Goal: Task Accomplishment & Management: Complete application form

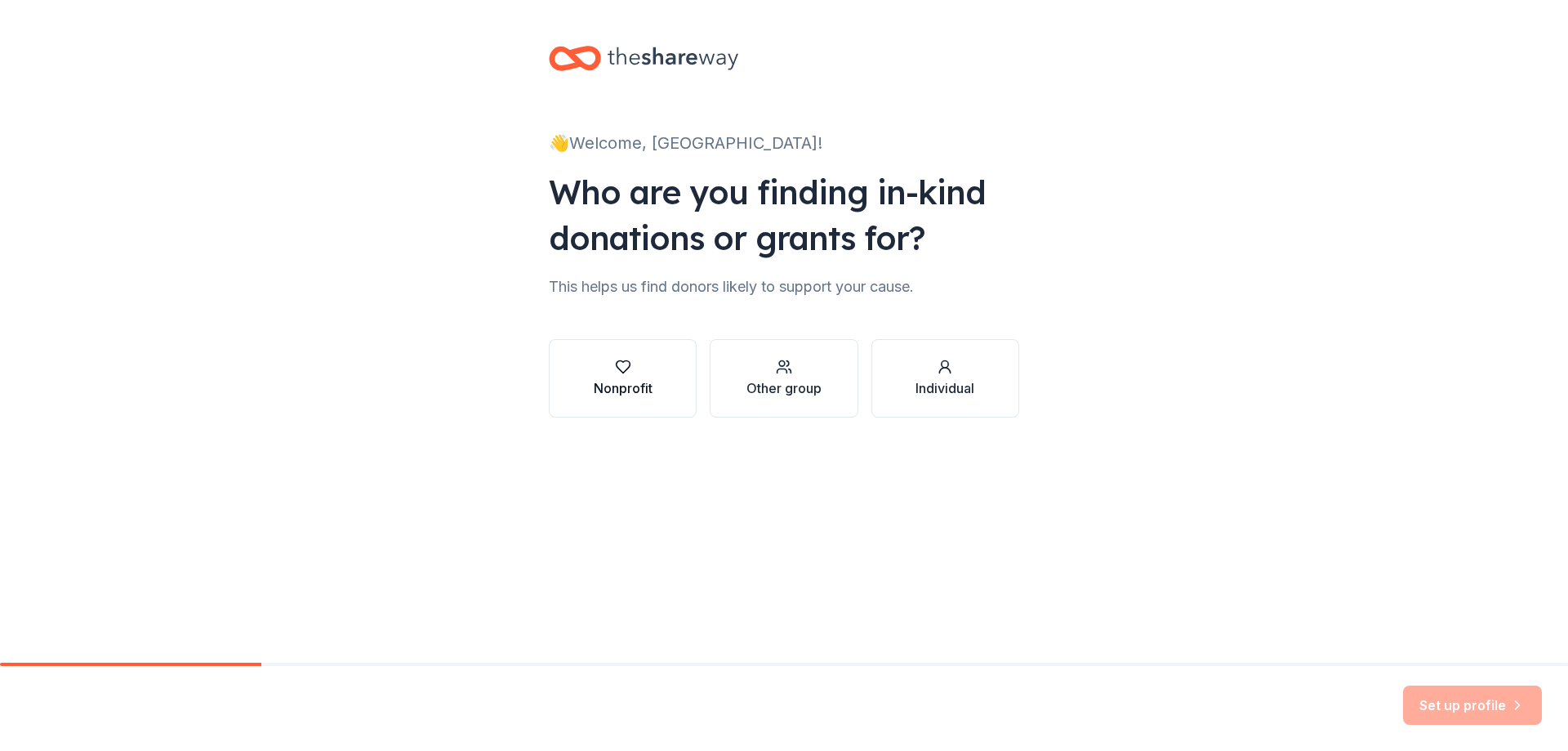
click at [630, 366] on icon "button" at bounding box center [622, 368] width 14 height 13
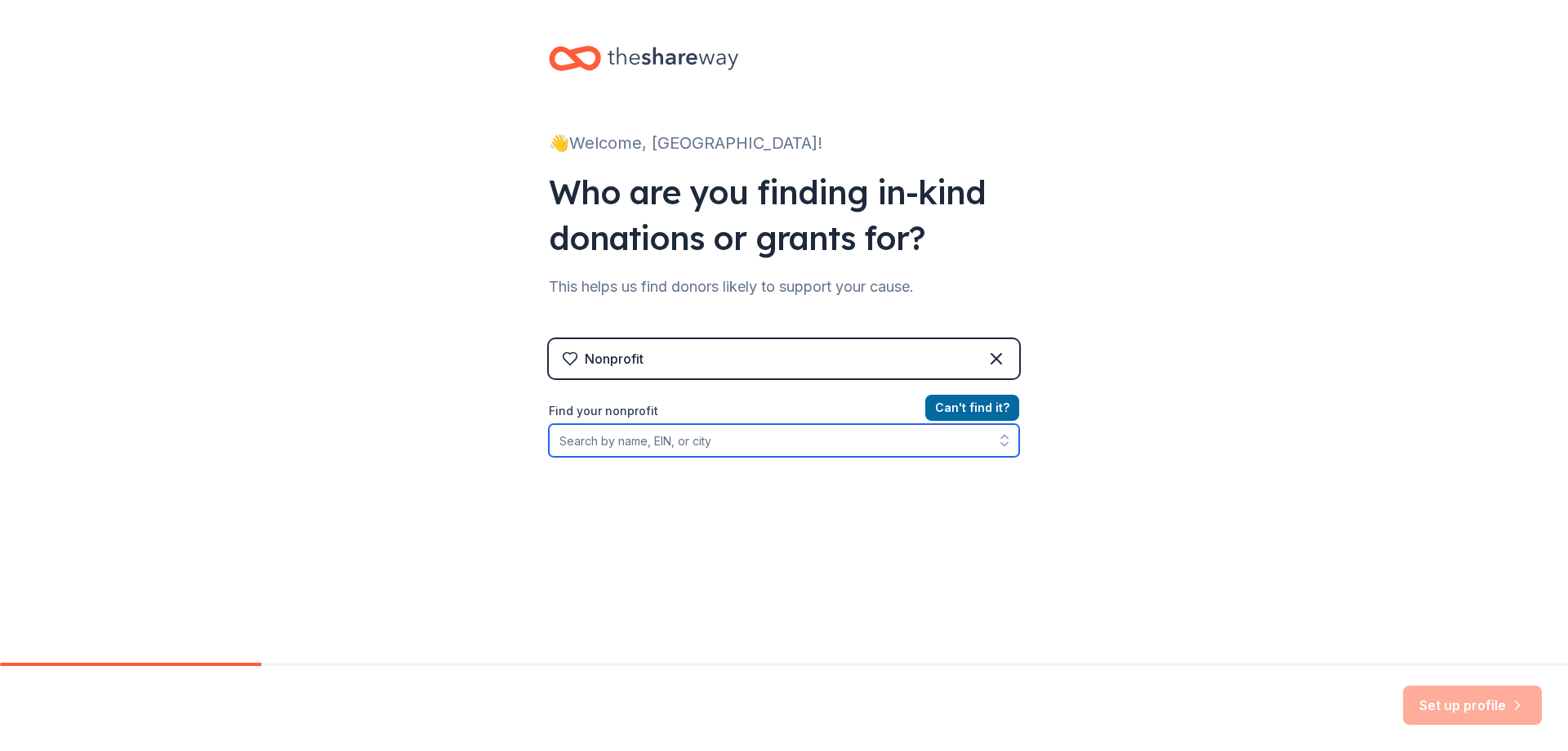
click at [684, 443] on input "Find your nonprofit" at bounding box center [784, 440] width 470 height 32
click at [697, 441] on input "the [PERSON_NAME] foundation" at bounding box center [784, 440] width 470 height 32
type input "[PERSON_NAME] foundation"
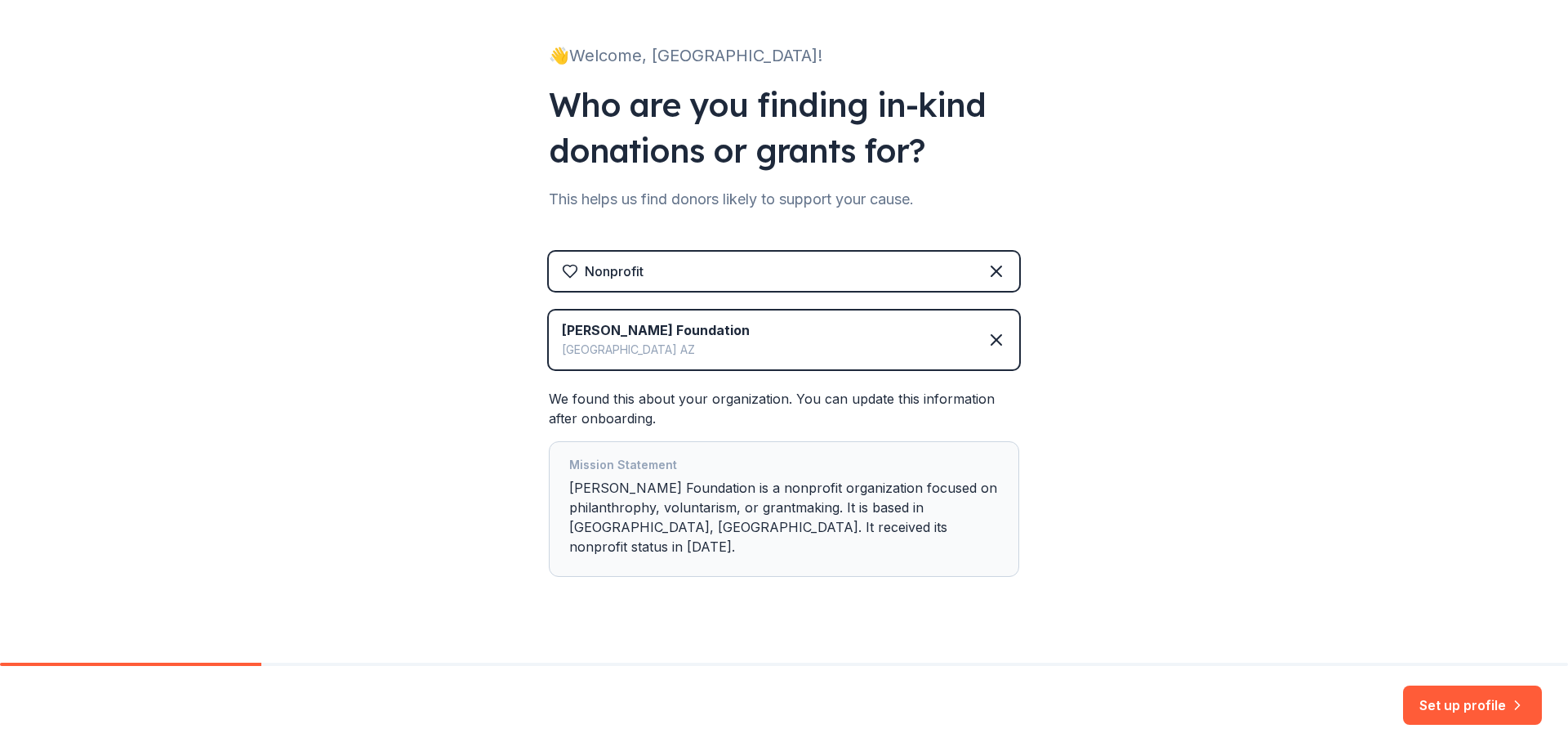
scroll to position [93, 0]
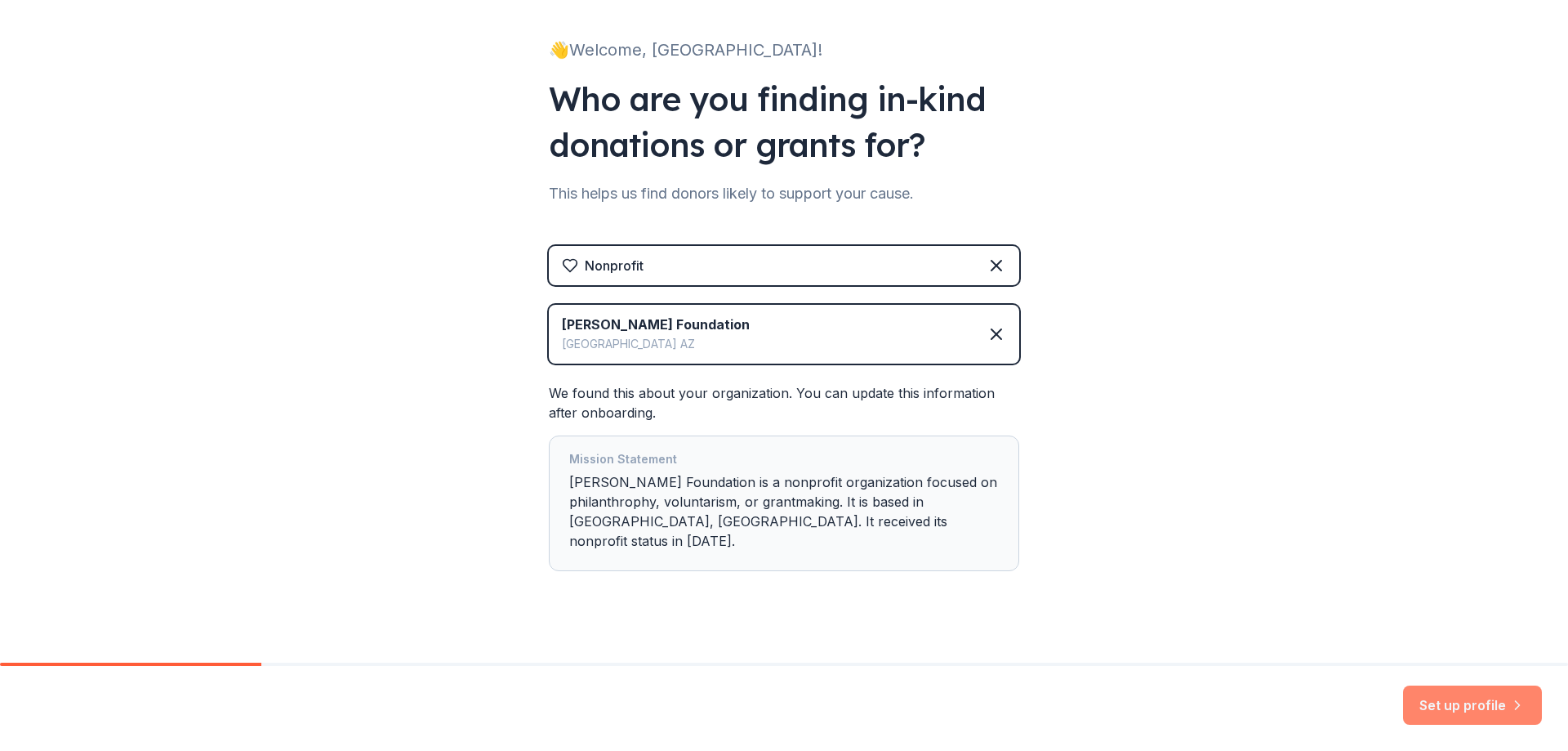
click at [1472, 701] on button "Set up profile" at bounding box center [1472, 705] width 139 height 40
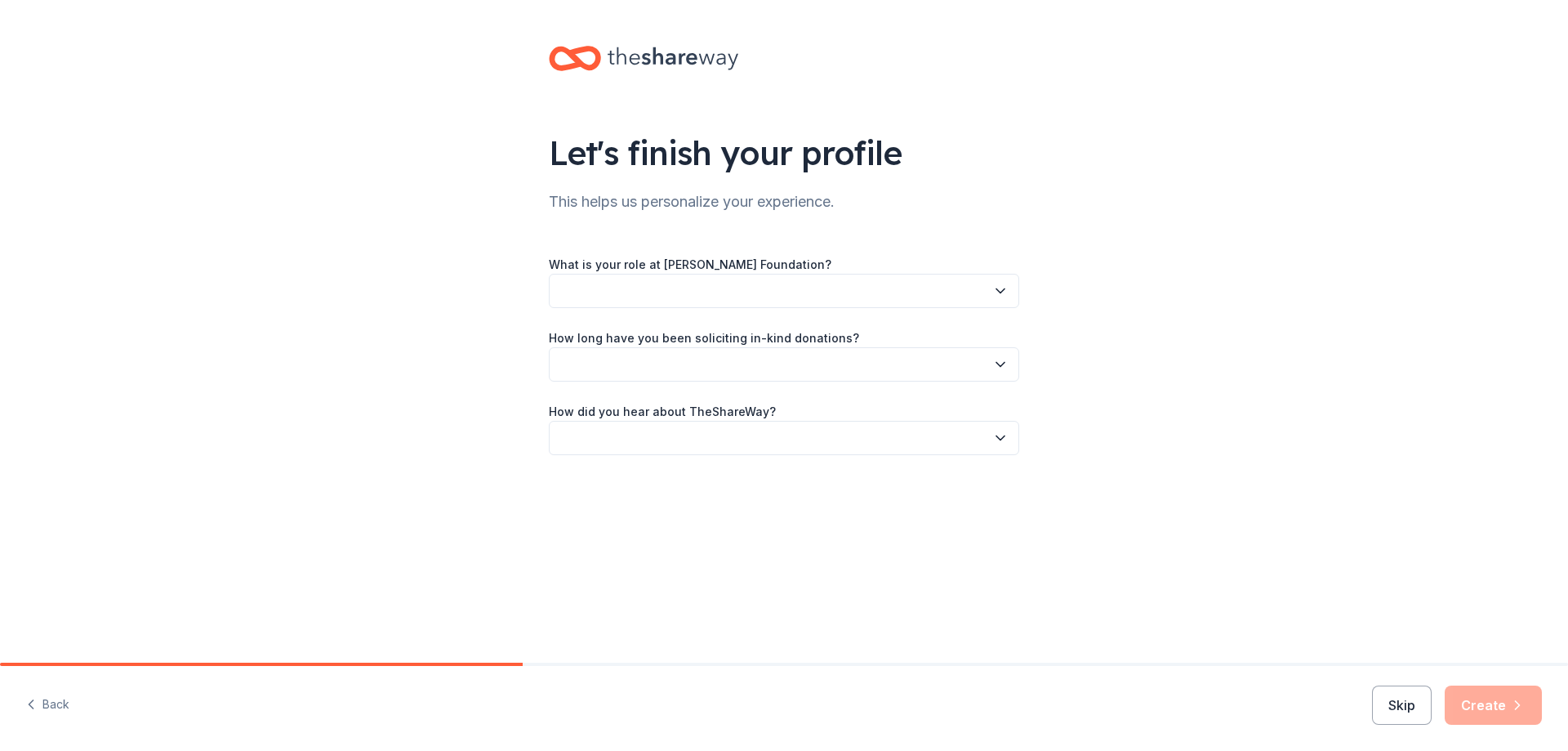
click at [720, 290] on button "button" at bounding box center [784, 291] width 470 height 34
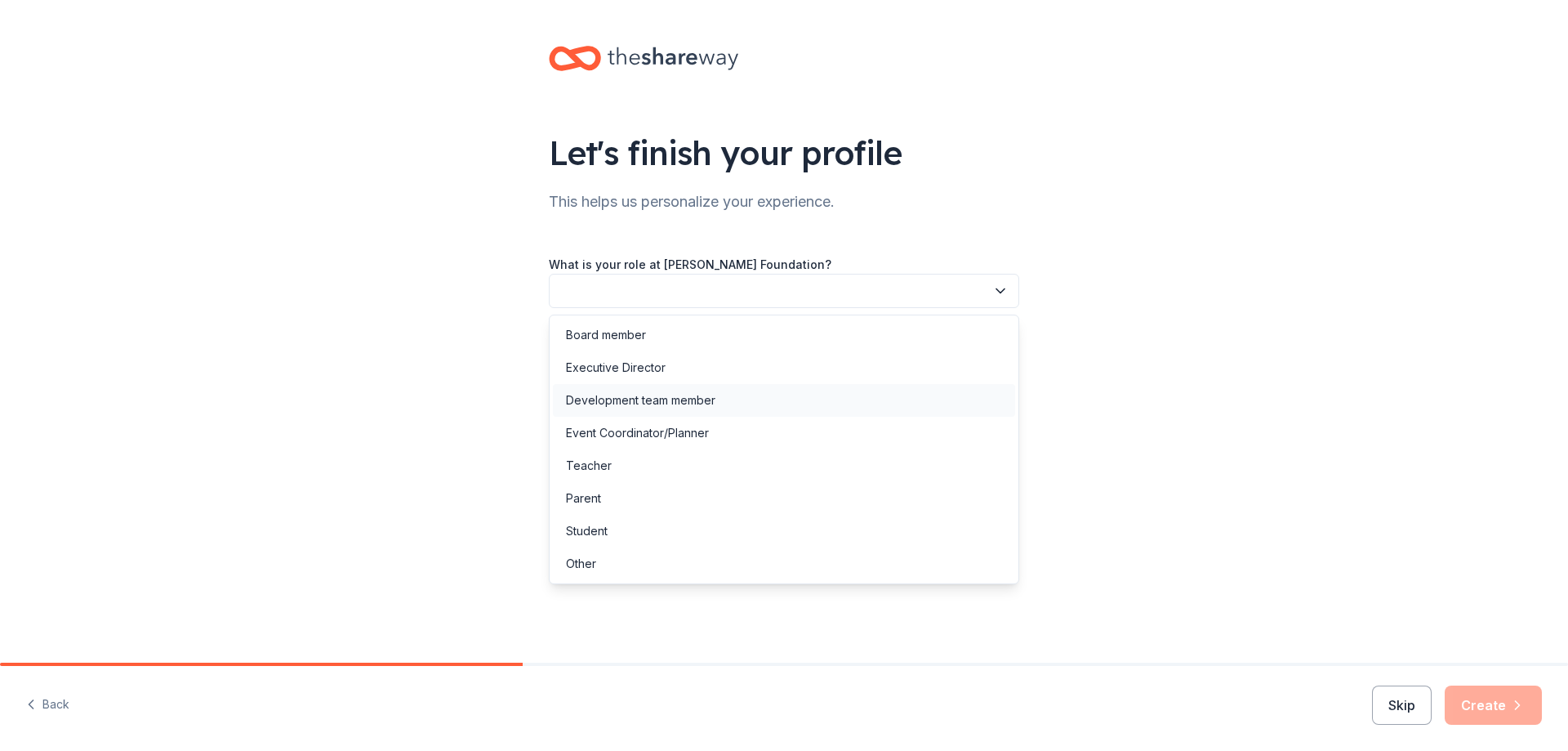
click at [726, 392] on div "Development team member" at bounding box center [784, 400] width 462 height 32
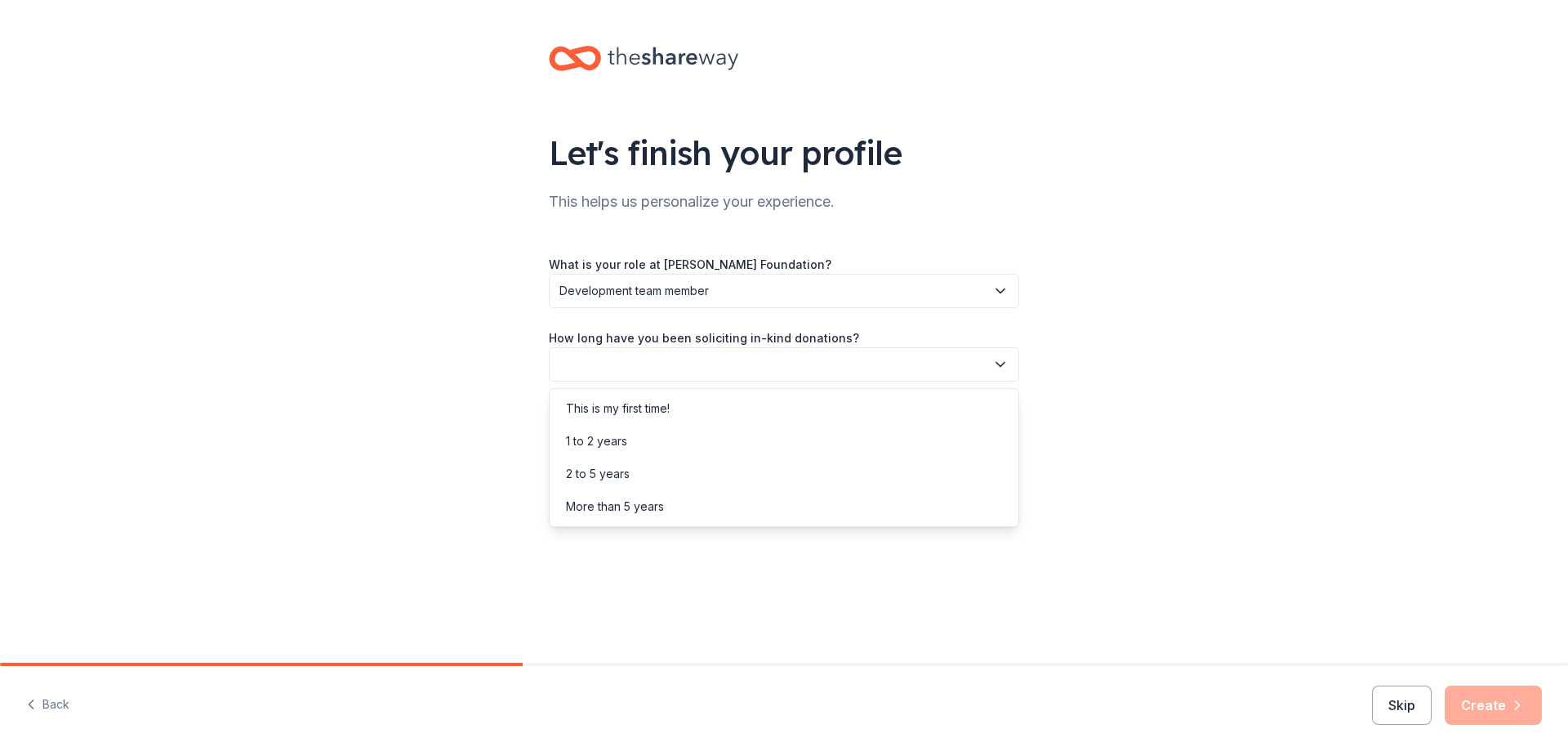
click at [703, 363] on button "button" at bounding box center [784, 364] width 470 height 34
click at [701, 508] on div "More than 5 years" at bounding box center [784, 507] width 462 height 32
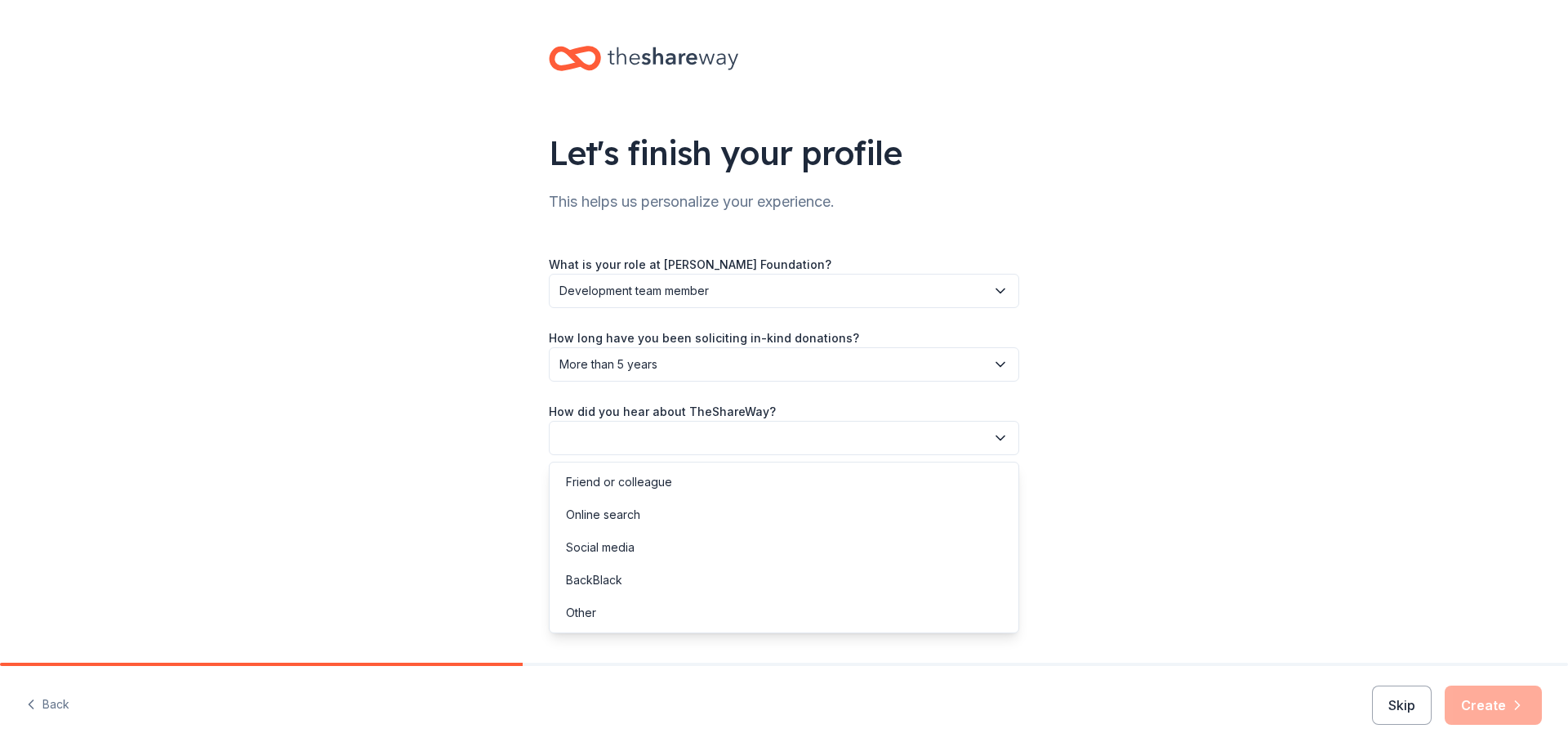
click at [686, 441] on button "button" at bounding box center [784, 438] width 470 height 34
click at [706, 519] on div "Online search" at bounding box center [784, 515] width 462 height 32
click at [1490, 709] on button "Create" at bounding box center [1493, 705] width 97 height 40
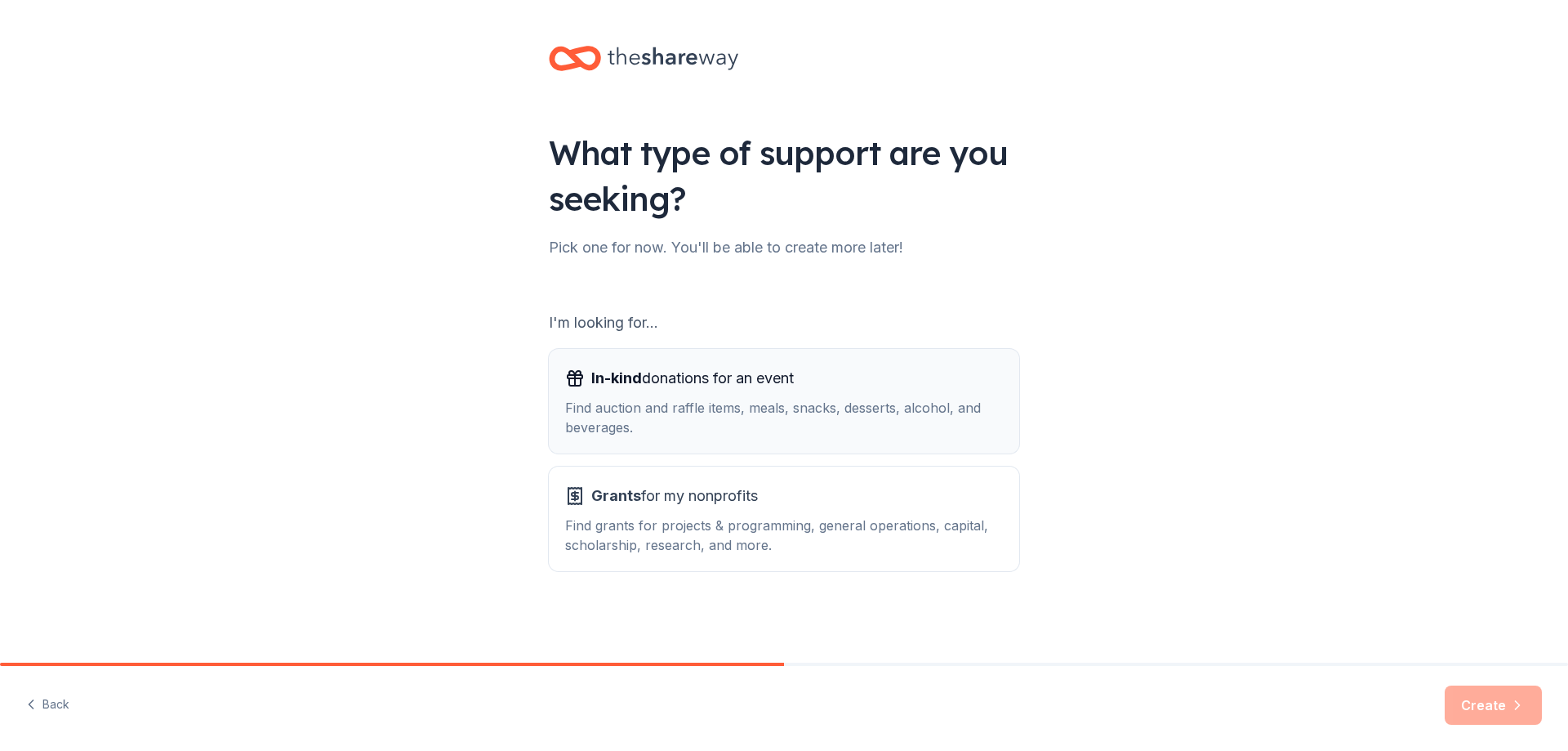
click at [910, 392] on div "In-kind donations for an event Find auction and raffle items, meals, snacks, de…" at bounding box center [784, 401] width 438 height 72
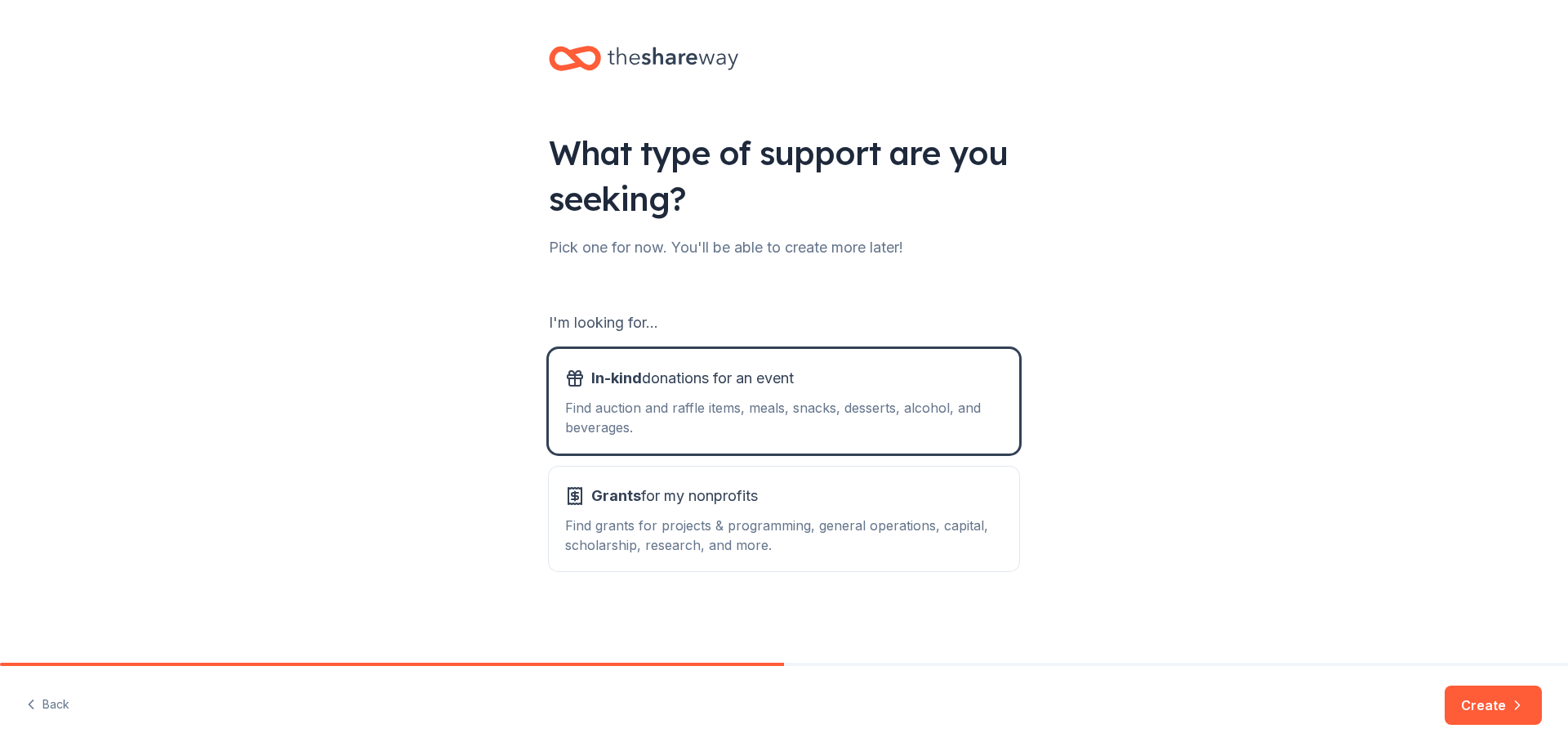
drag, startPoint x: 1506, startPoint y: 704, endPoint x: 1503, endPoint y: 695, distance: 9.5
click at [1505, 702] on button "Create" at bounding box center [1493, 705] width 97 height 40
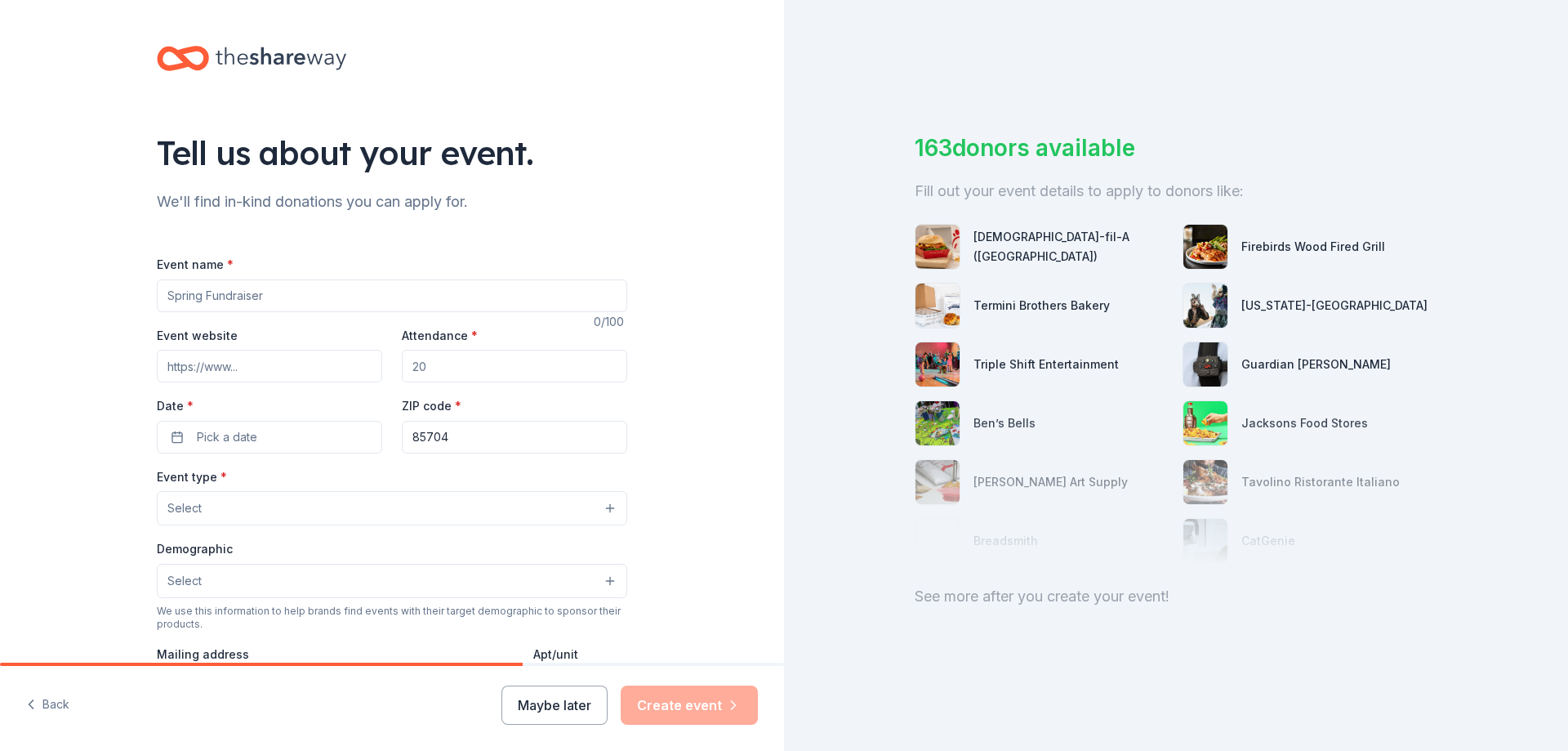
click at [412, 304] on input "Event name *" at bounding box center [392, 296] width 470 height 32
click at [161, 298] on input "Sundt Foundation Charity Golf Tournament" at bounding box center [392, 296] width 470 height 32
type input "Central [US_STATE] [PERSON_NAME] Foundation Charity Golf Tournament"
click at [266, 362] on input "Event website" at bounding box center [269, 366] width 225 height 32
paste input "https://app.betterunite.com/13ctxsfcgt"
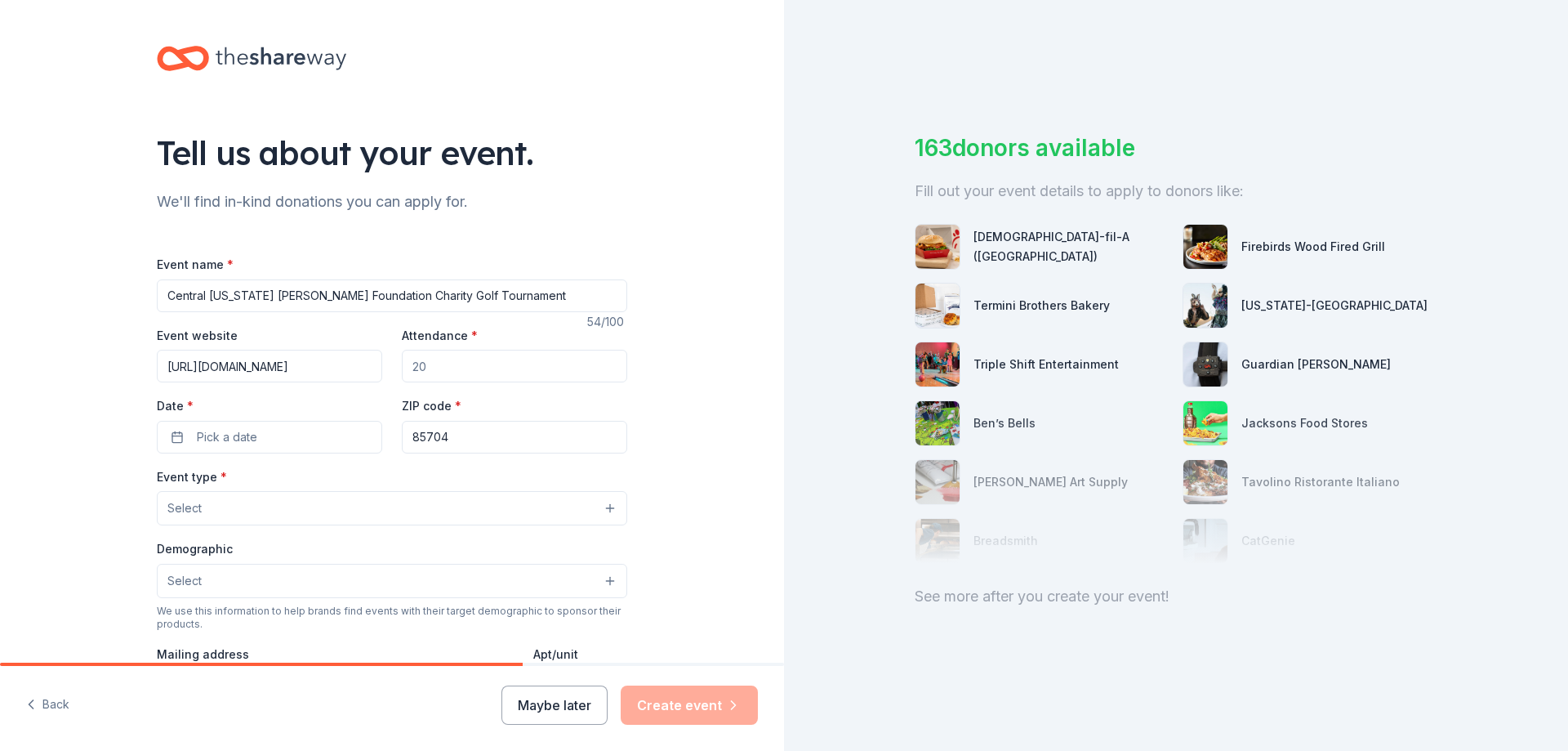
scroll to position [0, 4]
type input "https://app.betterunite.com/13ctxsfcgt"
click at [487, 372] on input "Attendance *" at bounding box center [515, 366] width 225 height 32
type input "150"
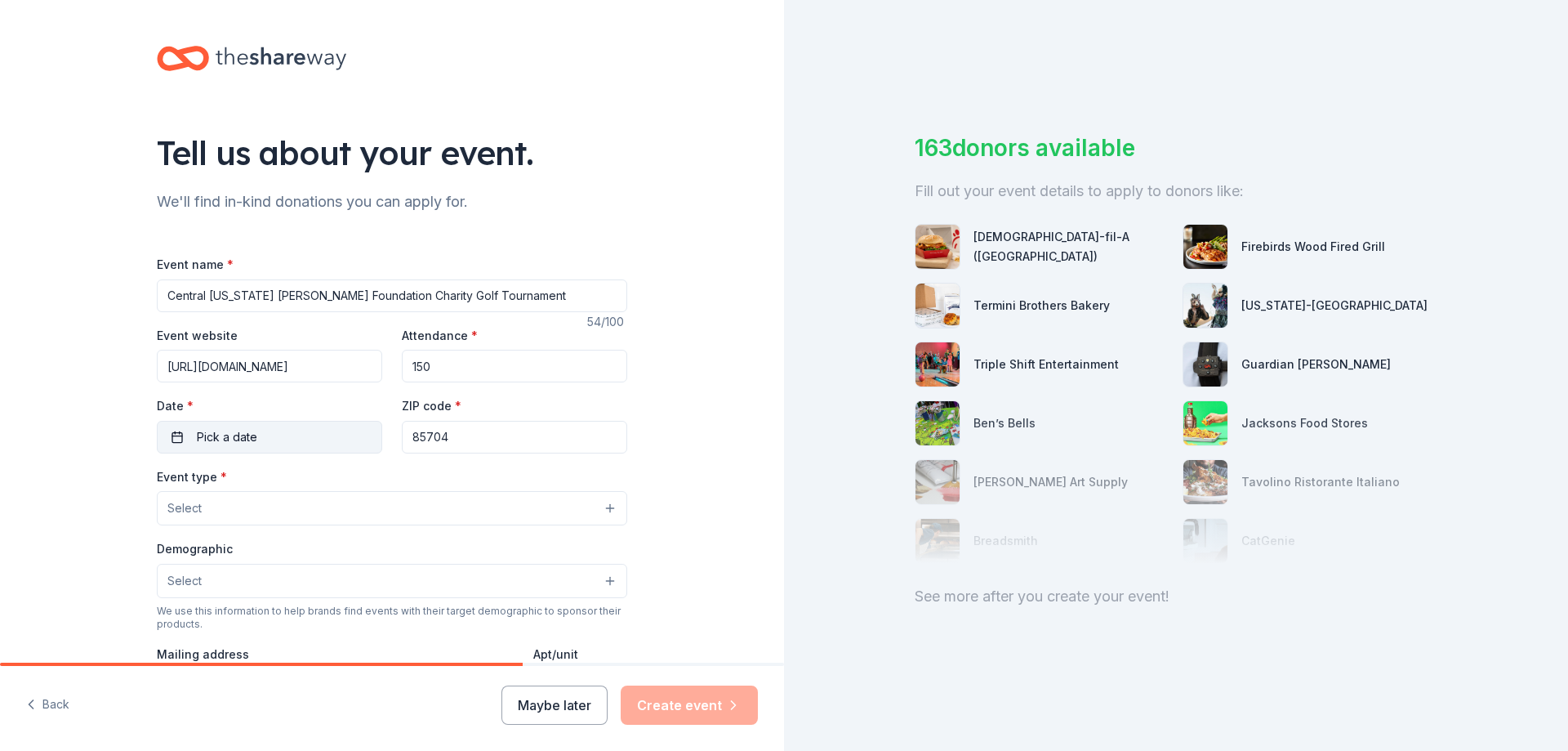
click at [246, 437] on span "Pick a date" at bounding box center [226, 437] width 60 height 20
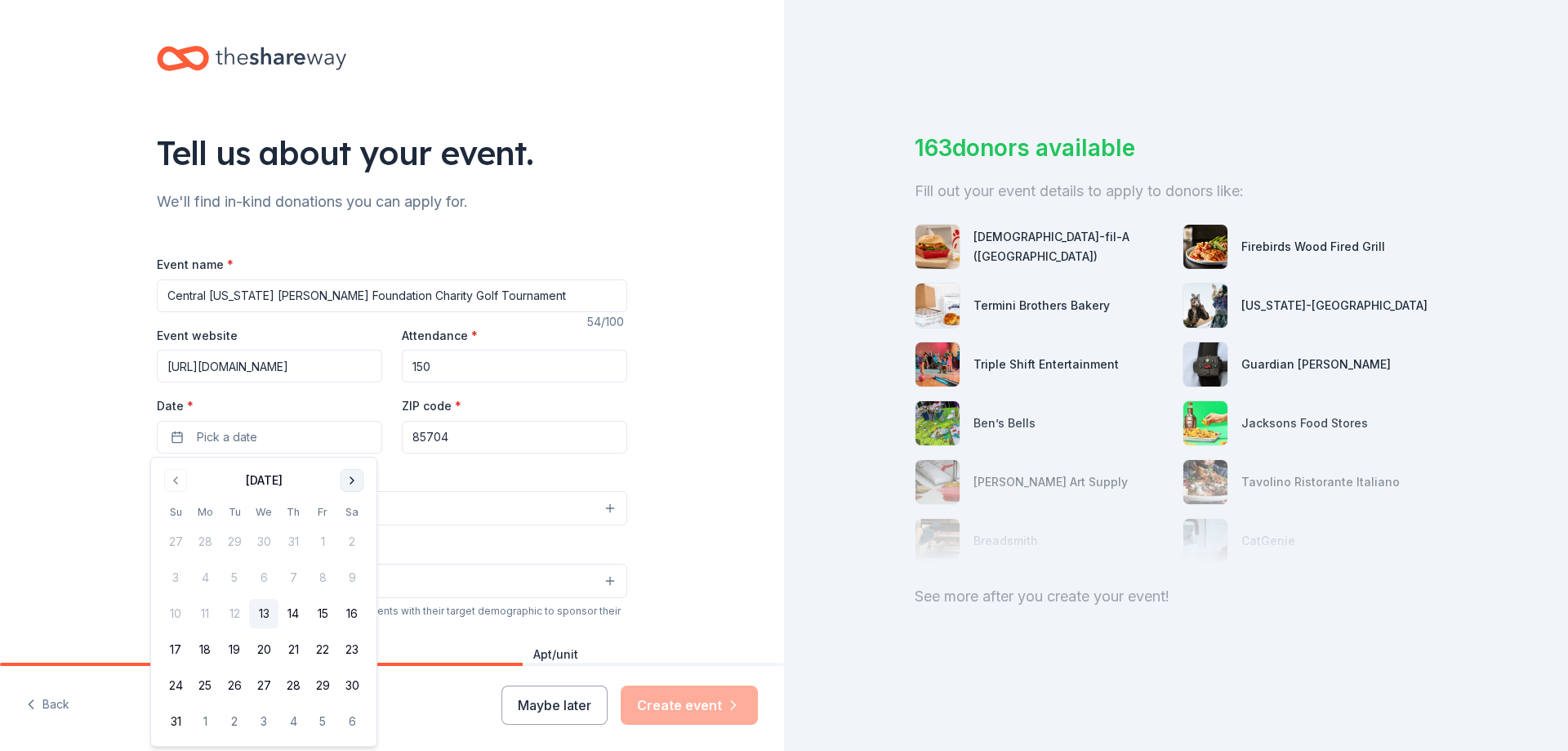
click at [349, 478] on button "Go to next month" at bounding box center [351, 480] width 23 height 23
click at [353, 481] on button "Go to next month" at bounding box center [351, 480] width 23 height 23
click at [321, 575] on button "7" at bounding box center [323, 578] width 30 height 30
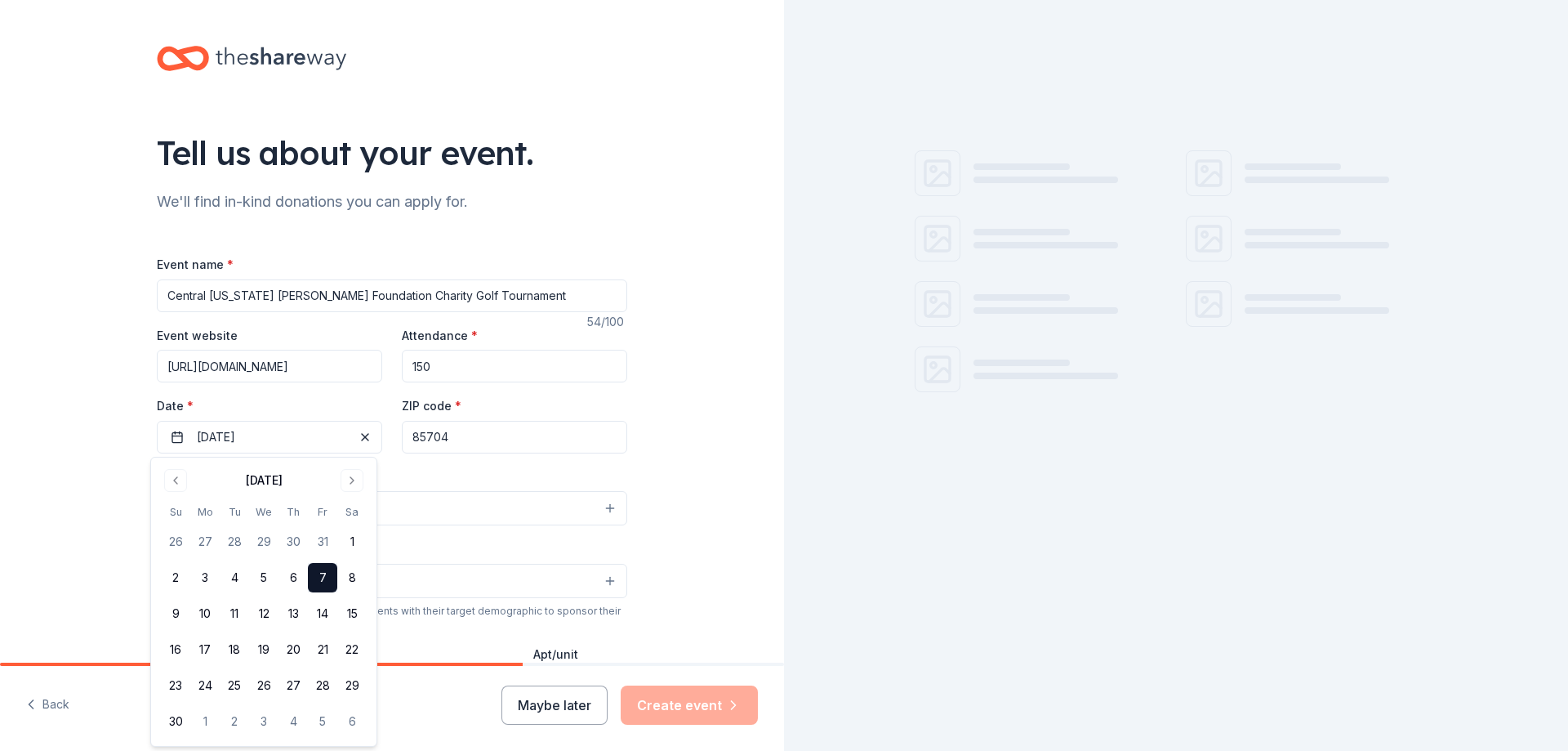
drag, startPoint x: 490, startPoint y: 444, endPoint x: 367, endPoint y: 350, distance: 154.8
click at [283, 424] on div "Event website https://app.betterunite.com/13ctxsfcgt Attendance * 150 Date * 11…" at bounding box center [392, 389] width 470 height 128
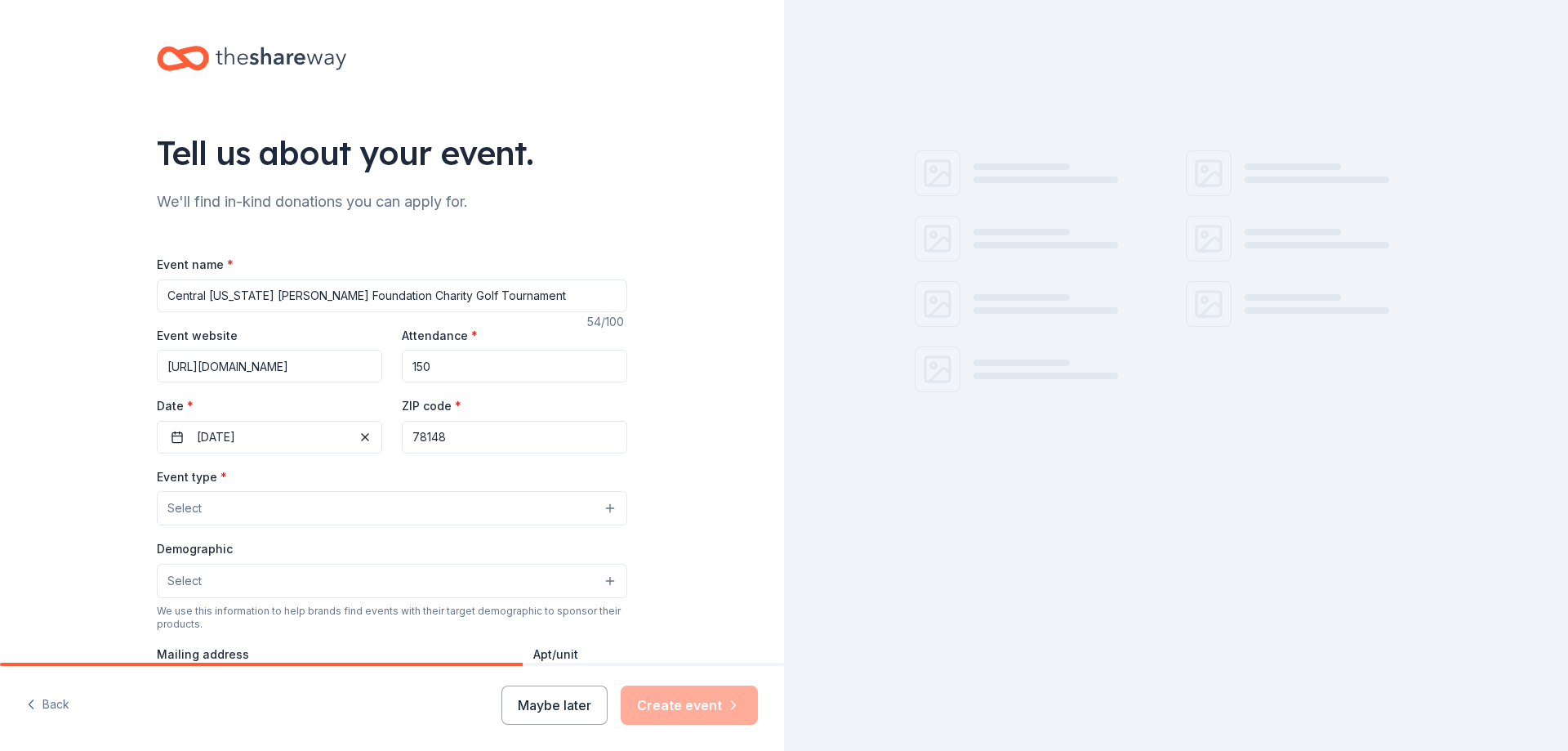
type input "78148"
click at [450, 508] on button "Select" at bounding box center [392, 508] width 470 height 34
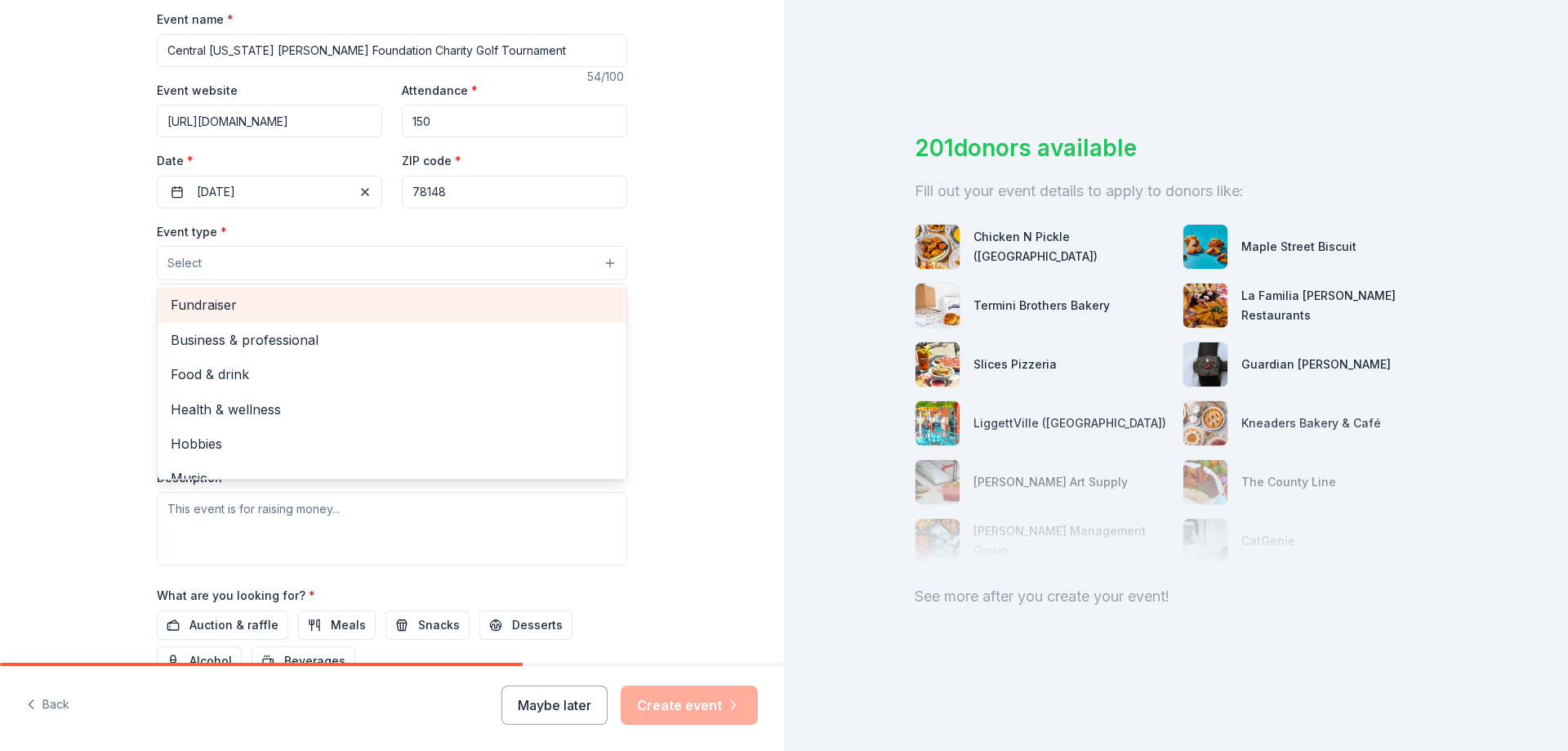
click at [473, 306] on span "Fundraiser" at bounding box center [391, 305] width 442 height 22
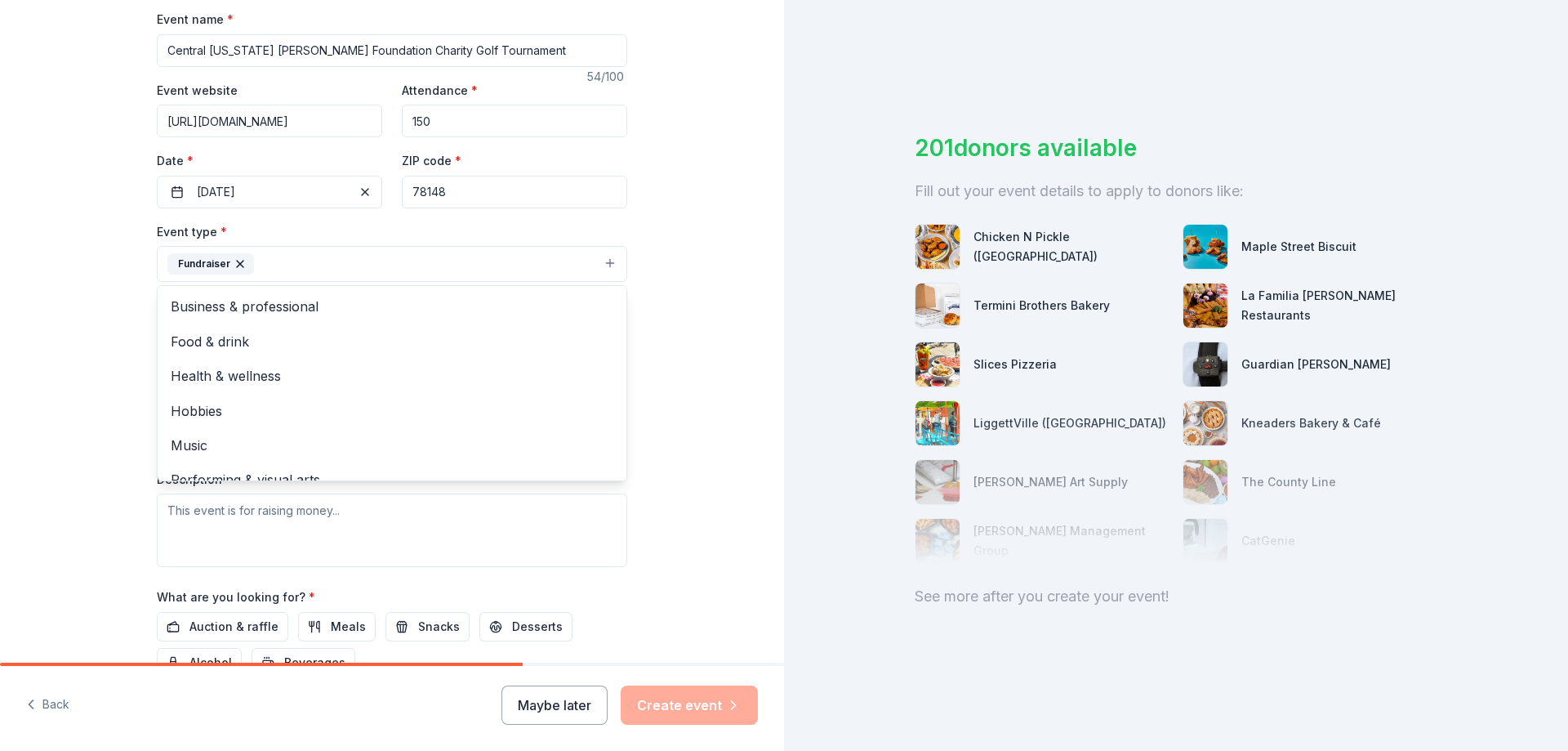
click at [99, 310] on div "Tell us about your event. We'll find in-kind donations you can apply for. Event…" at bounding box center [392, 299] width 784 height 1089
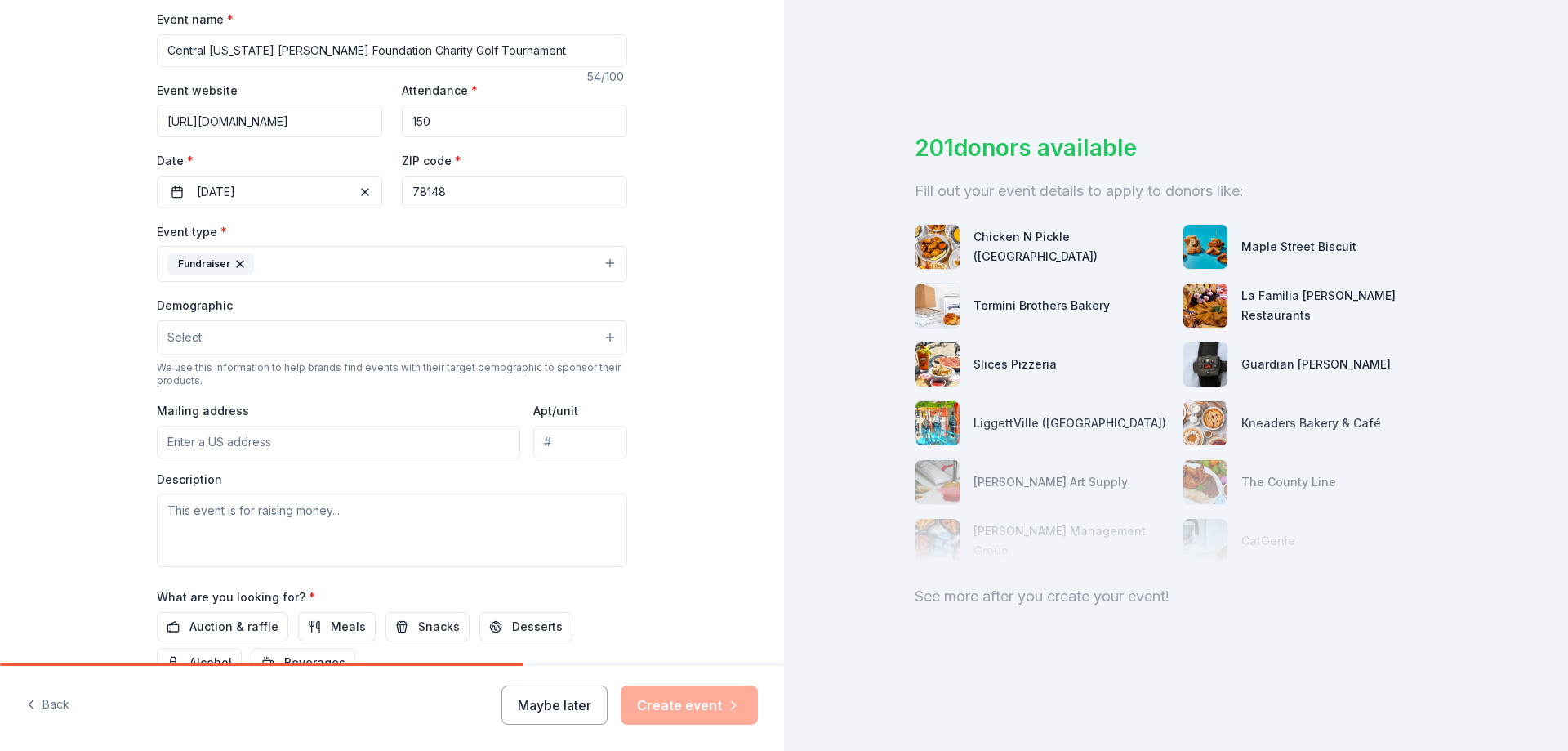
click at [290, 321] on button "Select" at bounding box center [392, 337] width 470 height 34
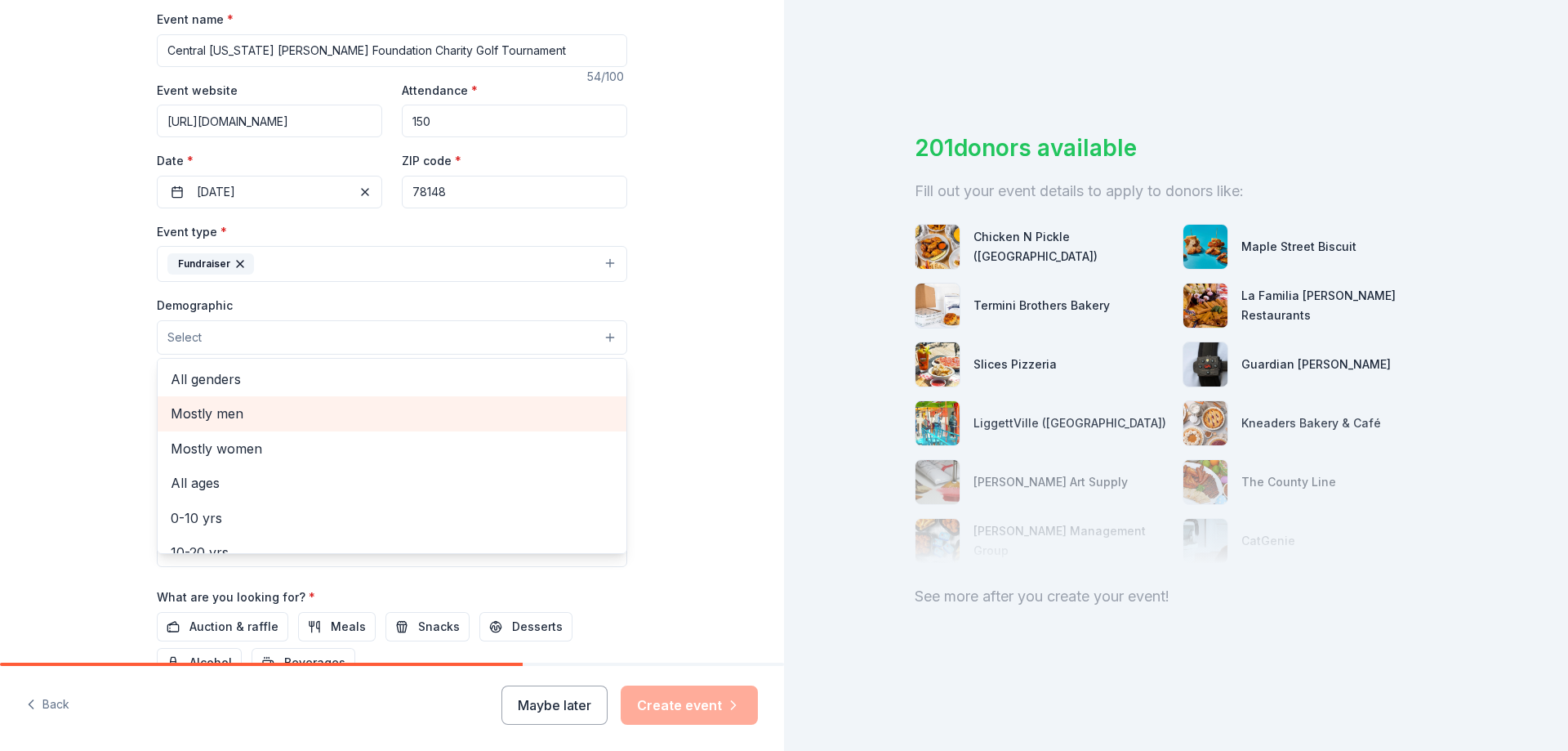
click at [312, 415] on span "Mostly men" at bounding box center [391, 414] width 442 height 22
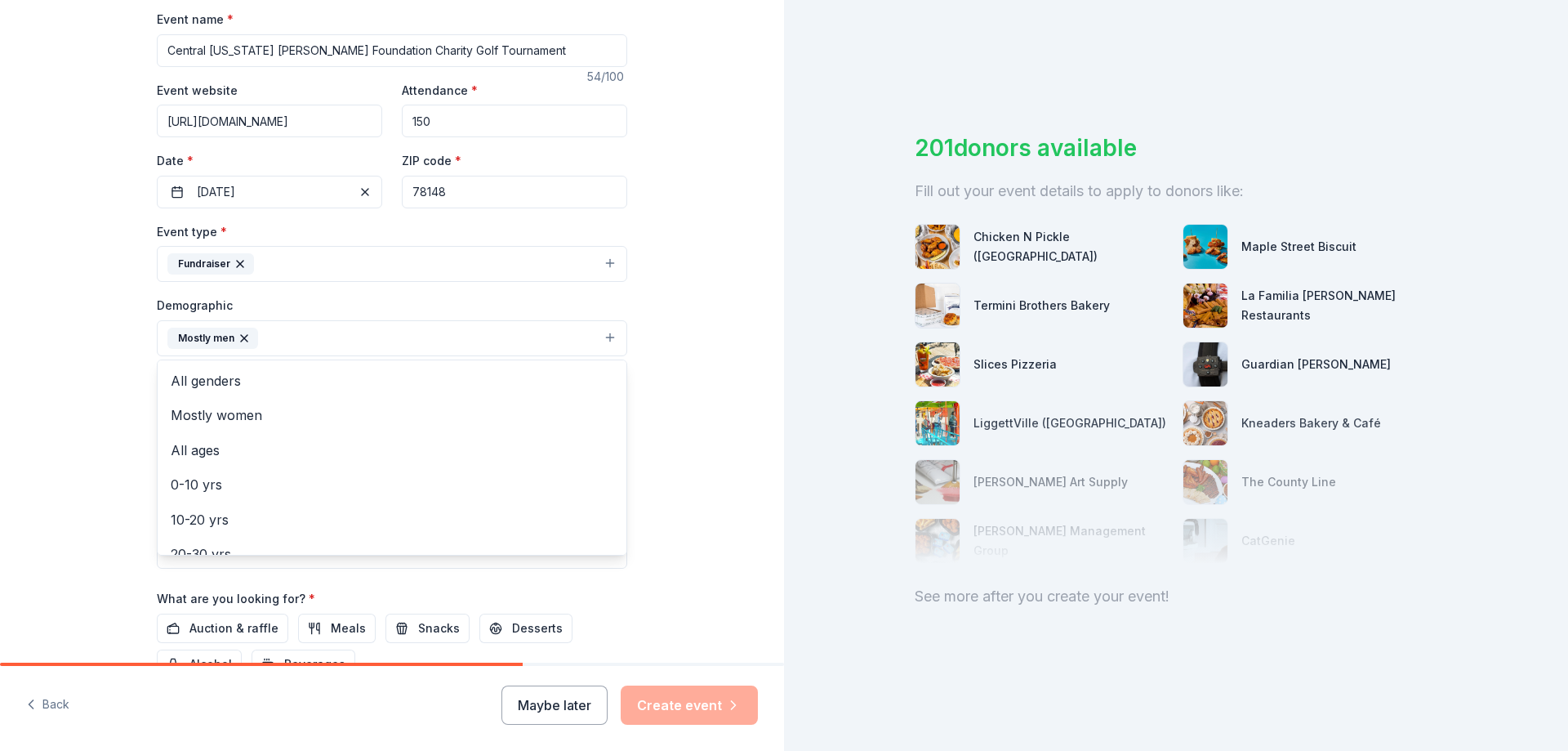
click at [67, 441] on div "Tell us about your event. We'll find in-kind donations you can apply for. Event…" at bounding box center [392, 300] width 784 height 1091
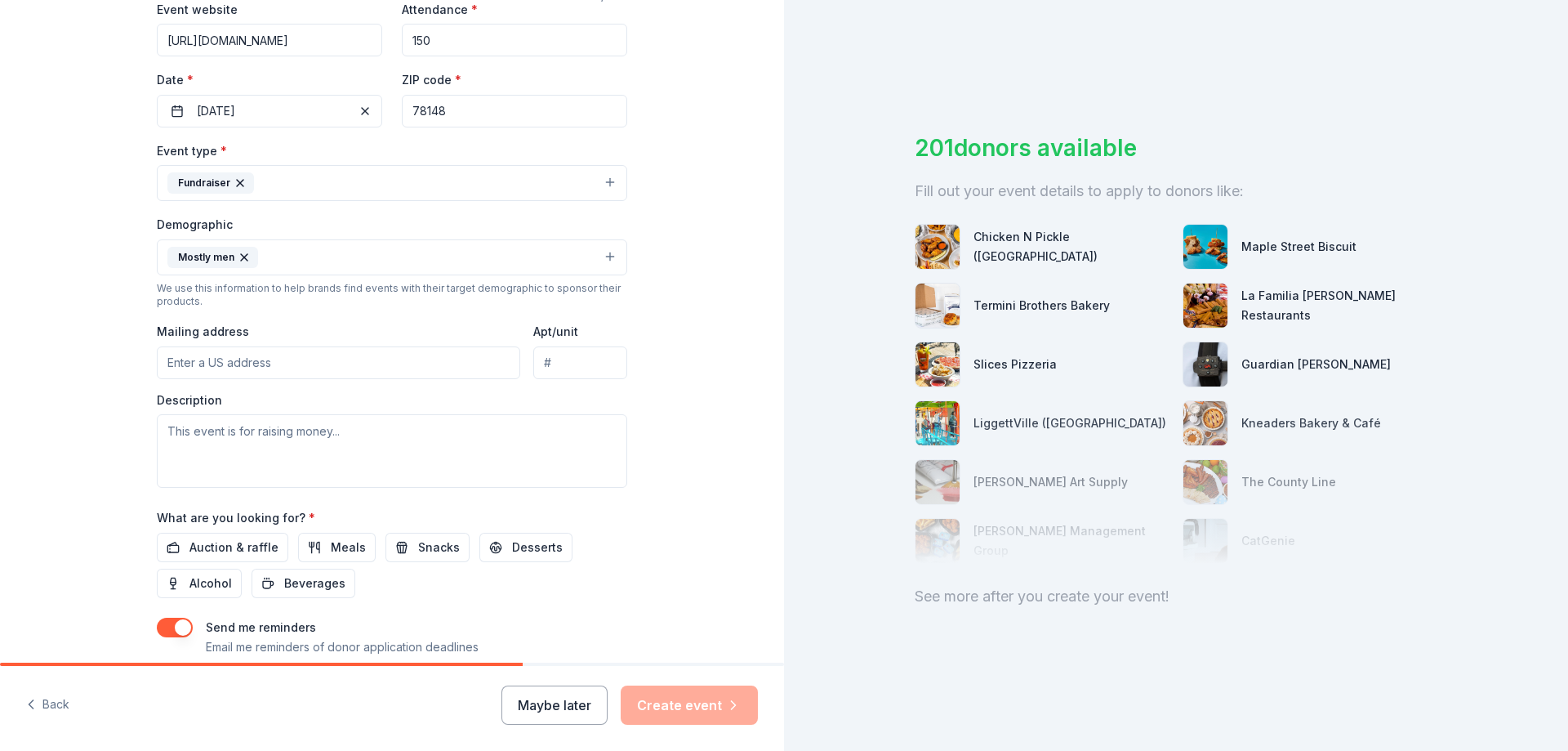
scroll to position [327, 0]
click at [321, 356] on input "Mailing address" at bounding box center [338, 362] width 363 height 32
drag, startPoint x: 310, startPoint y: 368, endPoint x: 41, endPoint y: 347, distance: 269.8
click at [35, 347] on div "Tell us about your event. We'll find in-kind donations you can apply for. Event…" at bounding box center [392, 218] width 784 height 1091
paste input ", Tempe, AZ 85282"
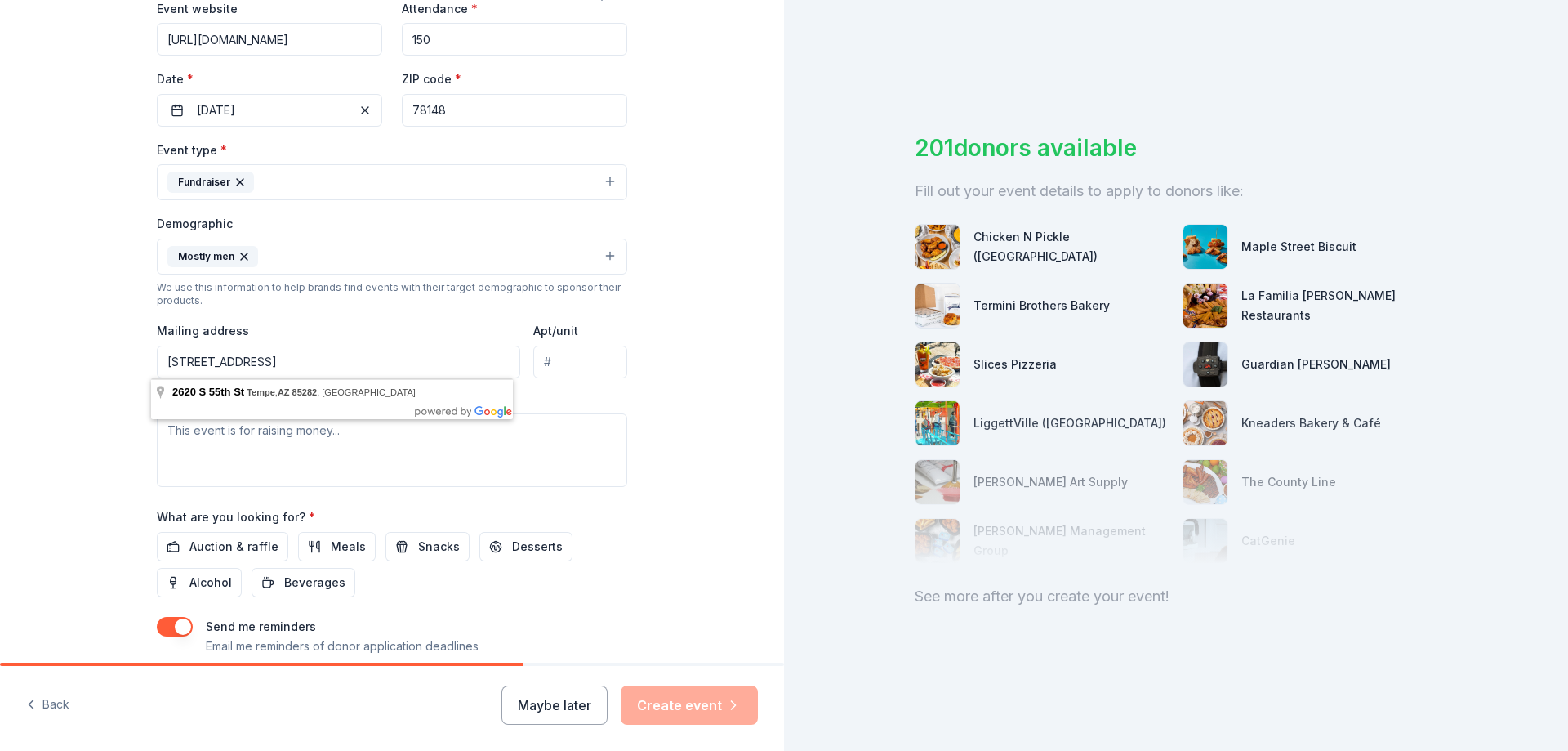
type input "2620 S 55th St, Tempe, AZ 85282"
click at [650, 353] on div "Tell us about your event. We'll find in-kind donations you can apply for. Event…" at bounding box center [392, 218] width 784 height 1091
click at [370, 446] on textarea at bounding box center [392, 451] width 470 height 74
paste textarea "ince its founding in [DATE], the [PERSON_NAME] Foundation has reflected our emp…"
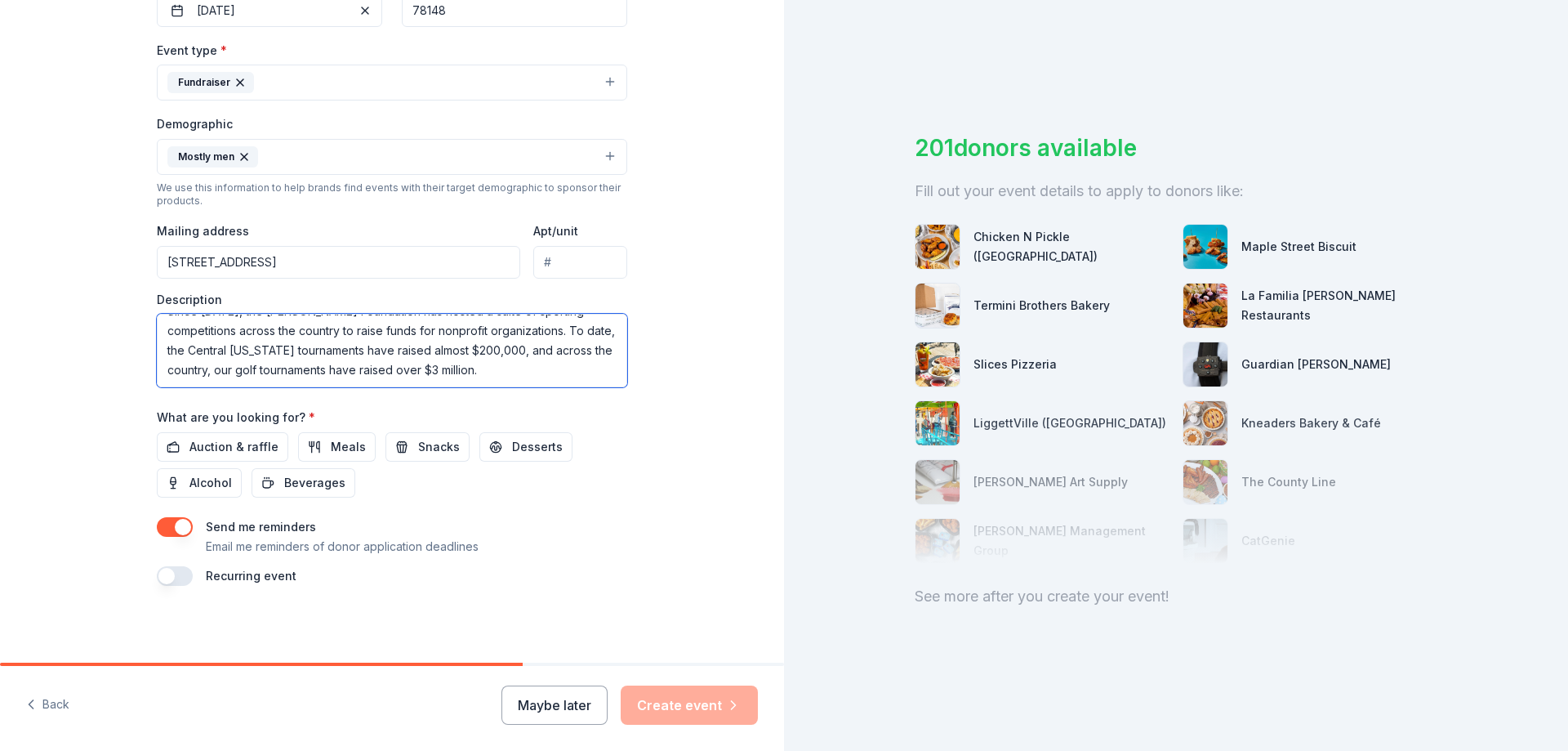
scroll to position [428, 0]
type textarea "ince its founding in [DATE], the [PERSON_NAME] Foundation has reflected our emp…"
click at [220, 441] on span "Auction & raffle" at bounding box center [233, 445] width 89 height 20
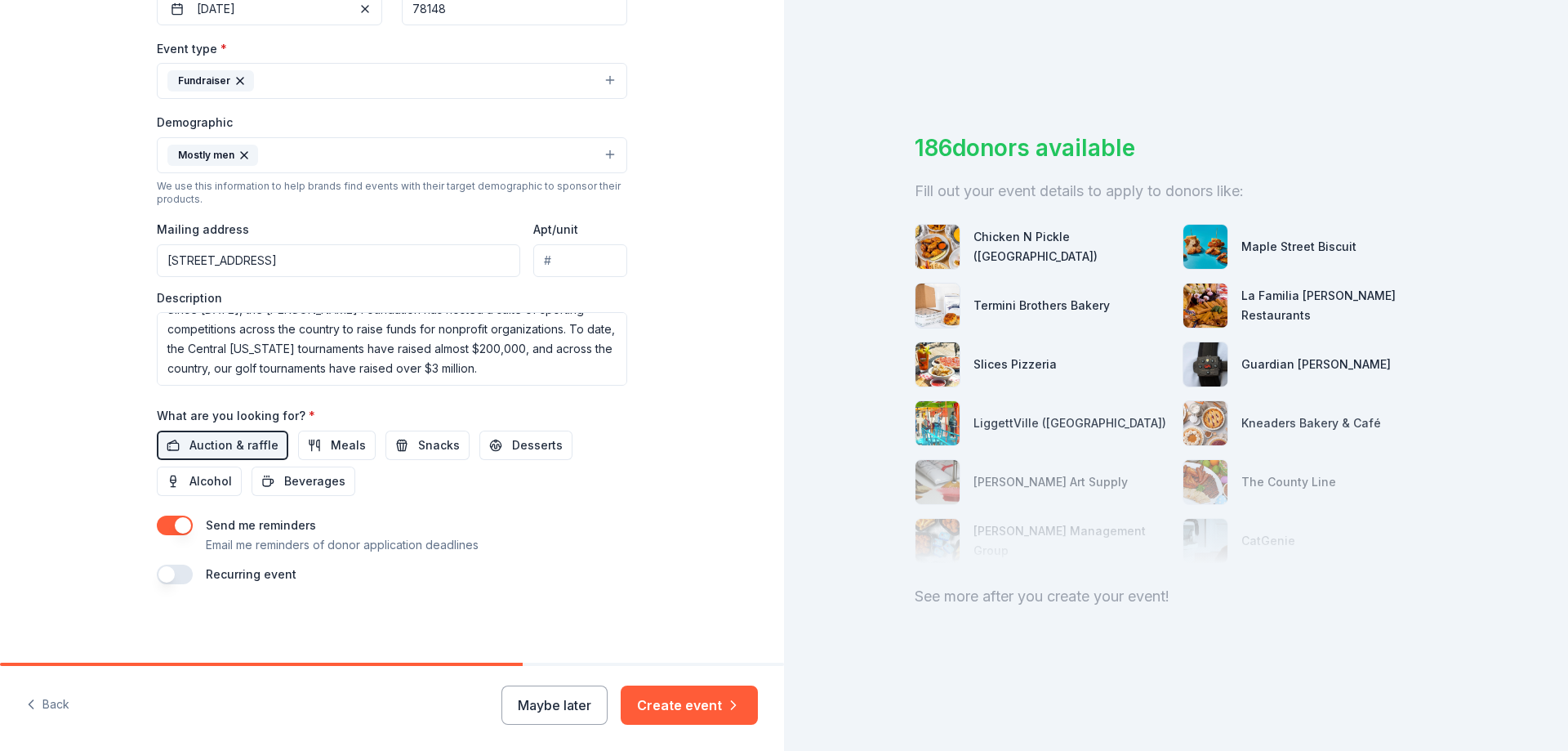
click at [159, 528] on button "button" at bounding box center [175, 526] width 36 height 20
click at [723, 703] on button "Create event" at bounding box center [689, 705] width 137 height 40
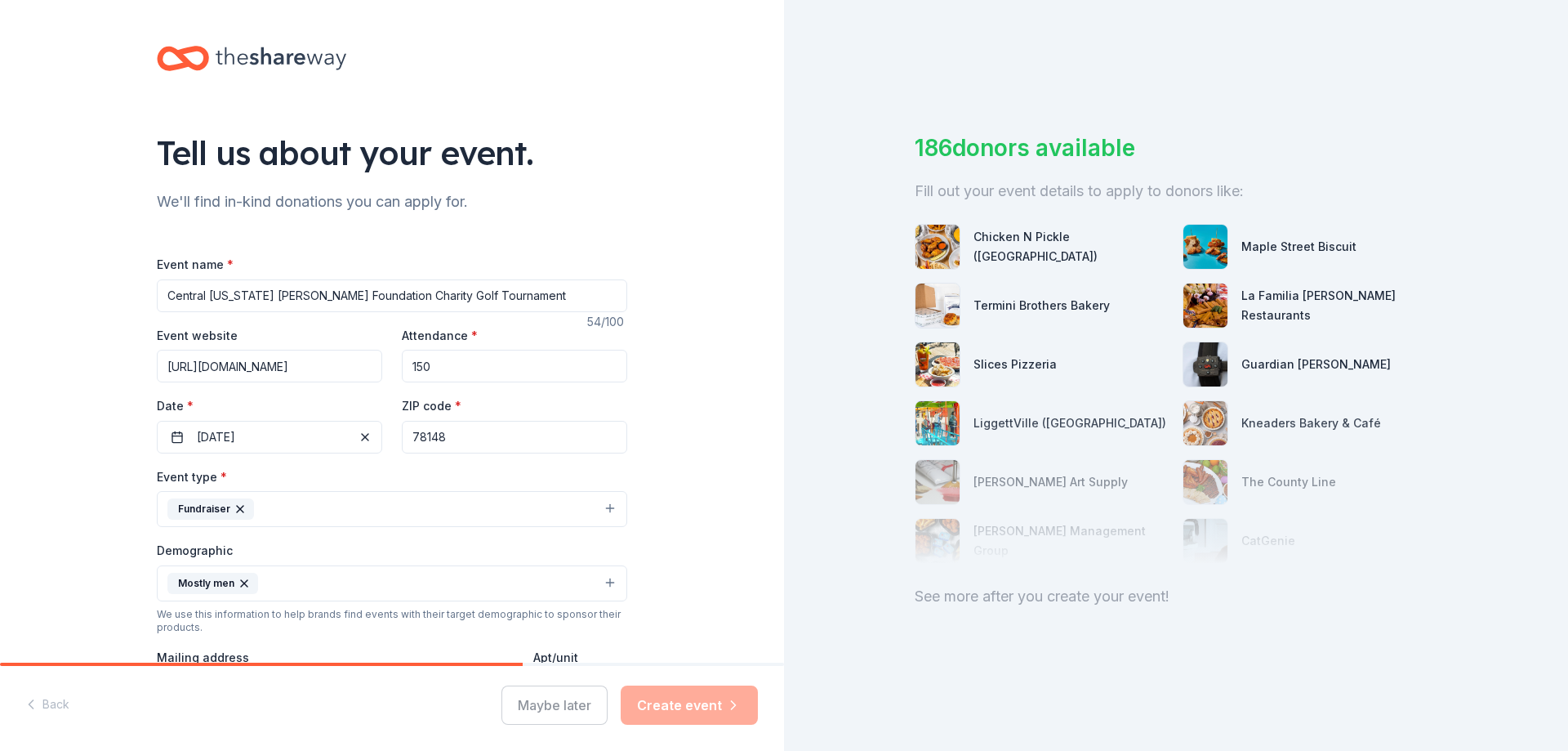
scroll to position [197, 0]
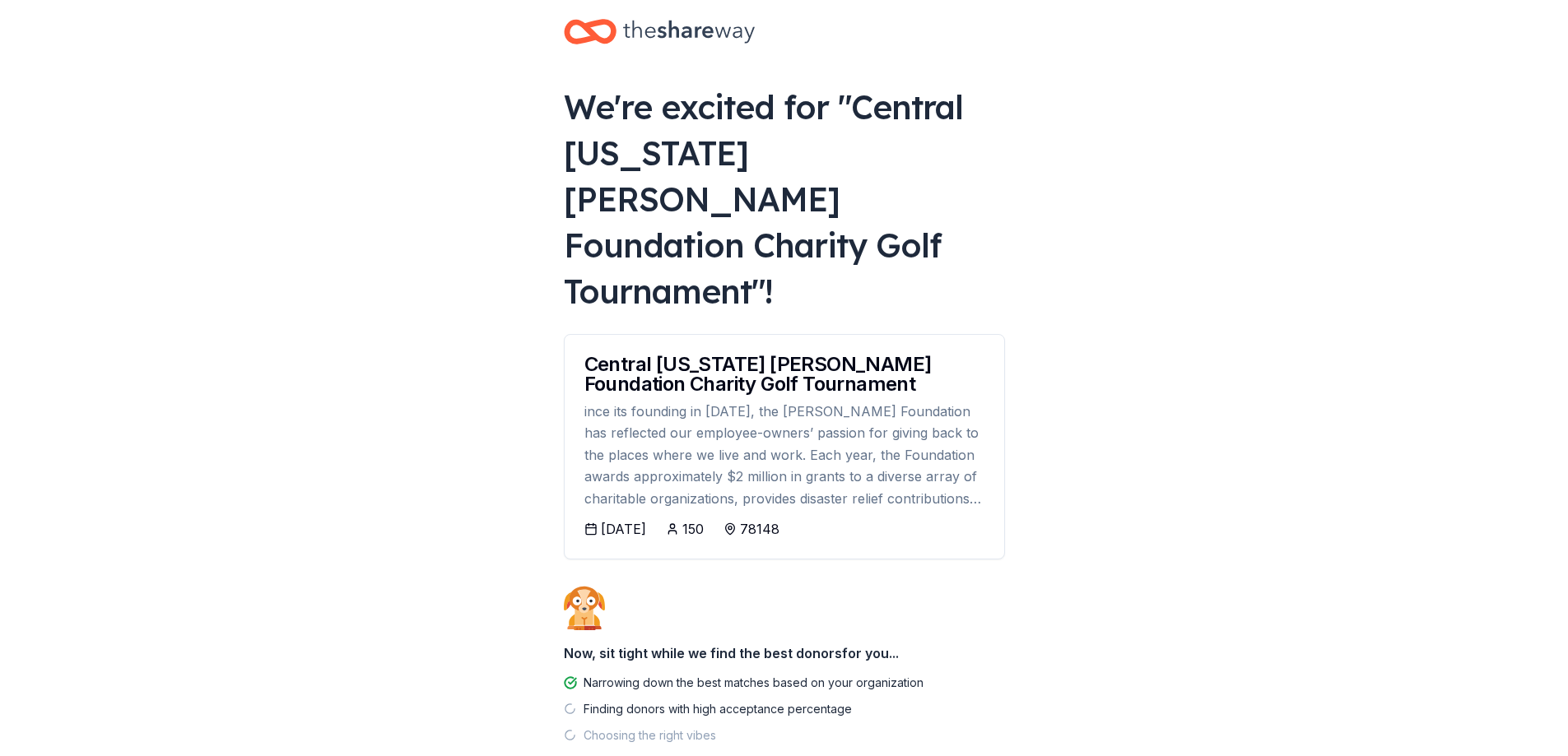
scroll to position [26, 0]
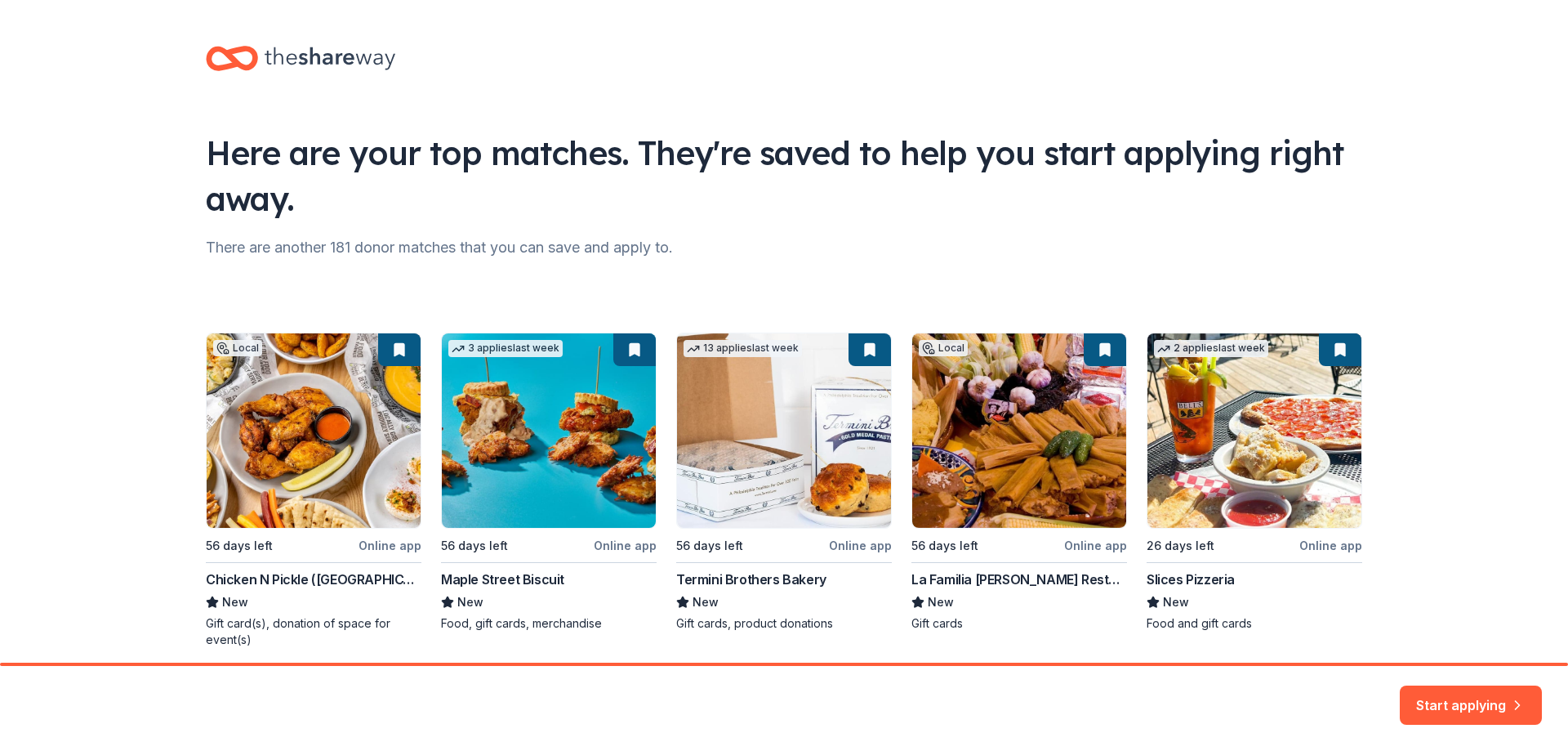
scroll to position [64, 0]
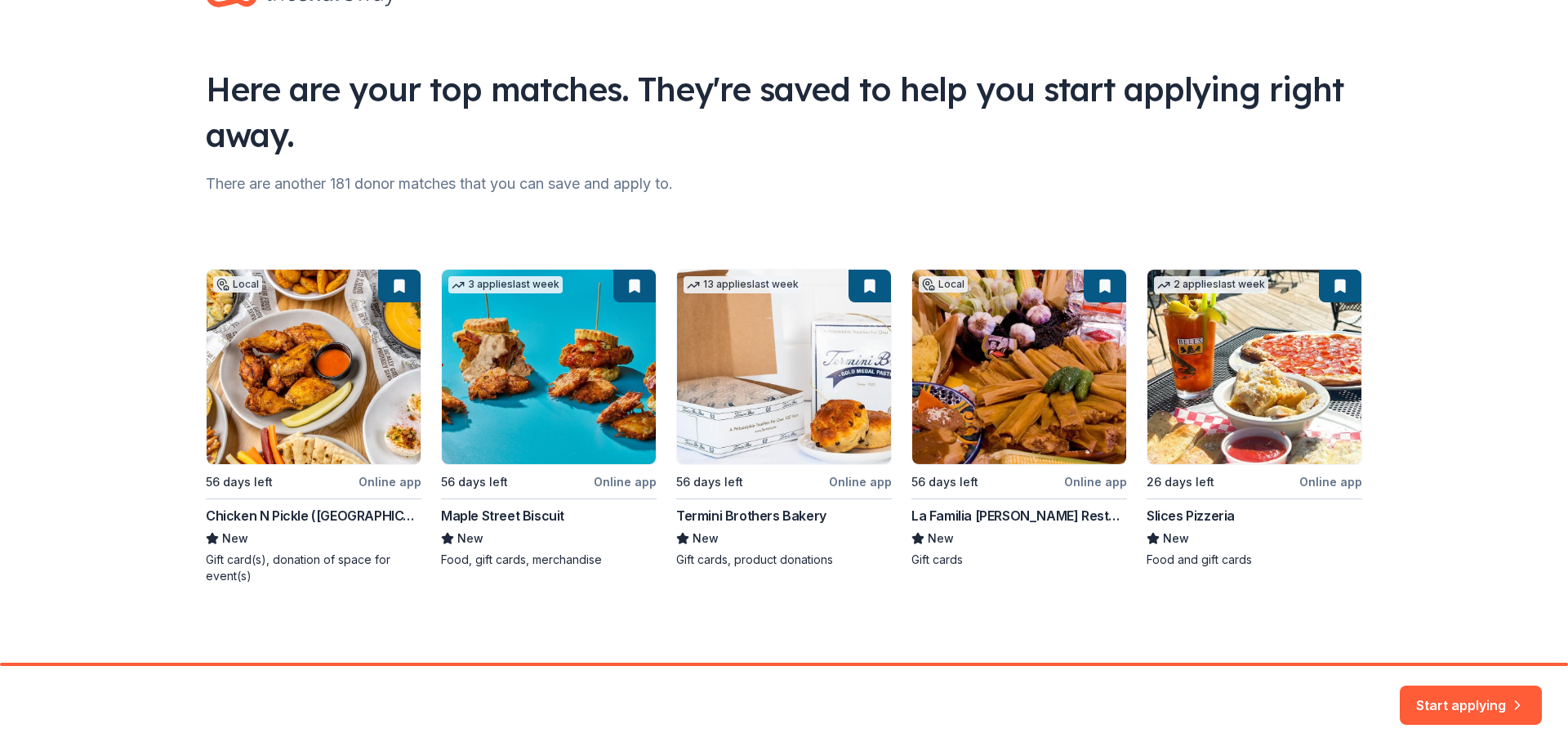
click at [344, 324] on div "Local 56 days left Online app Chicken N Pickle (San Antonio) New Gift card(s), …" at bounding box center [783, 426] width 1156 height 316
click at [1458, 693] on button "Start applying" at bounding box center [1472, 696] width 142 height 40
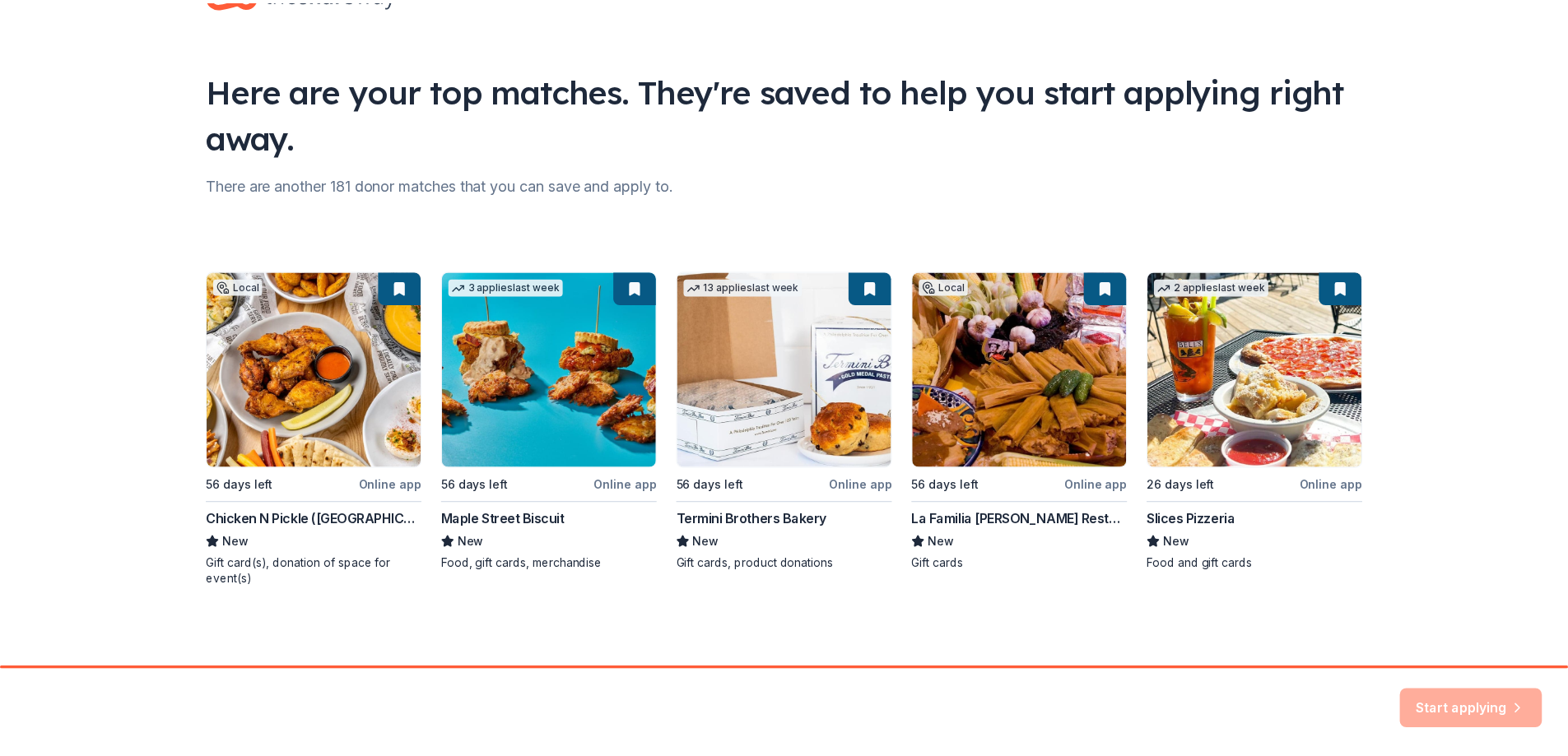
scroll to position [0, 0]
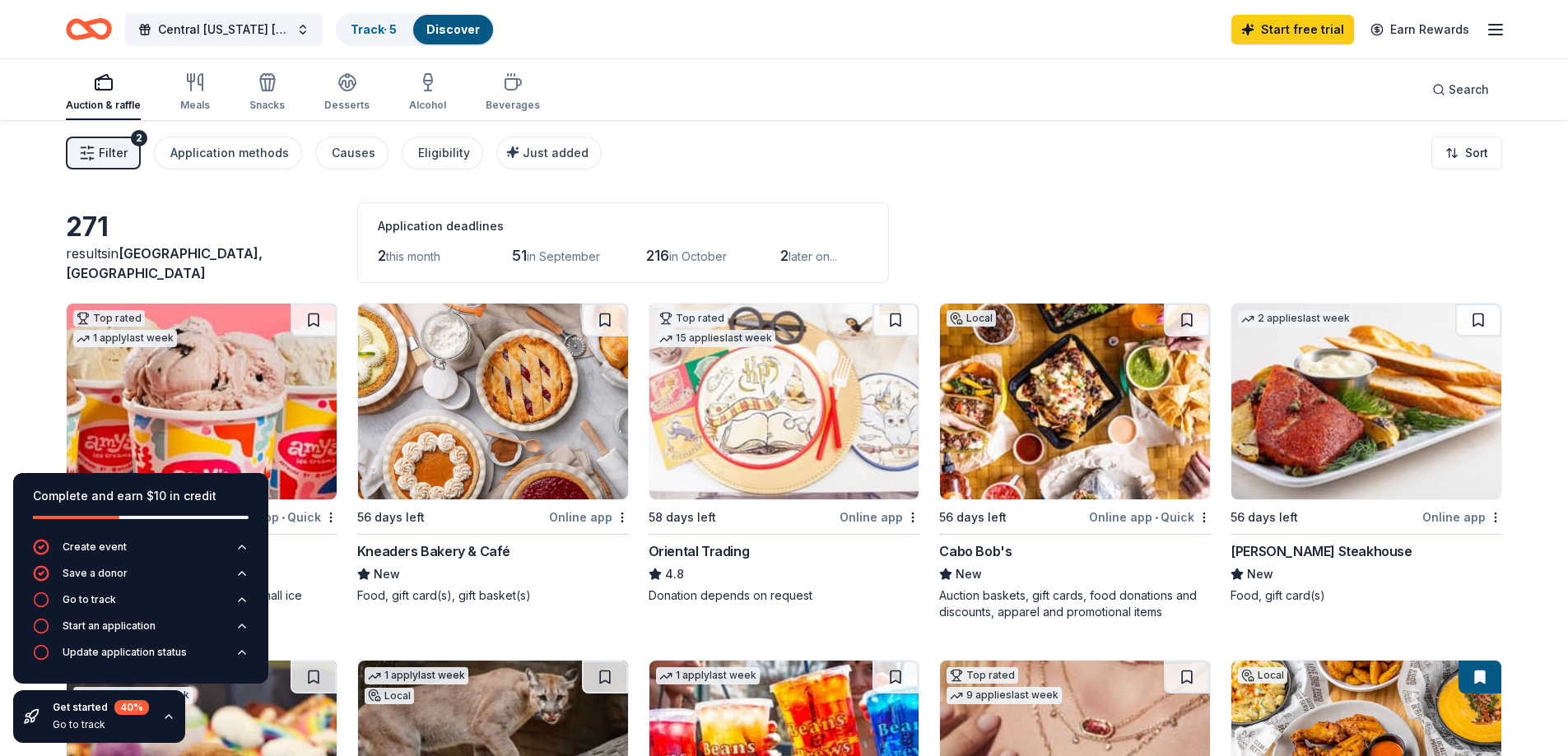
click at [166, 712] on icon "button" at bounding box center [169, 716] width 14 height 14
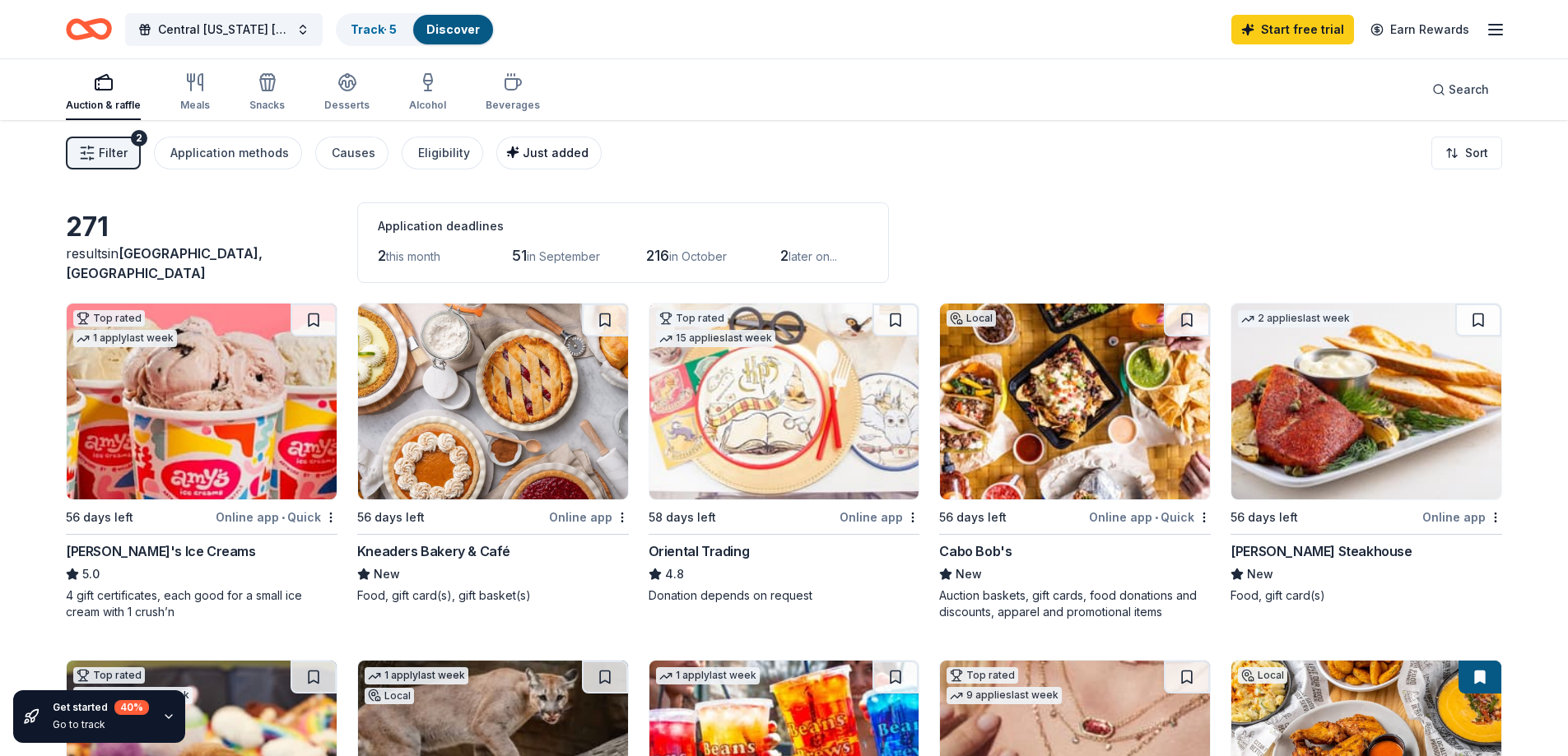
click at [553, 145] on div "Just added" at bounding box center [550, 153] width 75 height 20
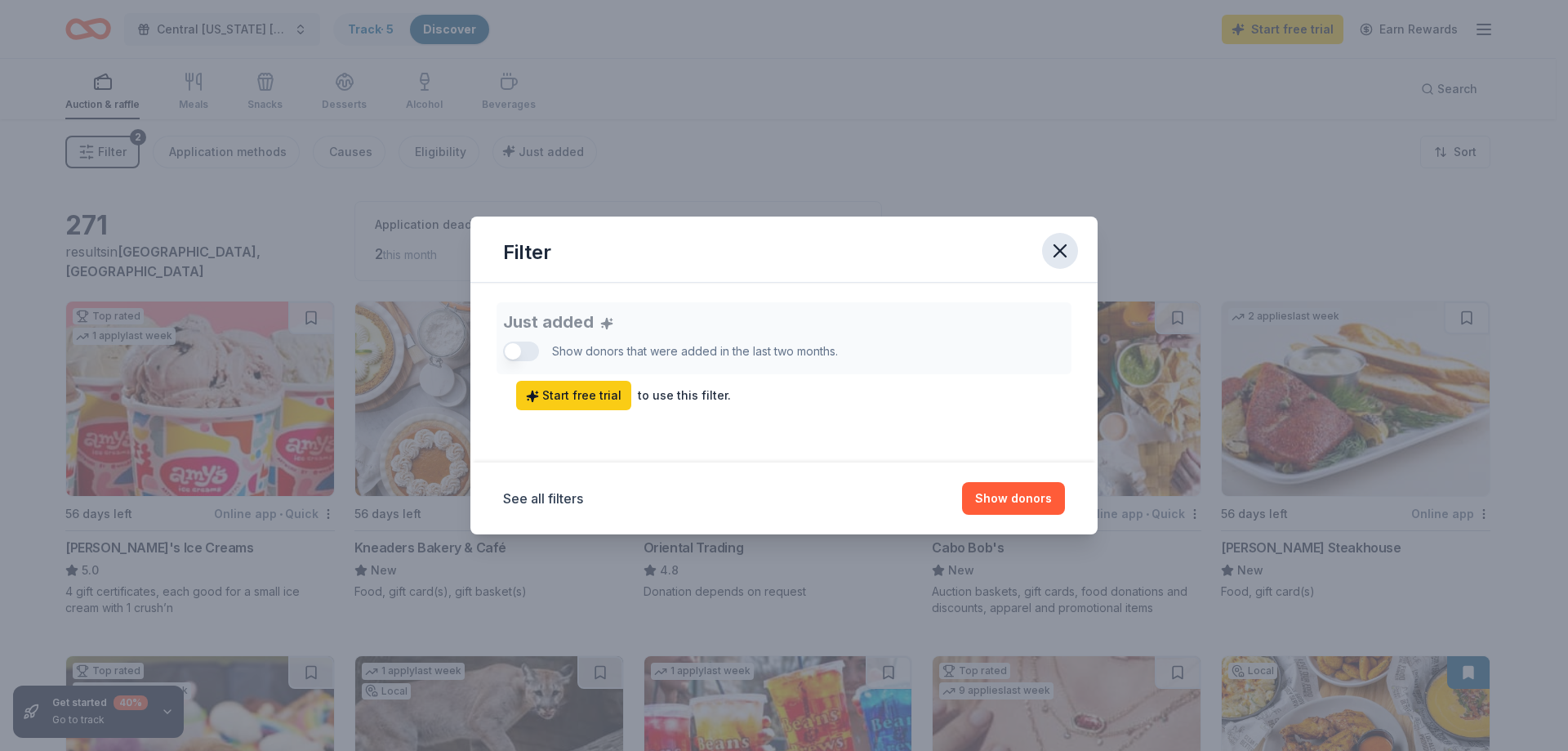
click at [1062, 248] on icon "button" at bounding box center [1060, 251] width 12 height 12
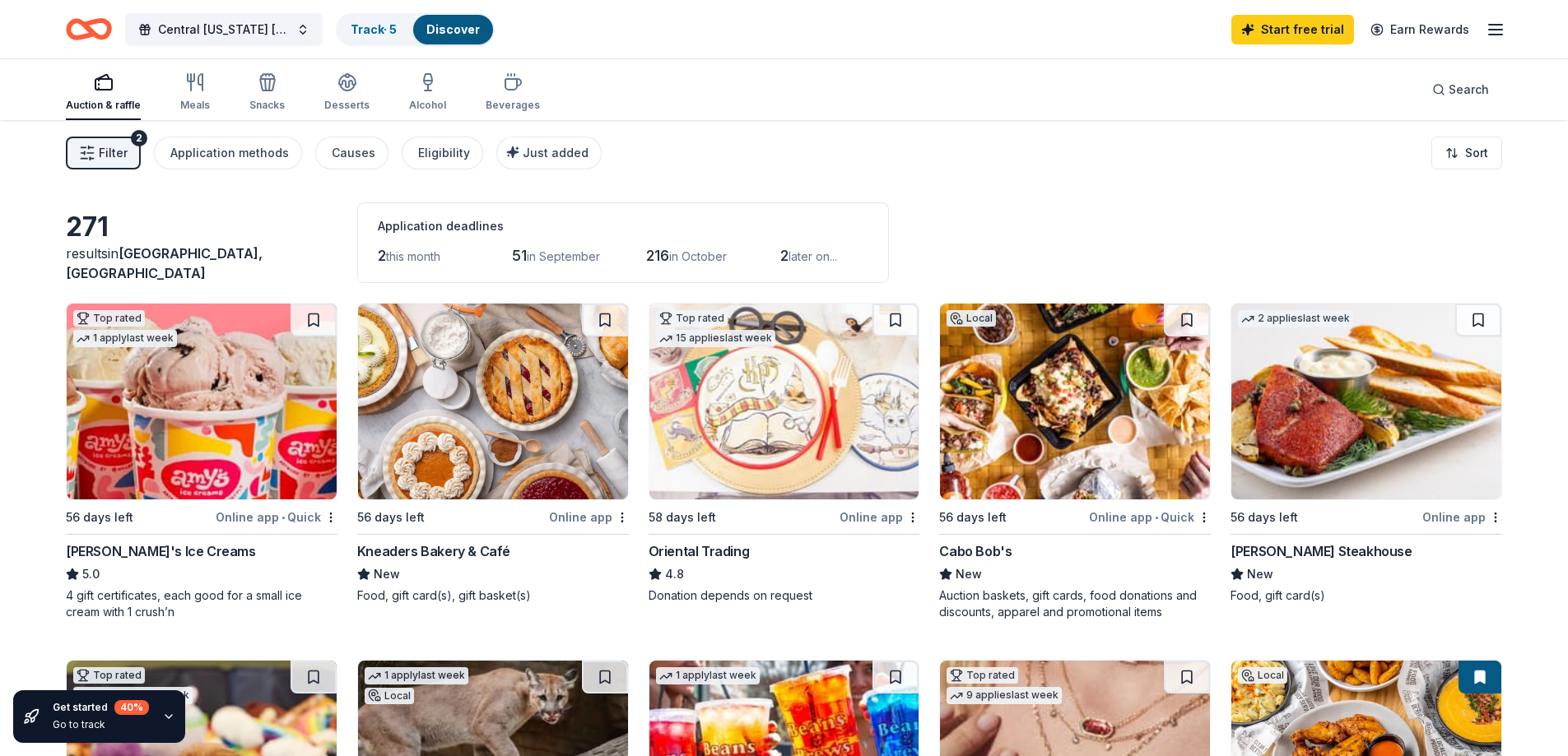
click at [123, 150] on span "Filter" at bounding box center [113, 153] width 29 height 20
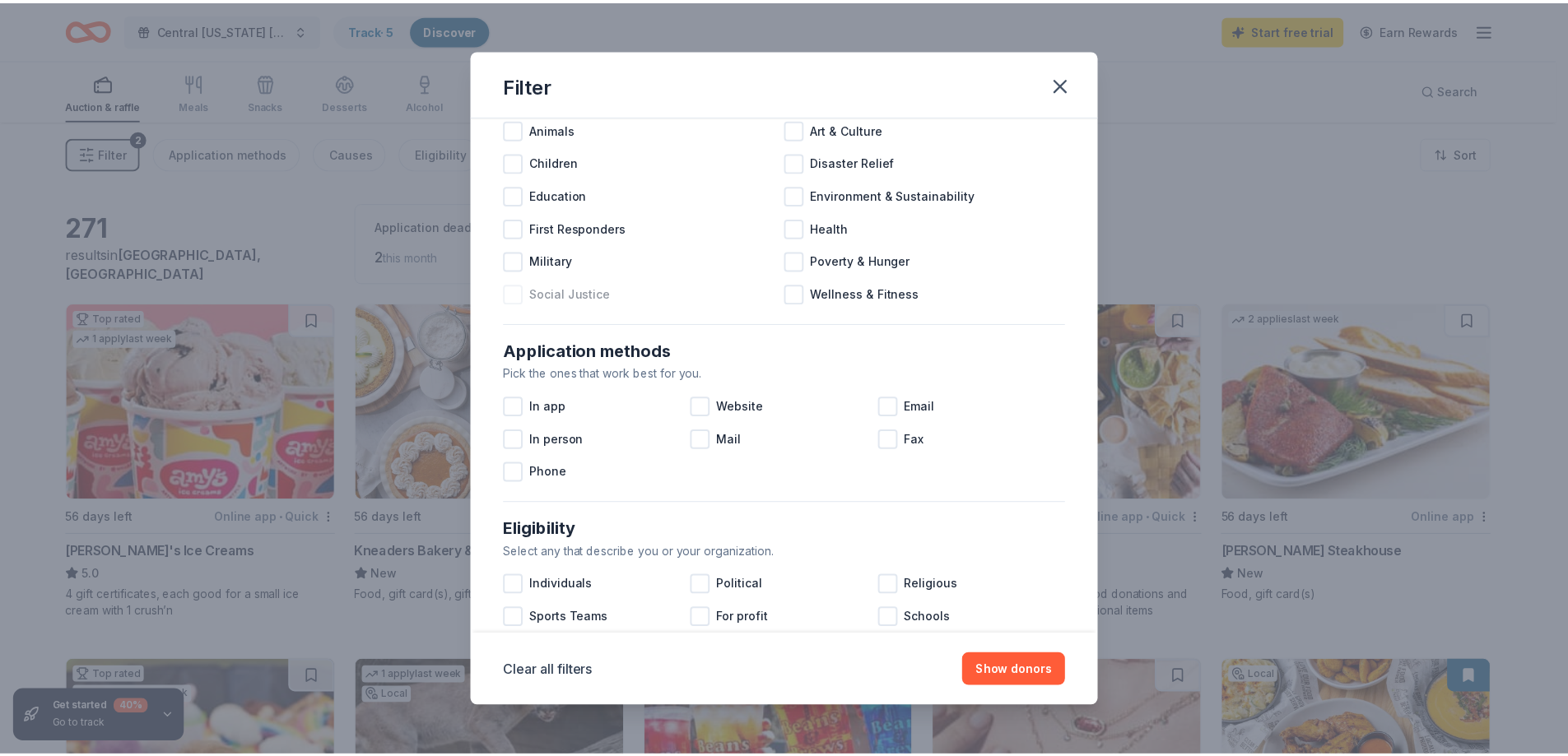
scroll to position [164, 0]
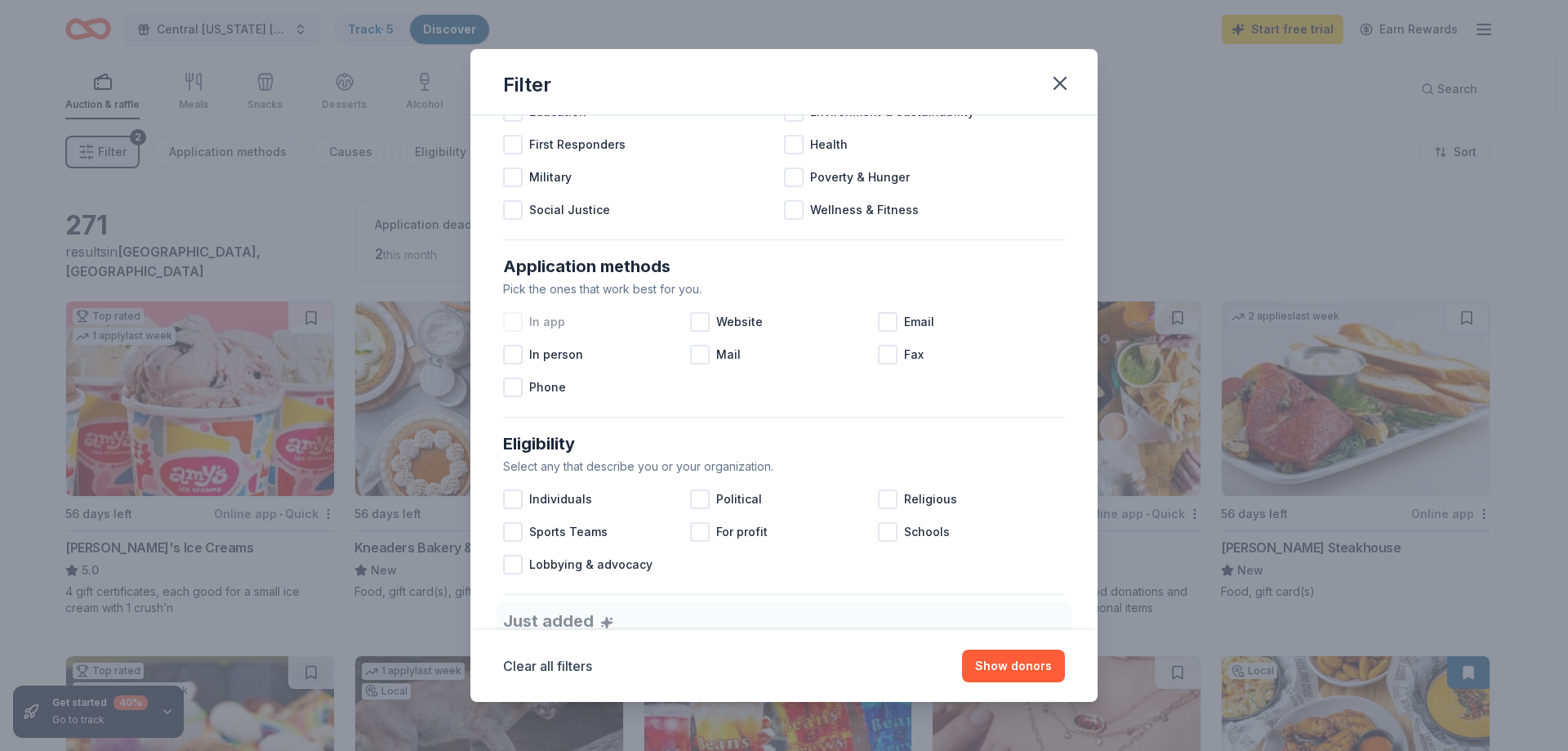
click at [518, 323] on div at bounding box center [513, 322] width 20 height 20
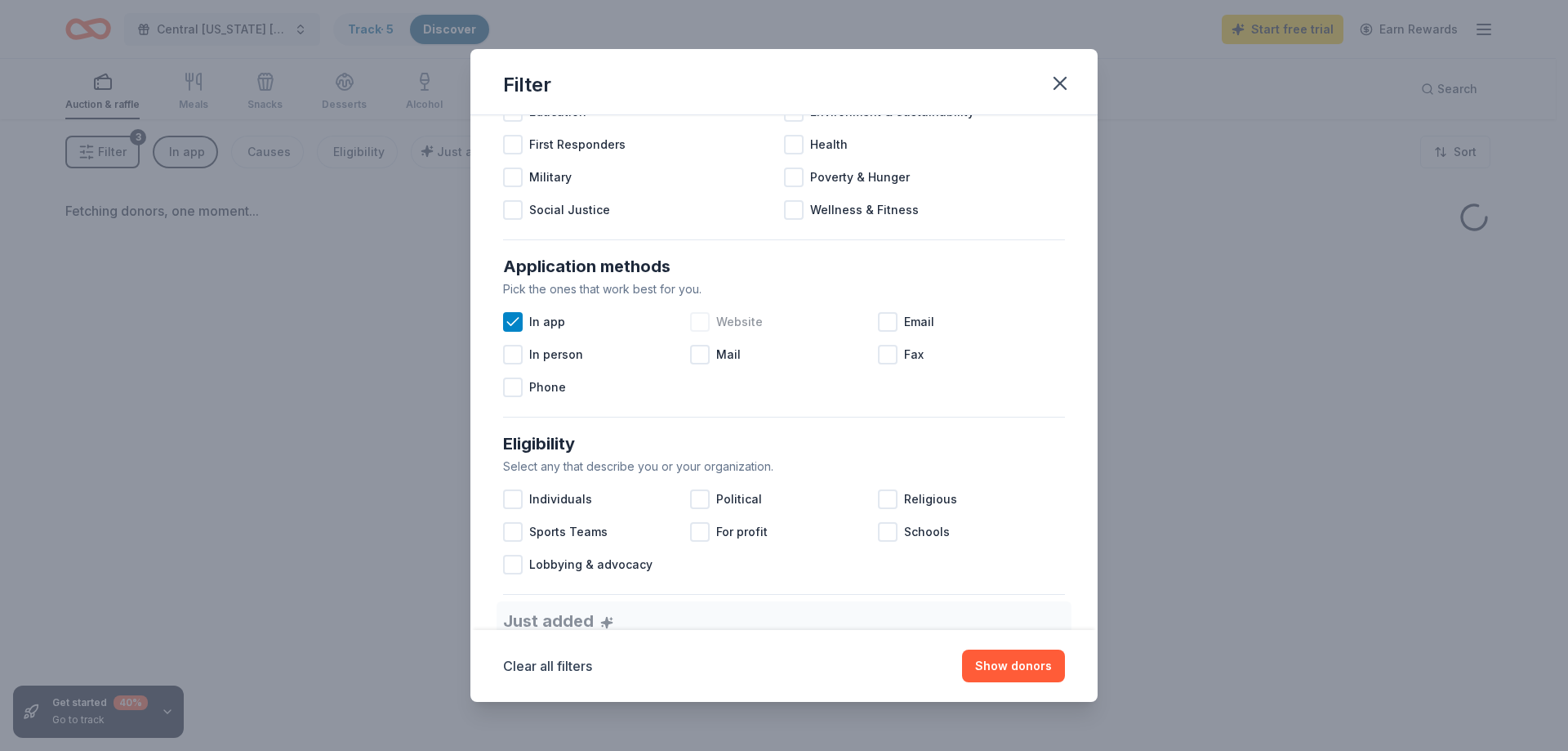
click at [699, 324] on div at bounding box center [700, 322] width 20 height 20
click at [904, 318] on span "Email" at bounding box center [919, 322] width 31 height 20
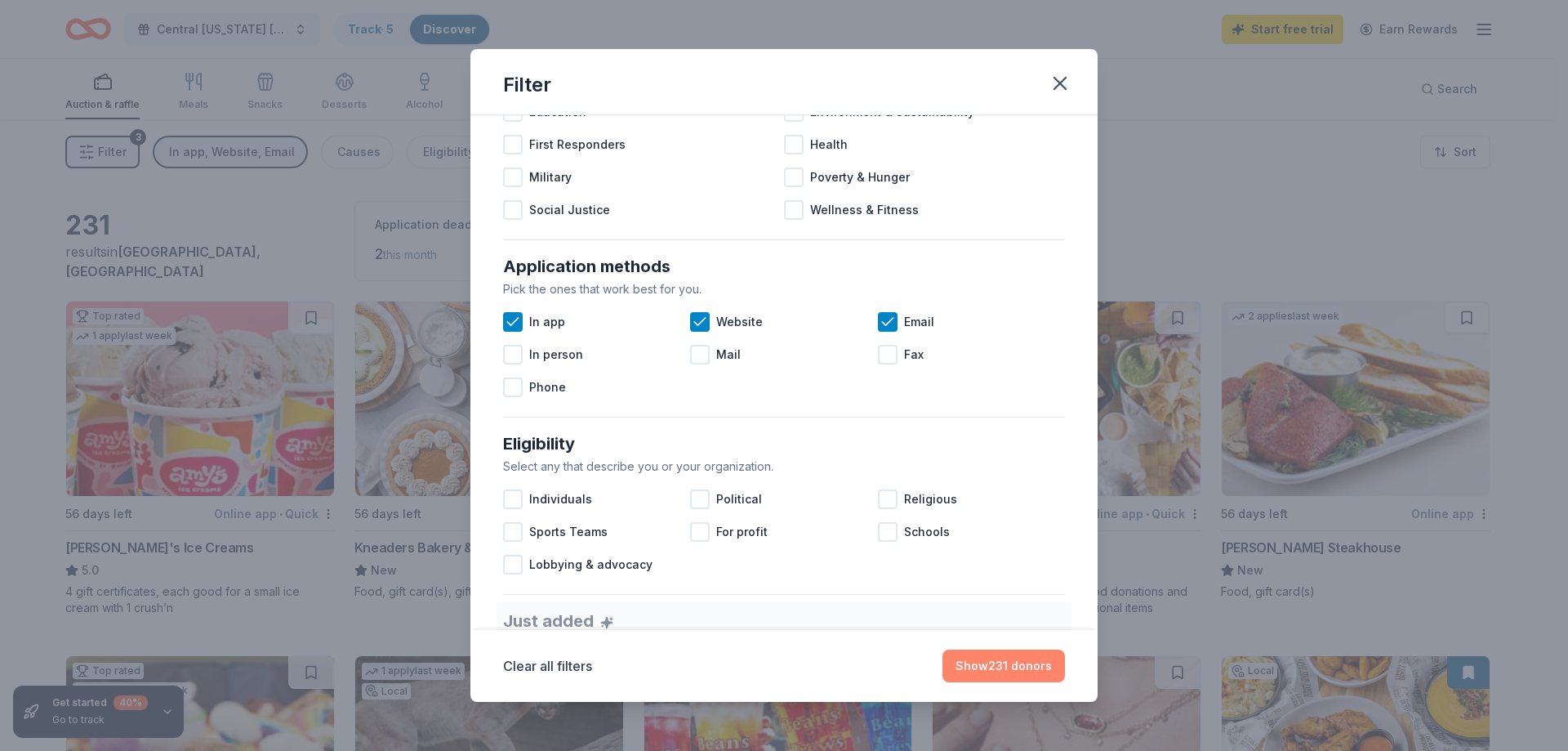
click at [1026, 668] on button "Show 231 donors" at bounding box center [1004, 666] width 123 height 32
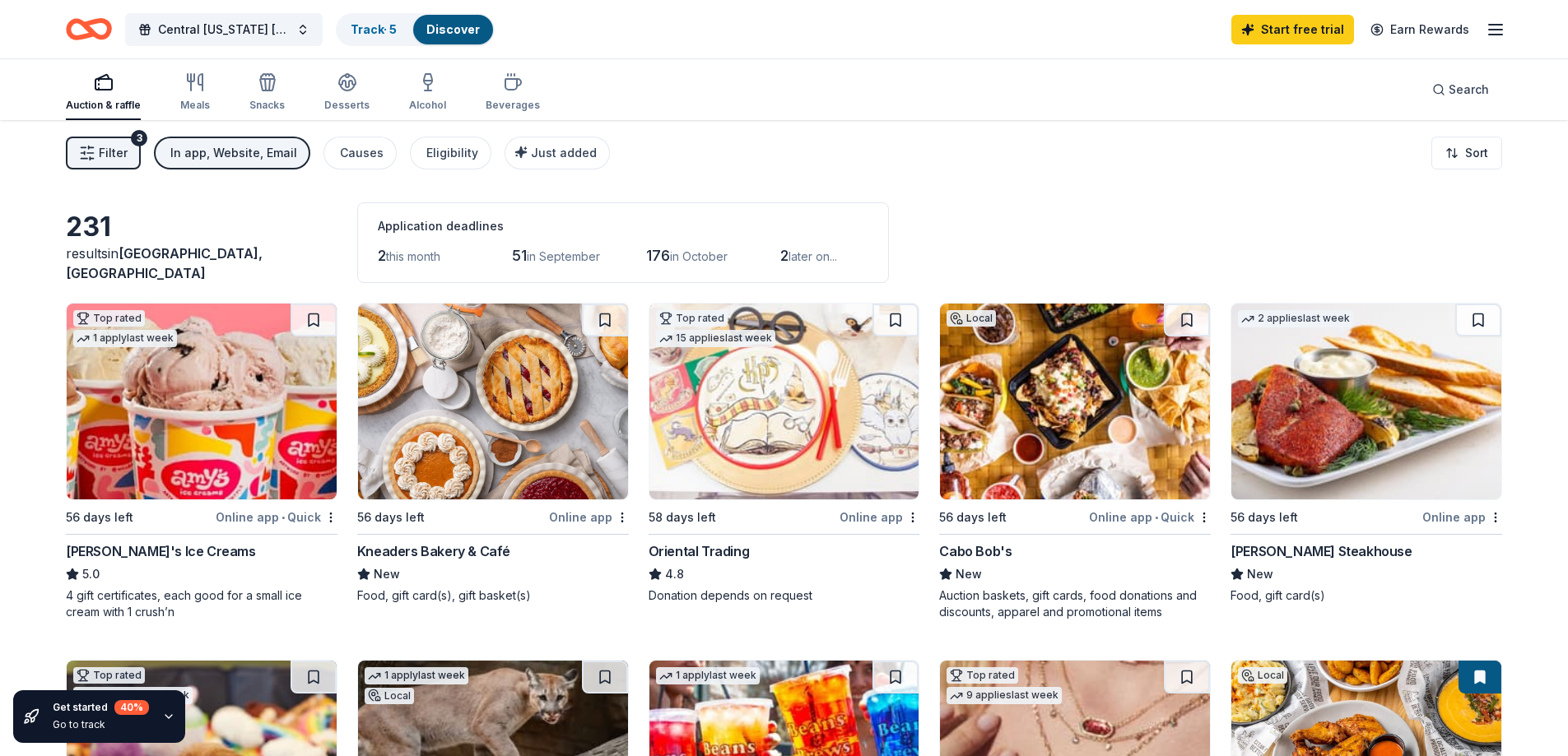
click at [252, 145] on div "In app, Website, Email" at bounding box center [234, 153] width 127 height 20
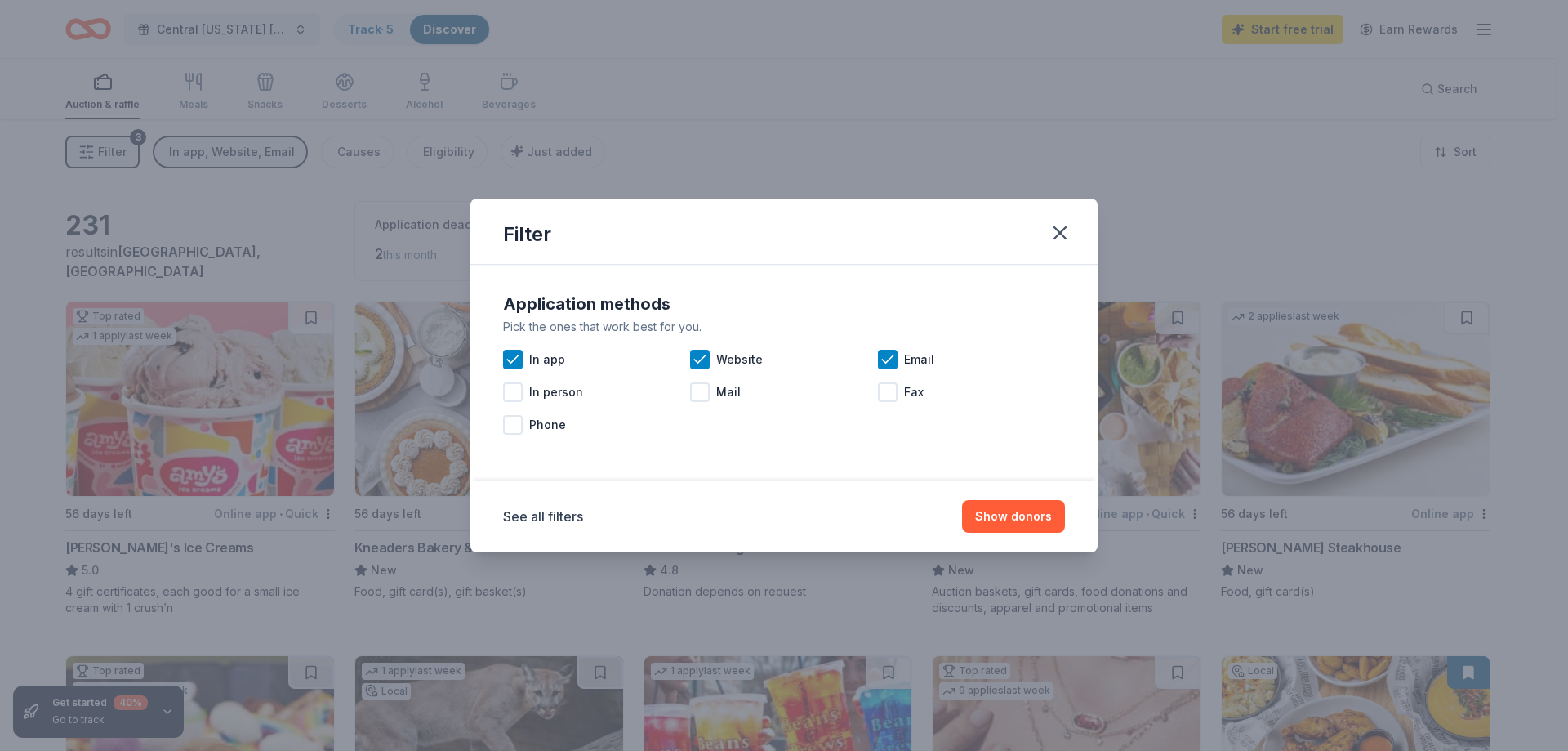
click at [249, 144] on div "Filter Application methods Pick the ones that work best for you. In app Website…" at bounding box center [784, 375] width 1568 height 751
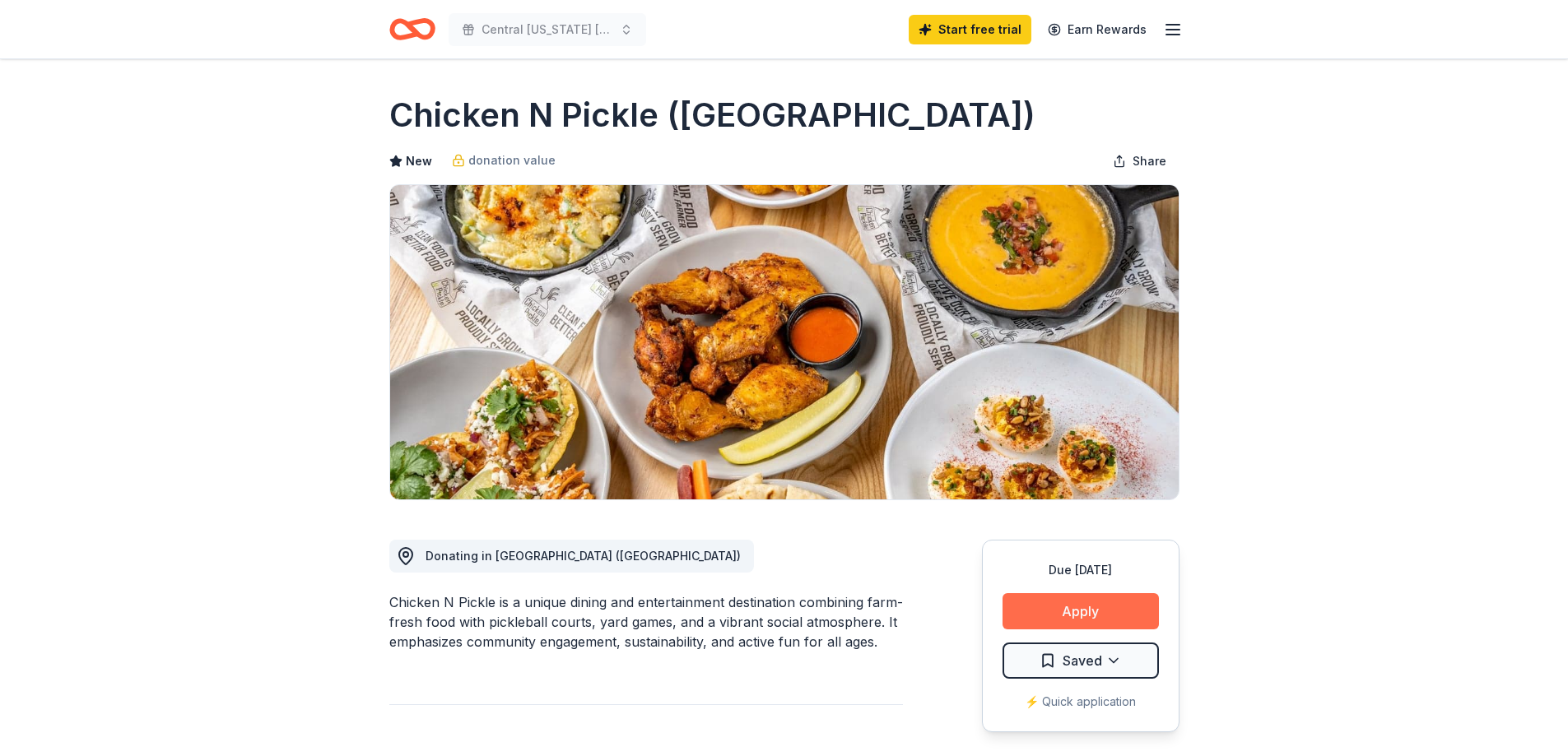
click at [1140, 609] on button "Apply" at bounding box center [1080, 612] width 156 height 36
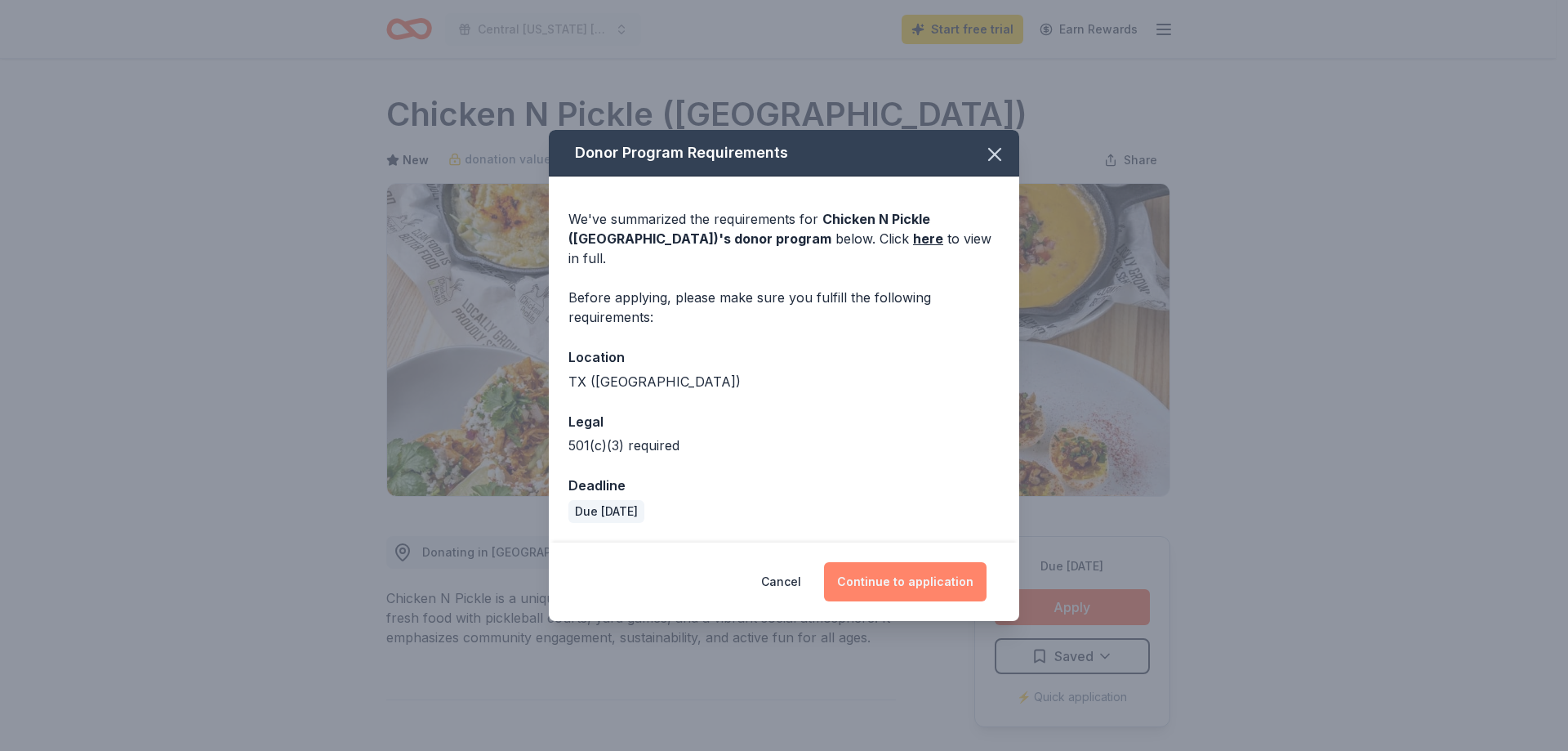
click at [916, 572] on button "Continue to application" at bounding box center [906, 582] width 162 height 40
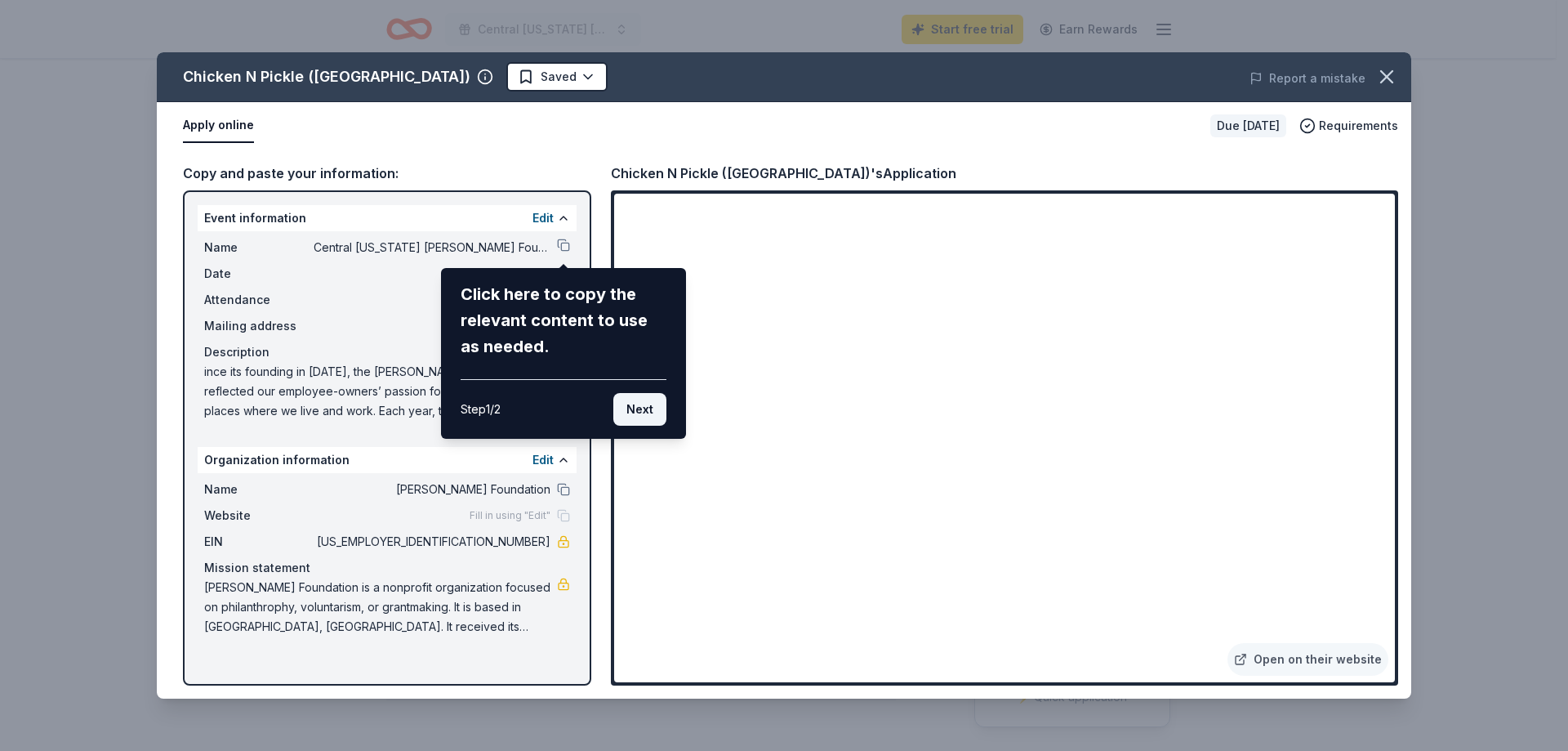
click at [639, 411] on button "Next" at bounding box center [640, 409] width 53 height 32
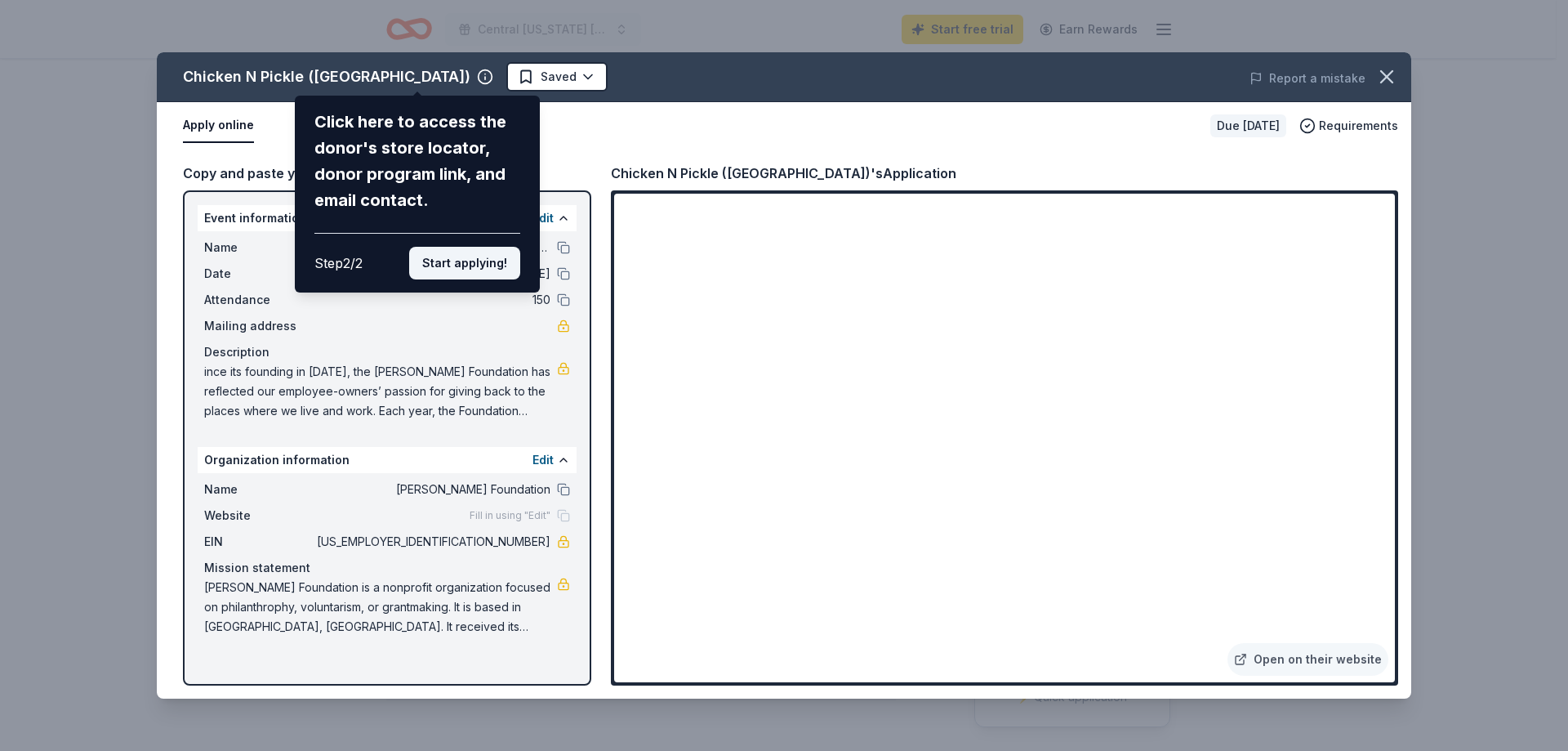
click at [469, 259] on button "Start applying!" at bounding box center [464, 263] width 111 height 32
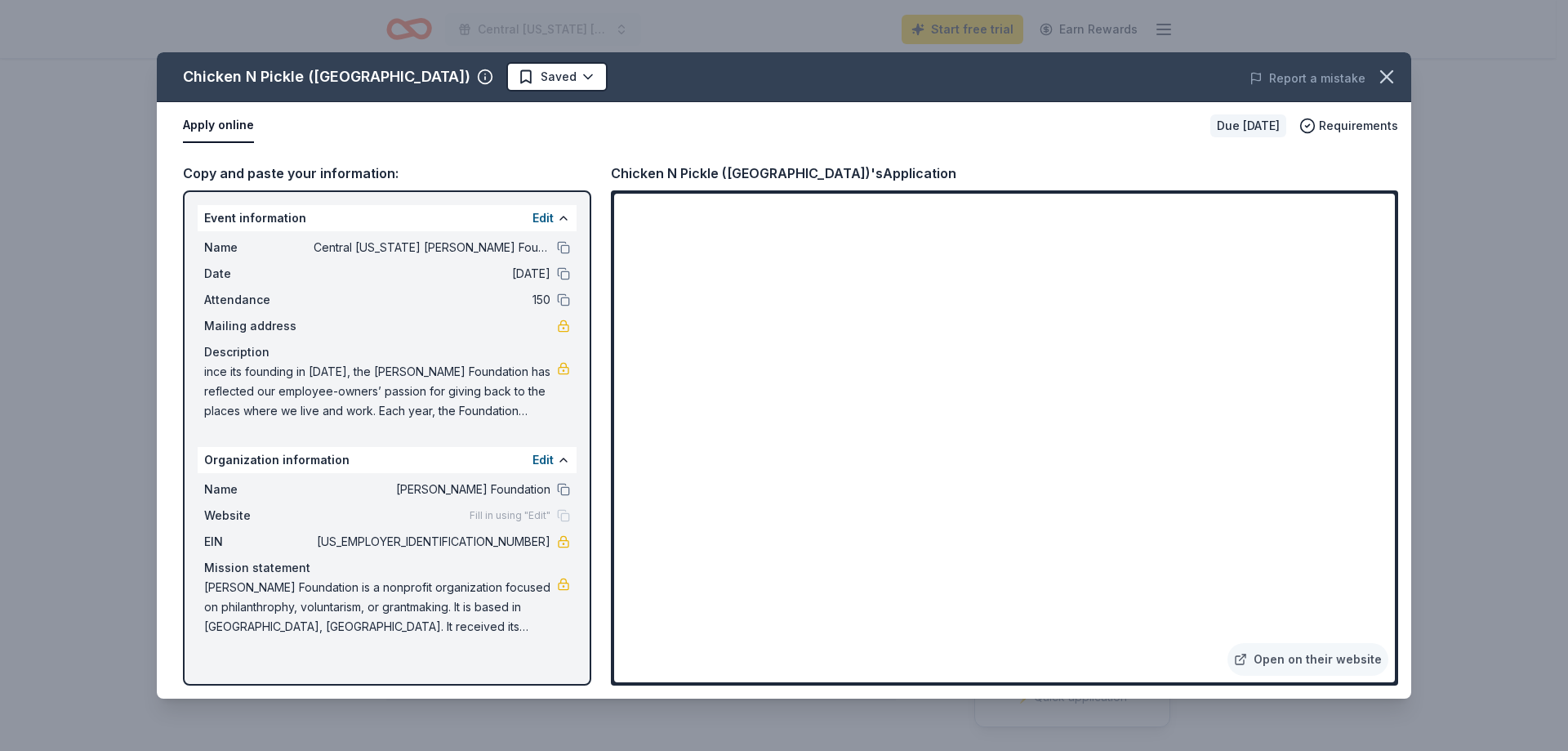
click at [751, 466] on div "Chicken N Pickle (San Antonio) Saved Report a mistake Apply online Due in 56 da…" at bounding box center [784, 375] width 1254 height 646
click at [563, 249] on button at bounding box center [563, 247] width 14 height 14
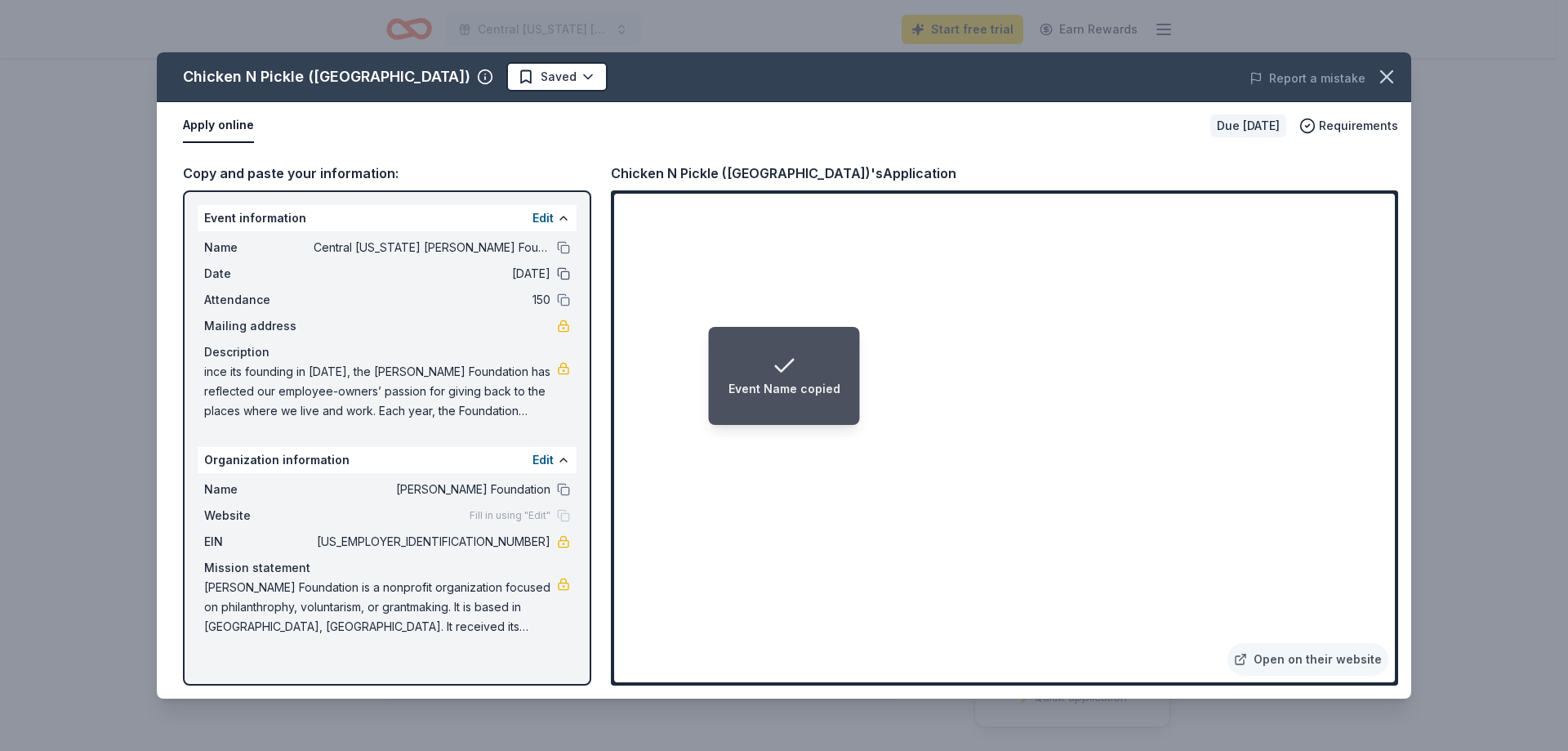
click at [561, 271] on button at bounding box center [563, 273] width 14 height 14
drag, startPoint x: 481, startPoint y: 539, endPoint x: 540, endPoint y: 545, distance: 59.3
click at [540, 545] on span "[US_EMPLOYER_IDENTIFICATION_NUMBER]" at bounding box center [432, 542] width 237 height 20
click at [444, 76] on html "Event Date copied Central Texas Sundt Foundation Charity Golf Tournament Start …" at bounding box center [784, 375] width 1568 height 751
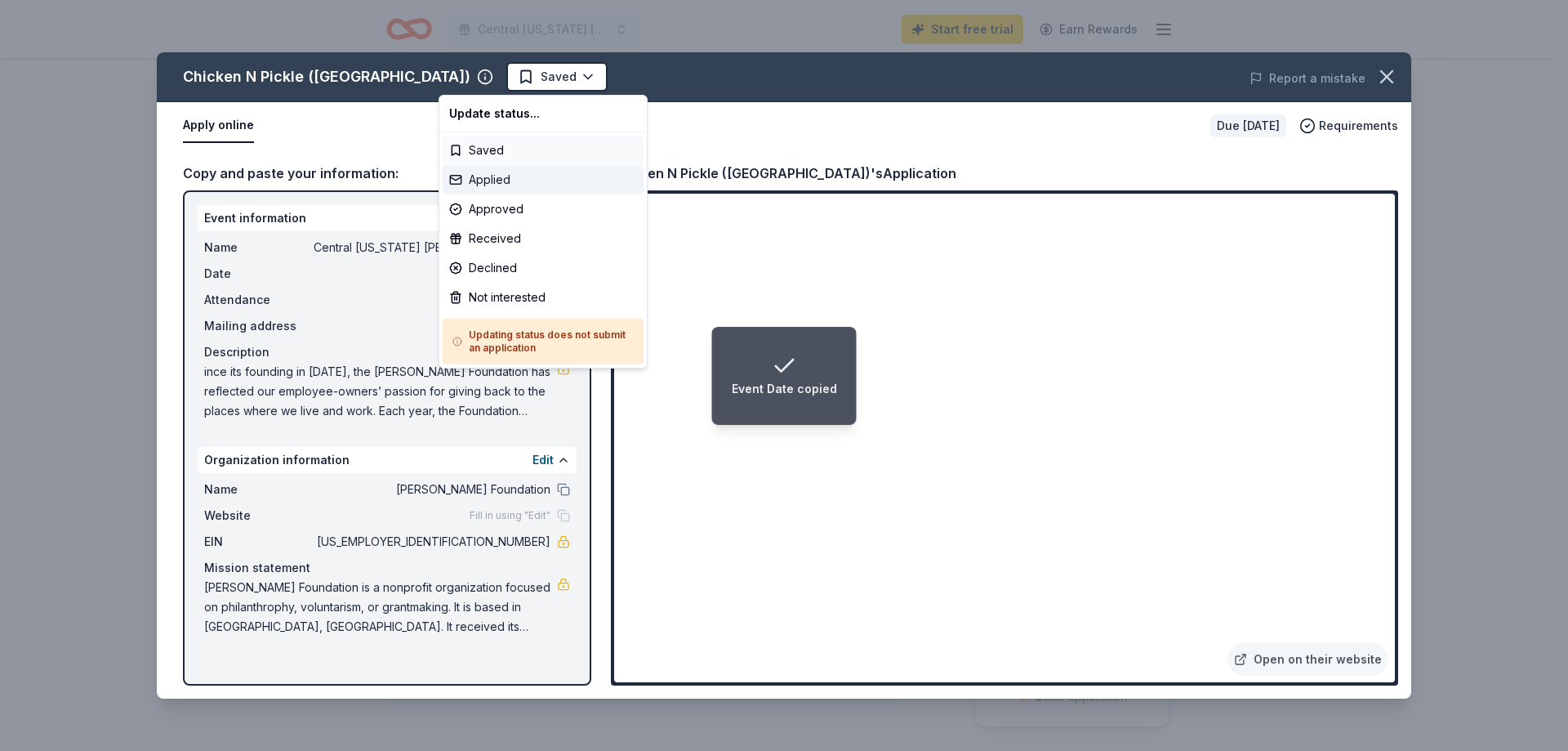
drag, startPoint x: 493, startPoint y: 173, endPoint x: 571, endPoint y: 160, distance: 79.1
click at [492, 173] on div "Applied" at bounding box center [542, 179] width 201 height 30
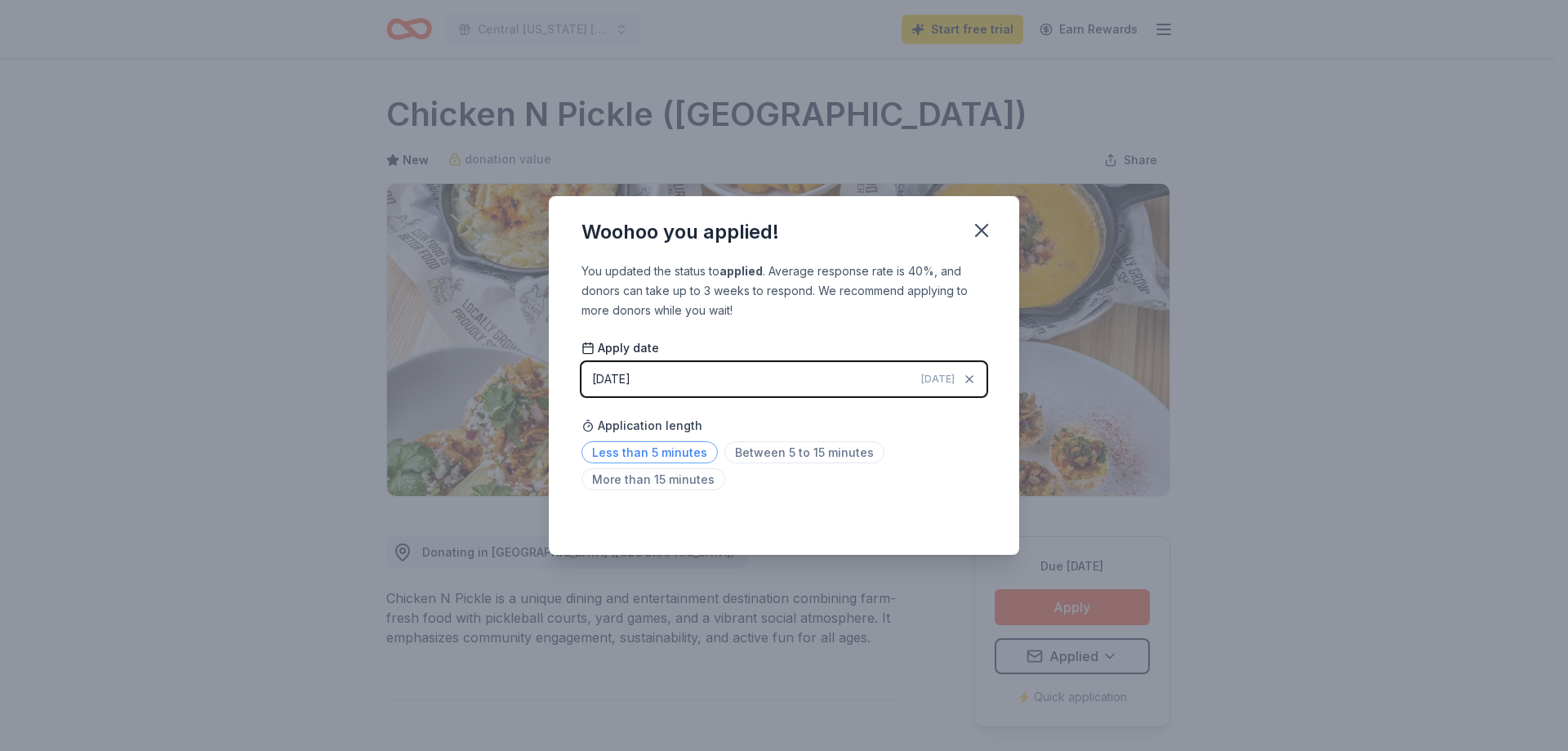
click at [686, 450] on span "Less than 5 minutes" at bounding box center [649, 452] width 136 height 22
click at [1228, 457] on div "Woohoo you applied! You updated the status to applied . Average response rate i…" at bounding box center [784, 375] width 1568 height 751
click at [1389, 490] on div "Woohoo you applied! You updated the status to applied . Average response rate i…" at bounding box center [784, 375] width 1568 height 751
click at [988, 224] on icon "button" at bounding box center [981, 230] width 12 height 12
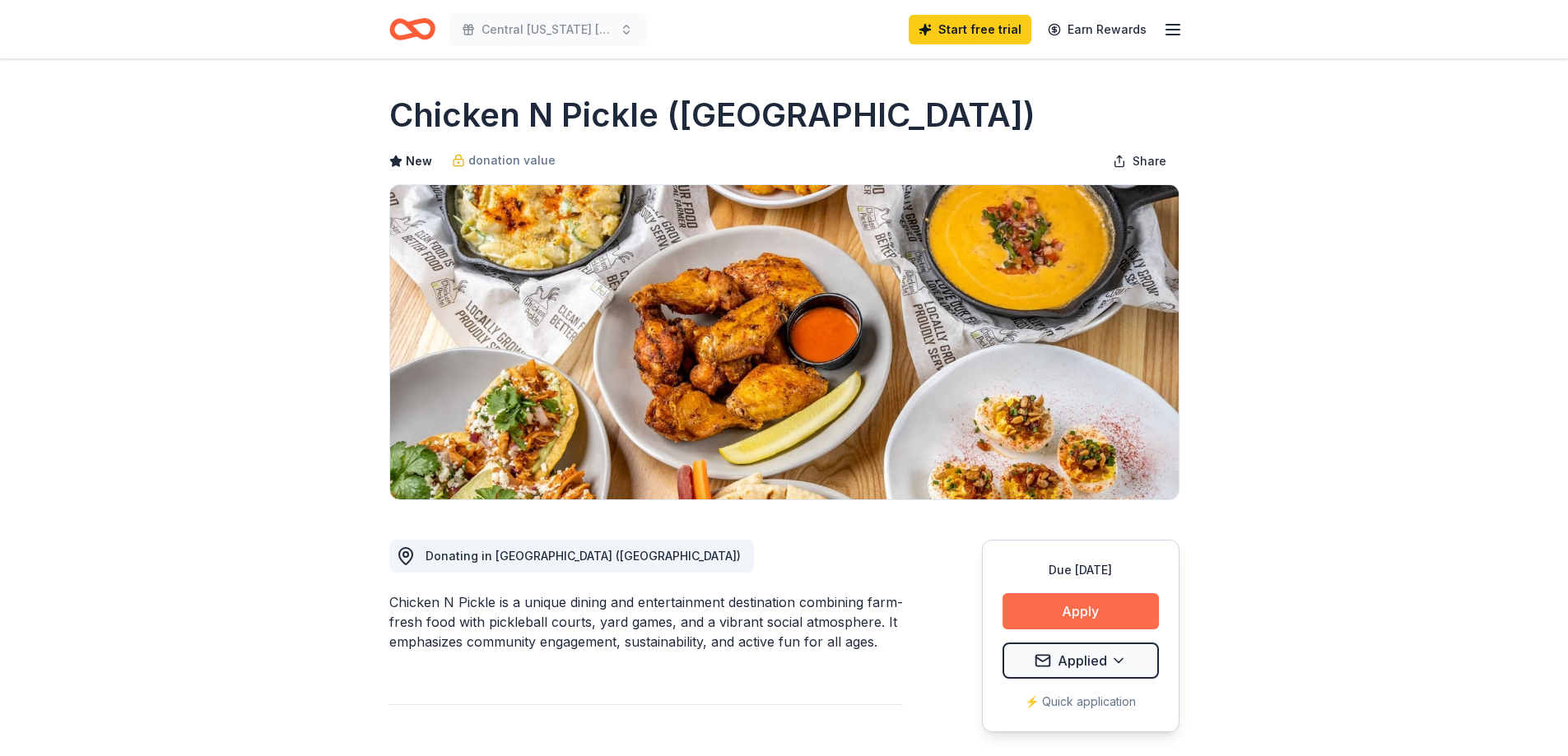
click at [1086, 604] on button "Apply" at bounding box center [1080, 612] width 156 height 36
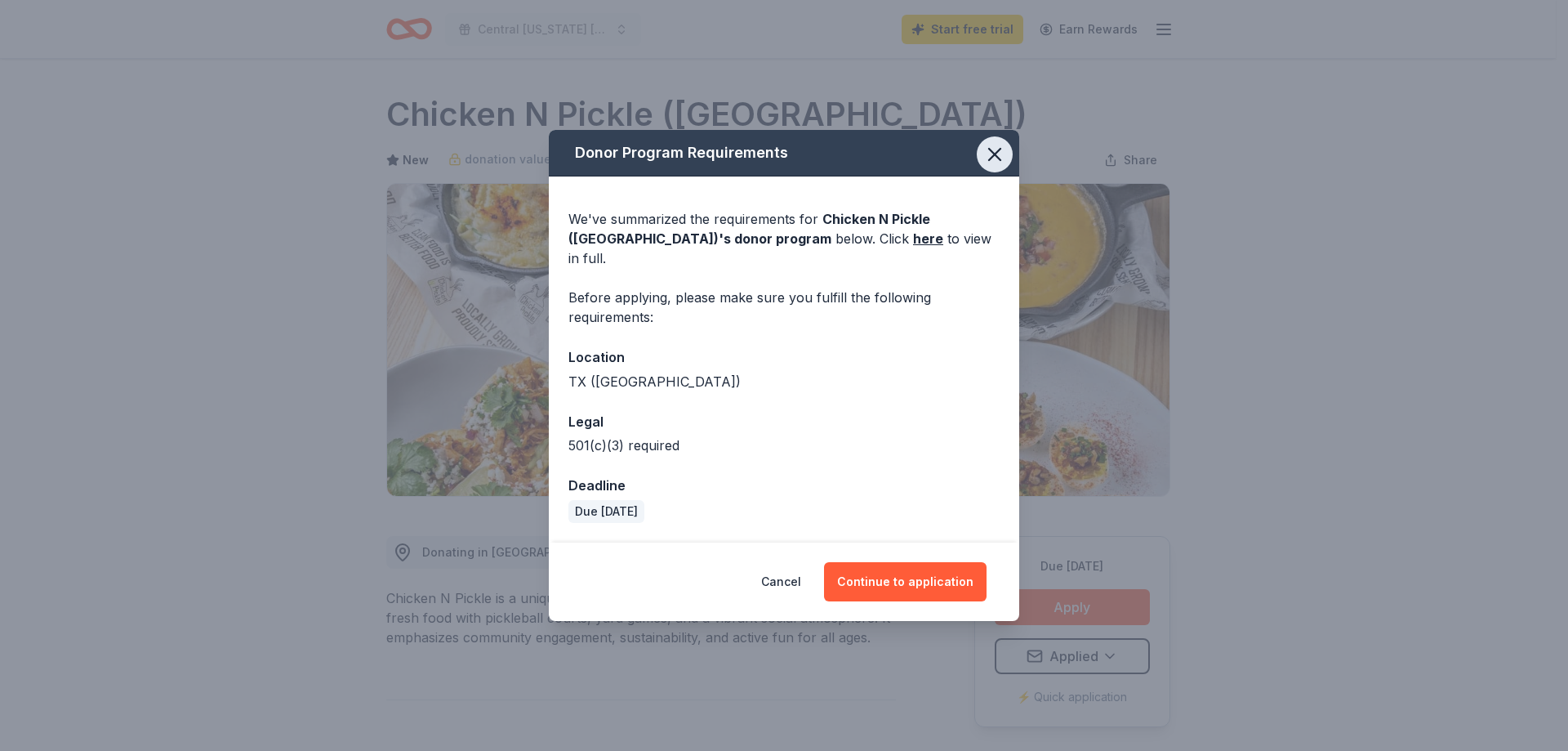
click at [986, 166] on icon "button" at bounding box center [994, 154] width 23 height 23
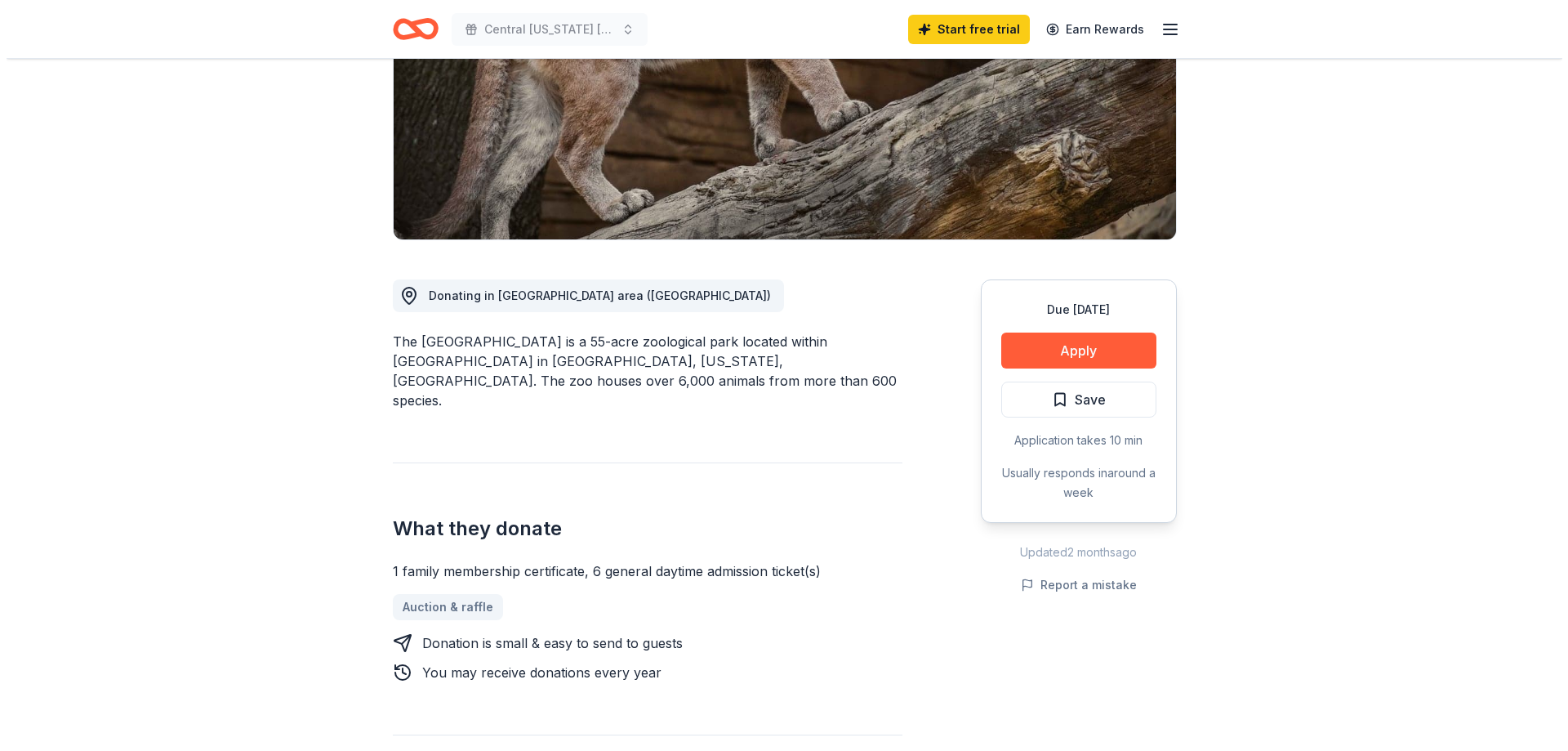
scroll to position [572, 0]
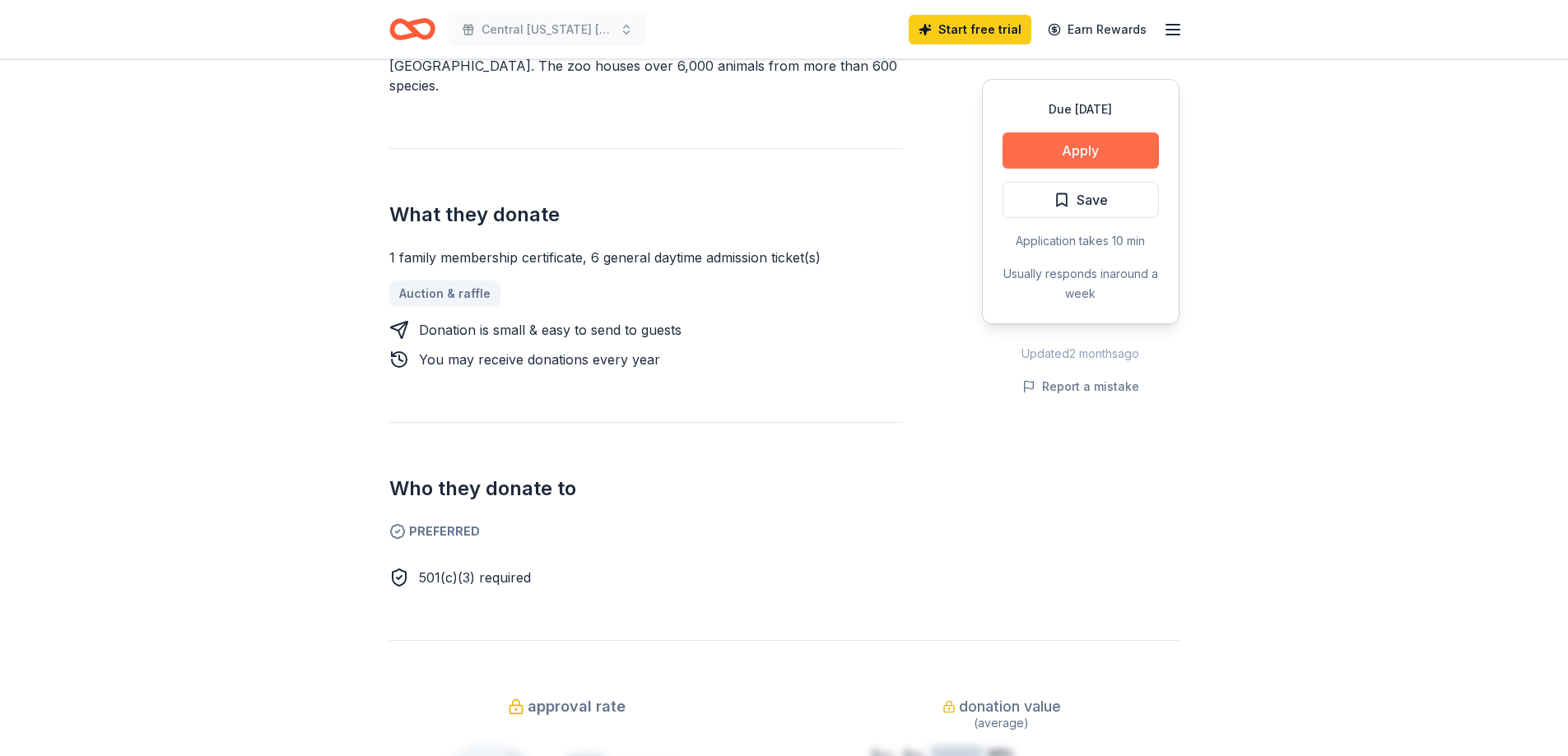
click at [1059, 152] on button "Apply" at bounding box center [1080, 151] width 156 height 36
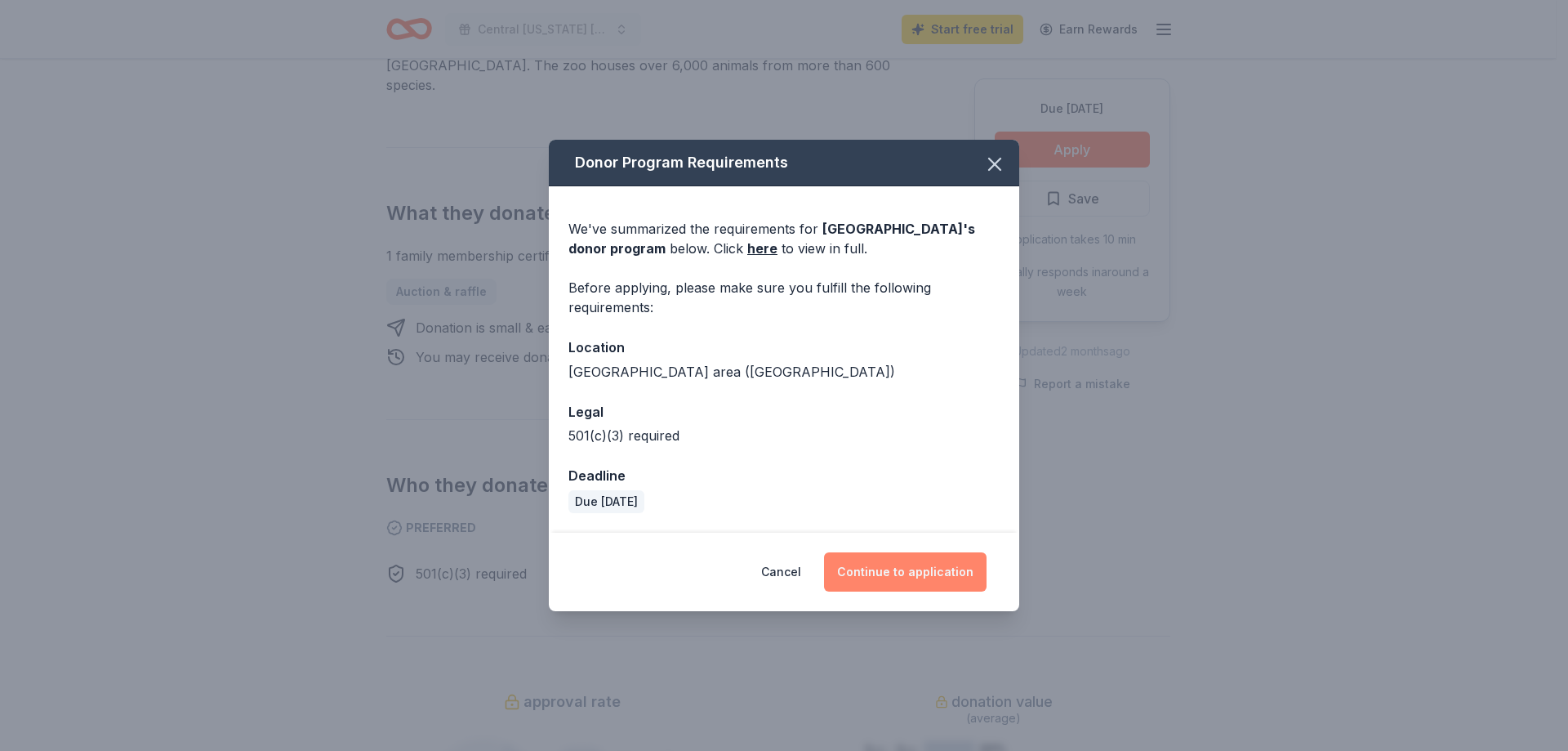
click at [904, 571] on button "Continue to application" at bounding box center [906, 572] width 162 height 40
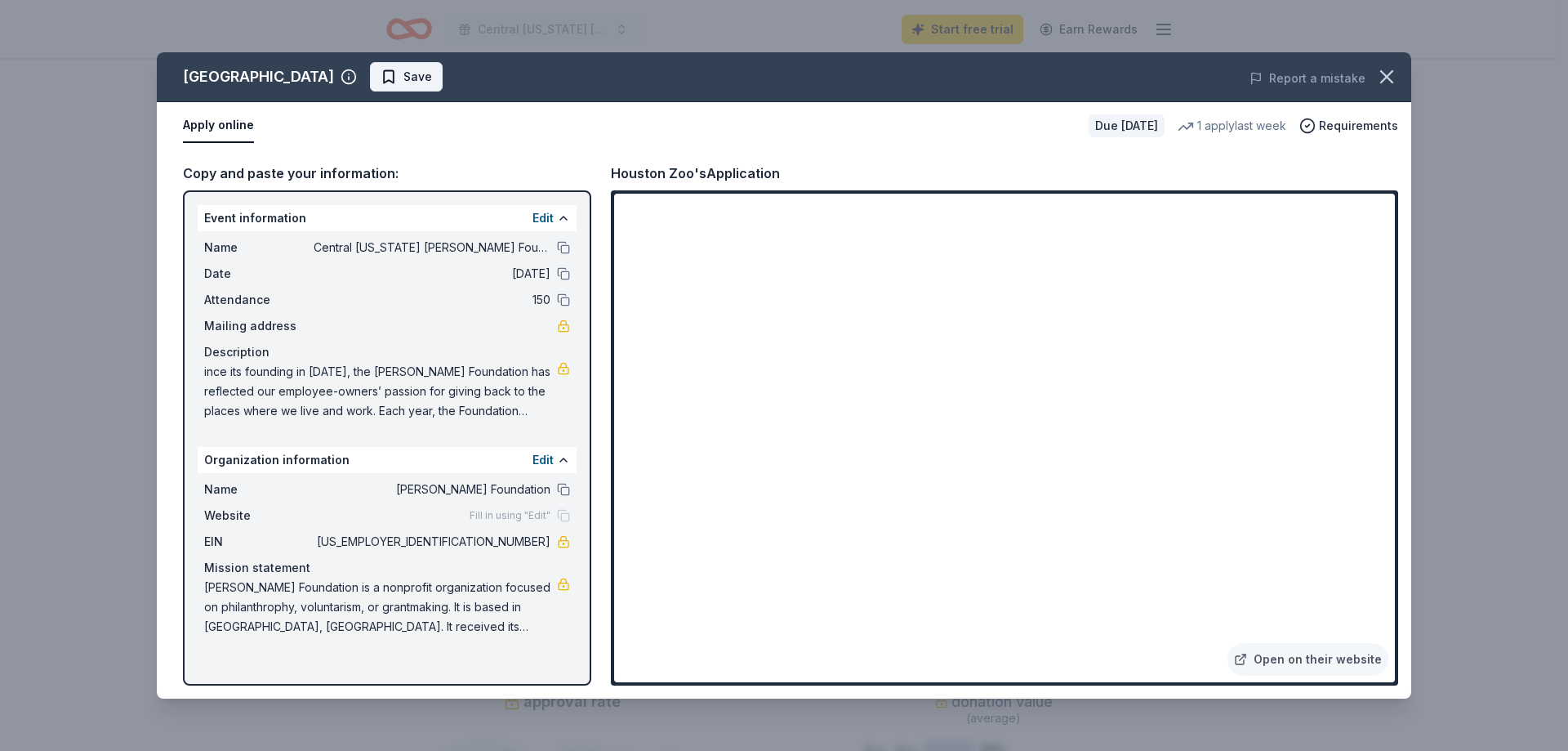
click at [404, 78] on span "Save" at bounding box center [418, 77] width 29 height 20
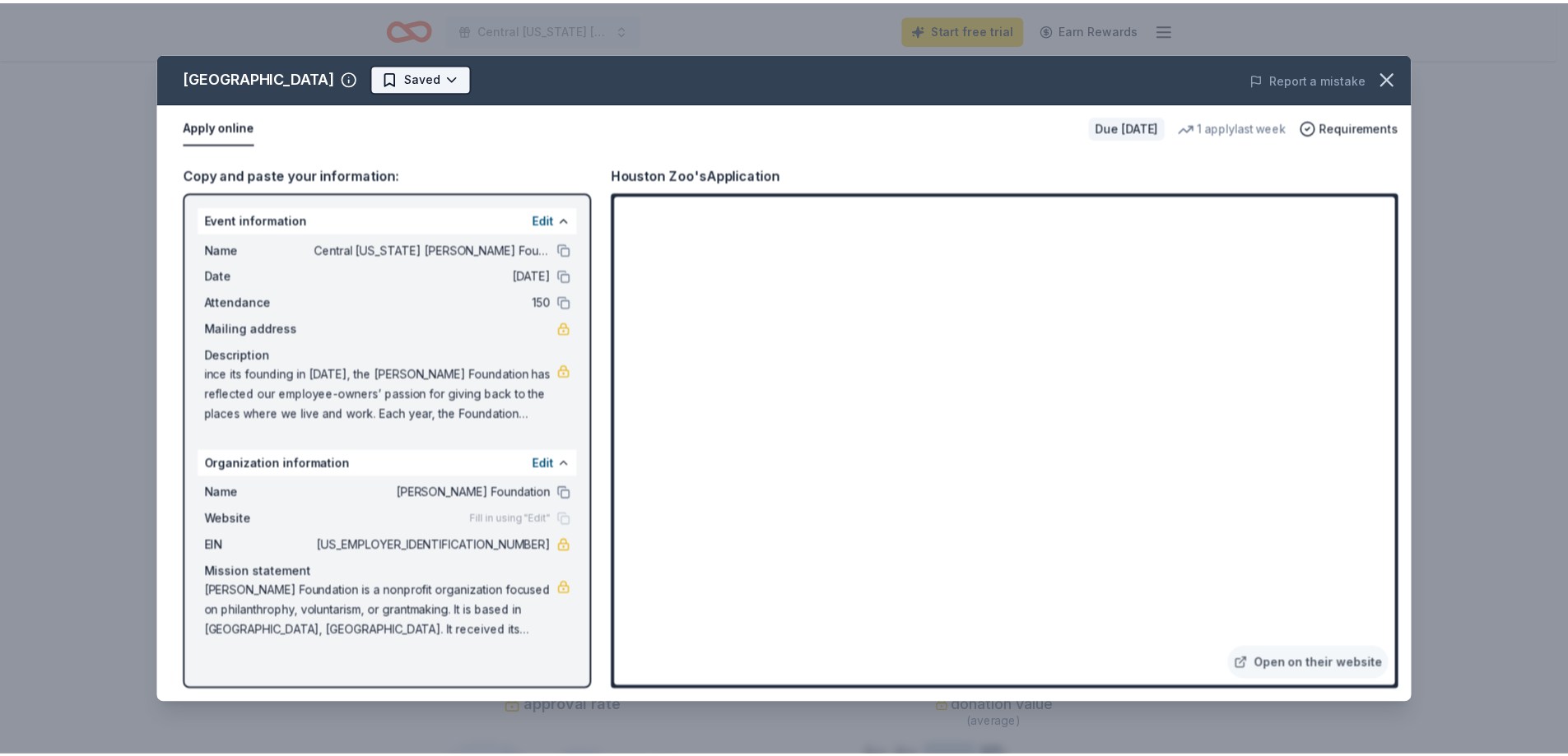
scroll to position [0, 0]
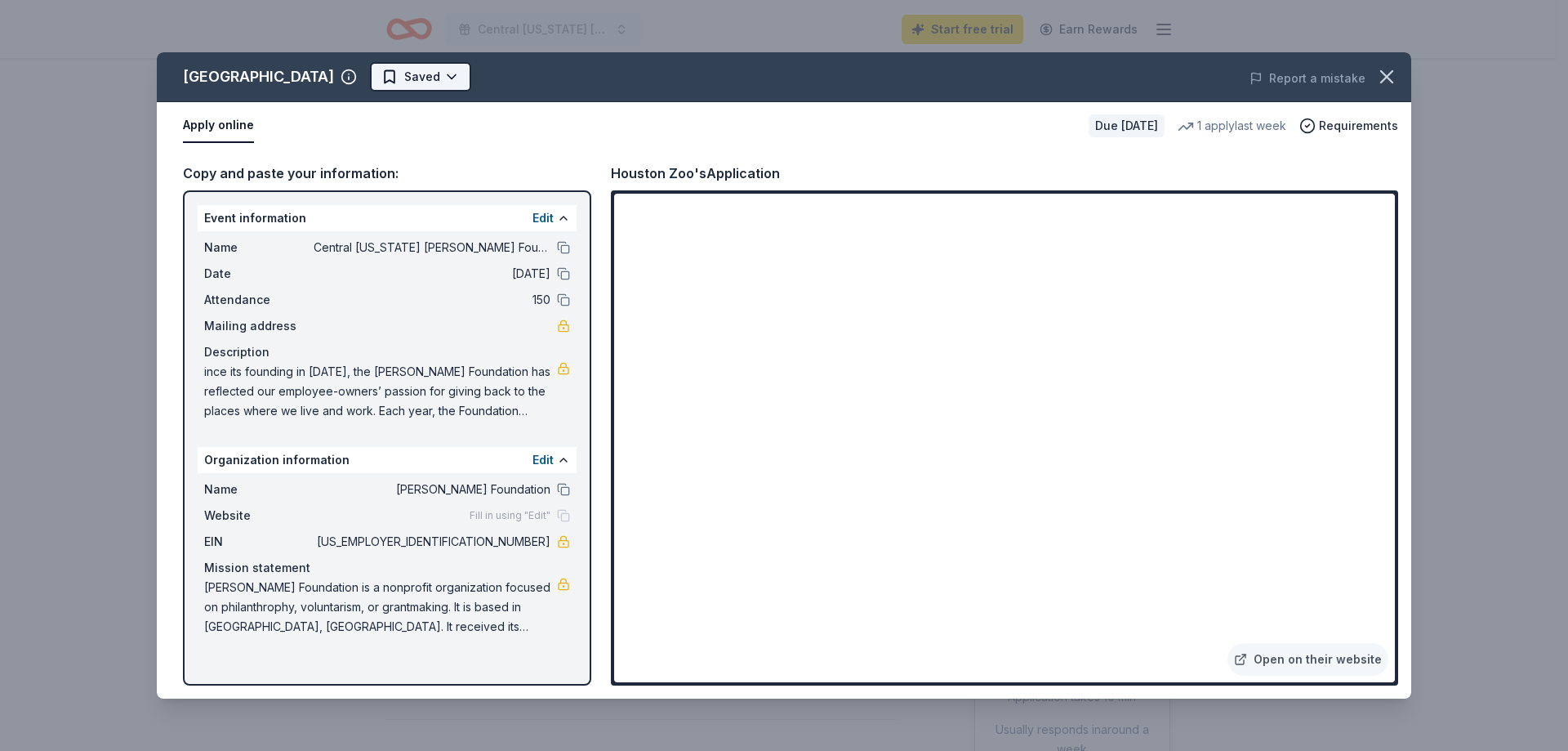
click at [384, 80] on html "Central Texas Sundt Foundation Charity Golf Tournament Start free trial Earn Re…" at bounding box center [784, 375] width 1568 height 751
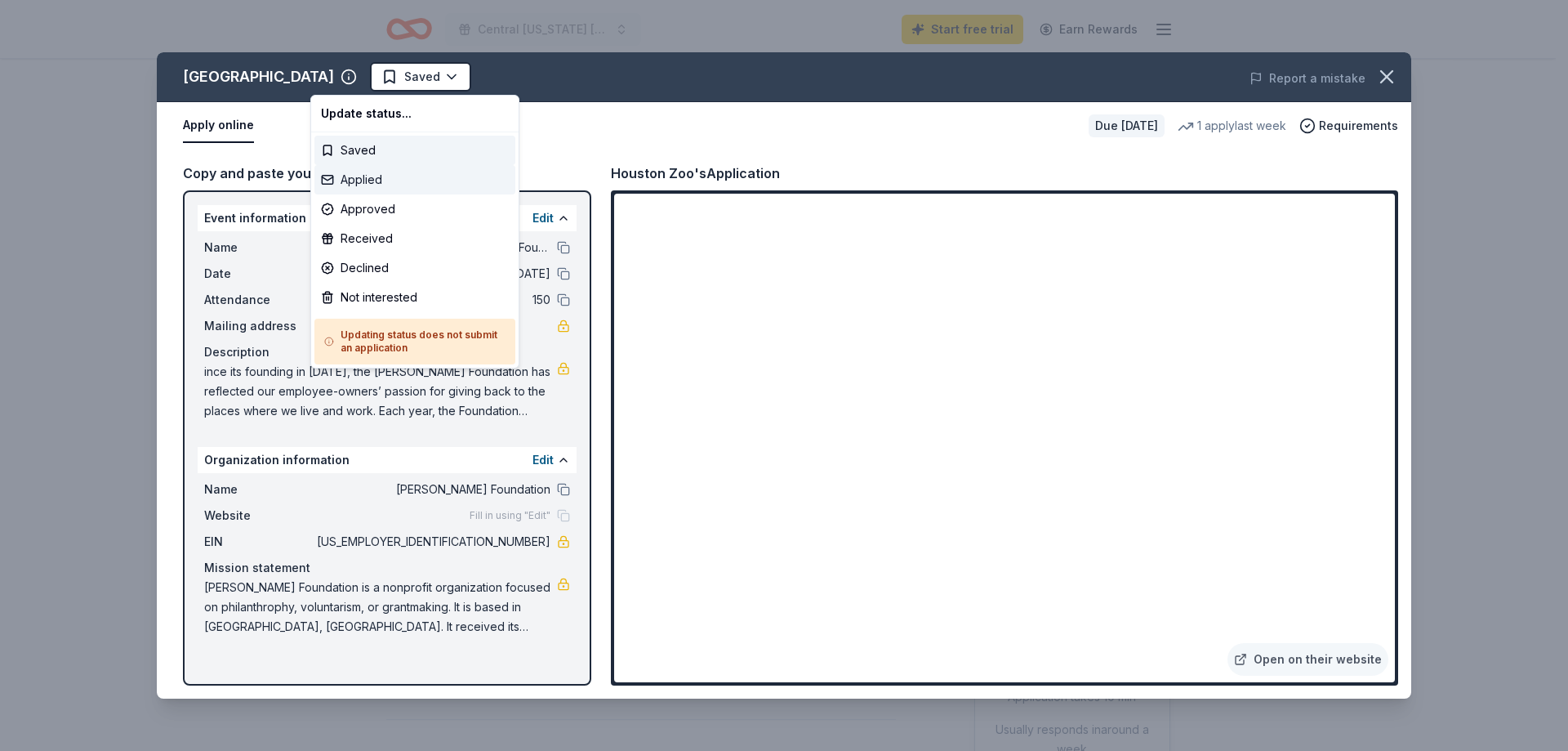
click at [386, 176] on div "Applied" at bounding box center [415, 179] width 201 height 30
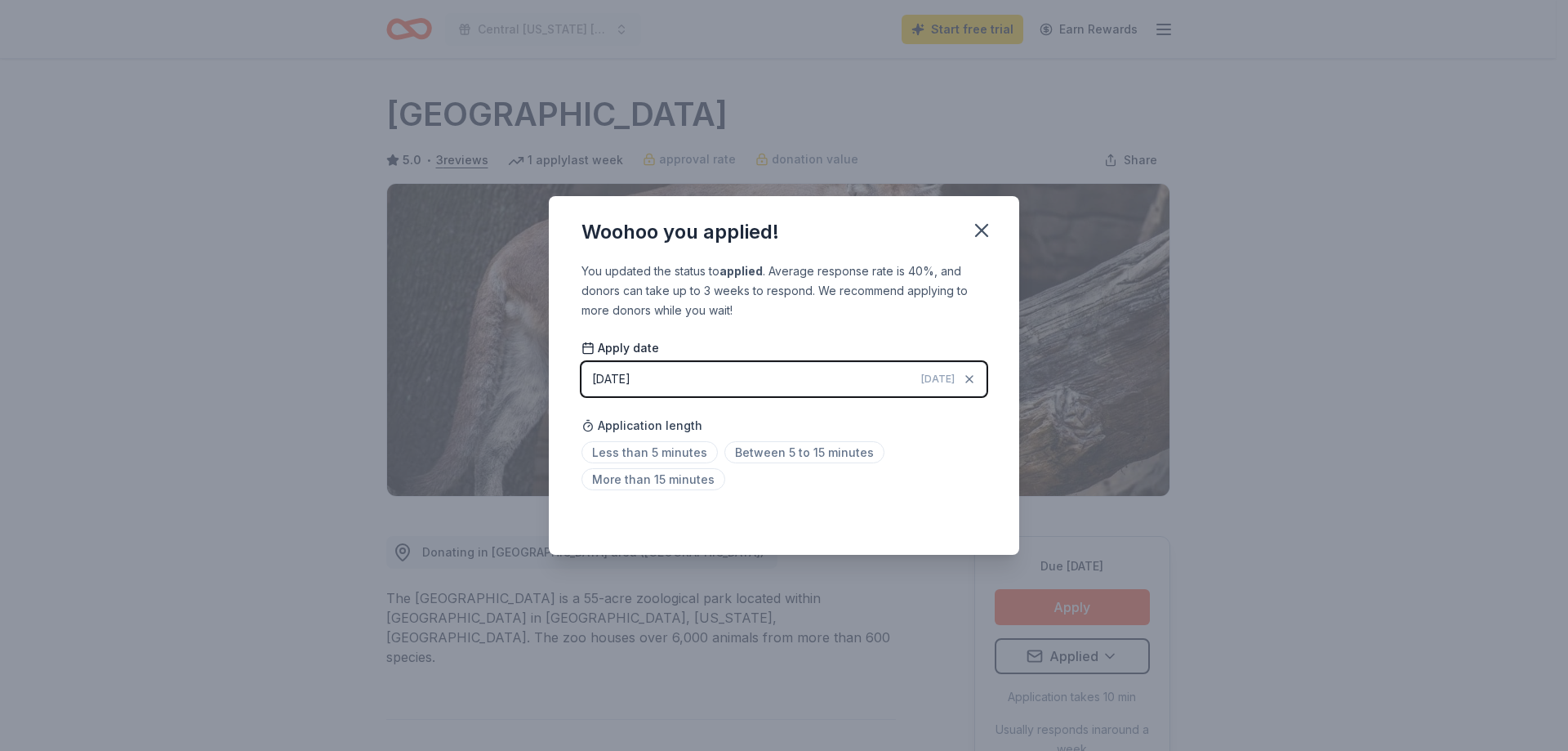
click at [1370, 215] on div "Woohoo you applied! You updated the status to applied . Average response rate i…" at bounding box center [784, 375] width 1568 height 751
click at [986, 235] on icon "button" at bounding box center [981, 230] width 12 height 12
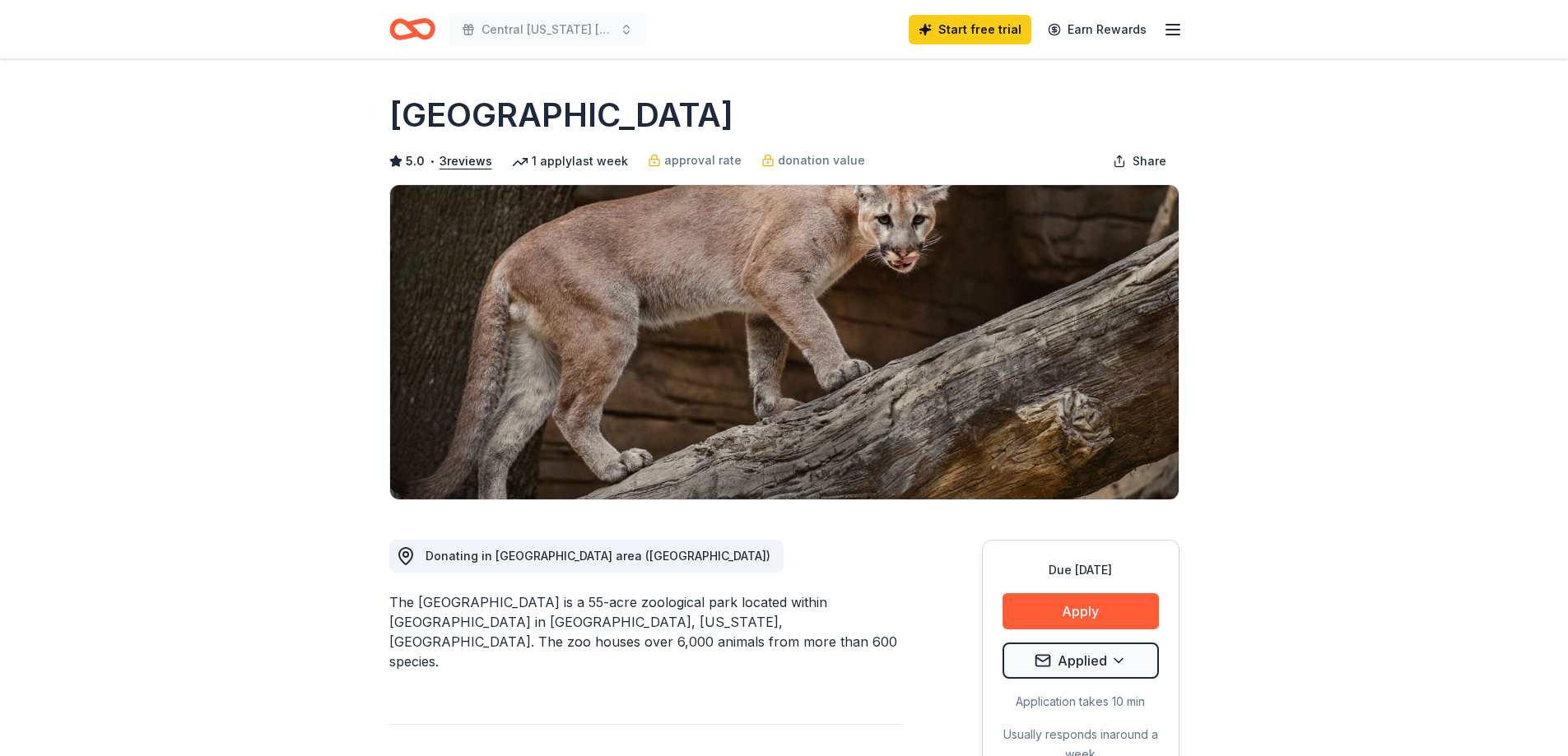
click at [1175, 22] on icon "button" at bounding box center [1173, 30] width 20 height 20
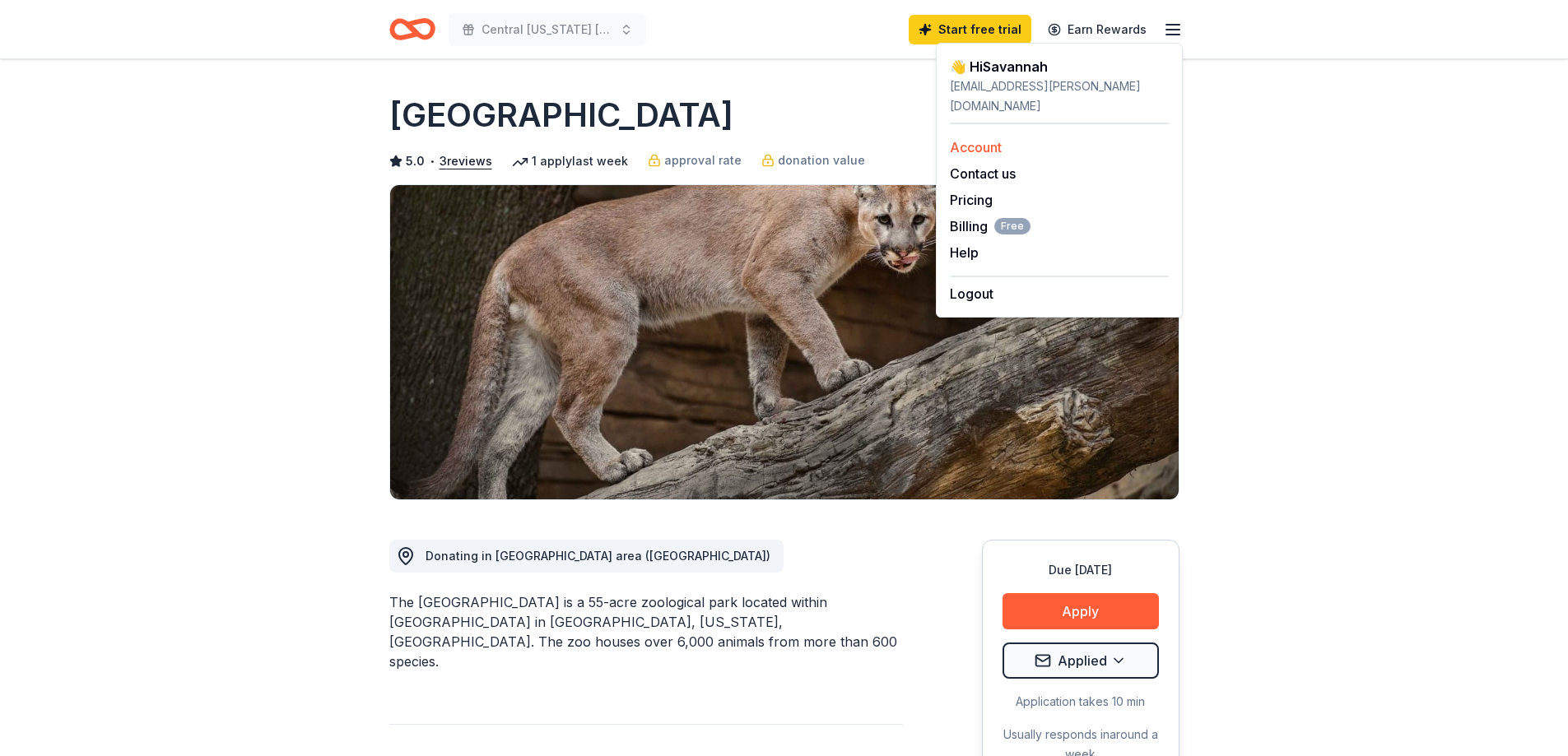
click at [976, 139] on link "Account" at bounding box center [975, 147] width 52 height 16
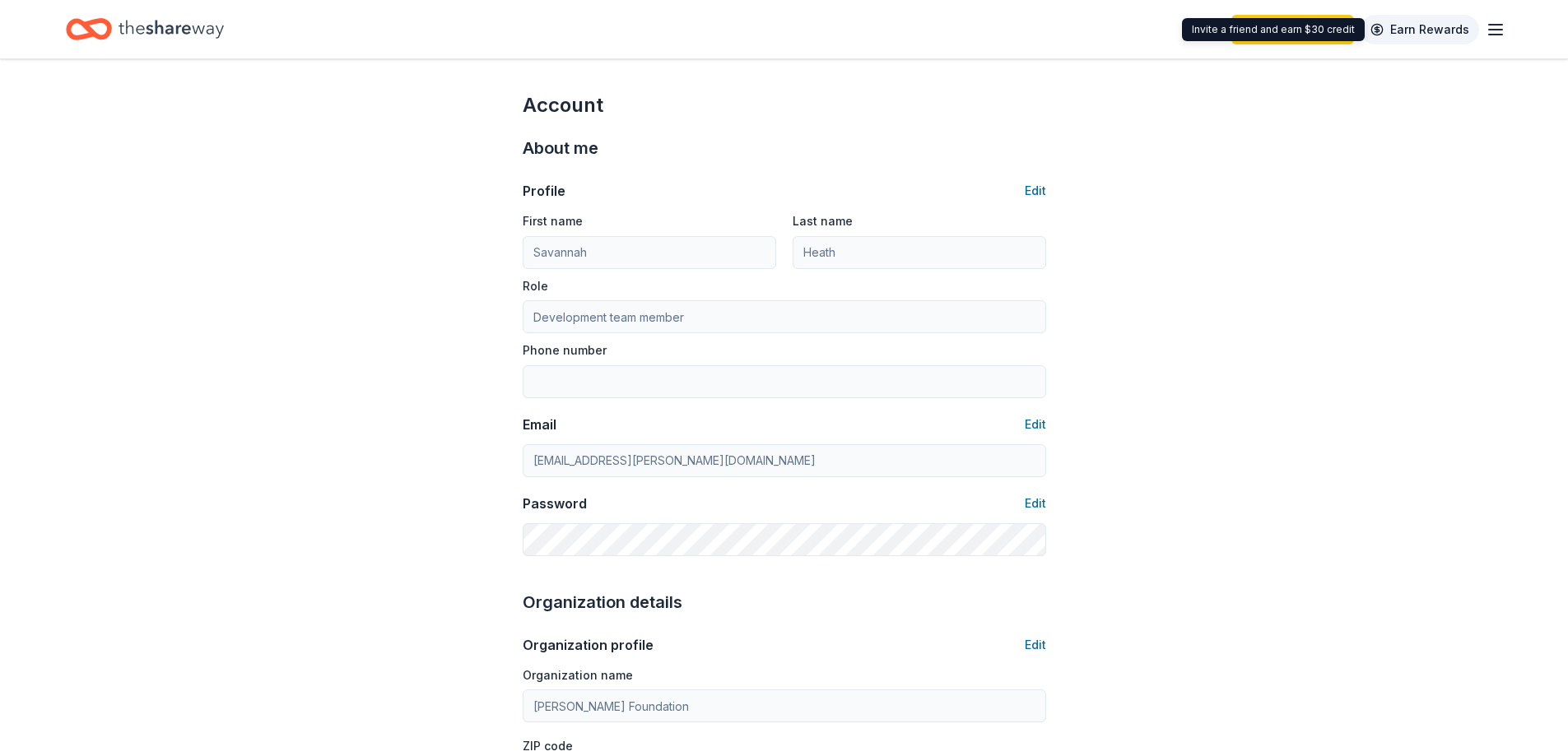
click at [1475, 30] on link "Earn Rewards" at bounding box center [1419, 29] width 119 height 30
click at [1494, 25] on icon "button" at bounding box center [1495, 30] width 20 height 20
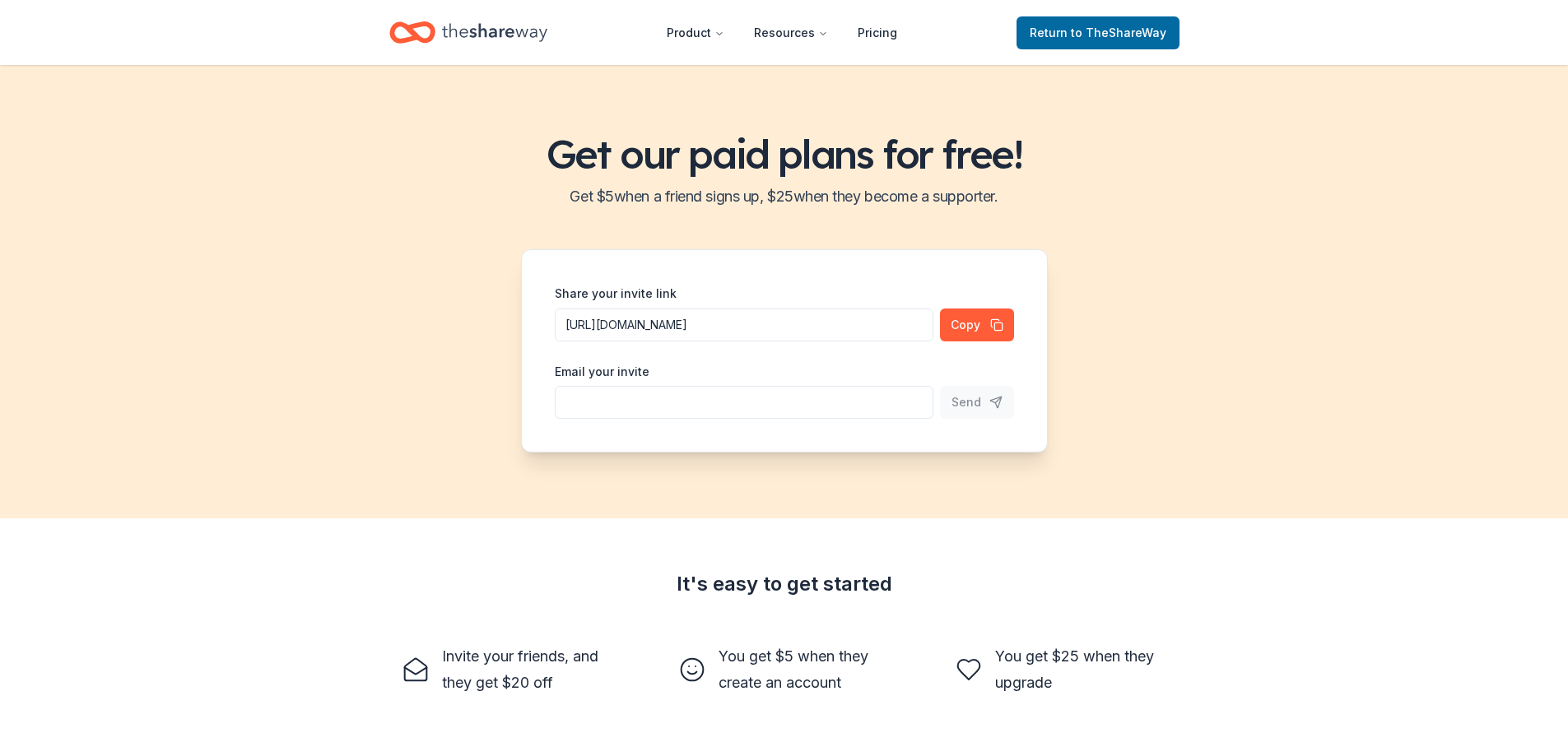
click at [483, 32] on icon "Home" at bounding box center [495, 32] width 105 height 34
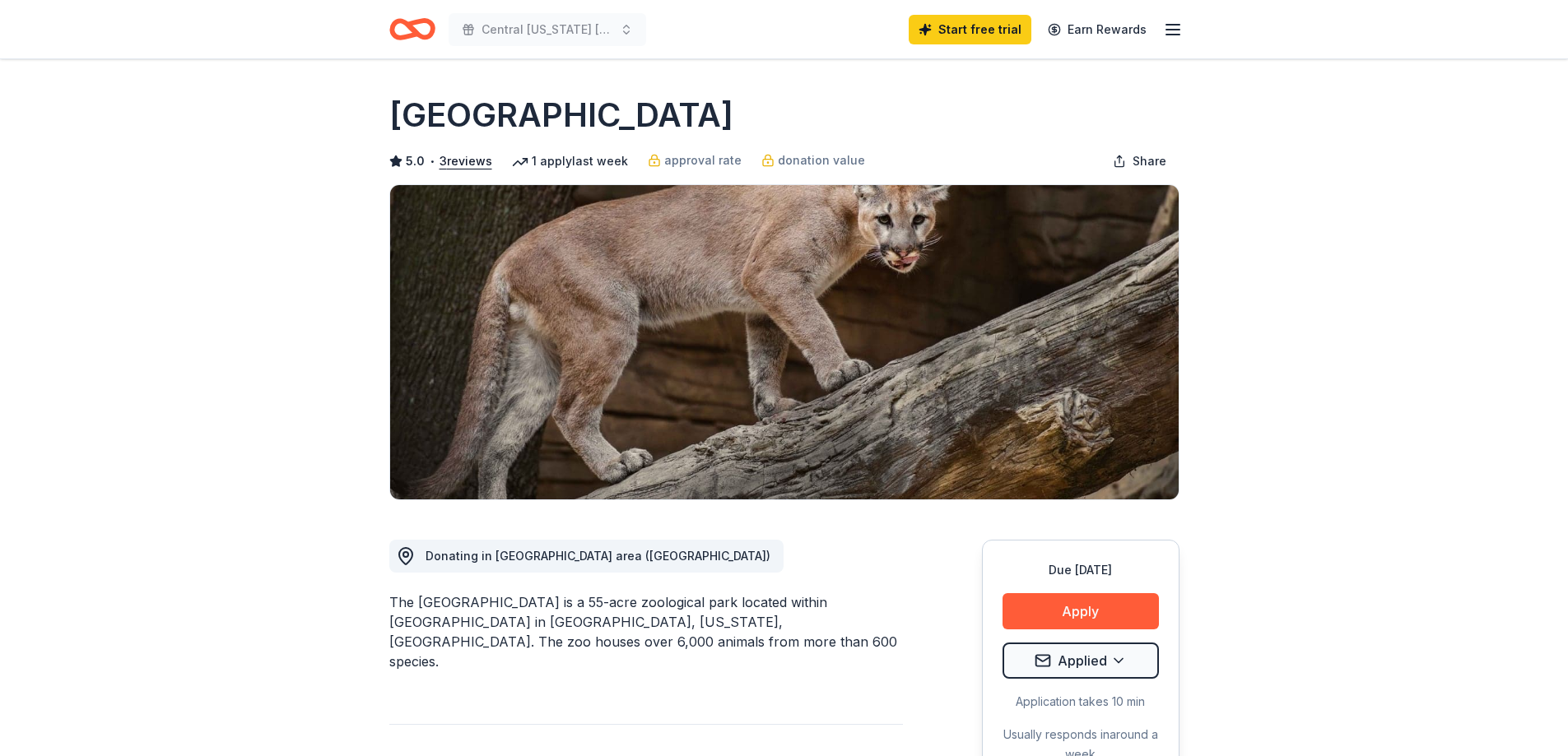
click at [405, 23] on icon "Home" at bounding box center [404, 29] width 25 height 16
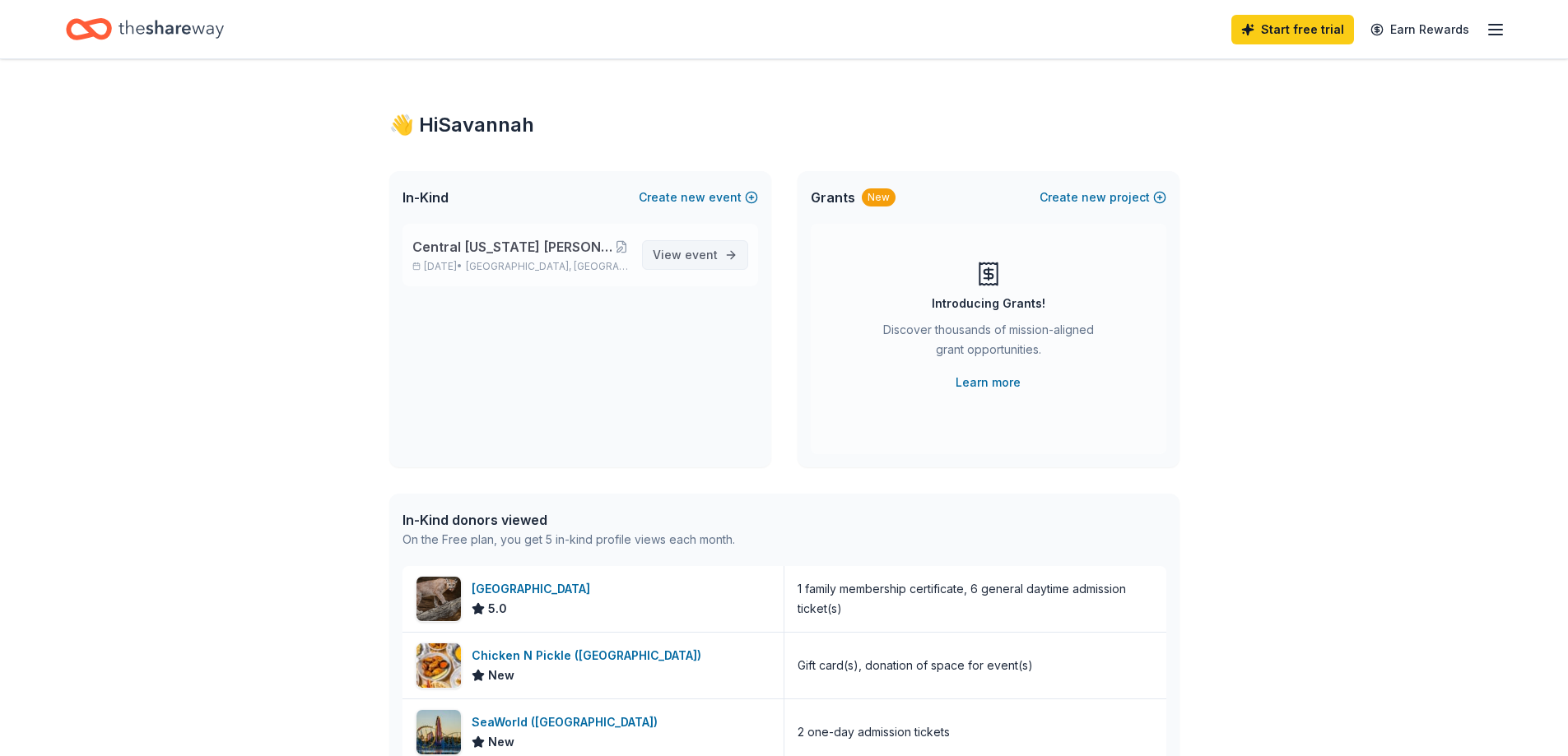
click at [705, 260] on span "event" at bounding box center [701, 254] width 33 height 14
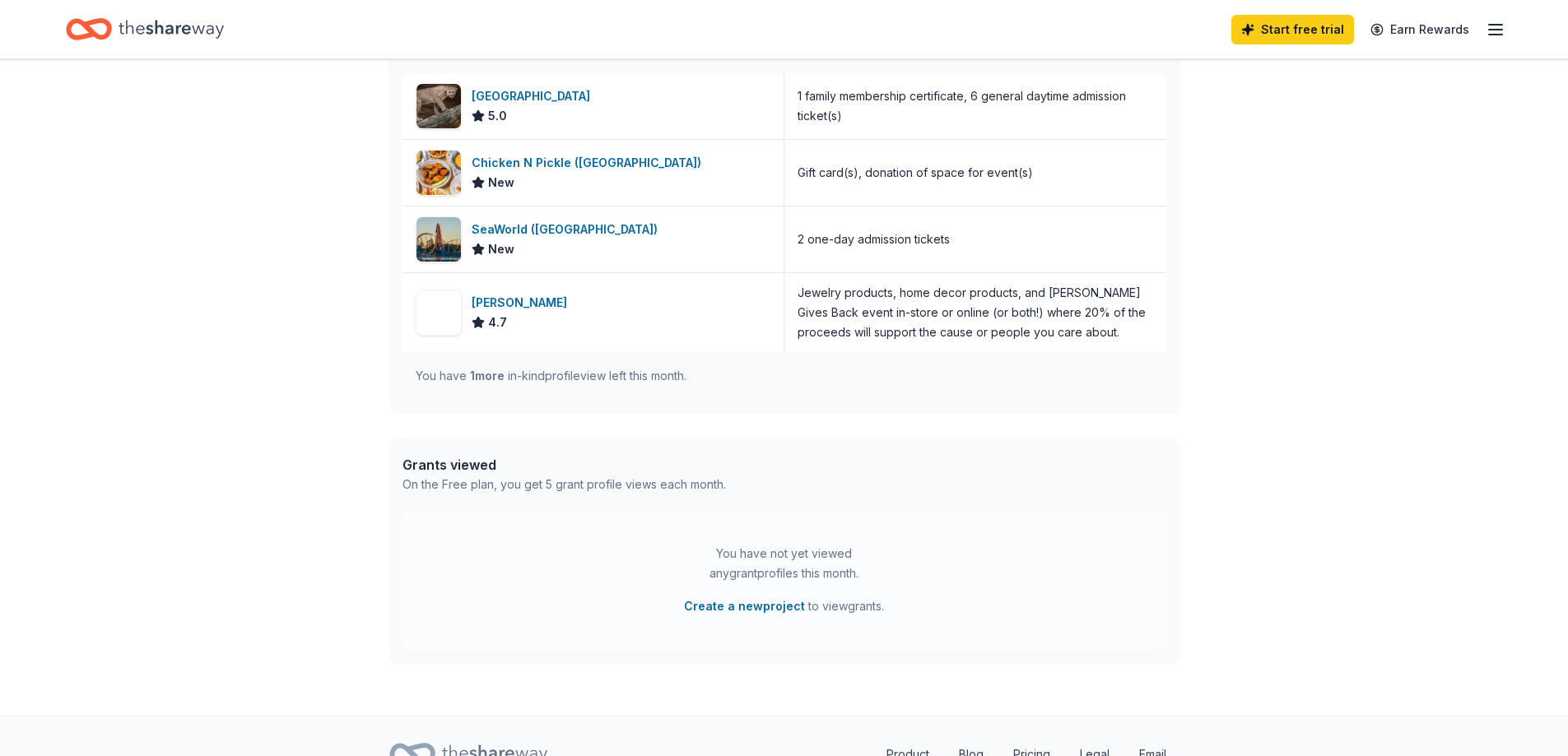
scroll to position [570, 0]
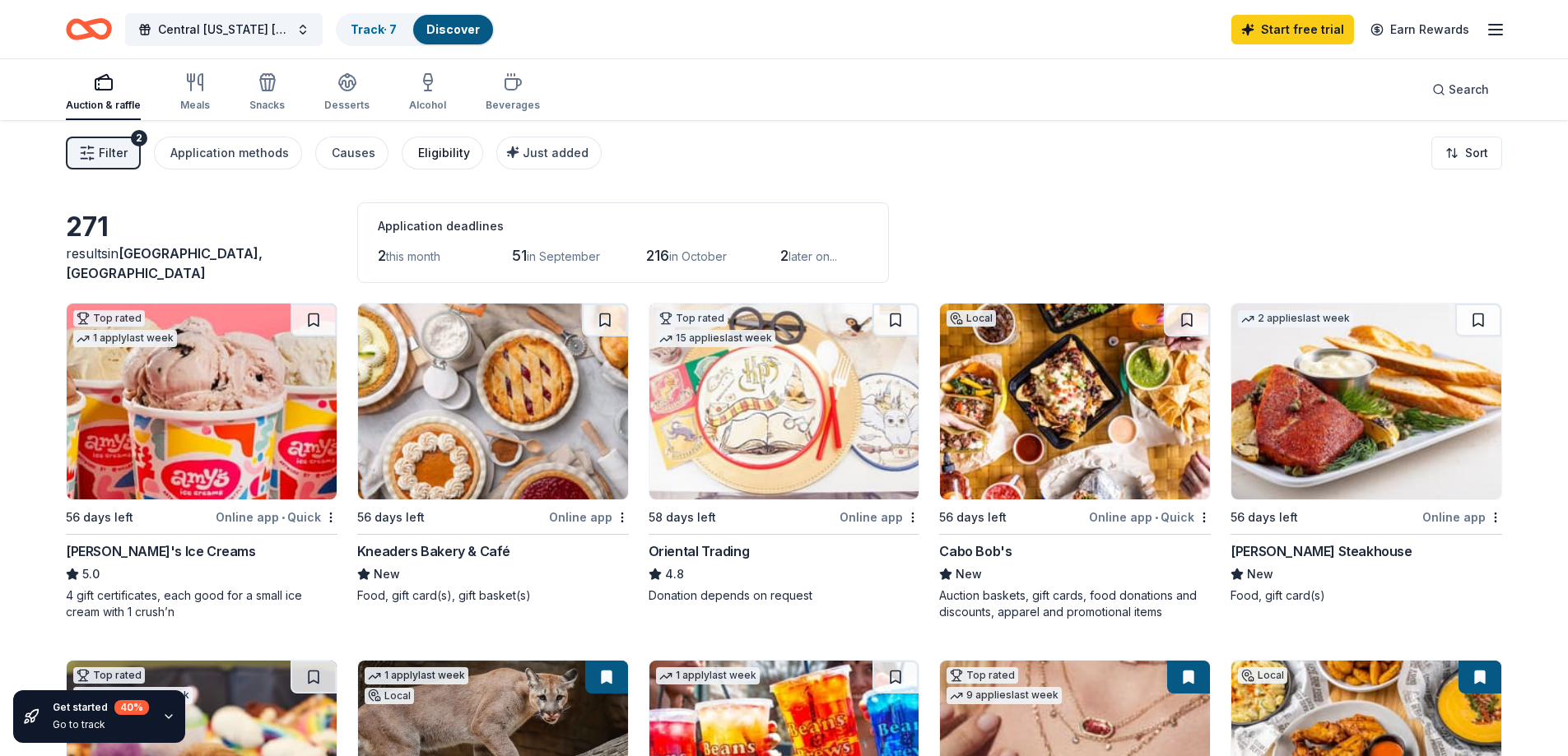
click at [441, 152] on div "Eligibility" at bounding box center [443, 153] width 52 height 20
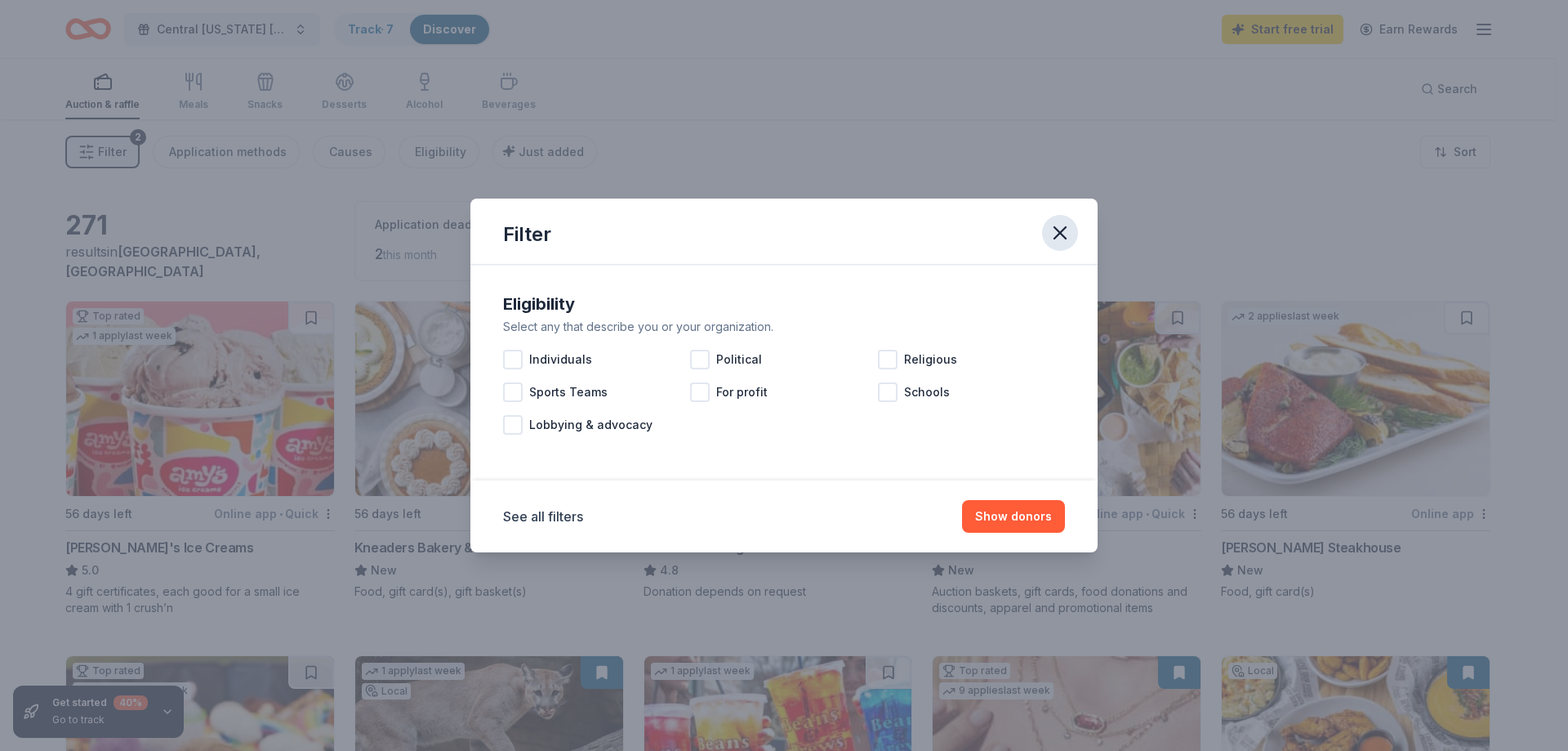
click at [1061, 233] on icon "button" at bounding box center [1060, 233] width 12 height 12
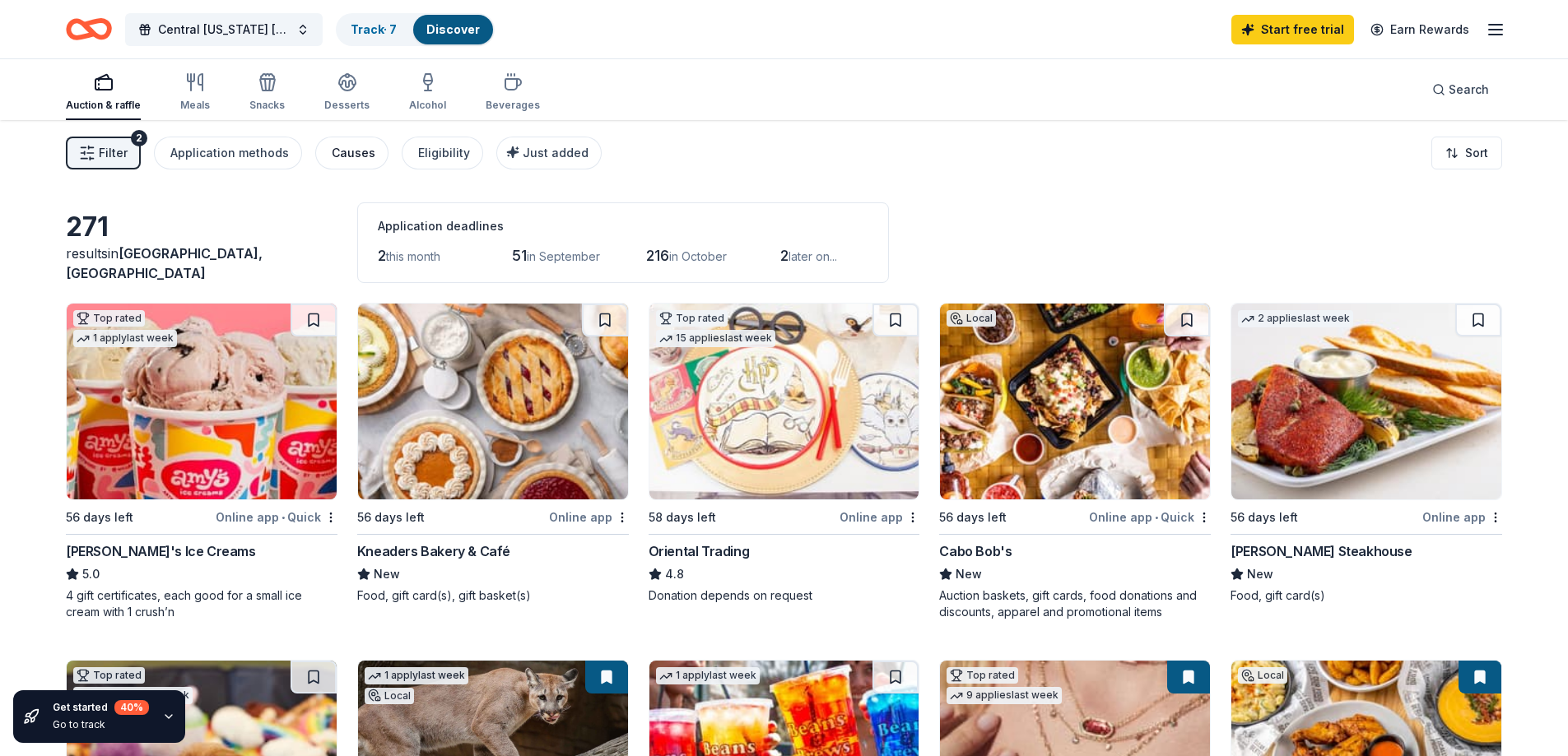
click at [338, 152] on div "Causes" at bounding box center [353, 153] width 44 height 20
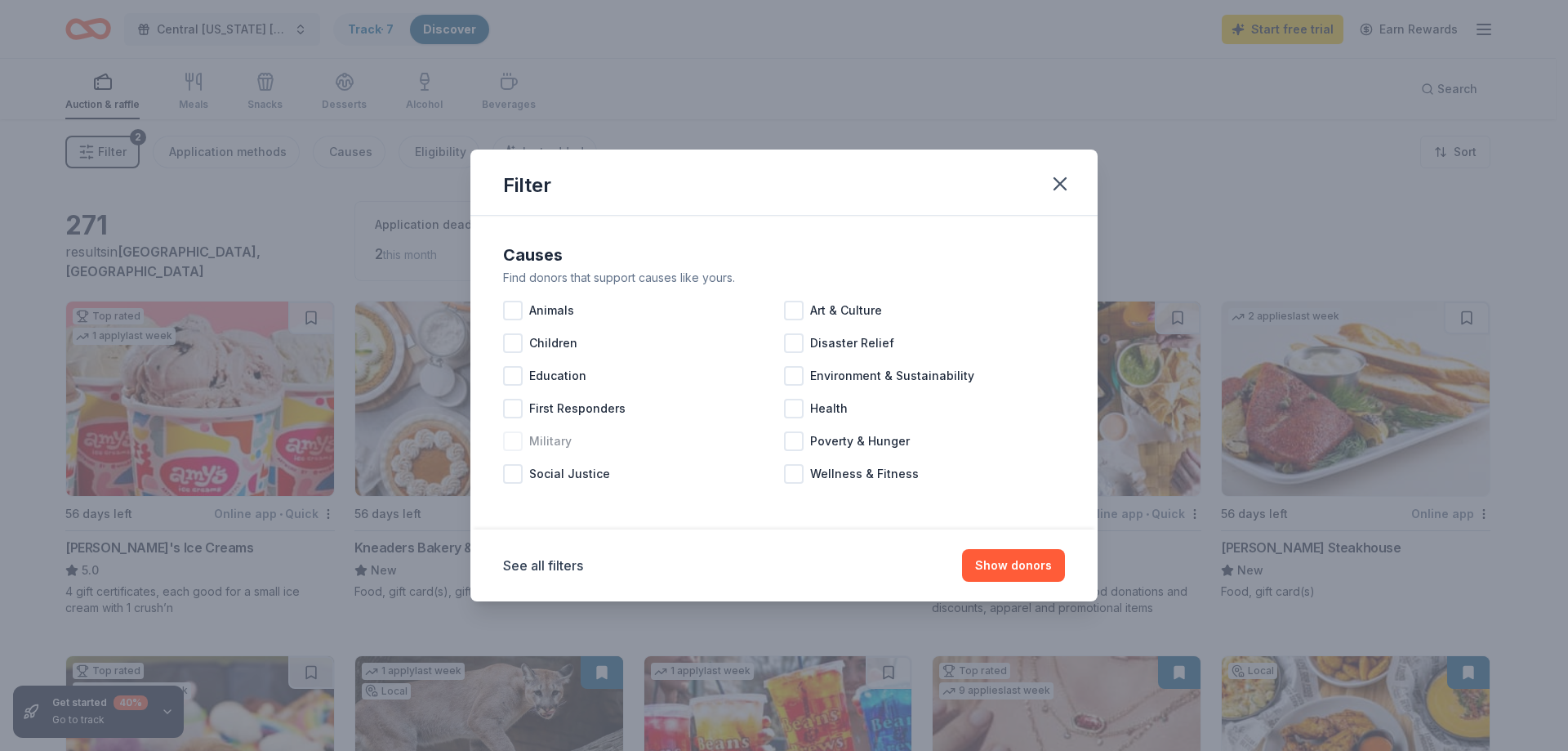
click at [518, 441] on div at bounding box center [513, 442] width 20 height 20
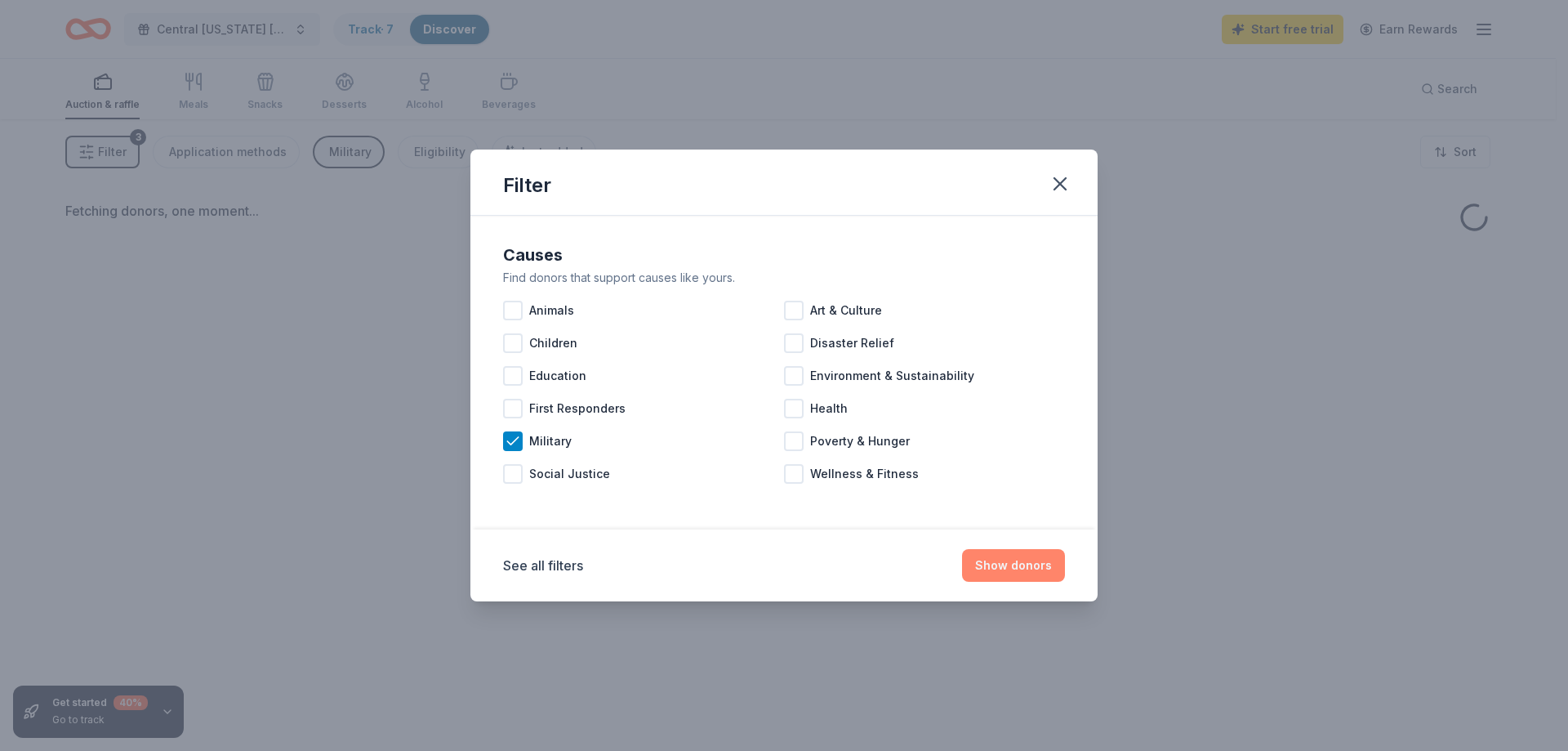
click at [1022, 563] on button "Show donors" at bounding box center [1014, 565] width 103 height 32
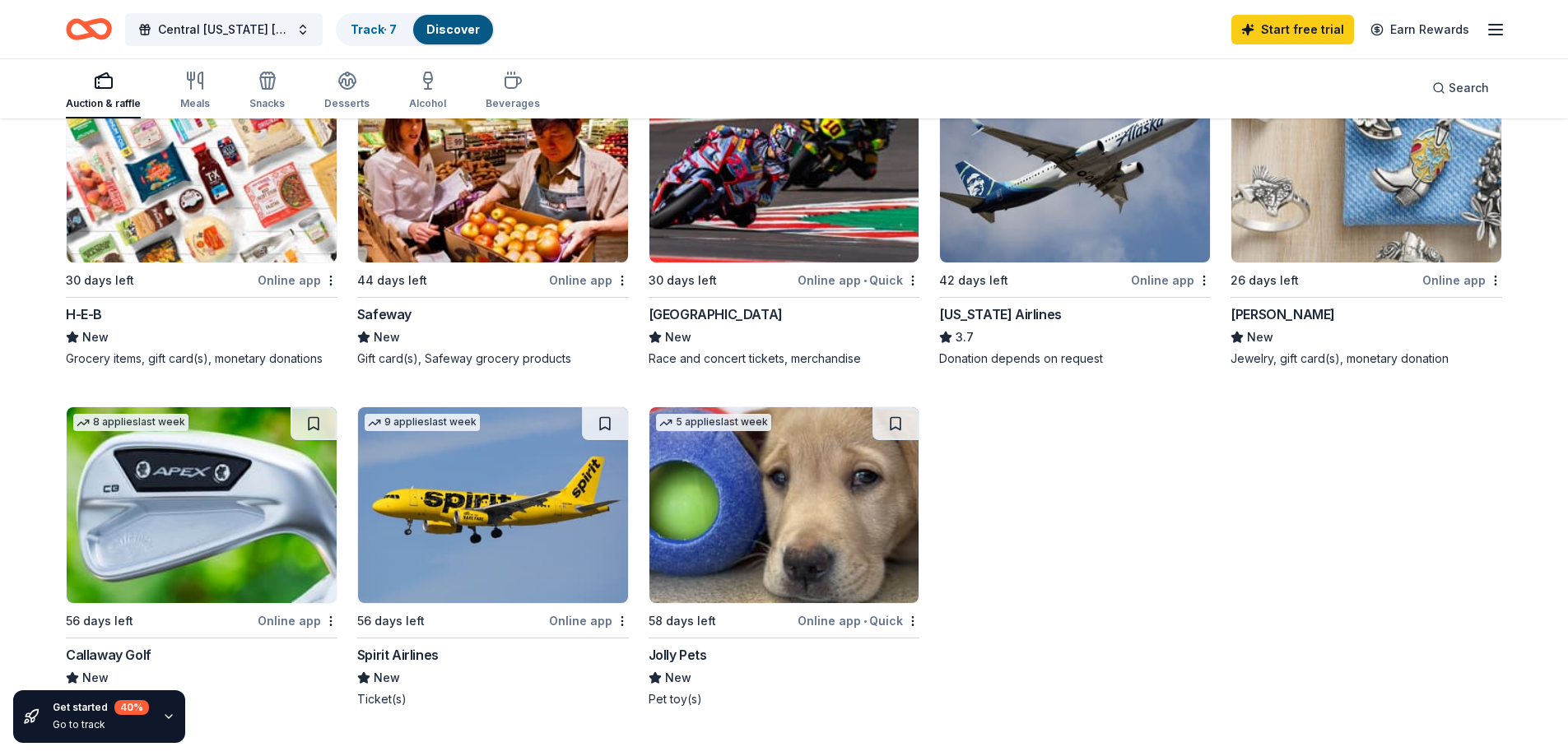
scroll to position [411, 0]
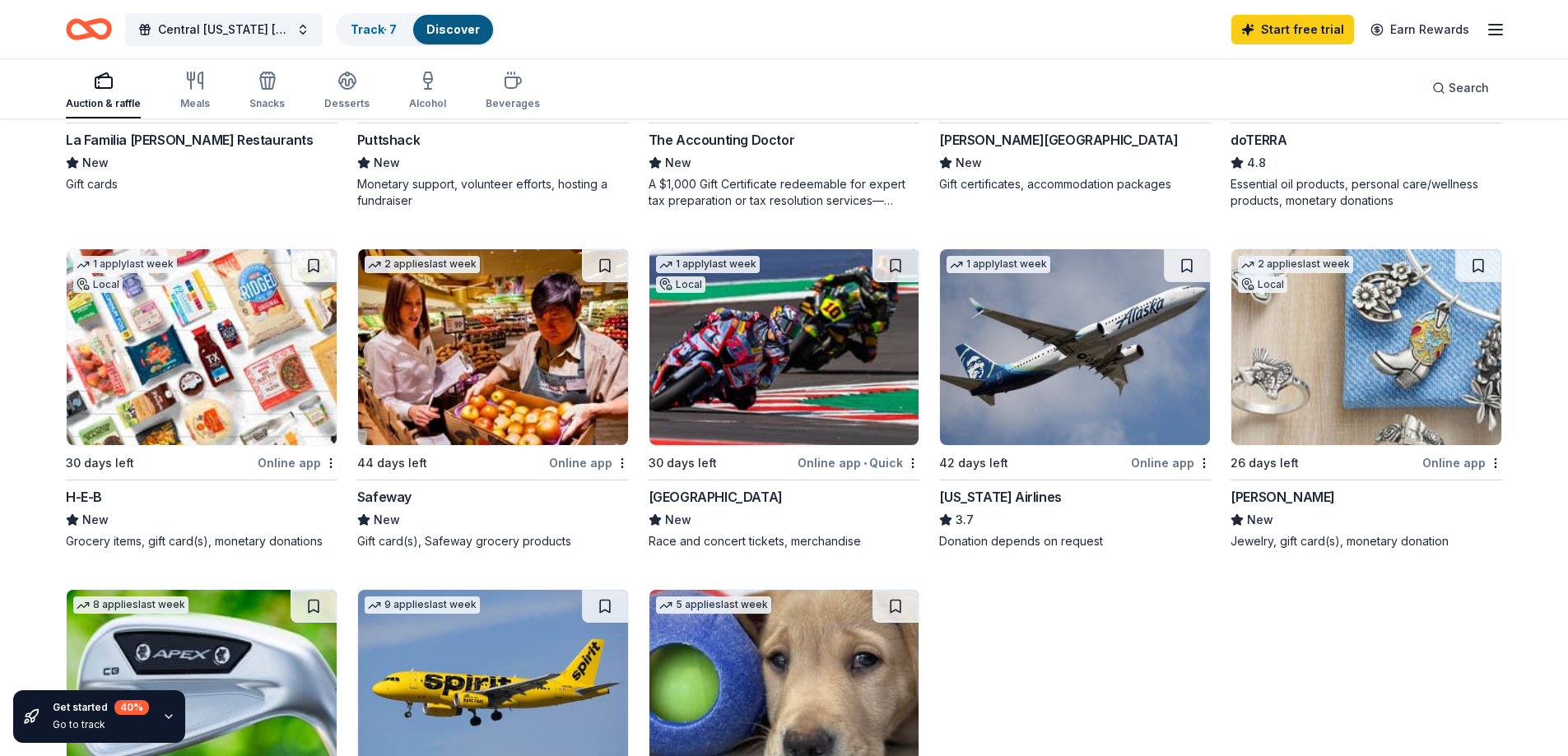
click at [233, 345] on img at bounding box center [201, 348] width 270 height 196
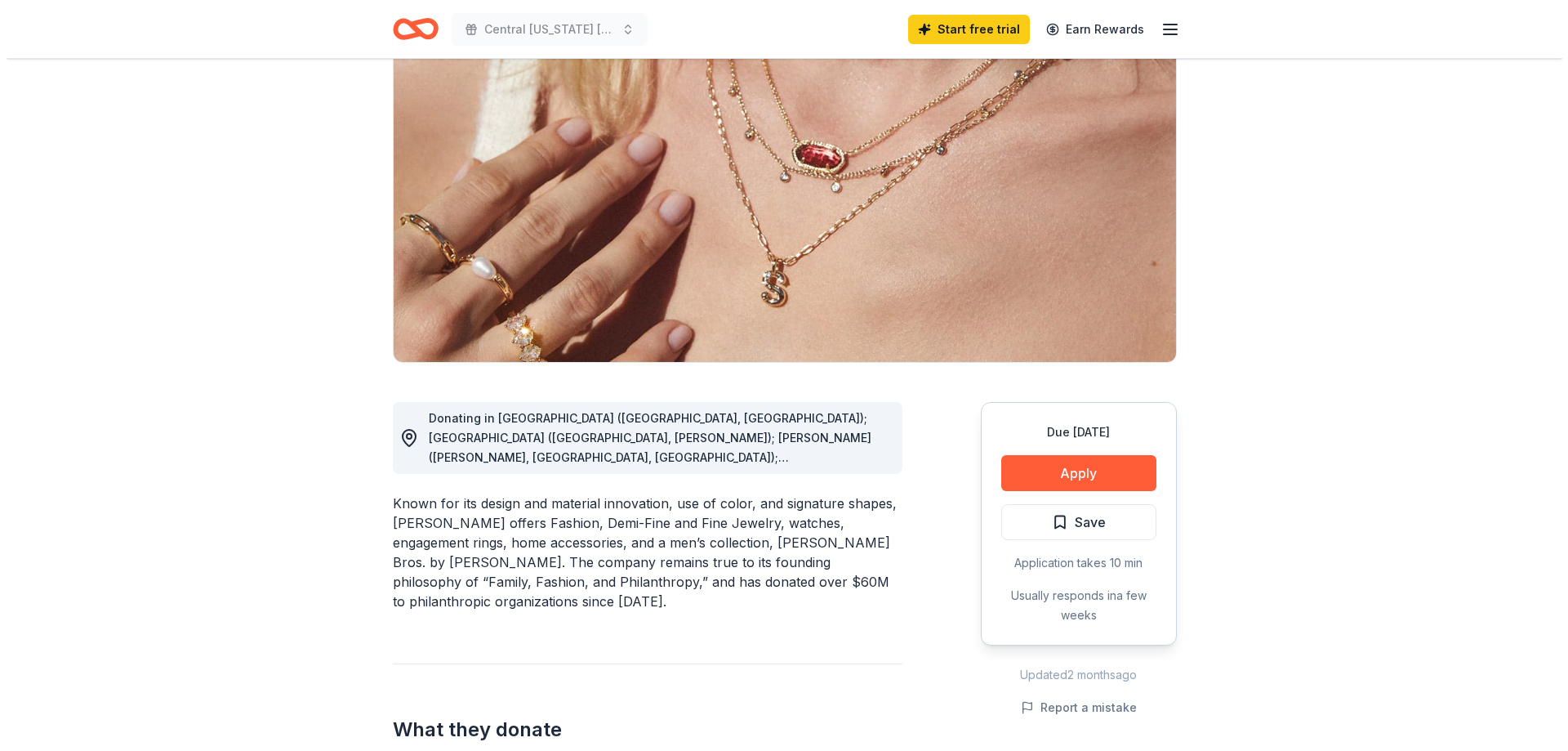
scroll to position [163, 0]
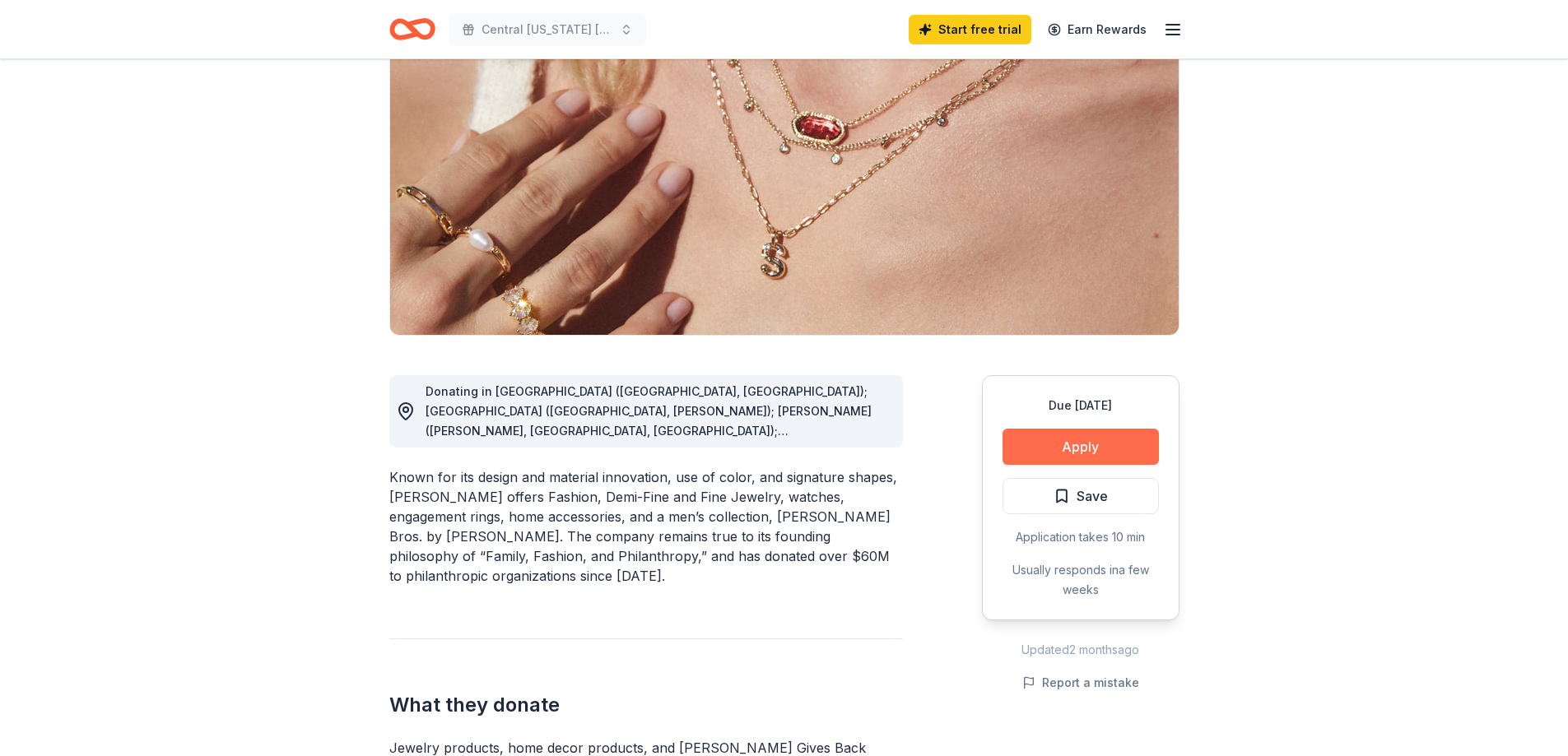
click at [1082, 446] on button "Apply" at bounding box center [1080, 447] width 156 height 36
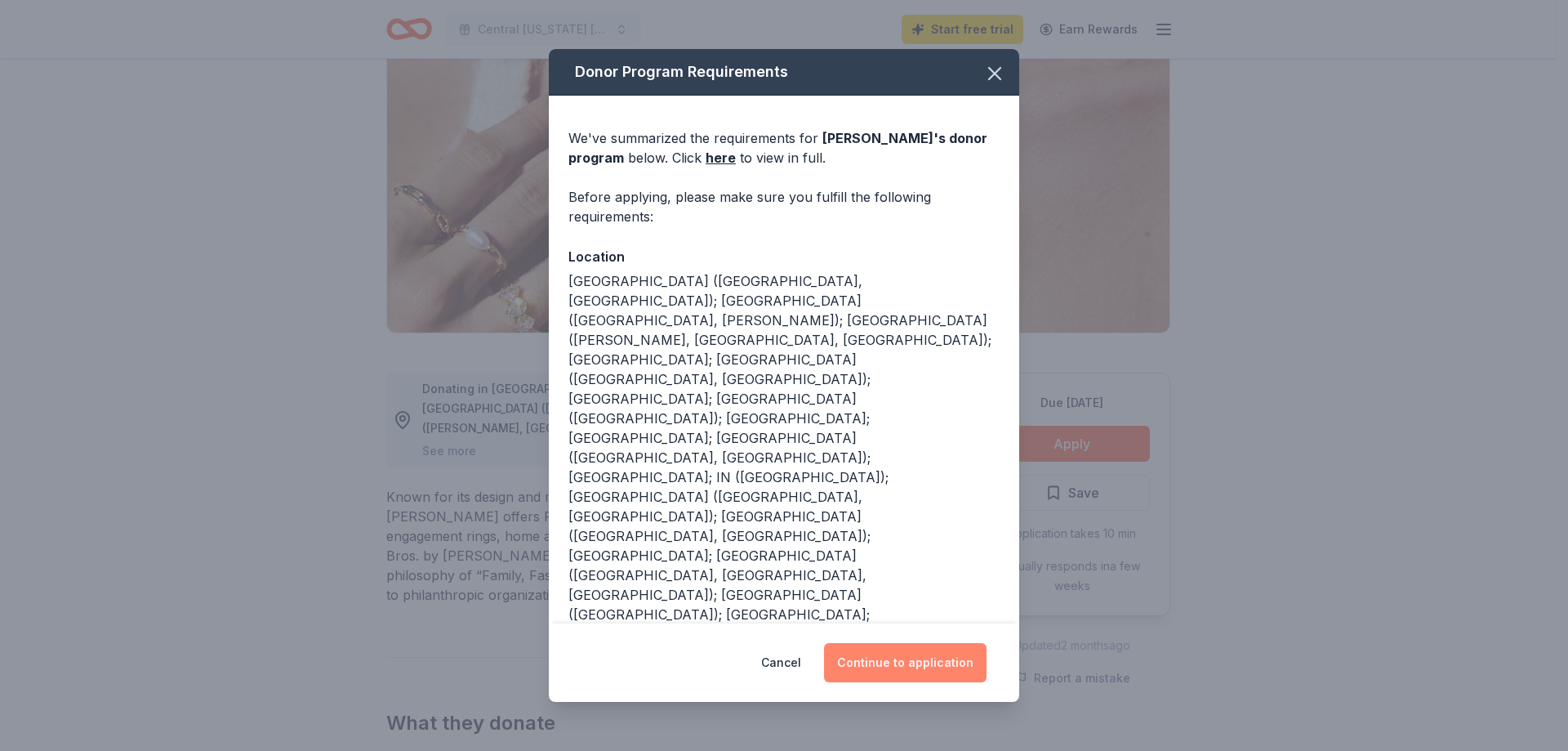
click at [935, 659] on button "Continue to application" at bounding box center [906, 663] width 162 height 40
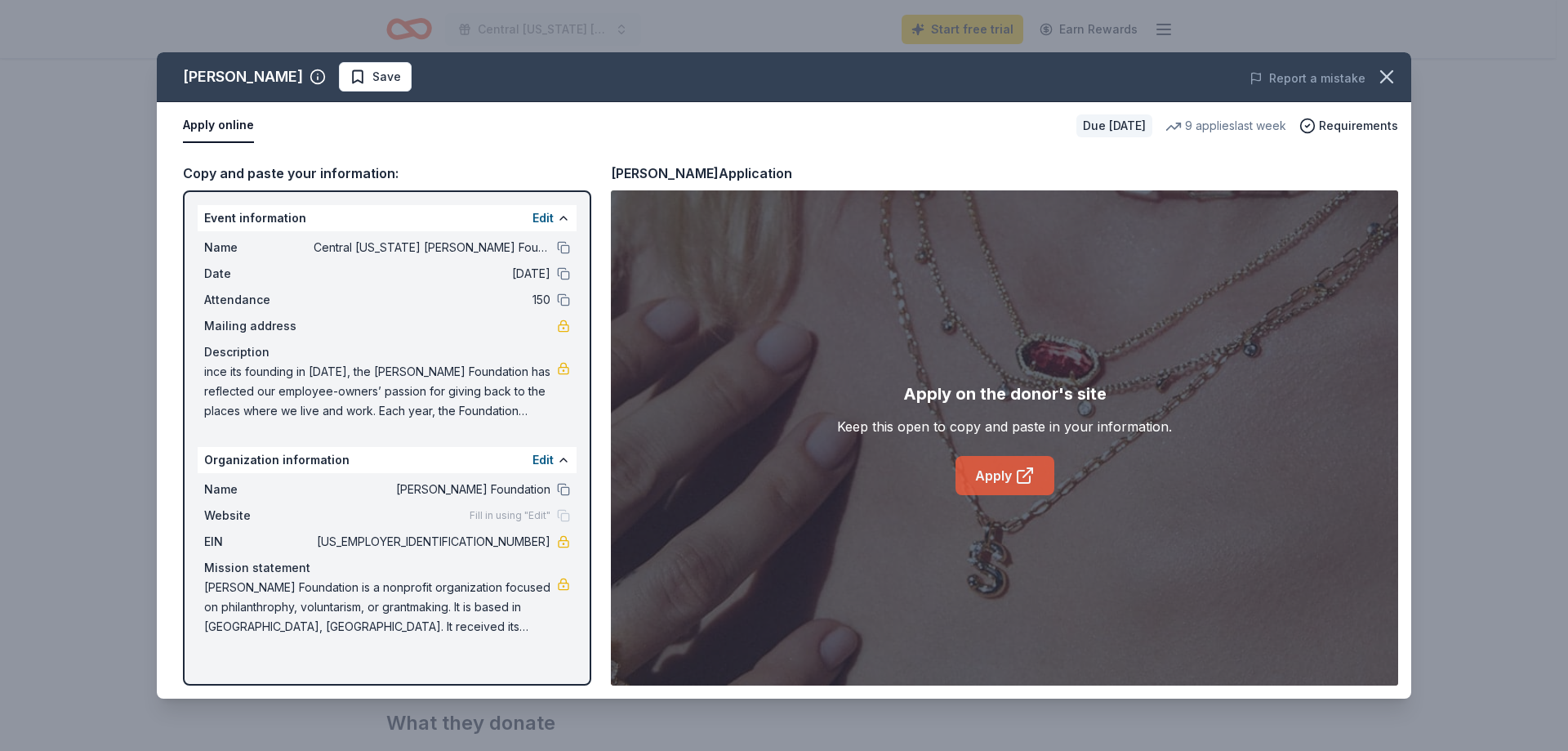
click at [993, 480] on link "Apply" at bounding box center [1005, 476] width 99 height 40
drag, startPoint x: 481, startPoint y: 544, endPoint x: 556, endPoint y: 545, distance: 75.0
click at [557, 545] on div "EIN 86-0935586" at bounding box center [387, 542] width 366 height 20
drag, startPoint x: 546, startPoint y: 543, endPoint x: 482, endPoint y: 543, distance: 64.0
click at [482, 543] on span "[US_EMPLOYER_IDENTIFICATION_NUMBER]" at bounding box center [432, 542] width 237 height 20
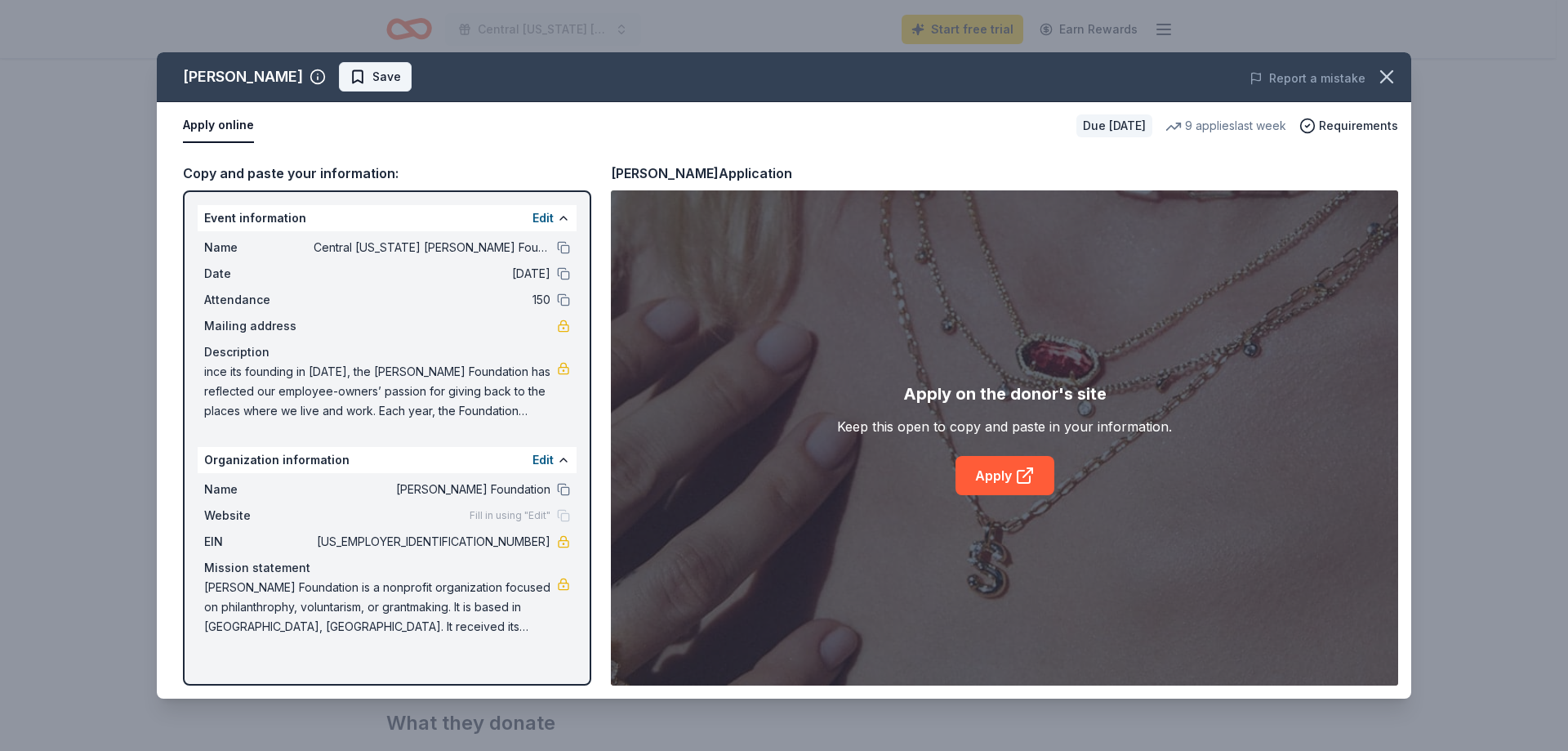
click at [372, 76] on span "Save" at bounding box center [387, 77] width 29 height 20
click at [382, 77] on html "Central Texas Sundt Foundation Charity Golf Tournament Start free trial Earn Re…" at bounding box center [784, 212] width 1568 height 751
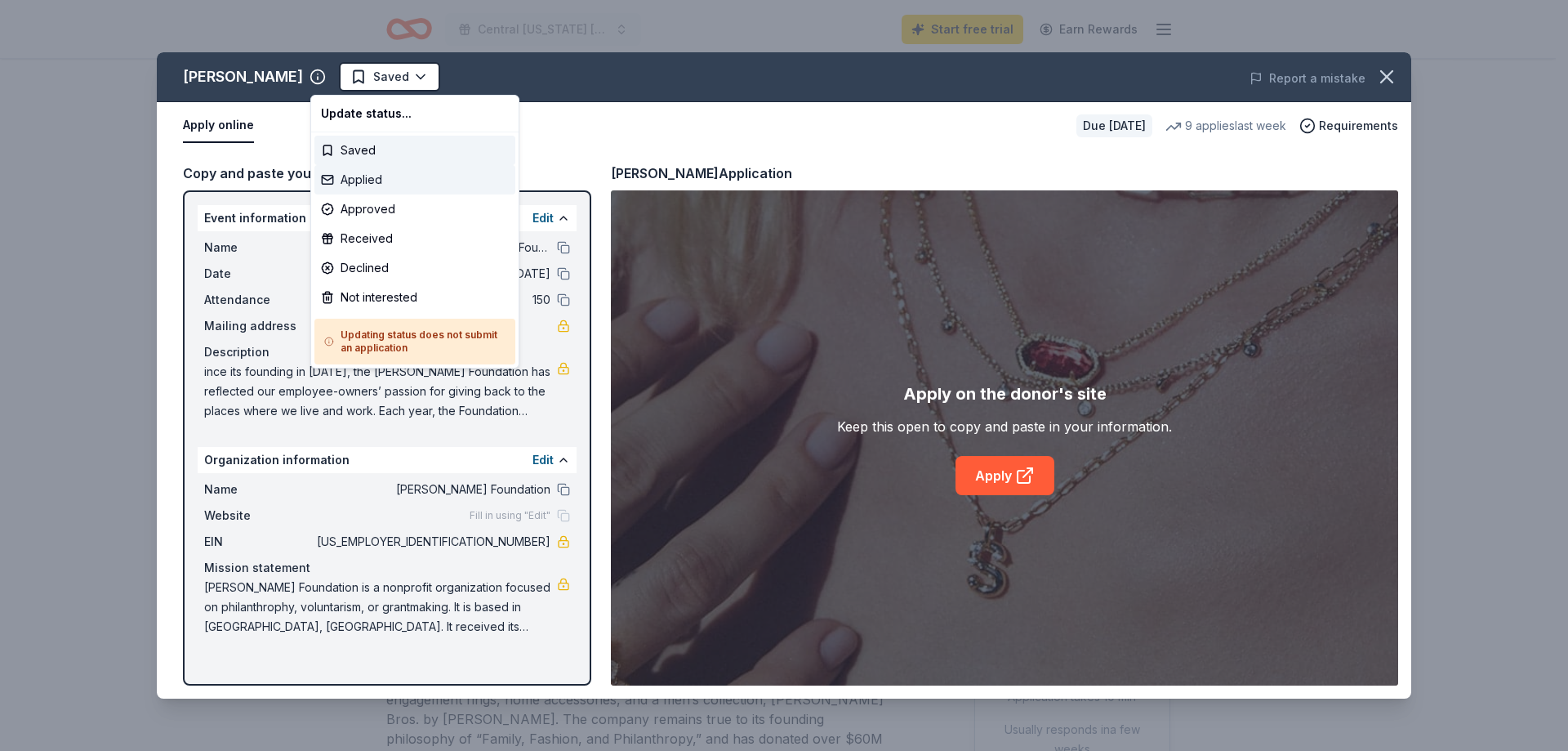
click at [381, 179] on div "Applied" at bounding box center [415, 179] width 201 height 30
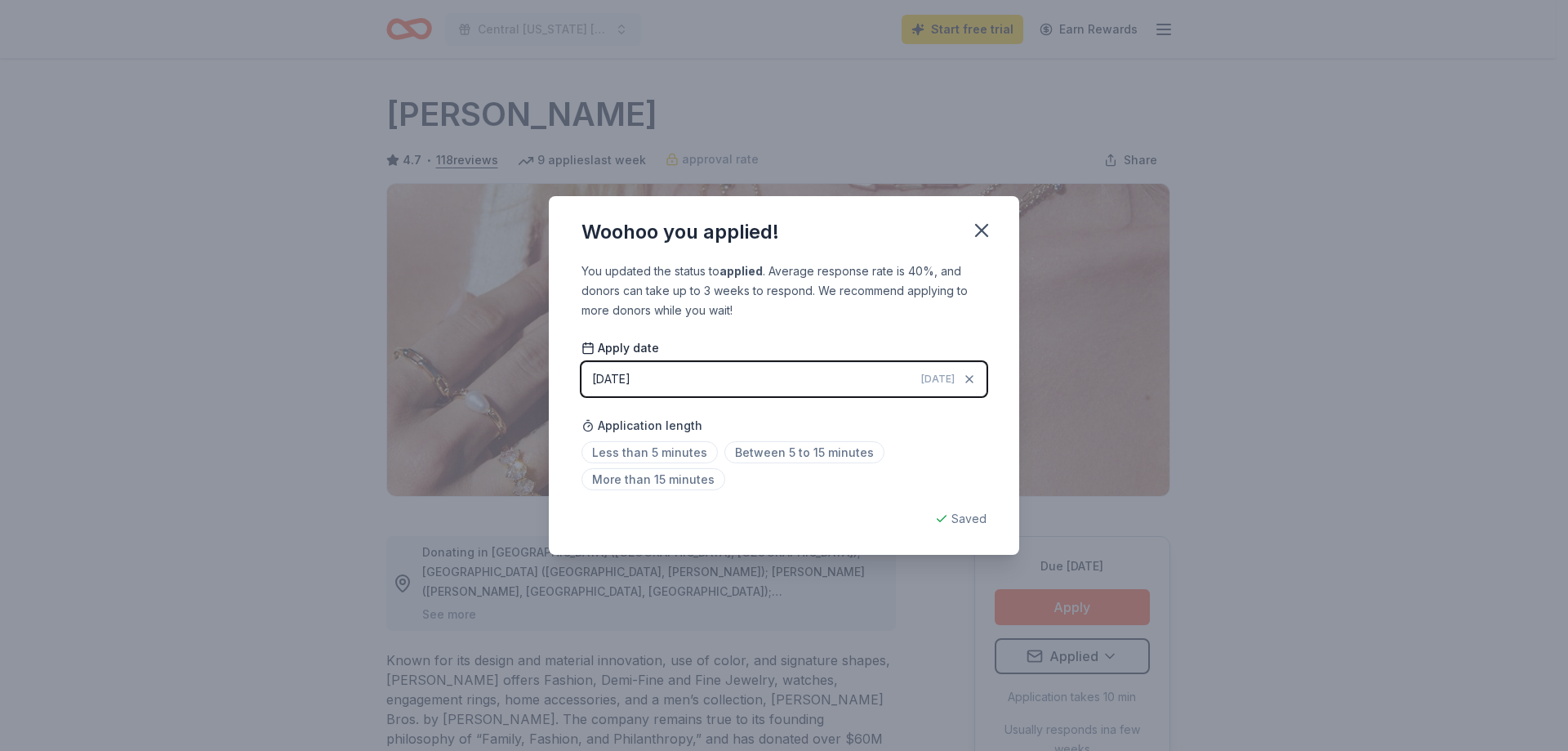
click at [1297, 436] on div "Woohoo you applied! You updated the status to applied . Average response rate i…" at bounding box center [784, 375] width 1568 height 751
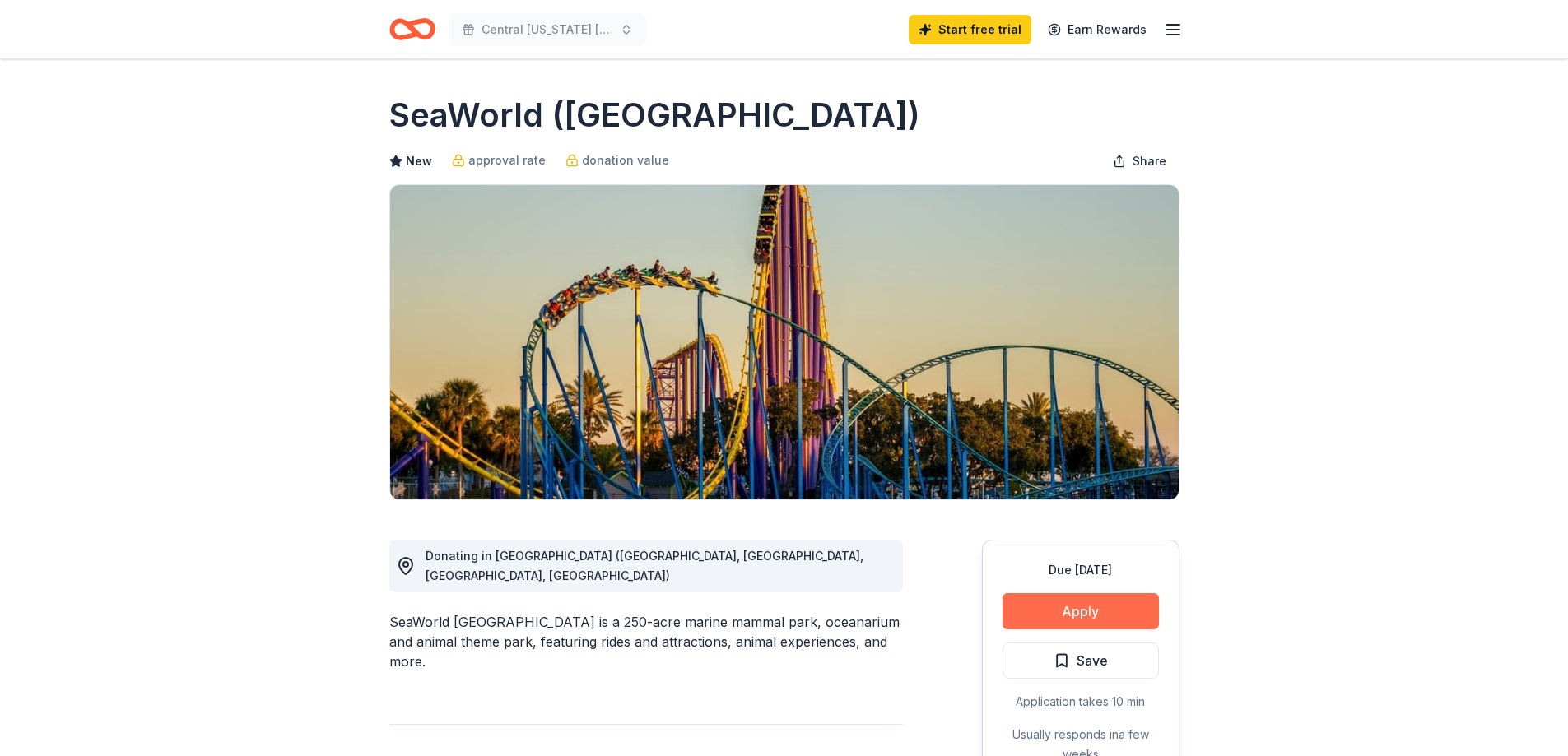
click at [1065, 615] on button "Apply" at bounding box center [1080, 612] width 156 height 36
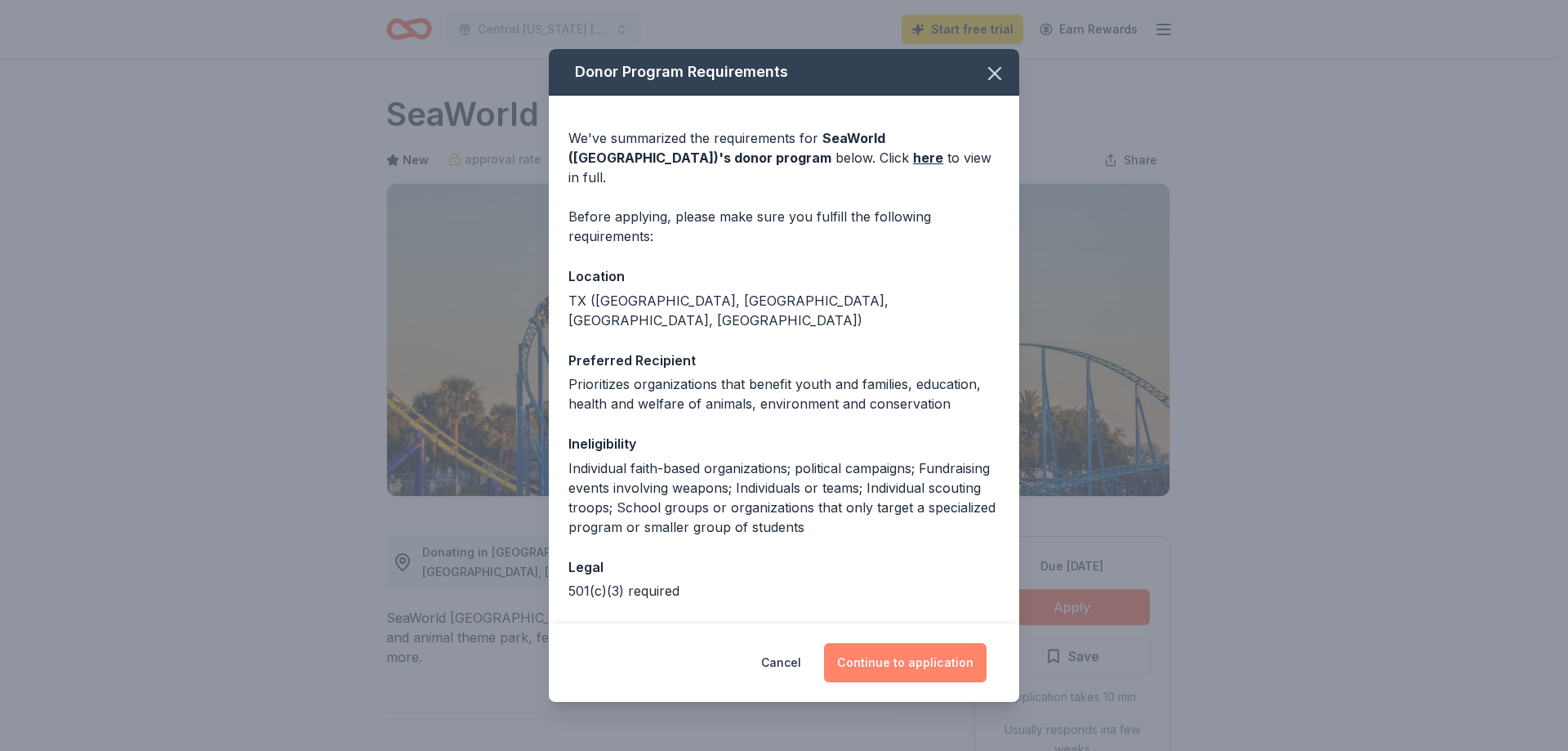
click at [923, 672] on button "Continue to application" at bounding box center [906, 663] width 162 height 40
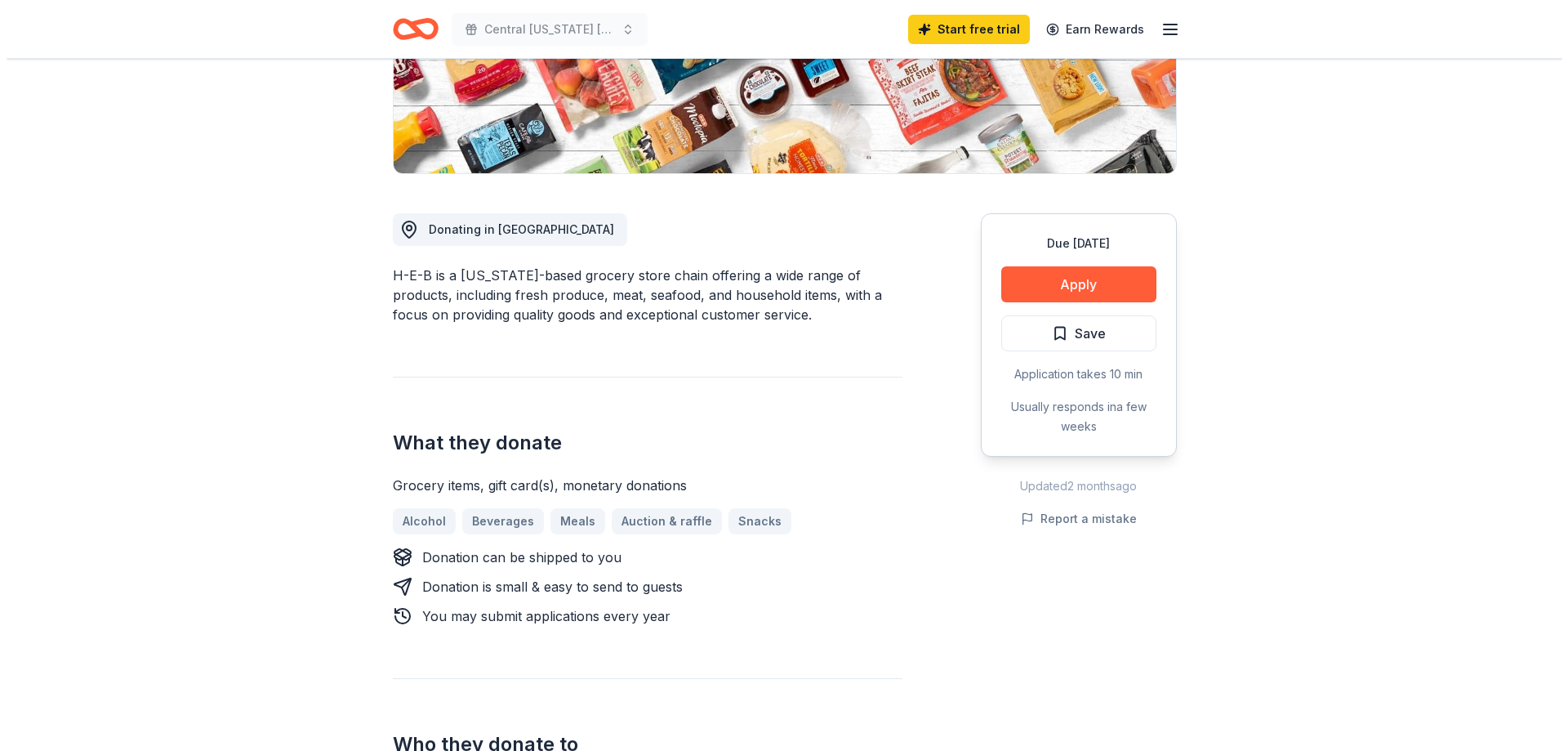
scroll to position [327, 0]
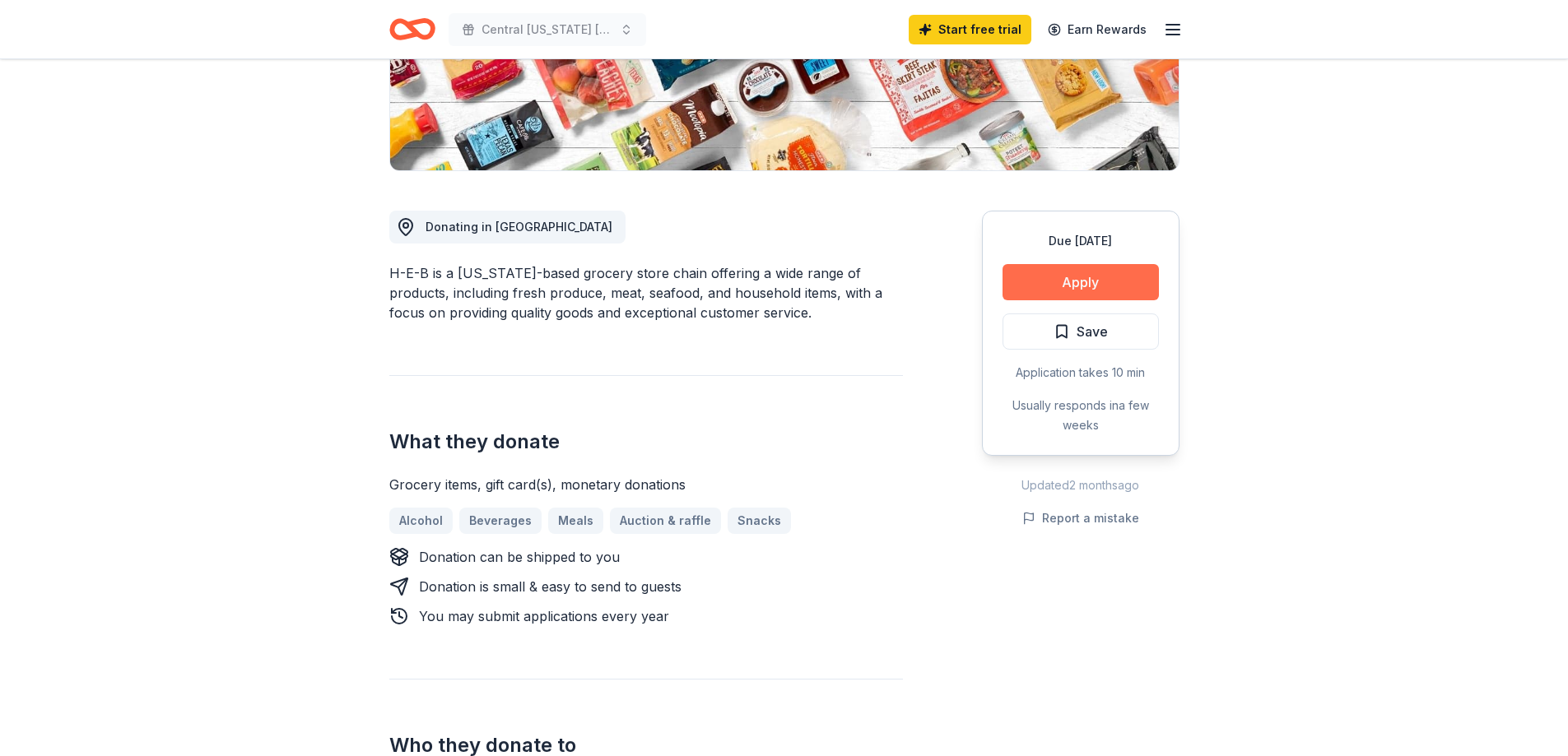
click at [1096, 278] on button "Apply" at bounding box center [1080, 282] width 156 height 36
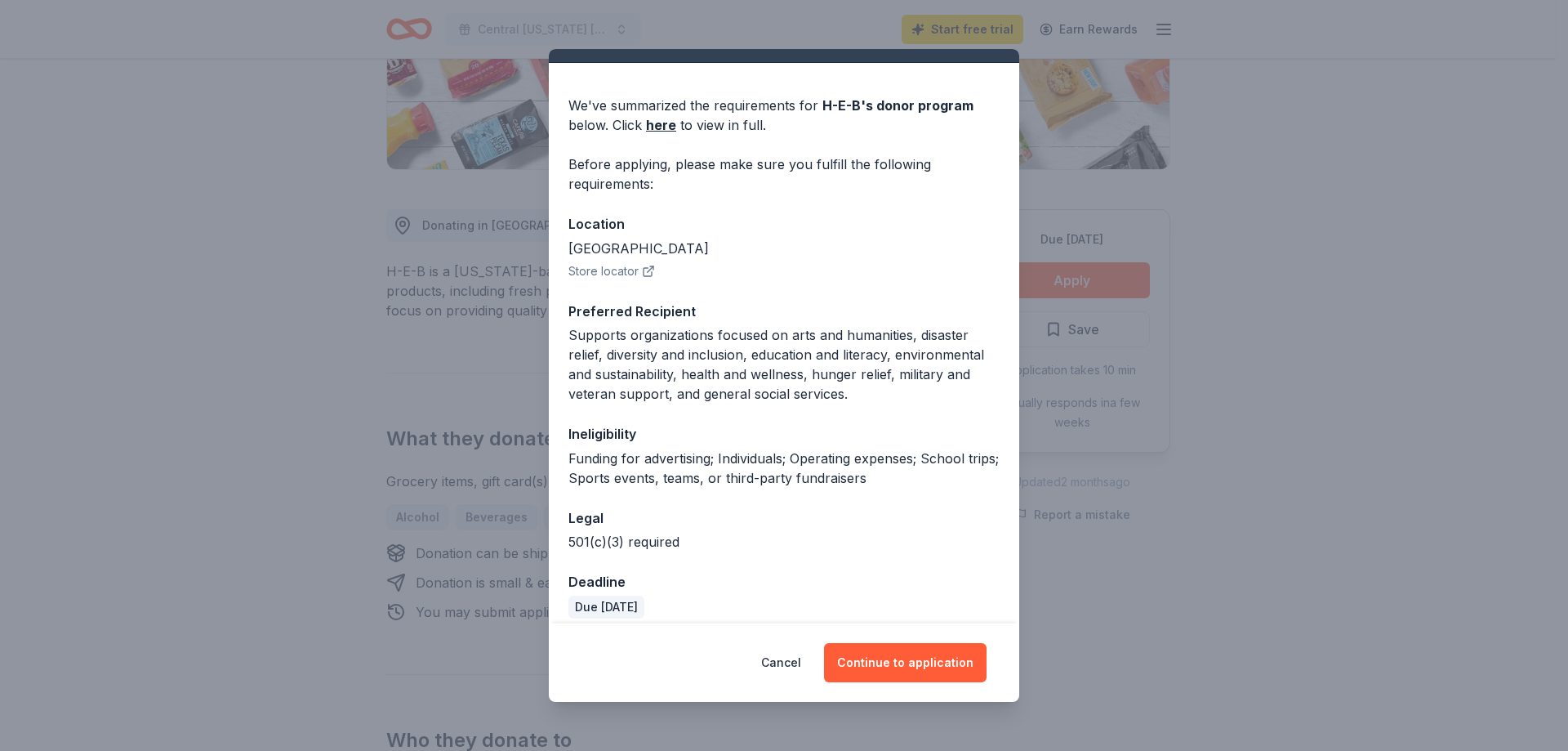
scroll to position [48, 0]
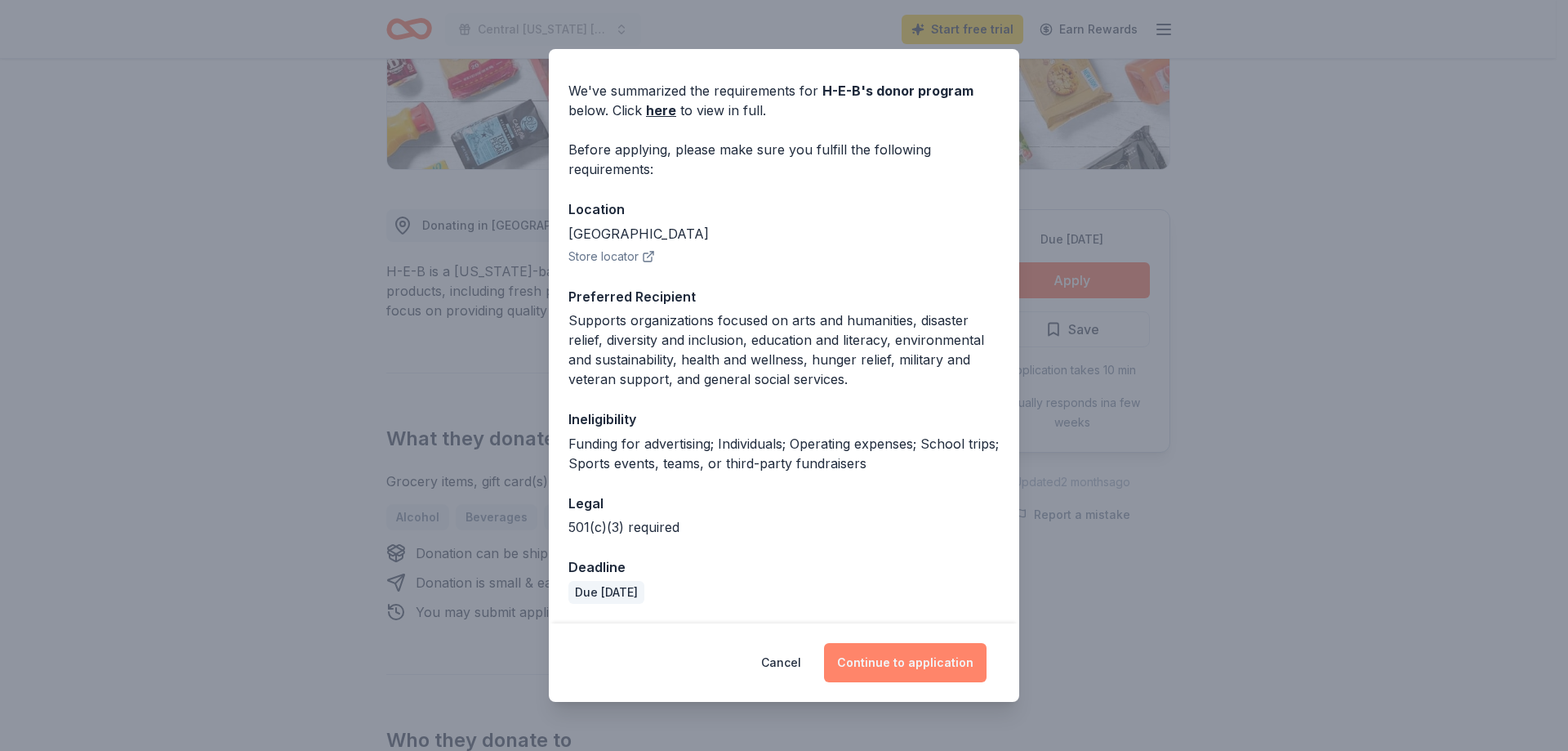
click at [940, 658] on button "Continue to application" at bounding box center [906, 663] width 162 height 40
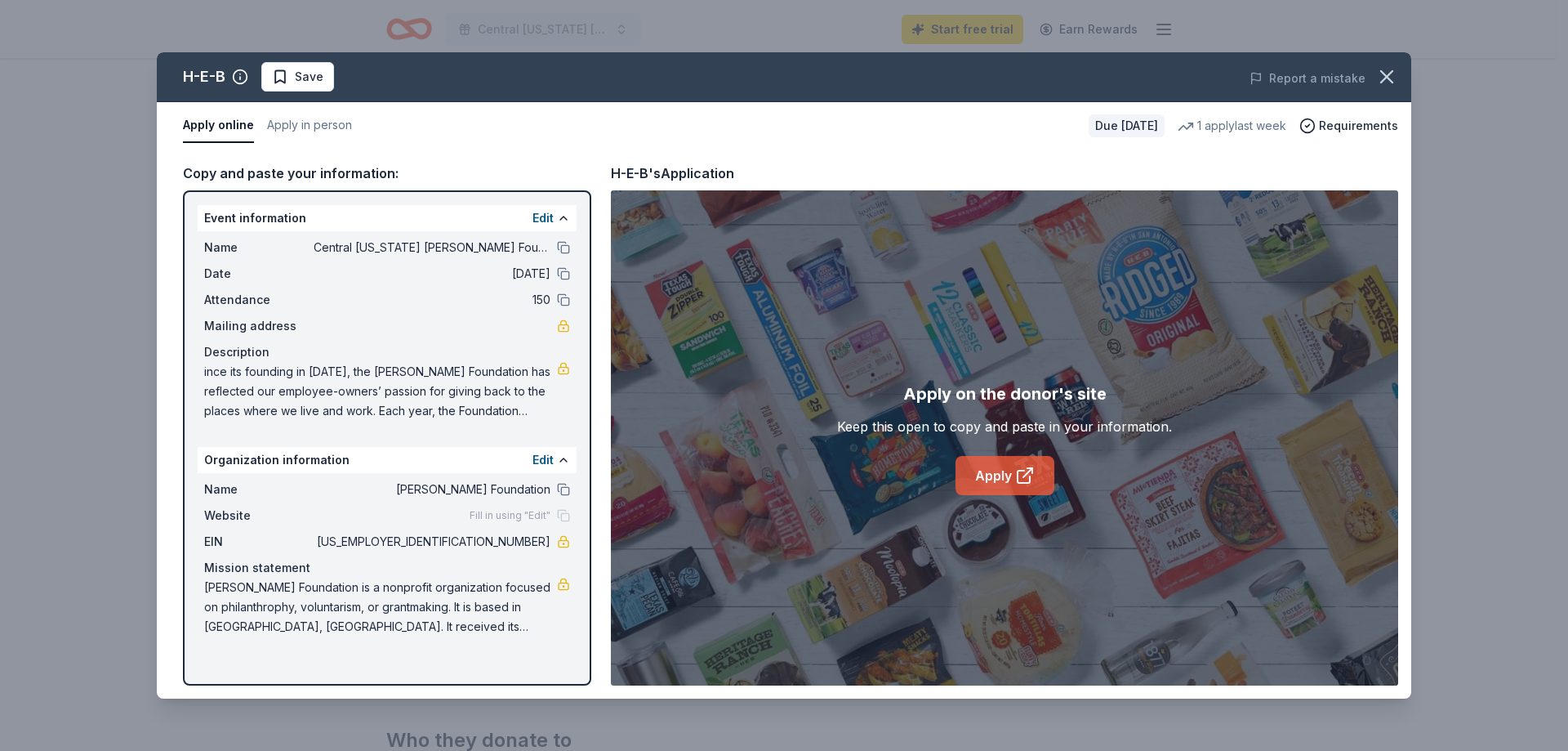
click at [1026, 476] on icon at bounding box center [1026, 476] width 20 height 20
click at [301, 72] on span "Save" at bounding box center [309, 77] width 29 height 20
click at [335, 82] on html "Central [US_STATE] [PERSON_NAME] Foundation Charity Golf Tournament Start free …" at bounding box center [784, 48] width 1568 height 751
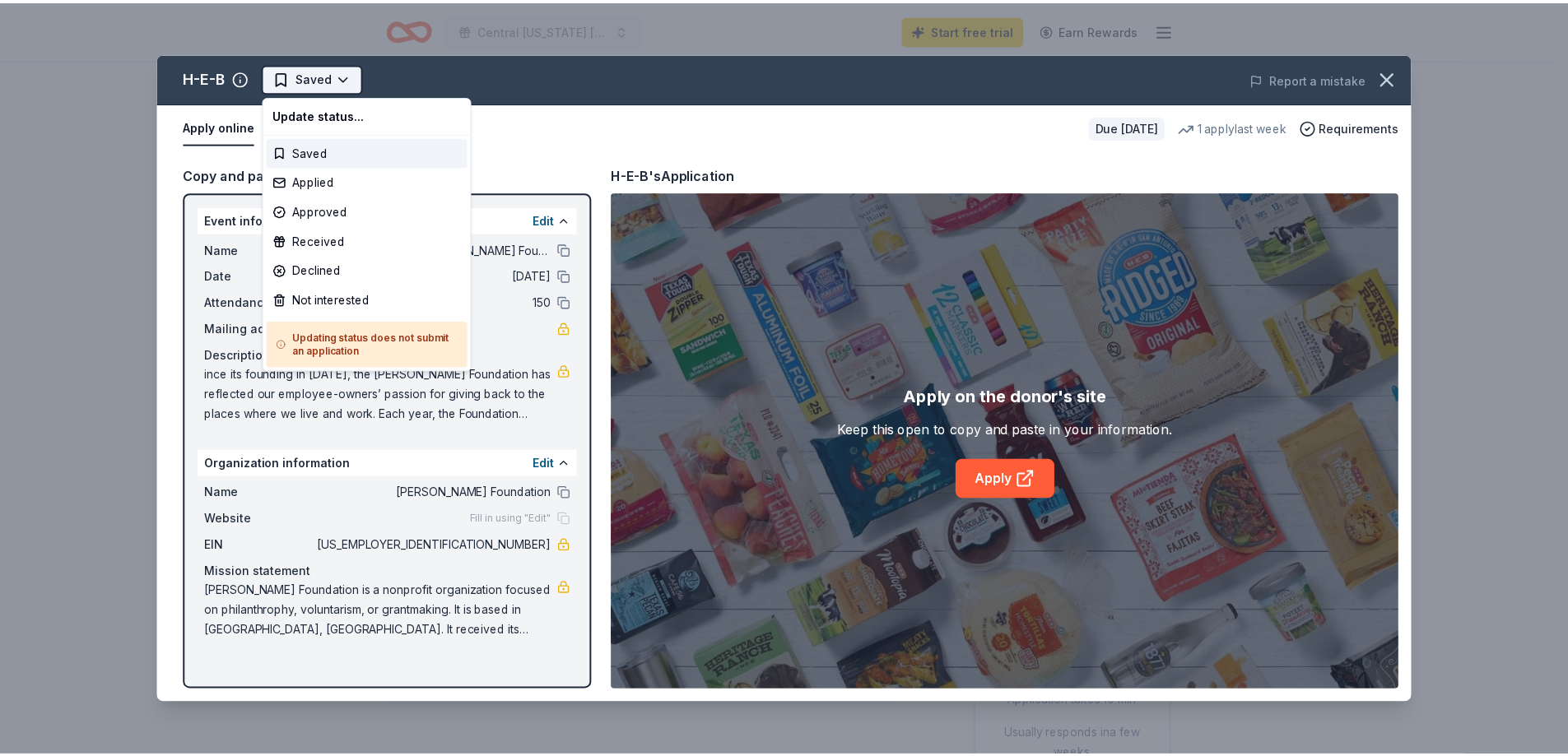
scroll to position [0, 0]
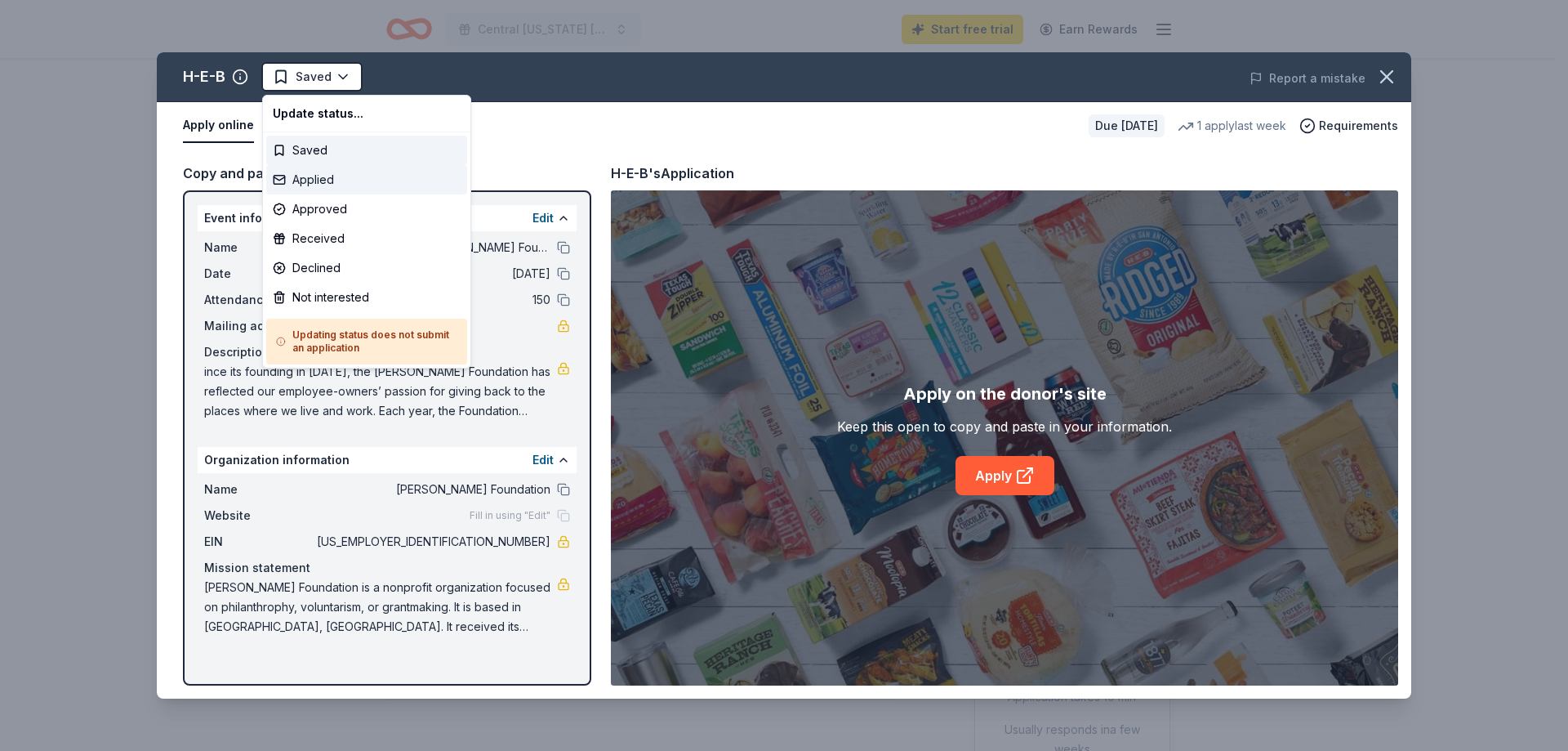
click at [342, 176] on div "Applied" at bounding box center [366, 179] width 201 height 30
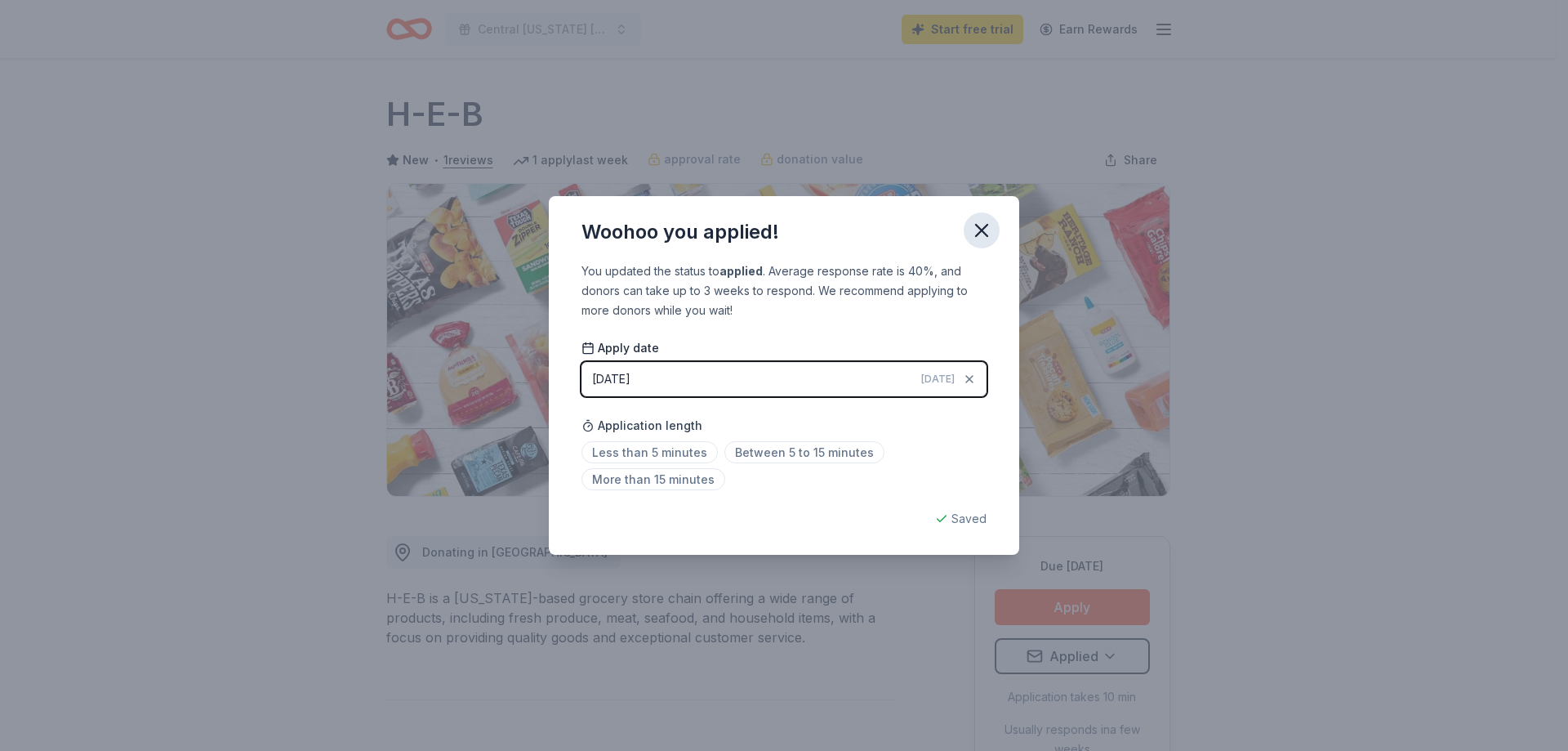
click at [982, 233] on icon "button" at bounding box center [981, 230] width 23 height 23
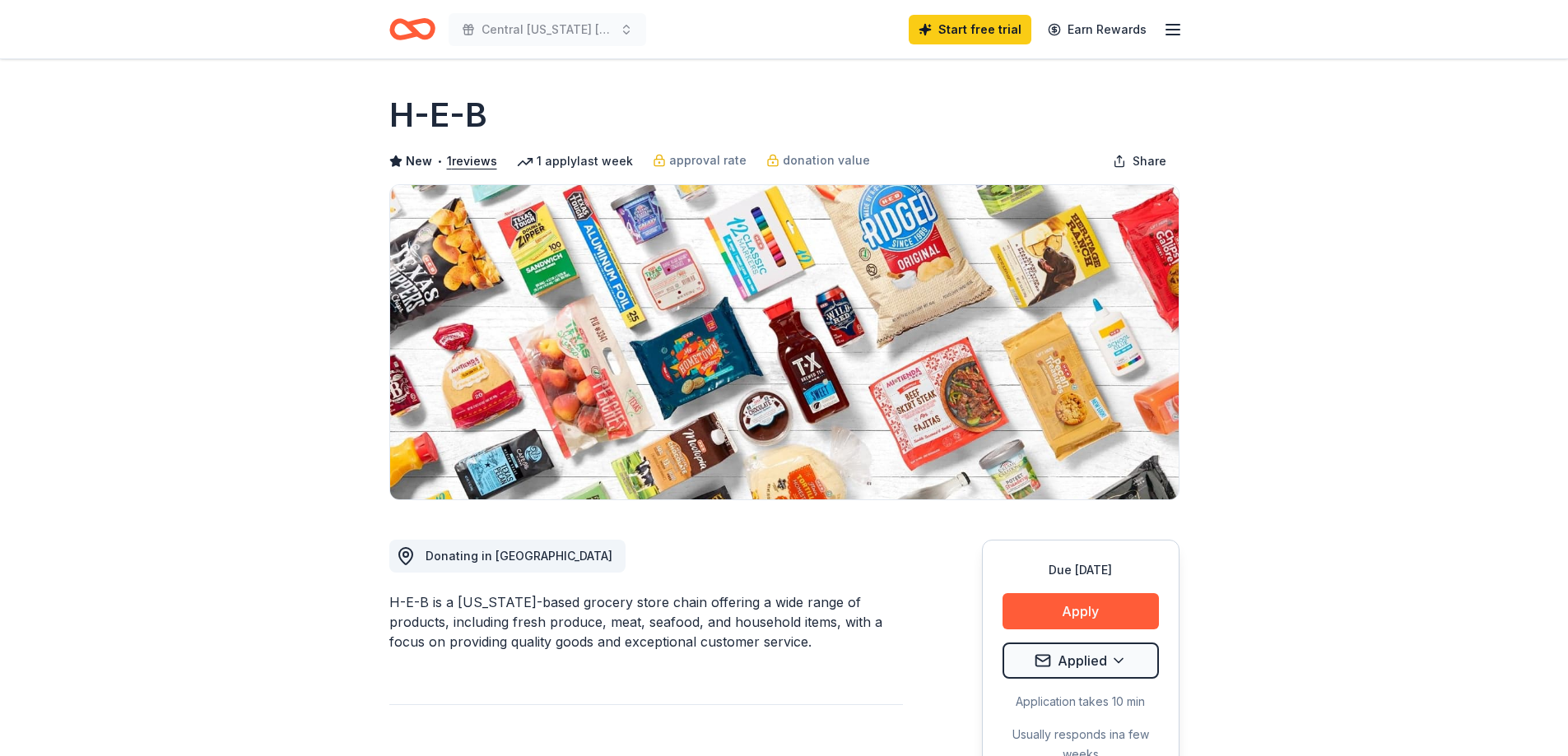
click at [418, 28] on icon "Home" at bounding box center [412, 29] width 46 height 39
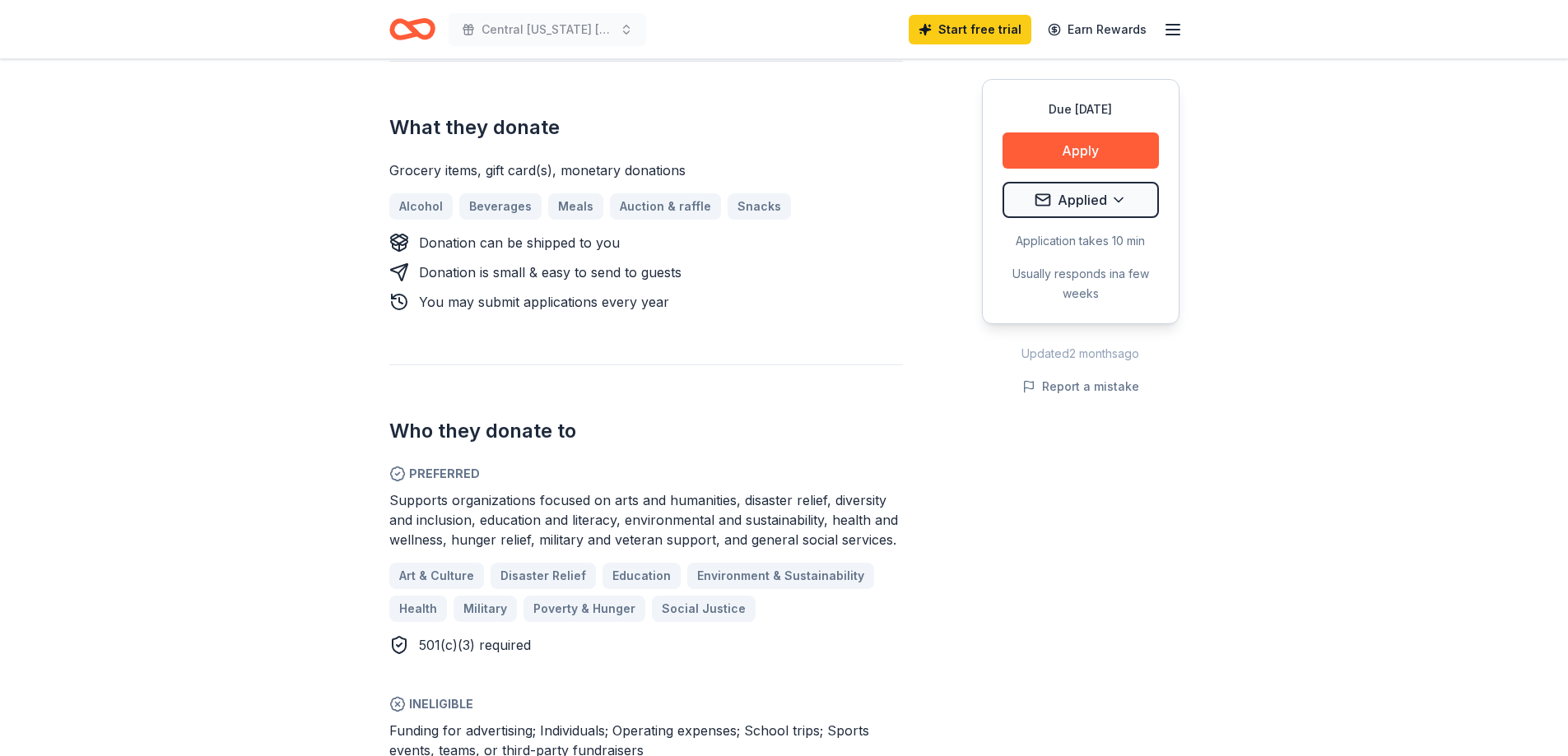
scroll to position [658, 0]
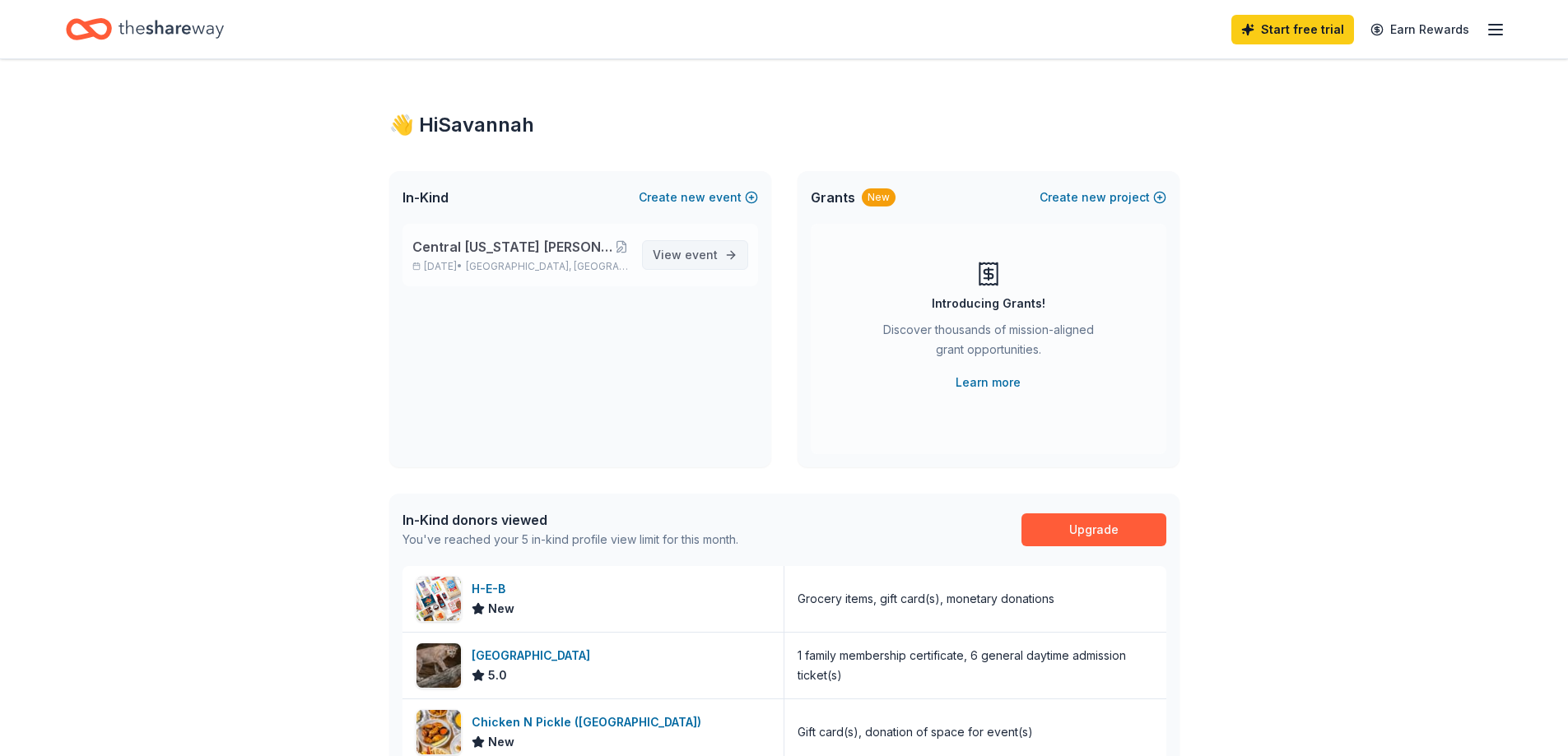
click at [708, 243] on link "View event" at bounding box center [695, 255] width 106 height 30
click at [676, 255] on span "View event" at bounding box center [685, 255] width 65 height 20
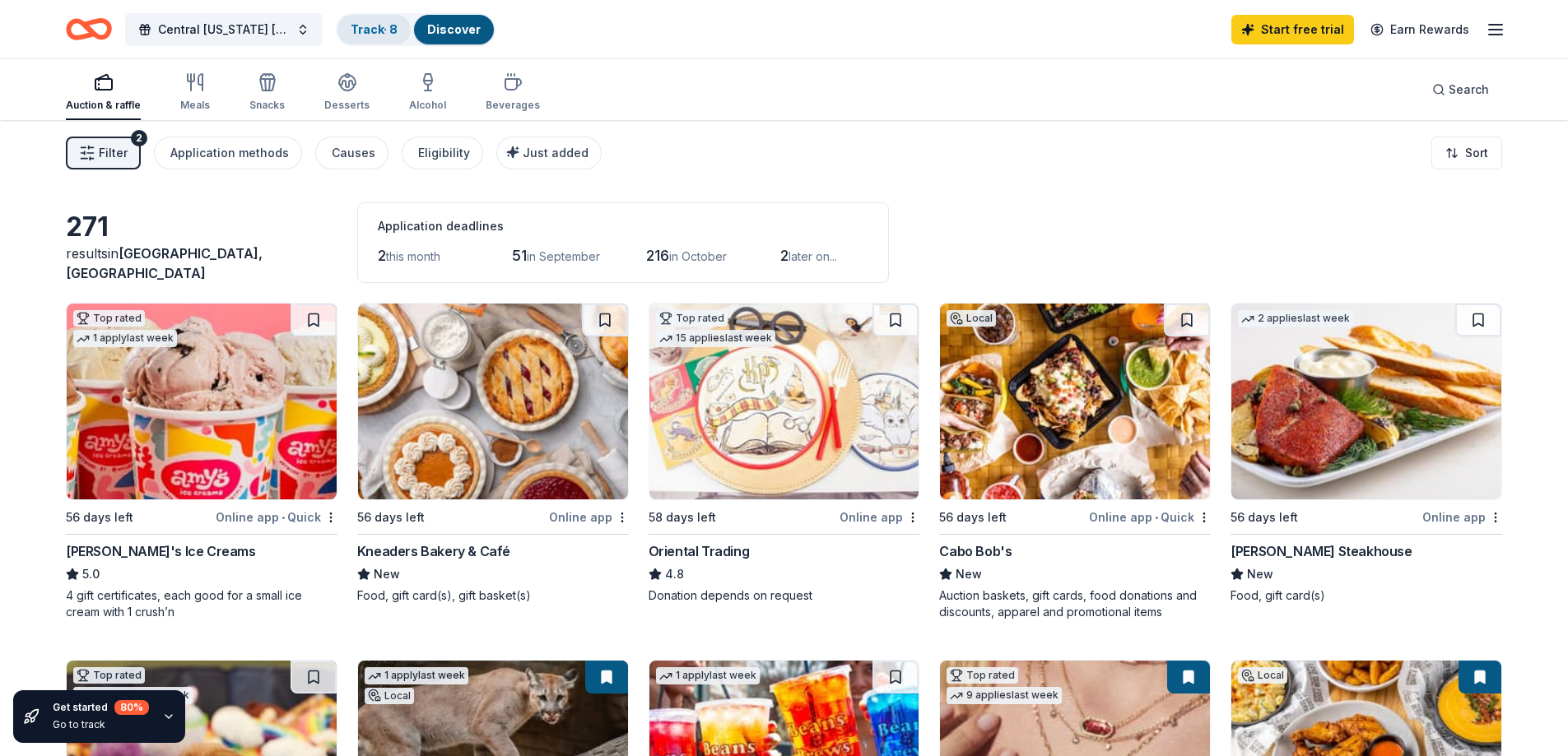
click at [387, 23] on link "Track · 8" at bounding box center [374, 28] width 47 height 14
click at [389, 34] on link "Track · 8" at bounding box center [374, 28] width 47 height 14
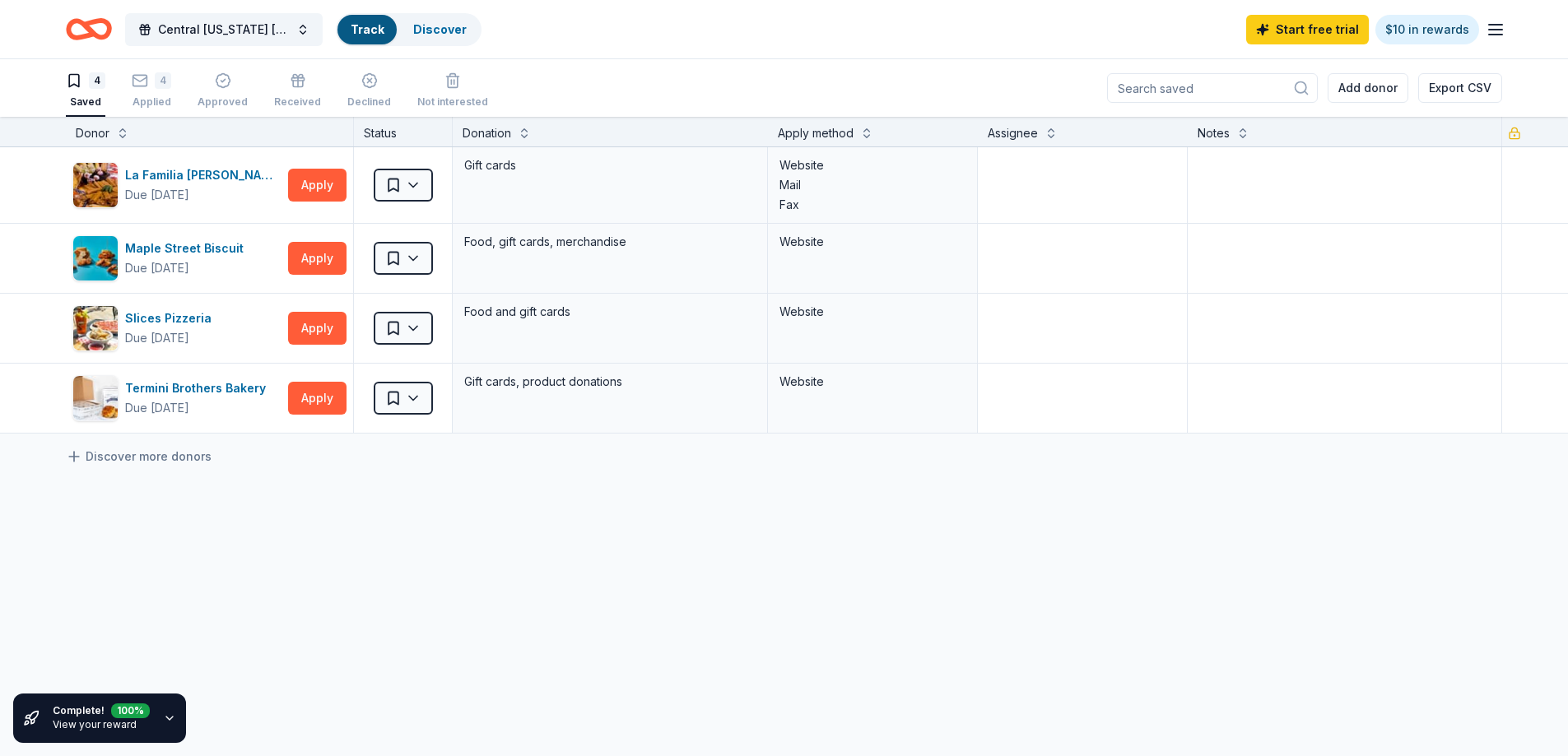
click at [385, 27] on div "Track" at bounding box center [367, 29] width 59 height 30
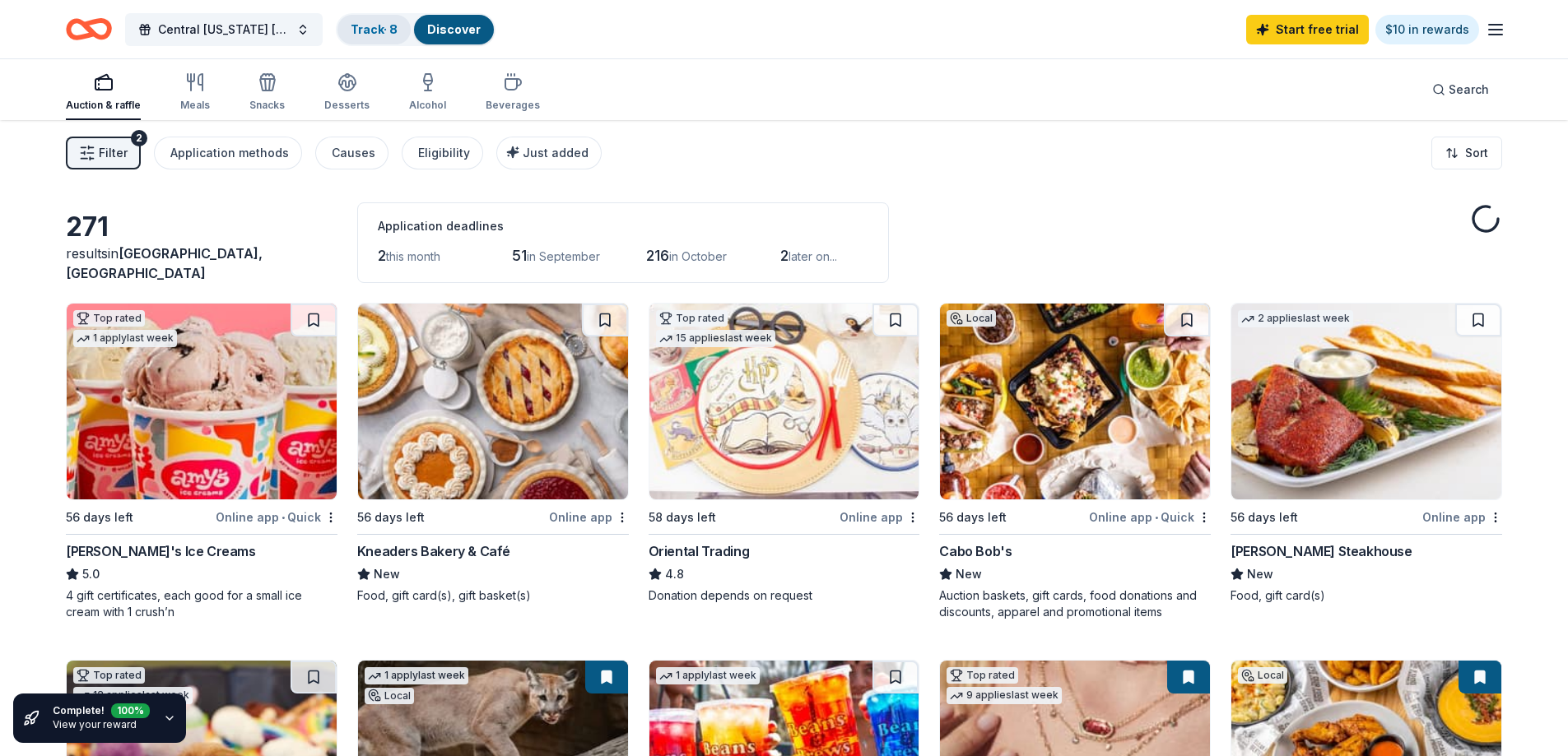
click at [375, 27] on link "Track · 8" at bounding box center [374, 28] width 47 height 14
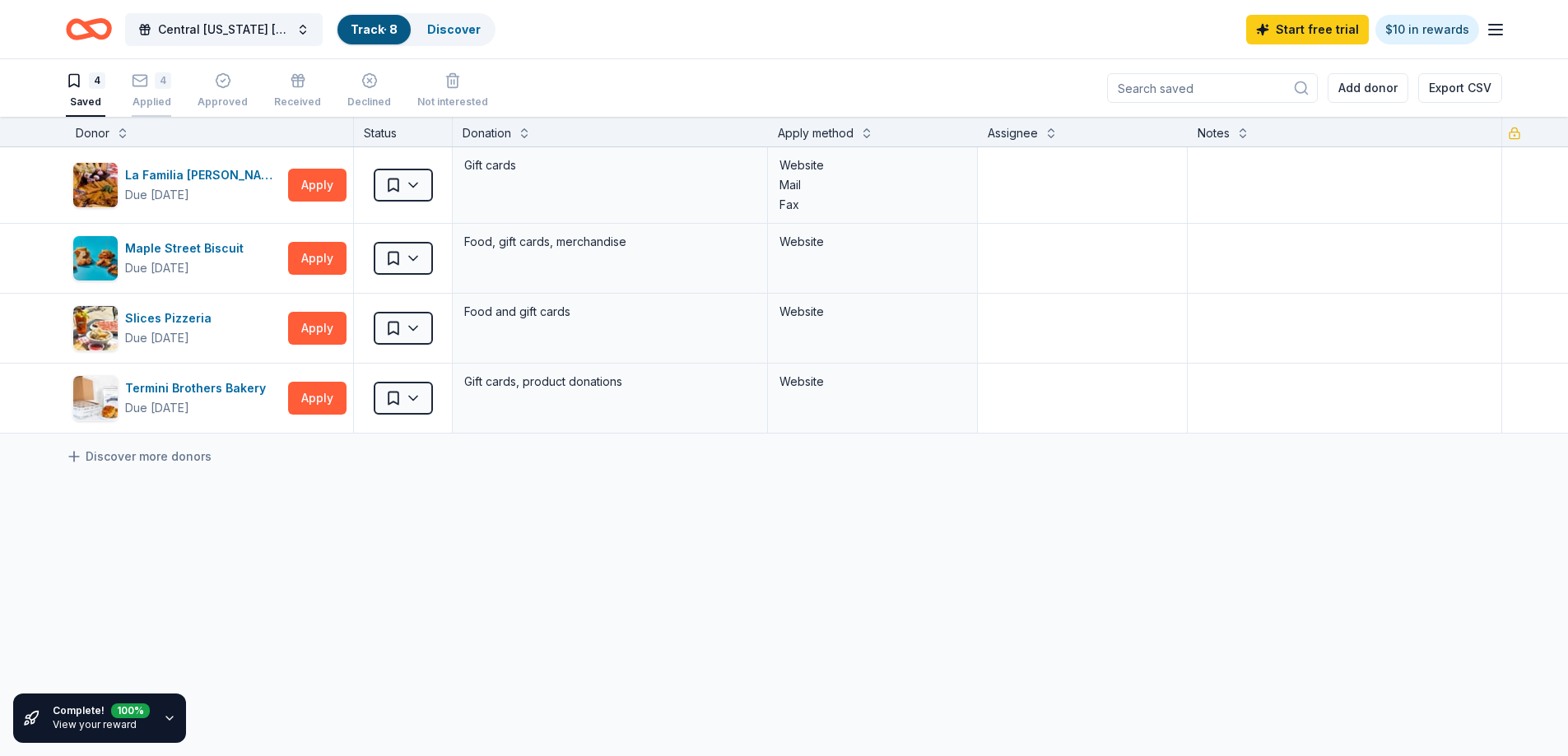
click at [155, 78] on div "4" at bounding box center [163, 81] width 16 height 16
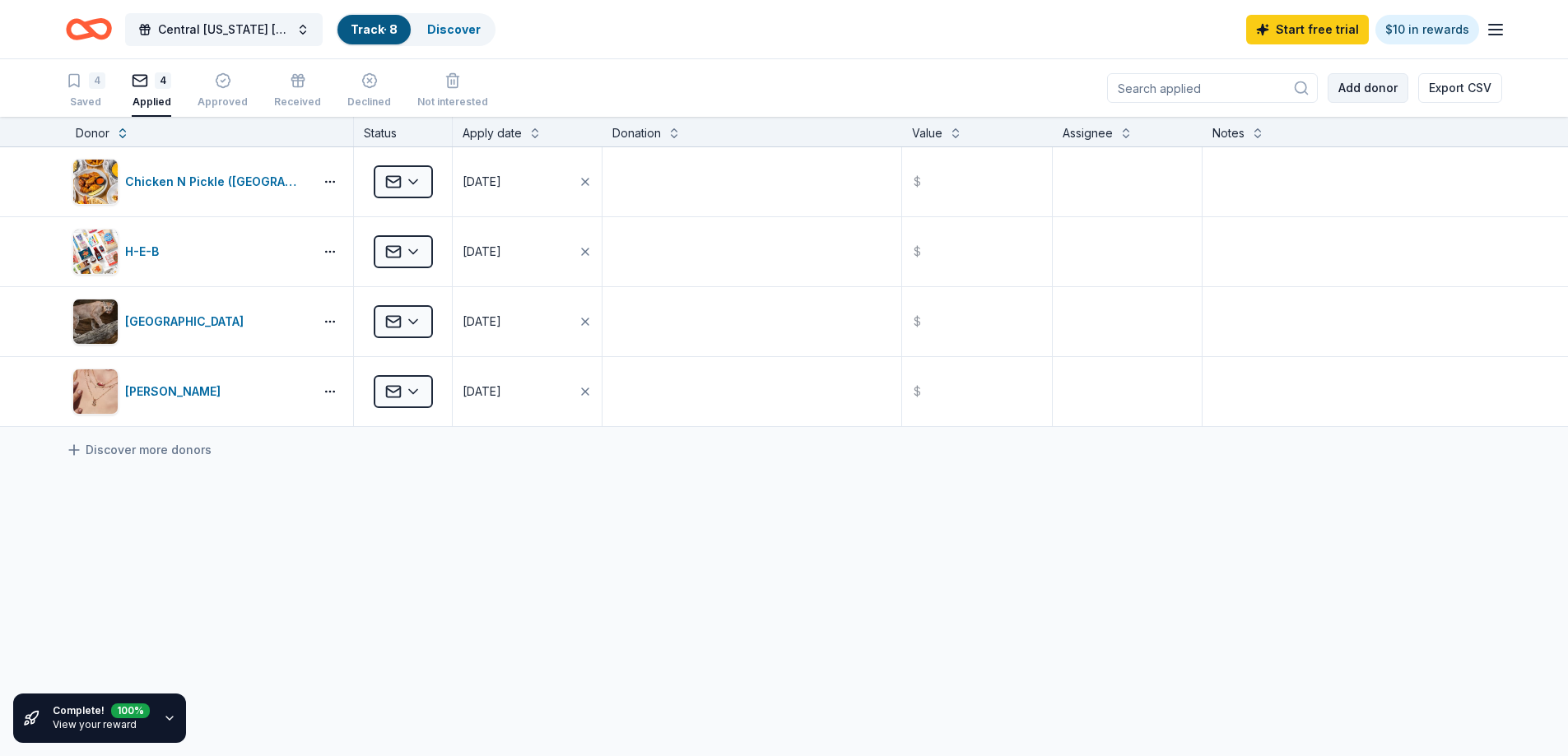
click at [1362, 94] on button "Add donor" at bounding box center [1367, 88] width 81 height 30
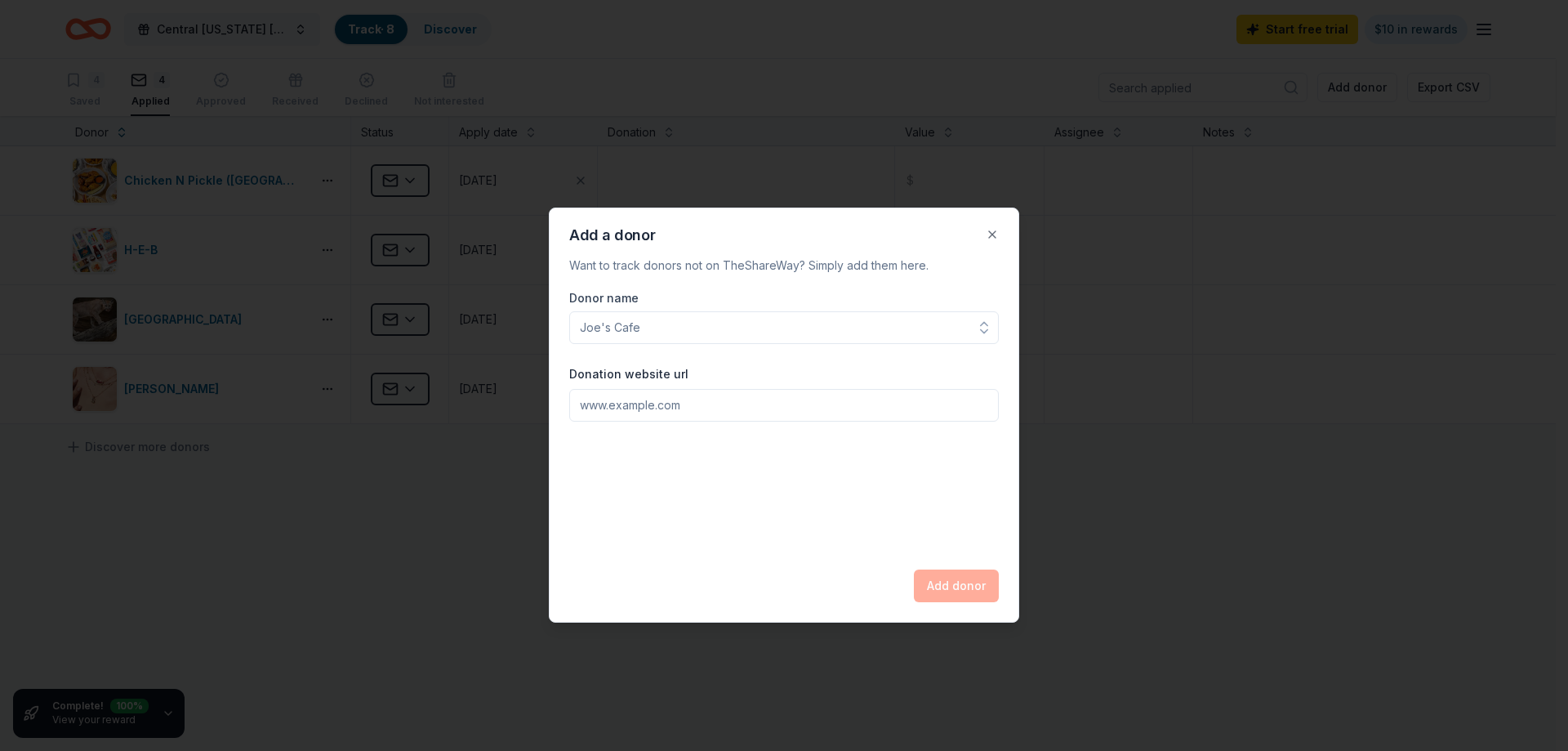
click at [886, 324] on input "Donor name" at bounding box center [784, 327] width 430 height 32
type input "Bass Pro"
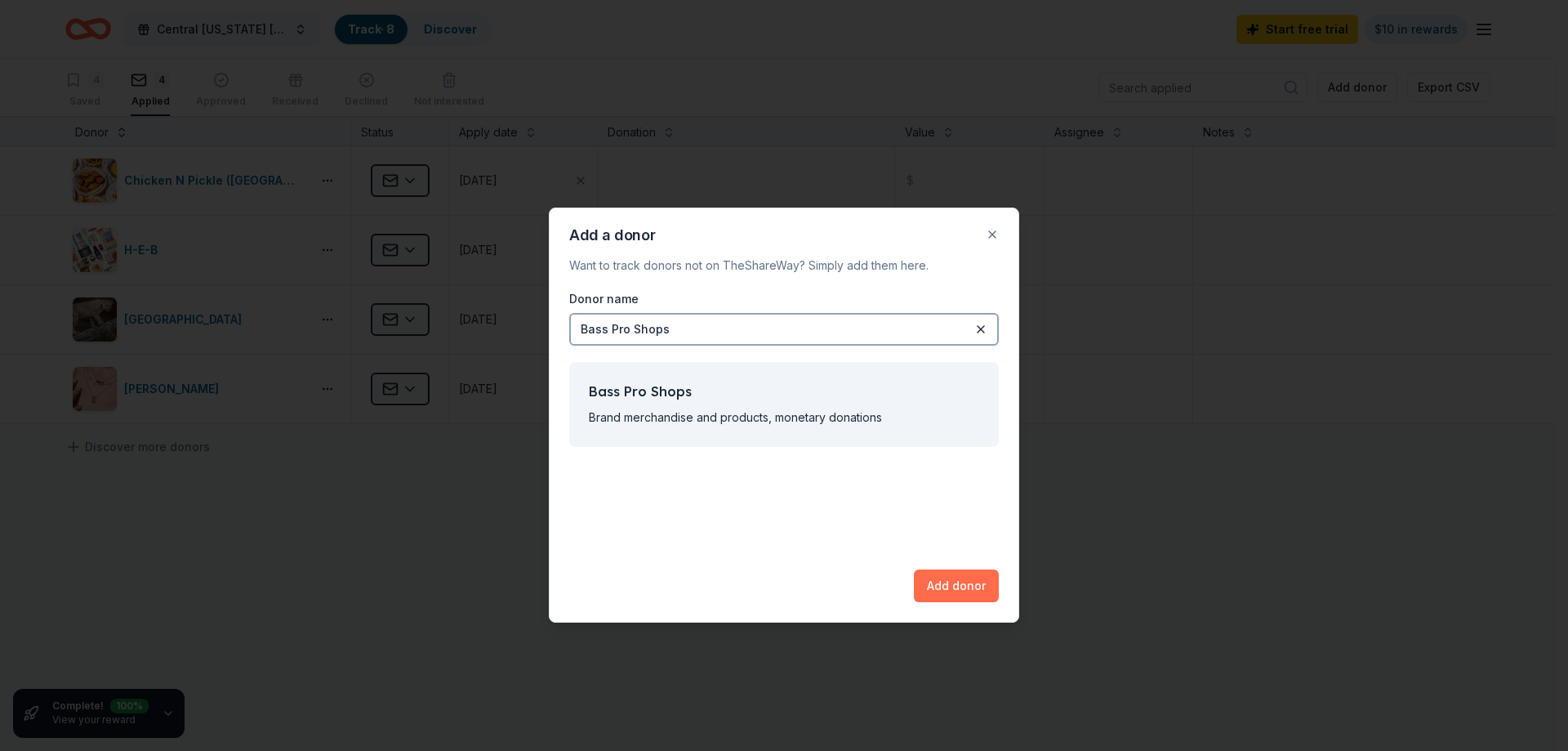
click at [941, 589] on button "Add donor" at bounding box center [956, 586] width 85 height 32
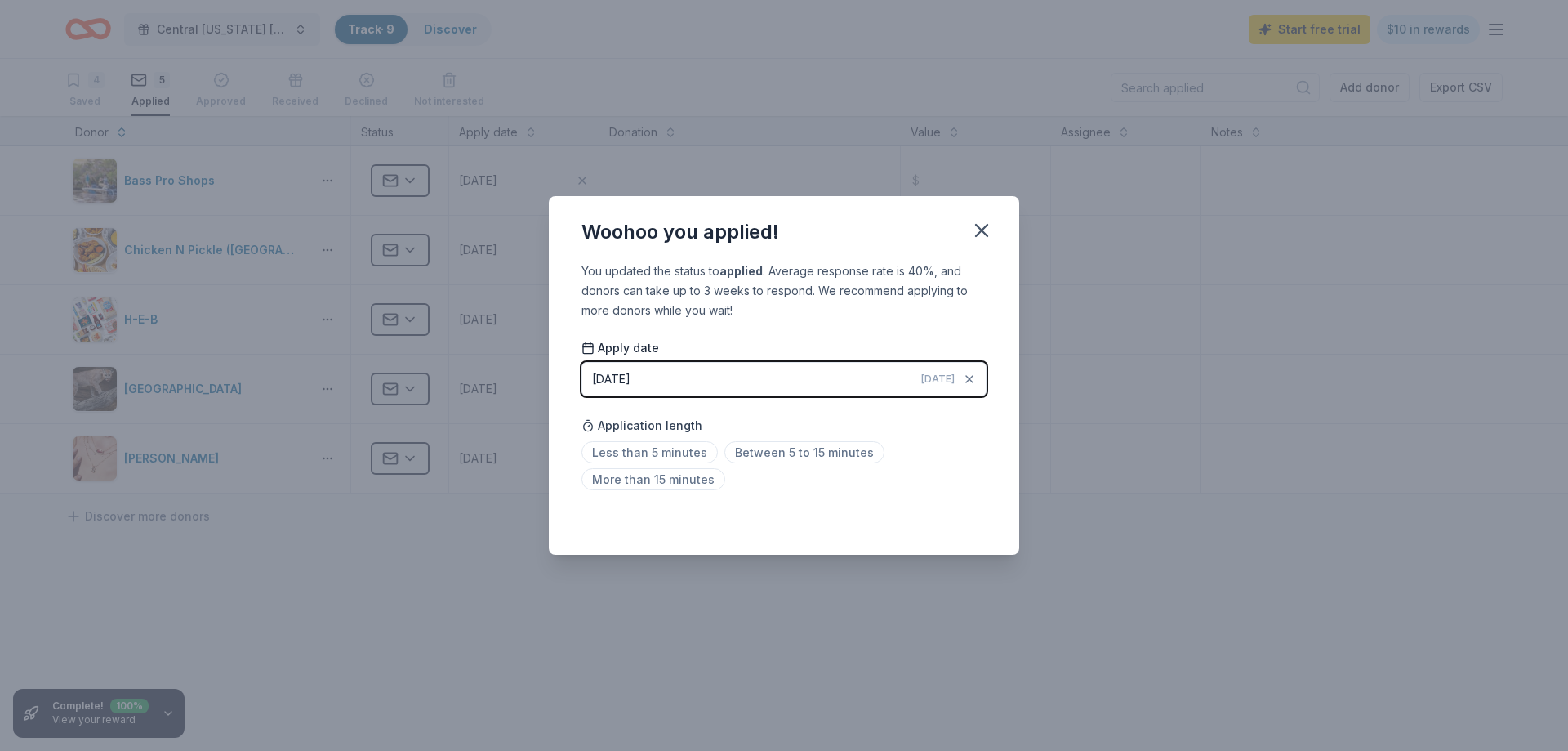
click at [965, 607] on div "Woohoo you applied! You updated the status to applied . Average response rate i…" at bounding box center [784, 375] width 1568 height 751
click at [985, 230] on icon "button" at bounding box center [981, 230] width 23 height 23
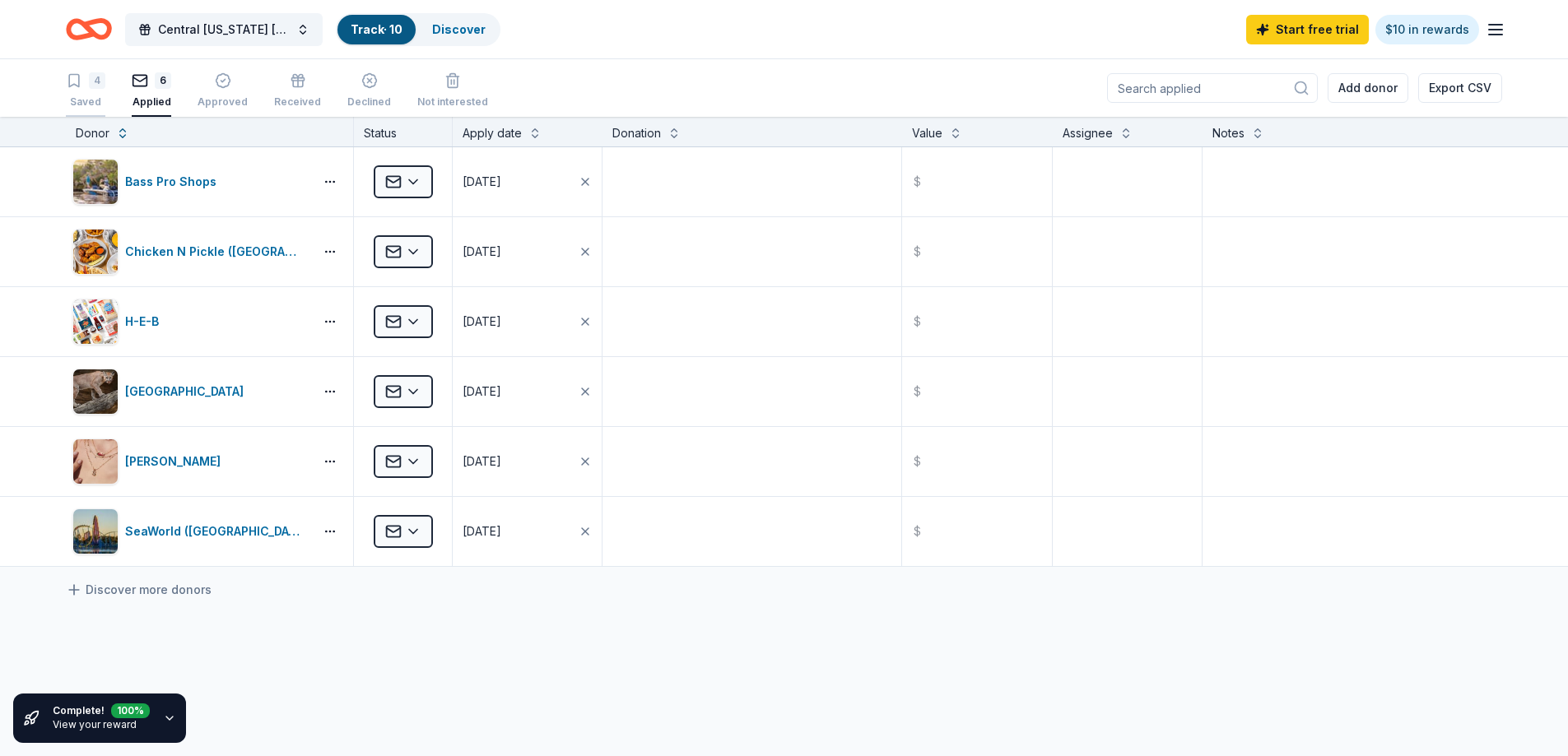
click at [84, 88] on div "4" at bounding box center [86, 81] width 40 height 16
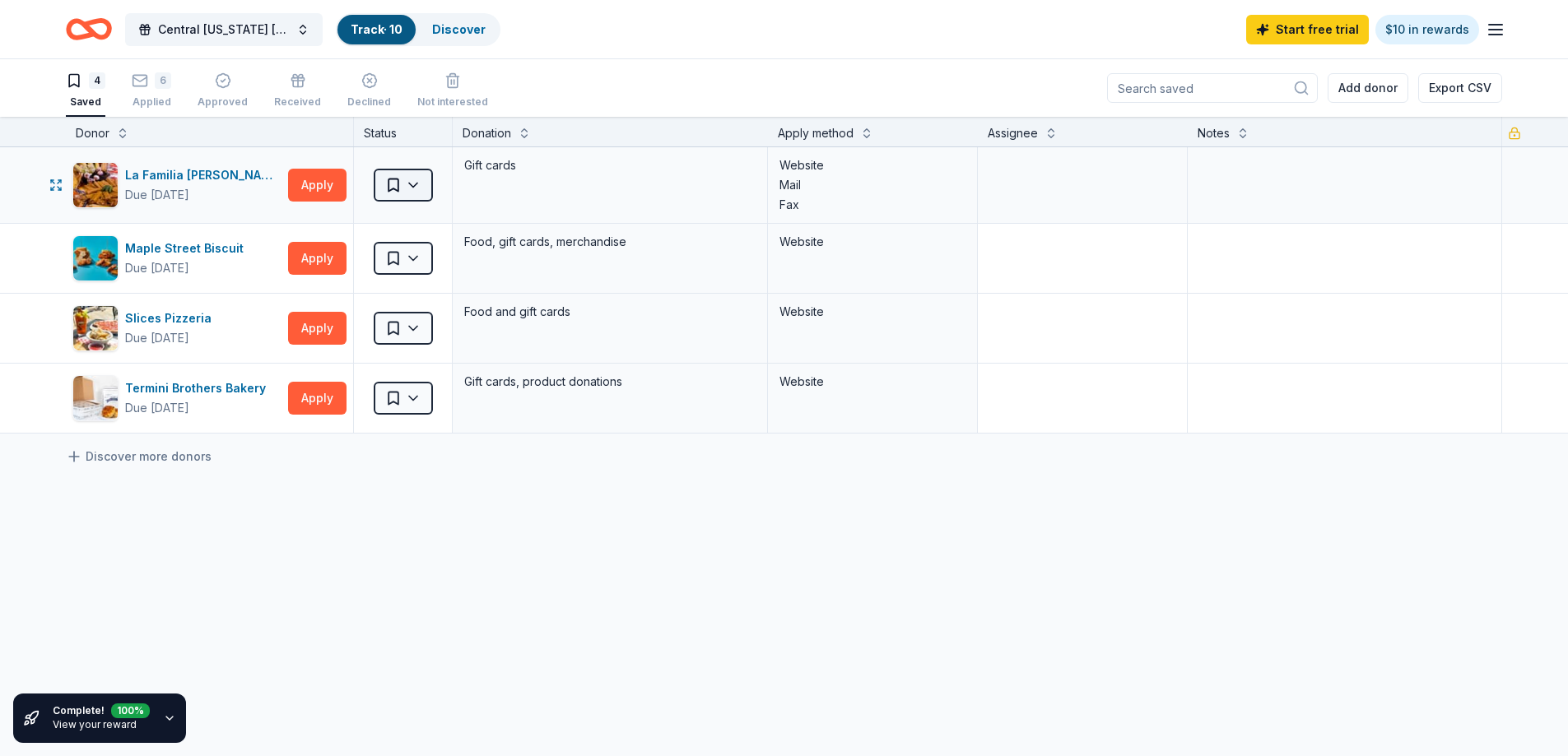
click at [418, 181] on html "10% Central [US_STATE] [PERSON_NAME] Foundation Charity Golf Tournament Track ·…" at bounding box center [784, 378] width 1568 height 756
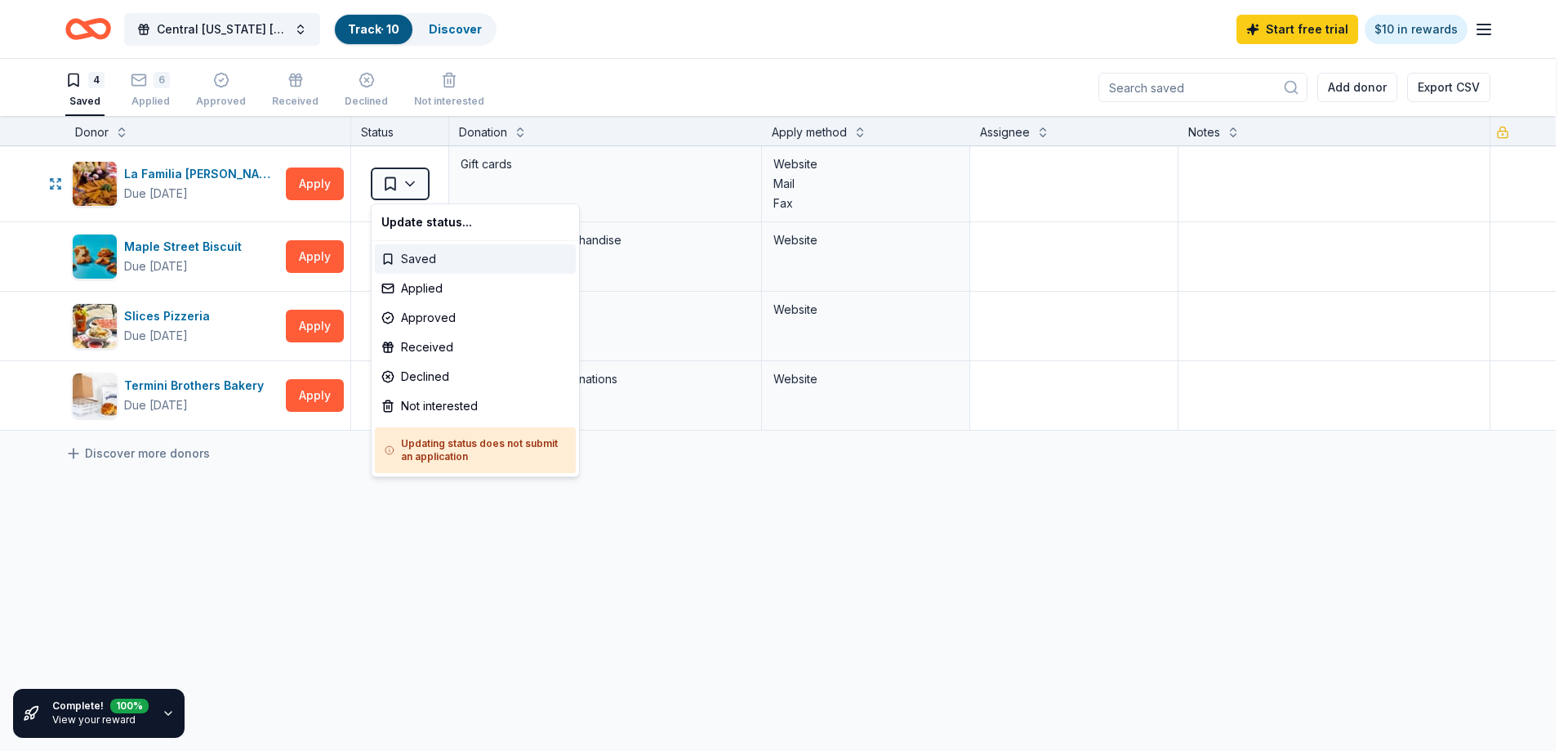
click at [415, 256] on div "Saved" at bounding box center [475, 259] width 201 height 30
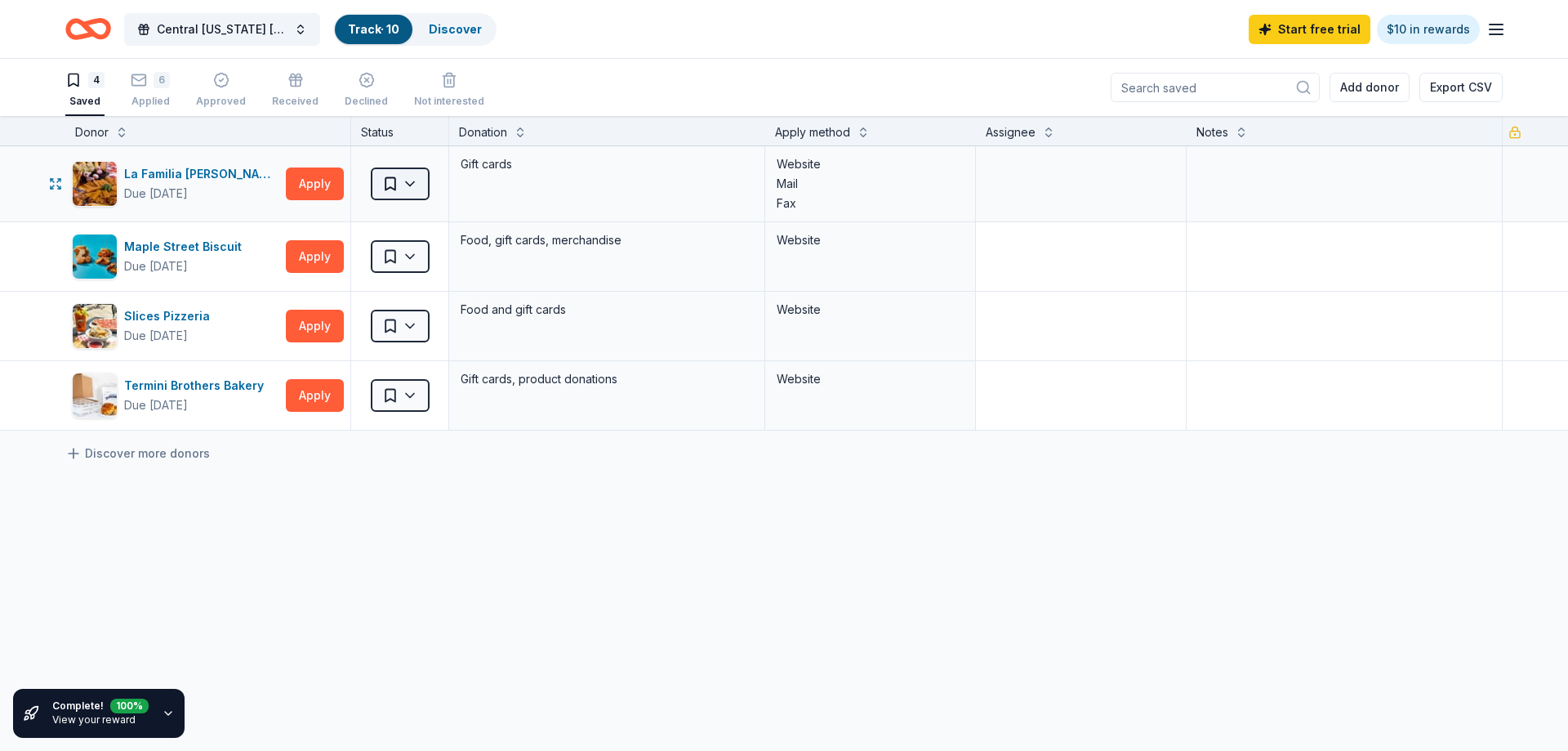
click at [406, 191] on html "10% Central [US_STATE] [PERSON_NAME] Foundation Charity Golf Tournament Track ·…" at bounding box center [784, 375] width 1568 height 751
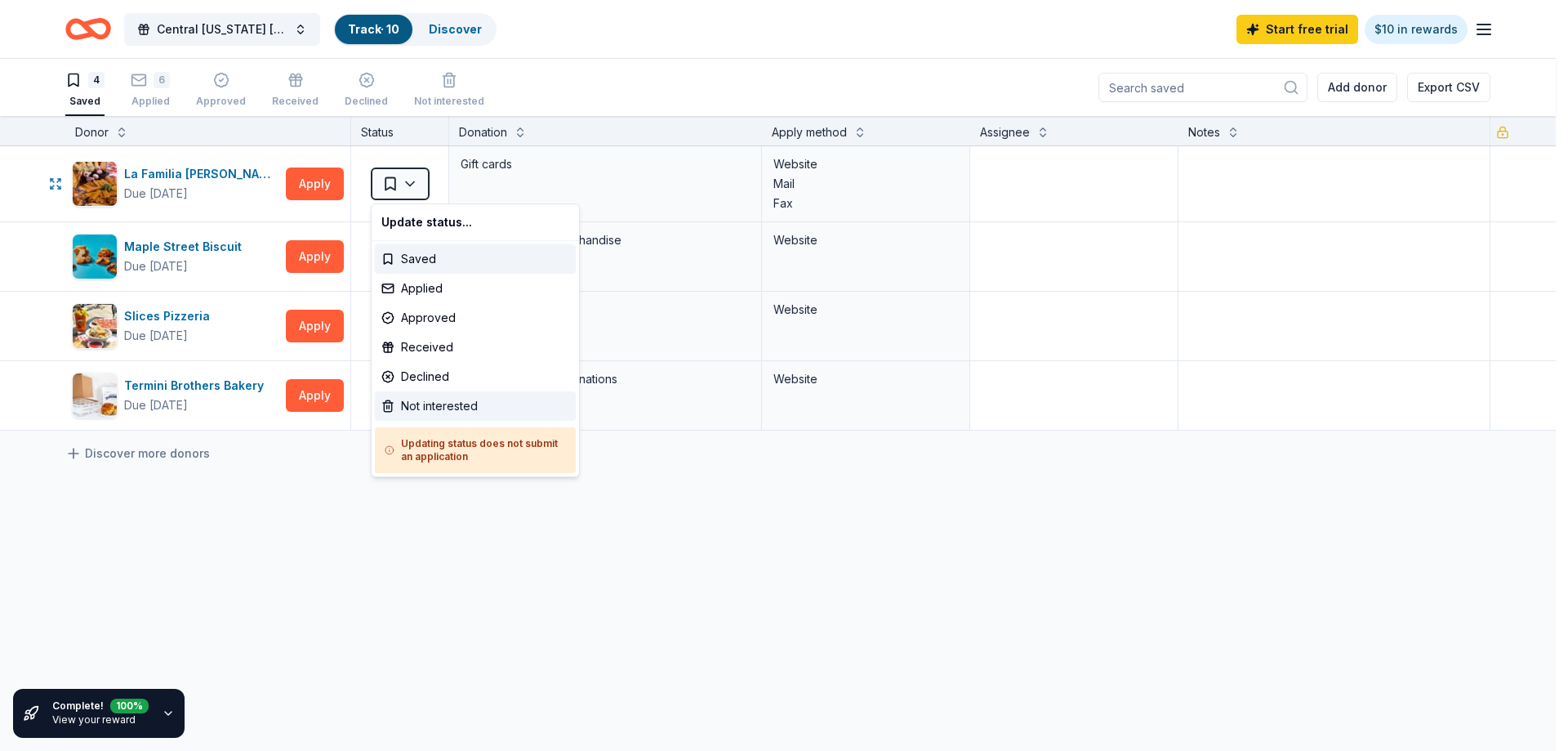
click at [472, 404] on div "Not interested" at bounding box center [475, 406] width 201 height 30
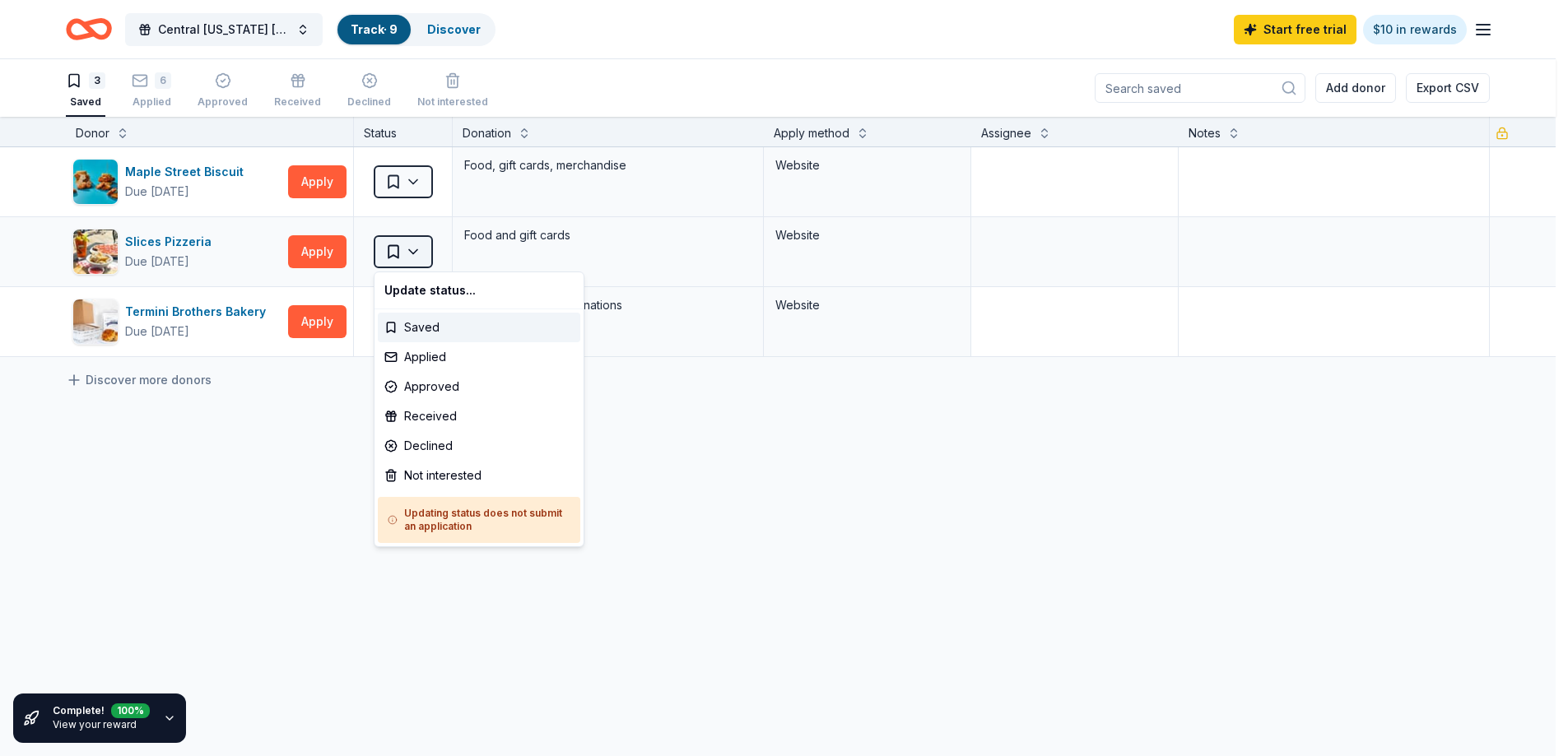
click at [410, 255] on html "10% Central [US_STATE] [PERSON_NAME] Foundation Charity Golf Tournament Track ·…" at bounding box center [784, 378] width 1568 height 756
click at [424, 467] on div "Not interested" at bounding box center [478, 476] width 202 height 30
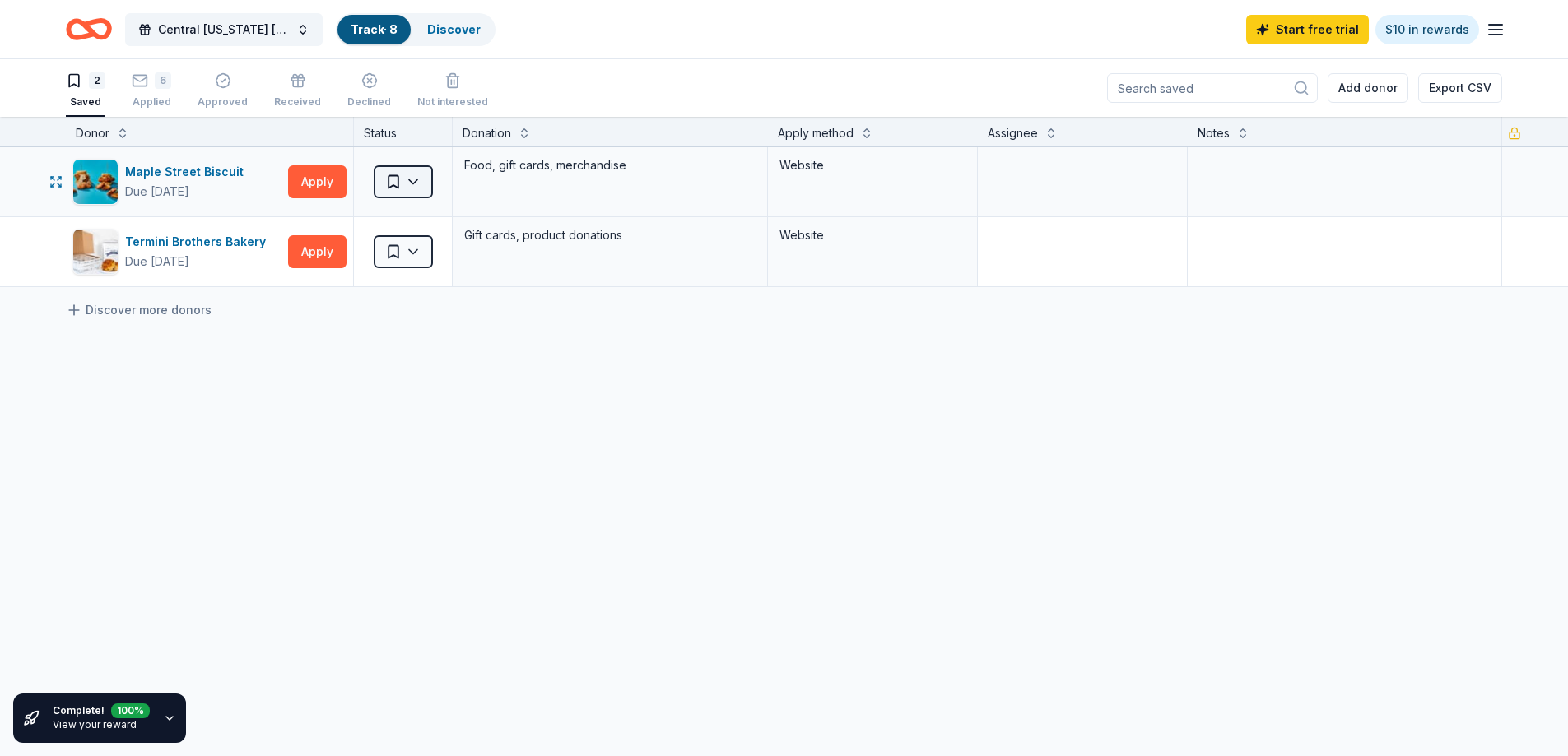
click at [409, 187] on html "10% Central [US_STATE] [PERSON_NAME] Foundation Charity Golf Tournament Track ·…" at bounding box center [784, 378] width 1568 height 756
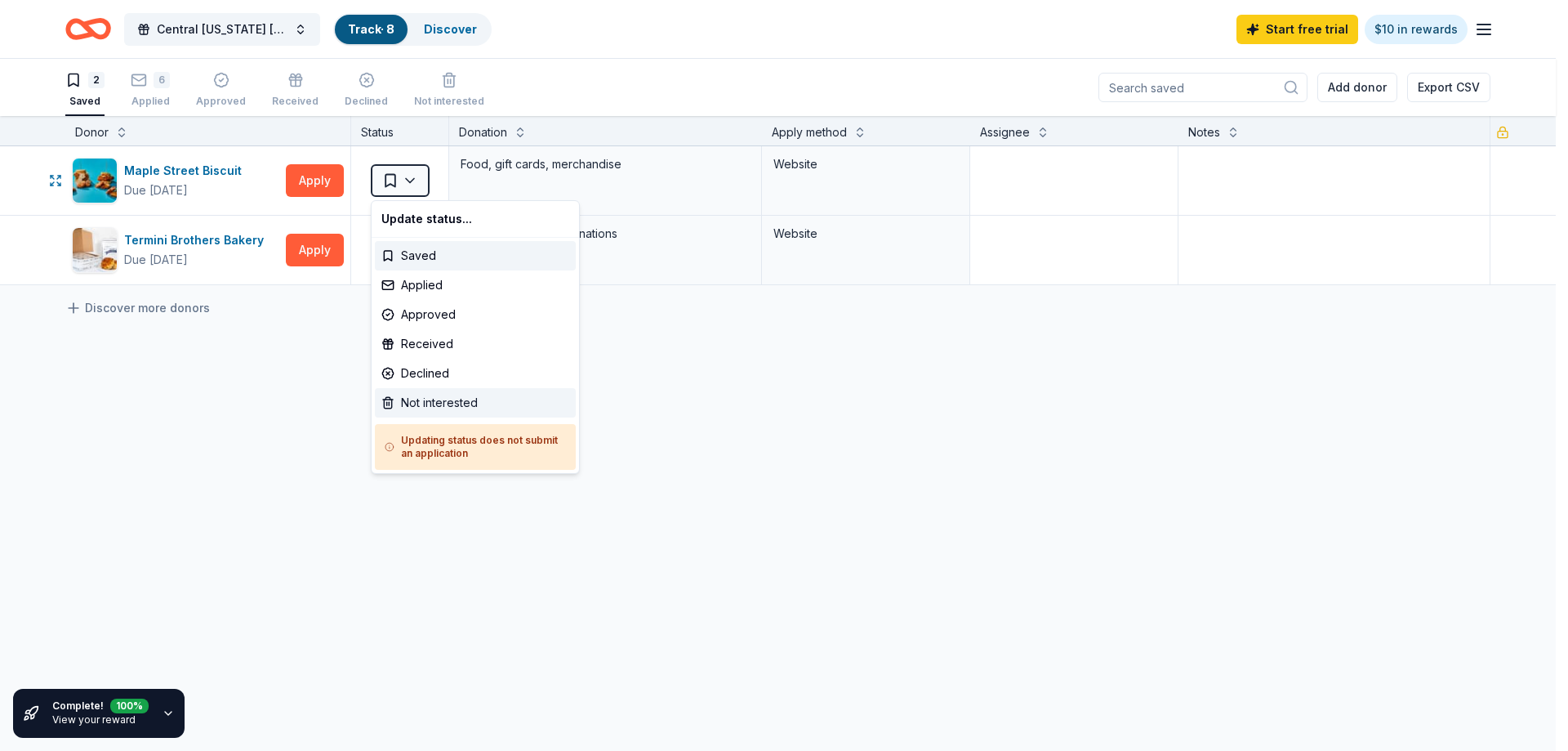
click at [424, 398] on div "Not interested" at bounding box center [475, 403] width 201 height 30
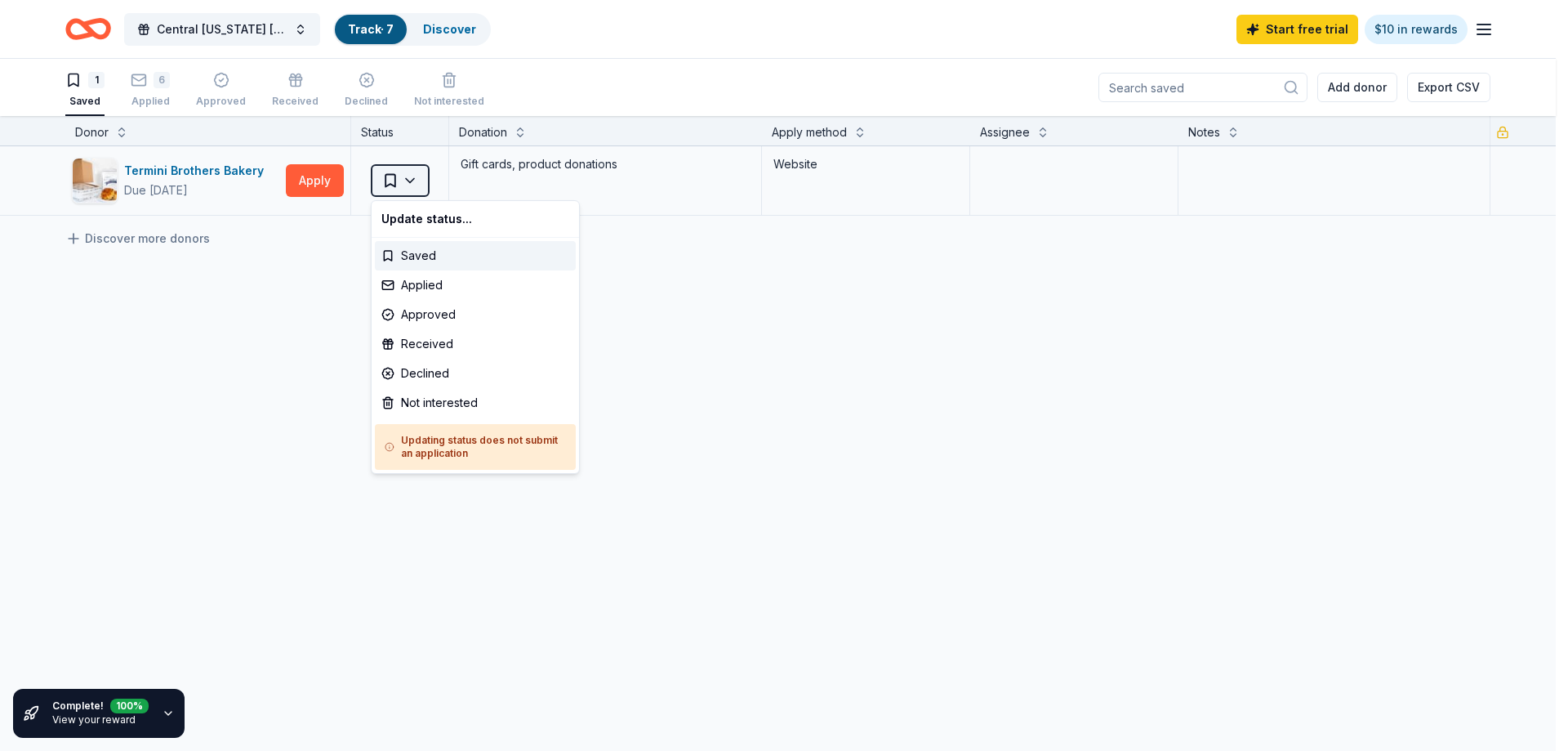
click at [403, 181] on html "10% Central [US_STATE] [PERSON_NAME] Foundation Charity Golf Tournament Track ·…" at bounding box center [784, 375] width 1568 height 751
click at [442, 398] on div "Not interested" at bounding box center [475, 403] width 201 height 30
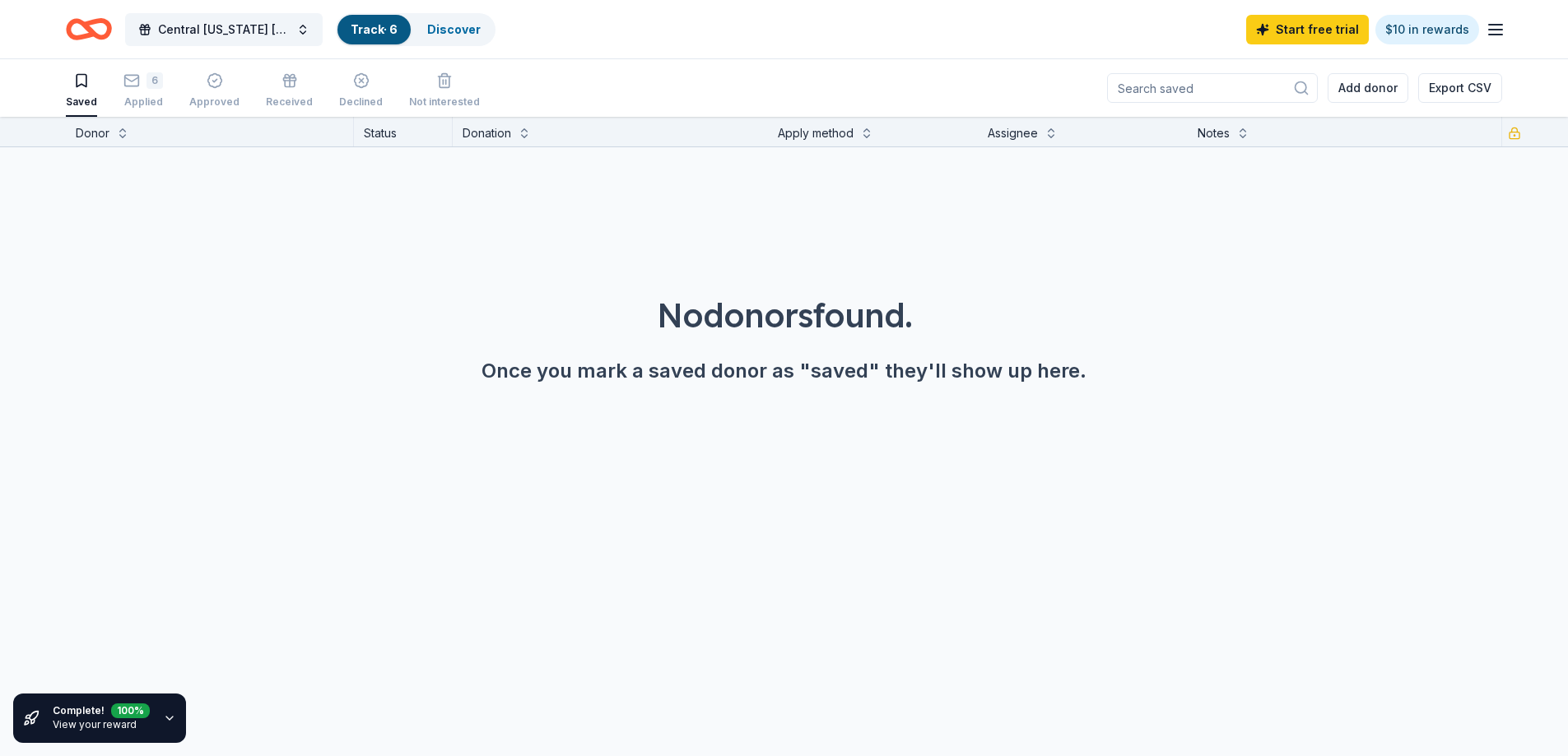
click at [361, 299] on div "No donors found." at bounding box center [784, 315] width 1489 height 46
click at [128, 87] on icon "button" at bounding box center [132, 81] width 16 height 16
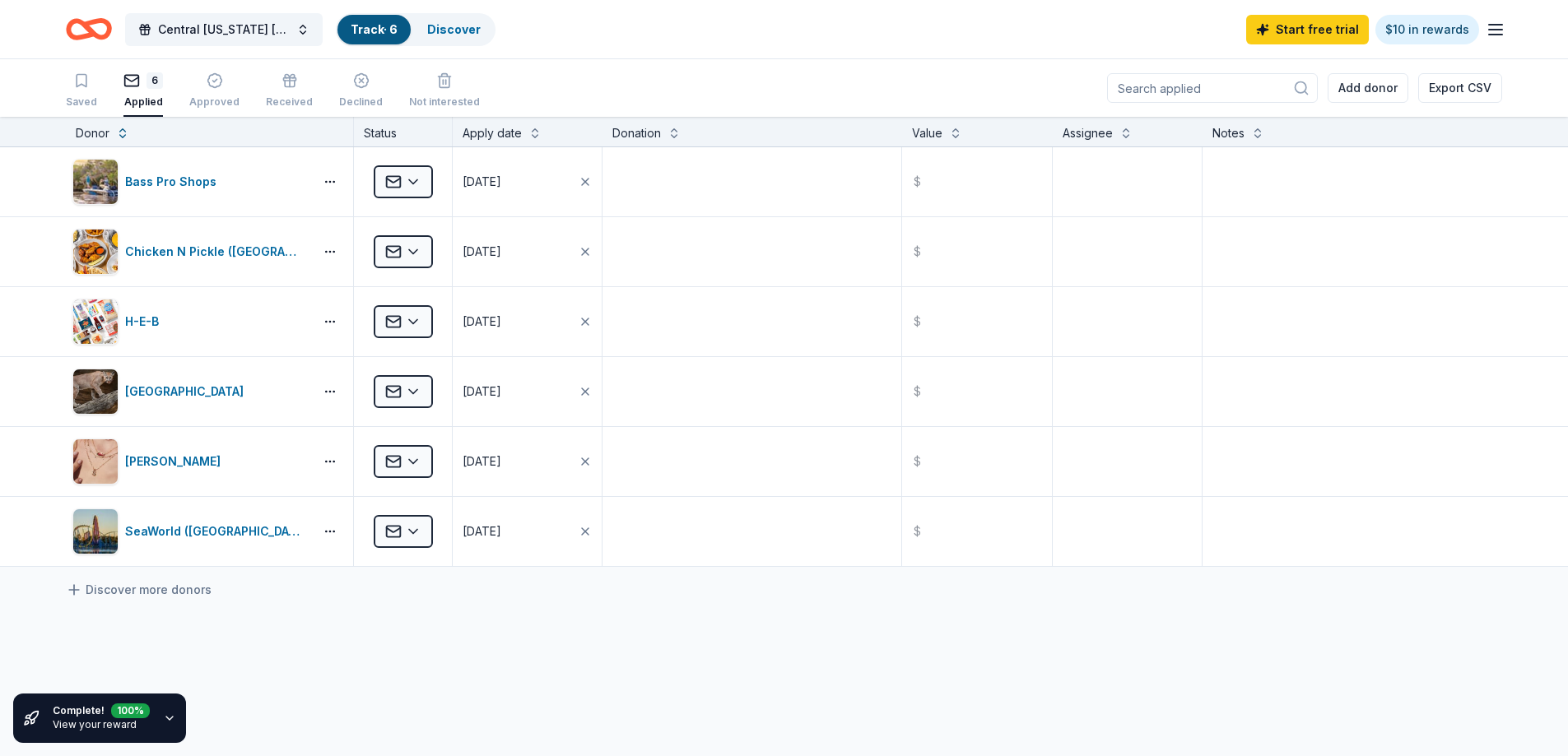
click at [480, 641] on div "Bass Pro Shops Applied [DATE] $ Chicken N Pickle ([GEOGRAPHIC_DATA]) Applied [D…" at bounding box center [784, 511] width 1568 height 729
click at [241, 32] on span "Central [US_STATE] [PERSON_NAME] Foundation Charity Golf Tournament" at bounding box center [223, 30] width 132 height 20
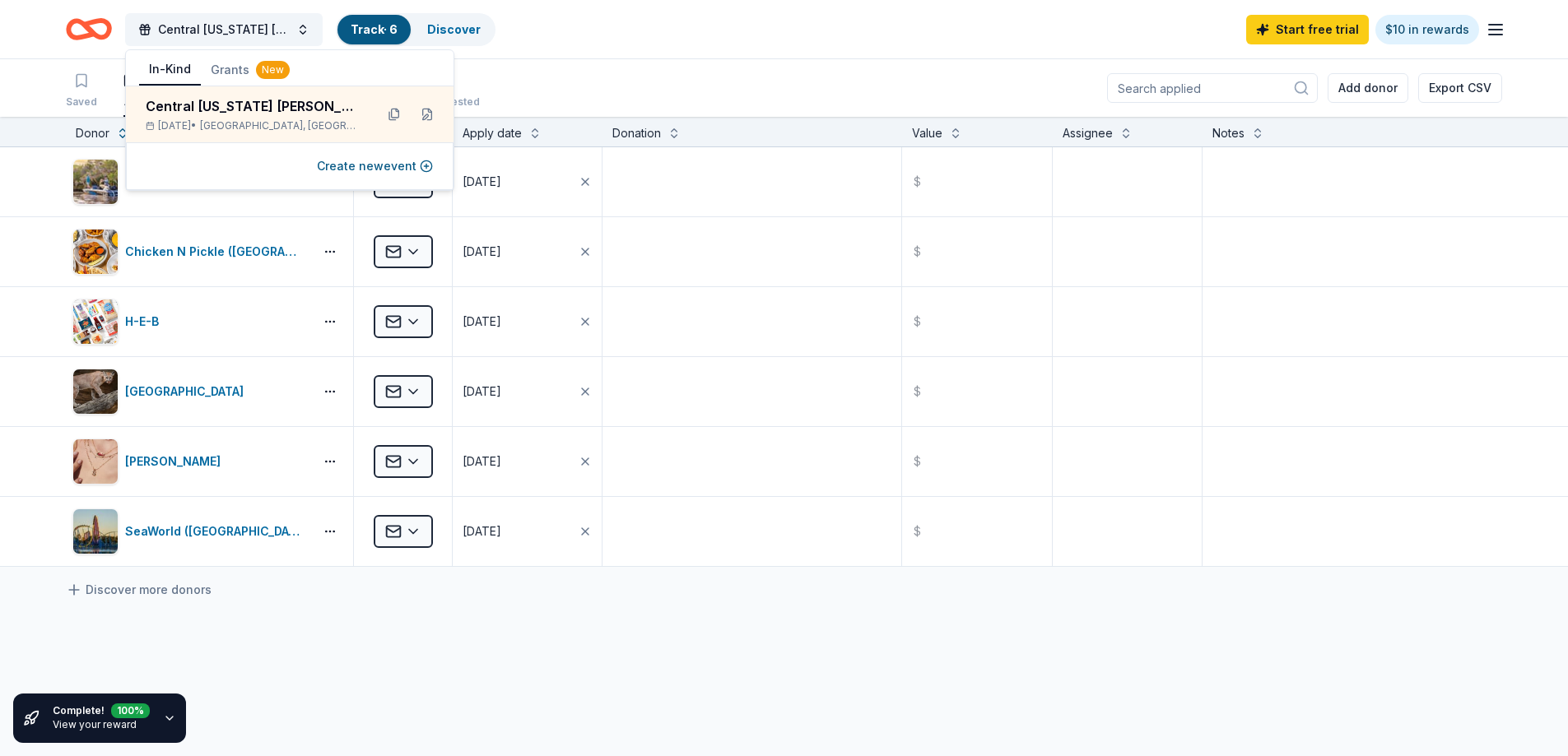
click at [86, 22] on icon "Home" at bounding box center [96, 29] width 25 height 16
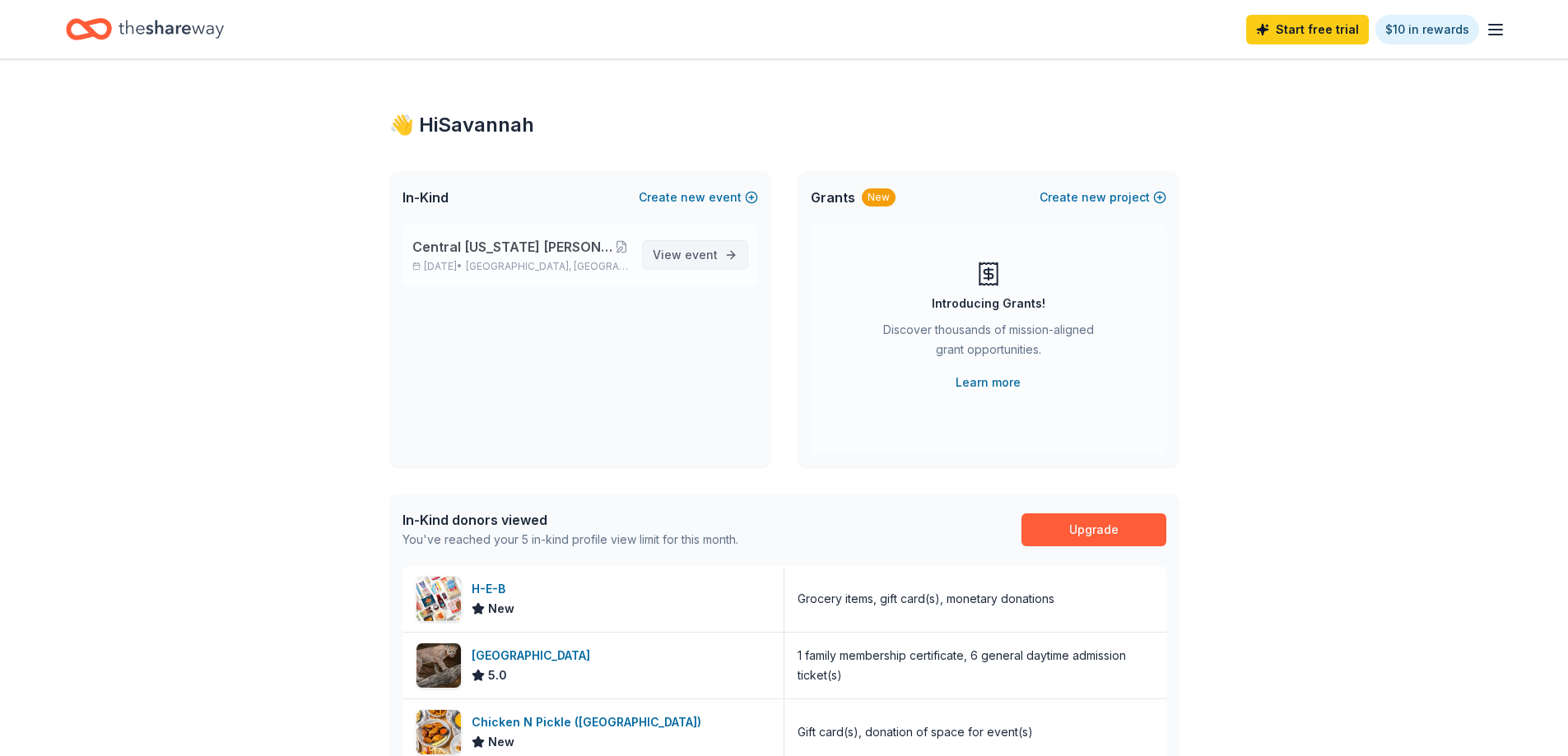
click at [666, 255] on span "View event" at bounding box center [685, 255] width 65 height 20
click at [705, 263] on span "View event" at bounding box center [685, 255] width 65 height 20
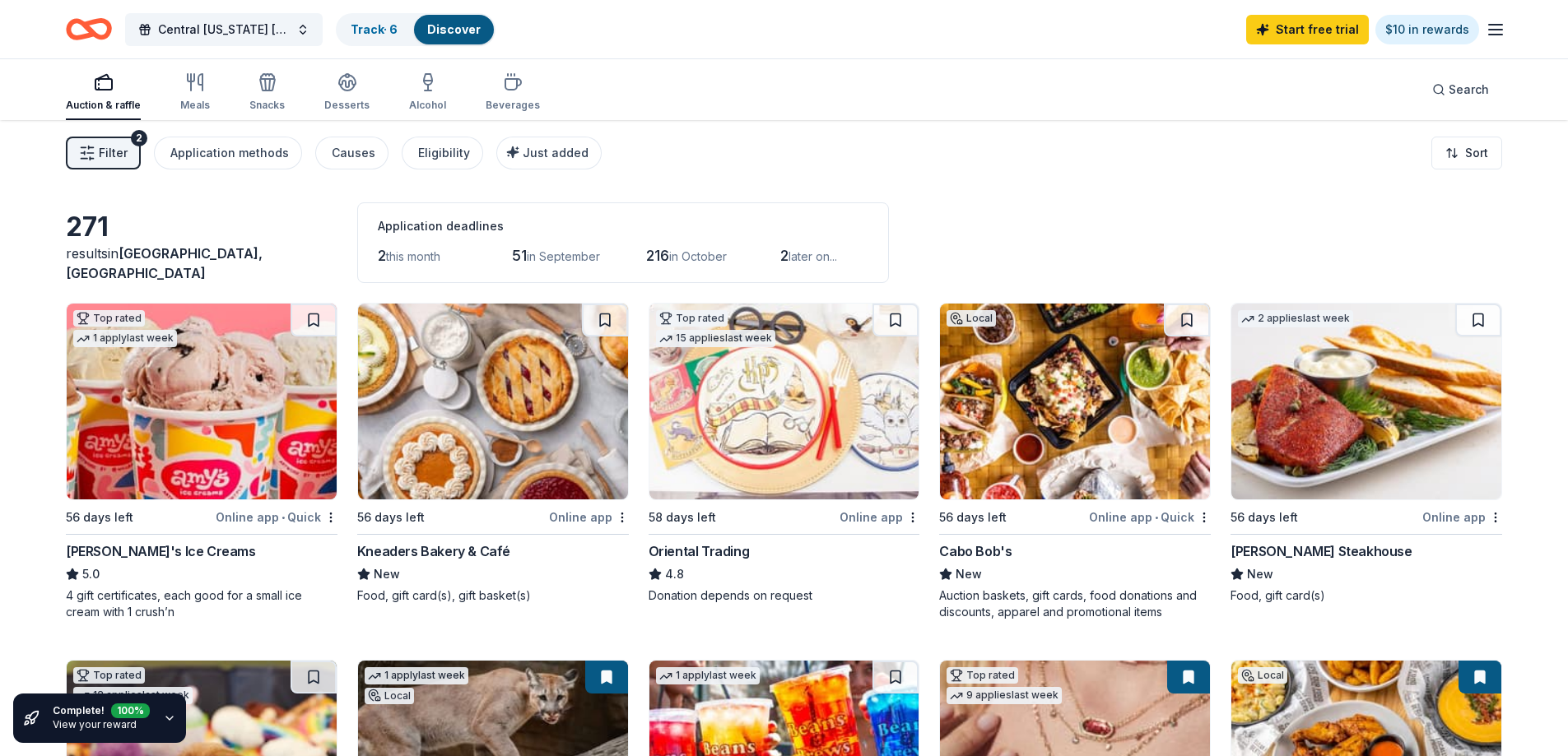
click at [441, 88] on div "Auction & raffle Meals Snacks Desserts Alcohol Beverages" at bounding box center [303, 93] width 474 height 54
click at [428, 91] on icon "button" at bounding box center [428, 87] width 0 height 5
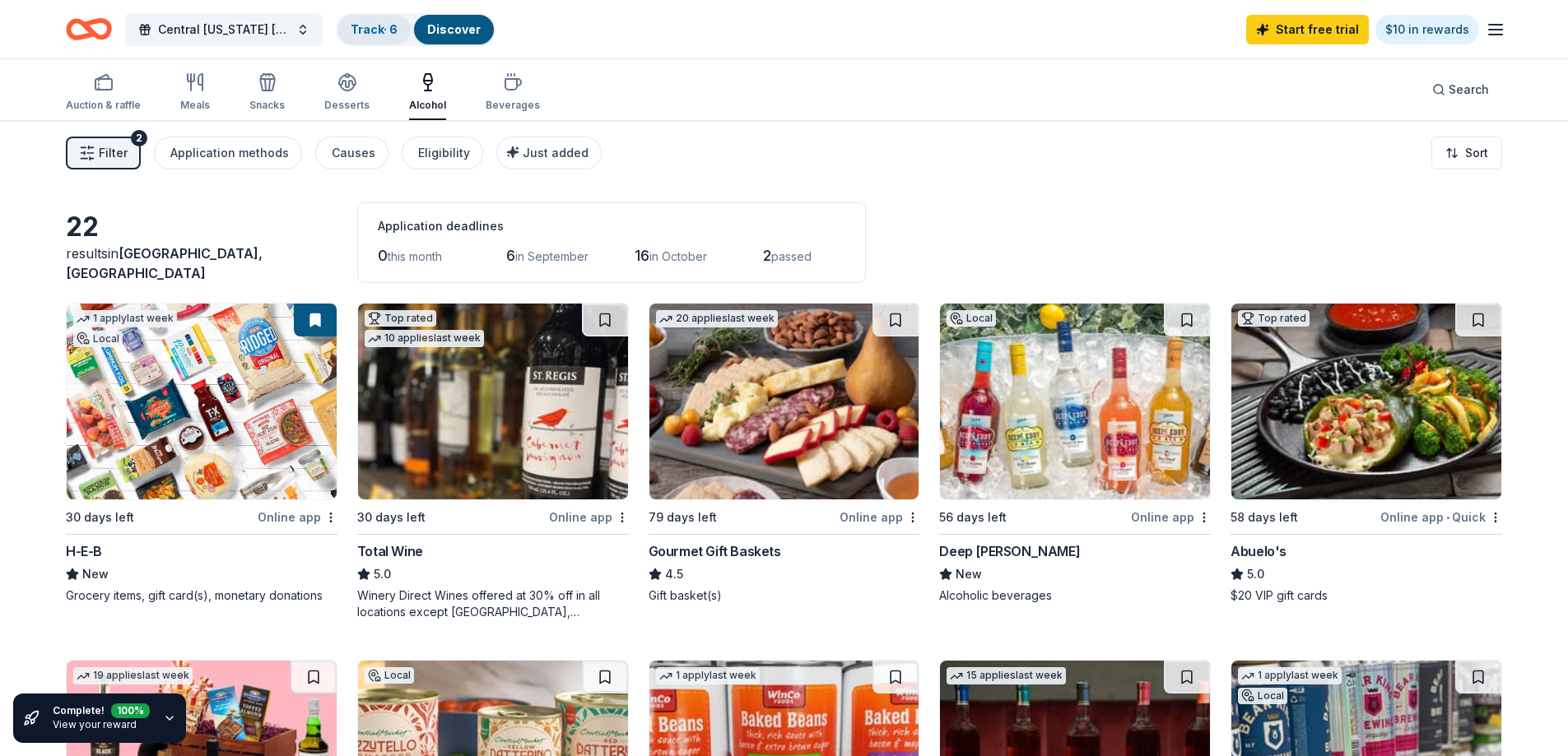
click at [367, 31] on link "Track · 6" at bounding box center [374, 28] width 47 height 14
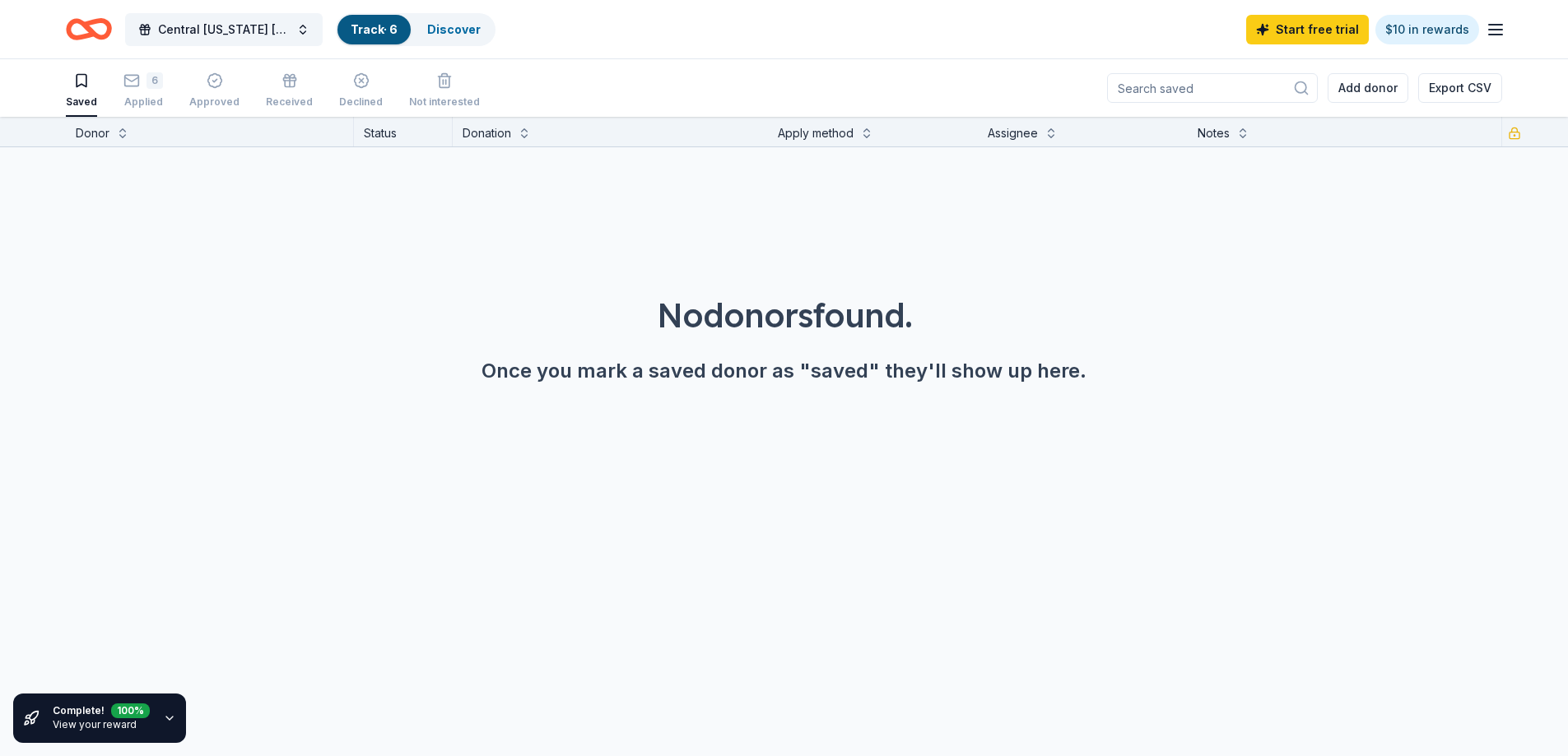
scroll to position [1, 0]
click at [144, 95] on div "Applied" at bounding box center [143, 101] width 40 height 14
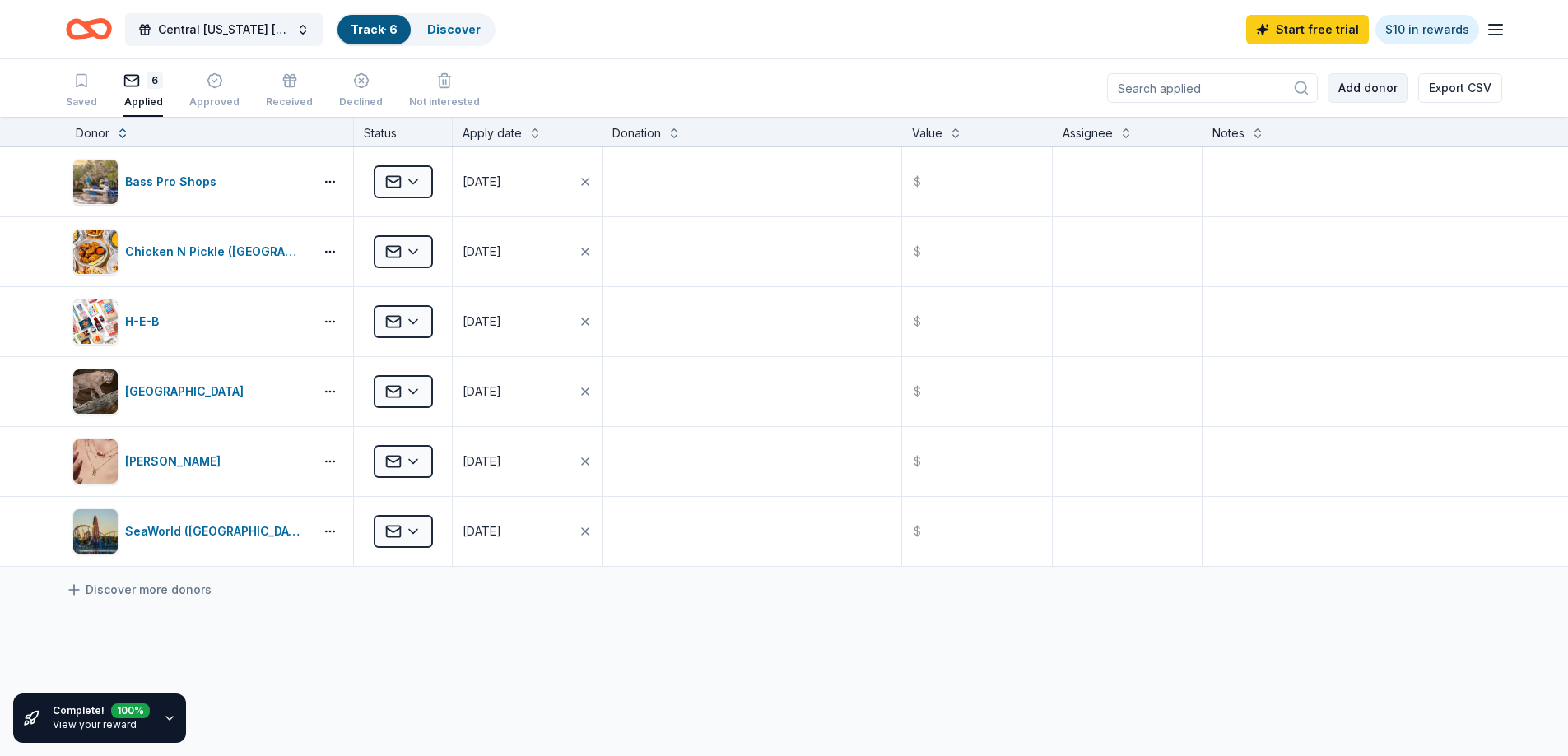
click at [1369, 99] on button "Add donor" at bounding box center [1367, 88] width 81 height 30
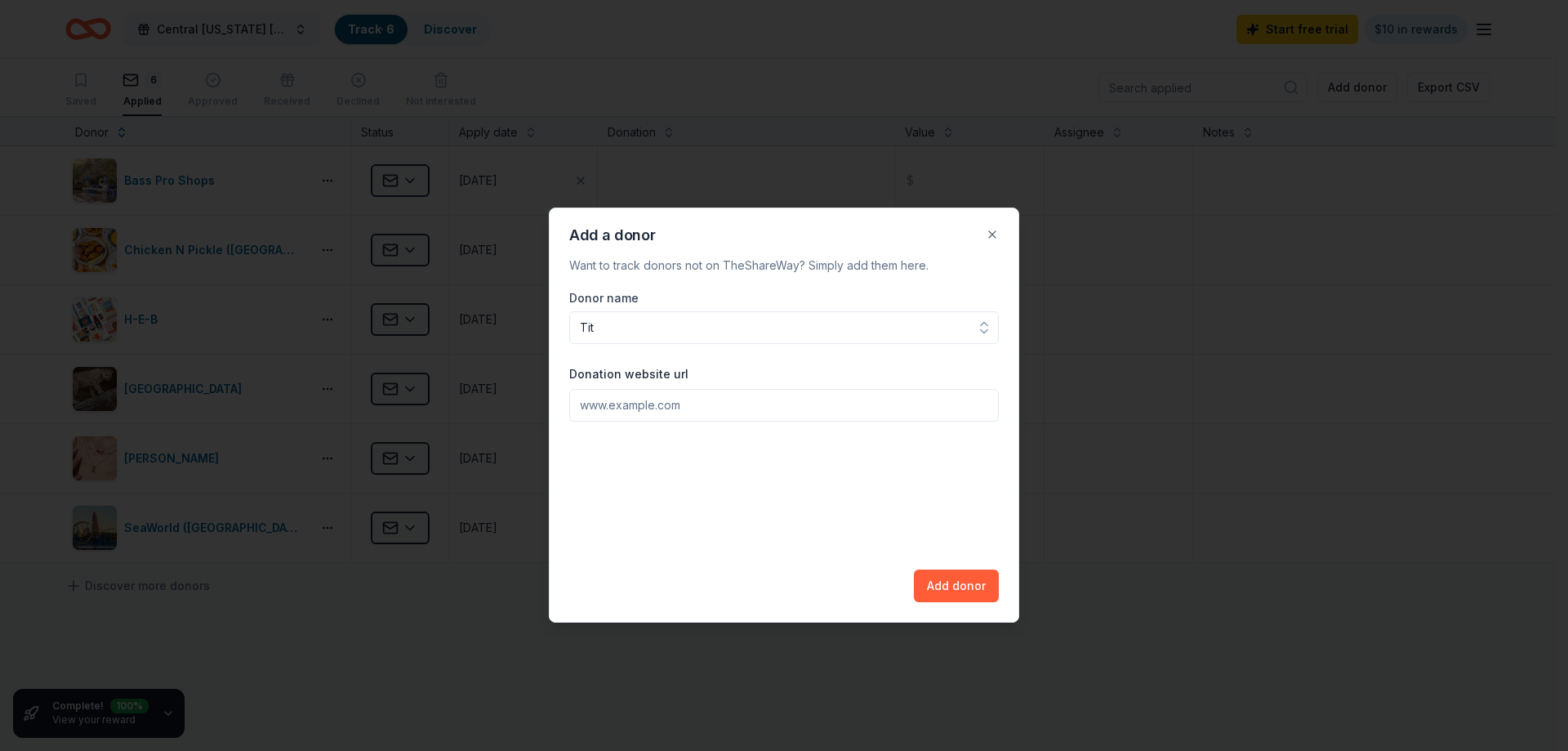
type input "[PERSON_NAME]"
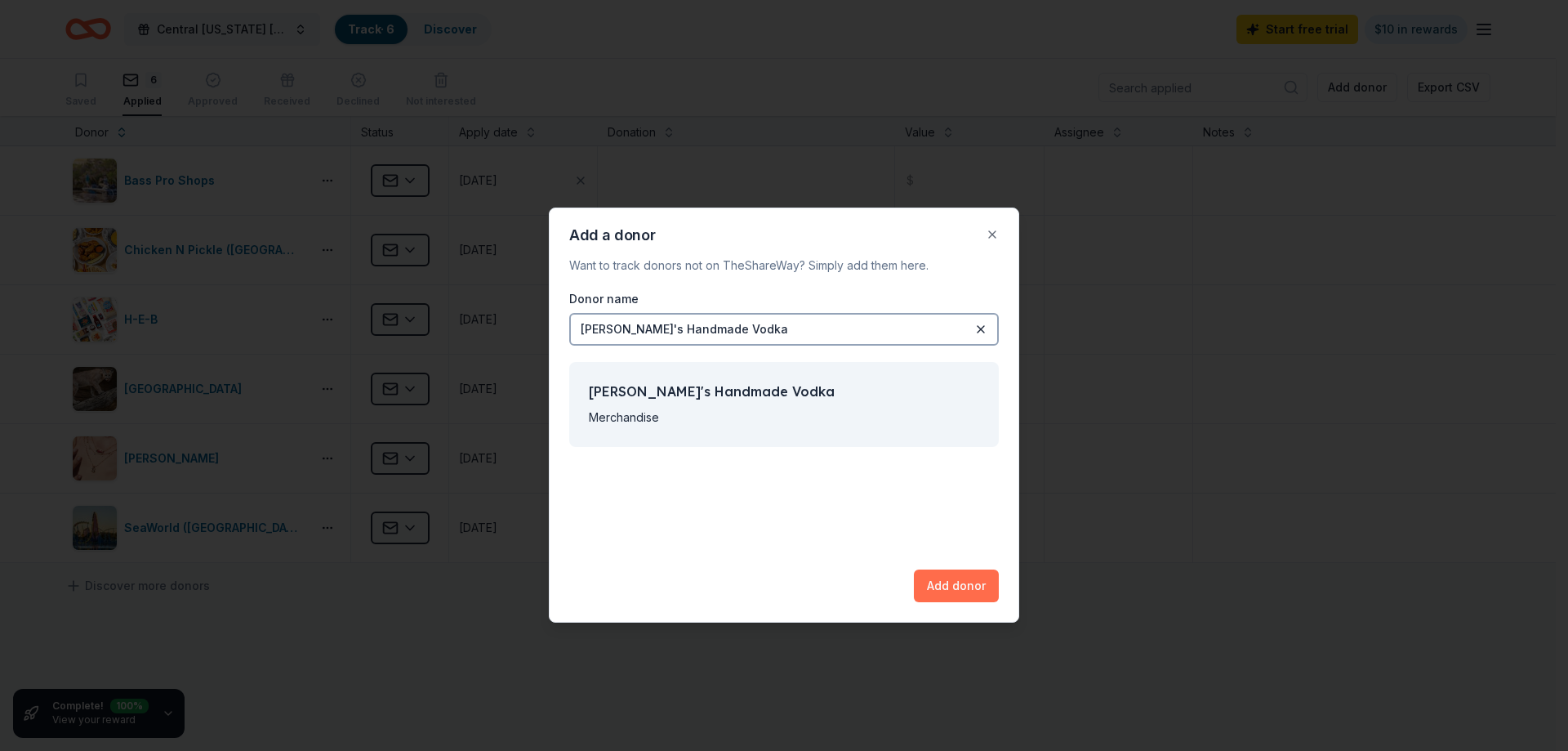
click at [973, 590] on button "Add donor" at bounding box center [956, 586] width 85 height 32
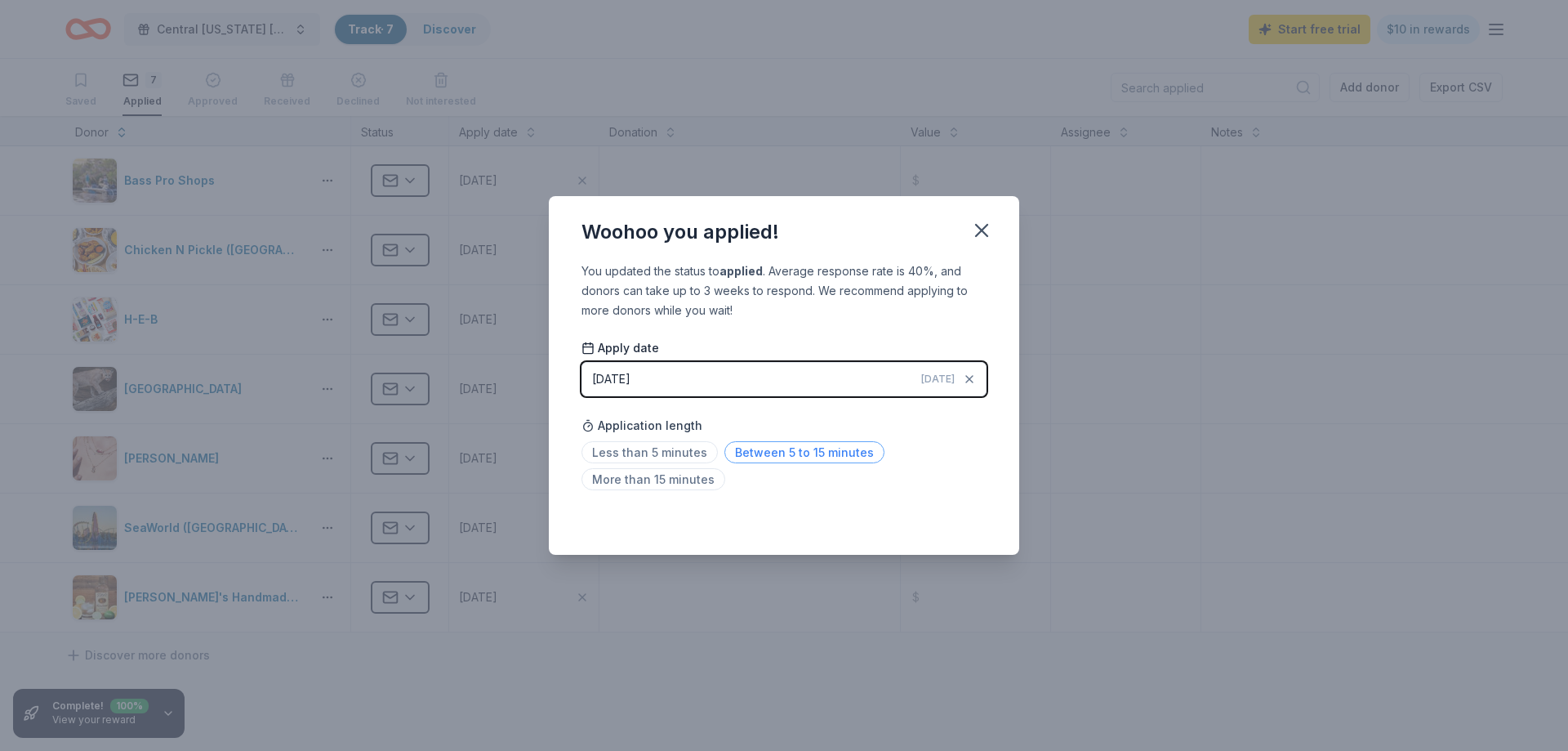
click at [807, 450] on span "Between 5 to 15 minutes" at bounding box center [805, 452] width 160 height 22
click at [813, 691] on div "Woohoo you applied! You updated the status to applied . Average response rate i…" at bounding box center [784, 375] width 1568 height 751
click at [975, 234] on icon "button" at bounding box center [981, 230] width 23 height 23
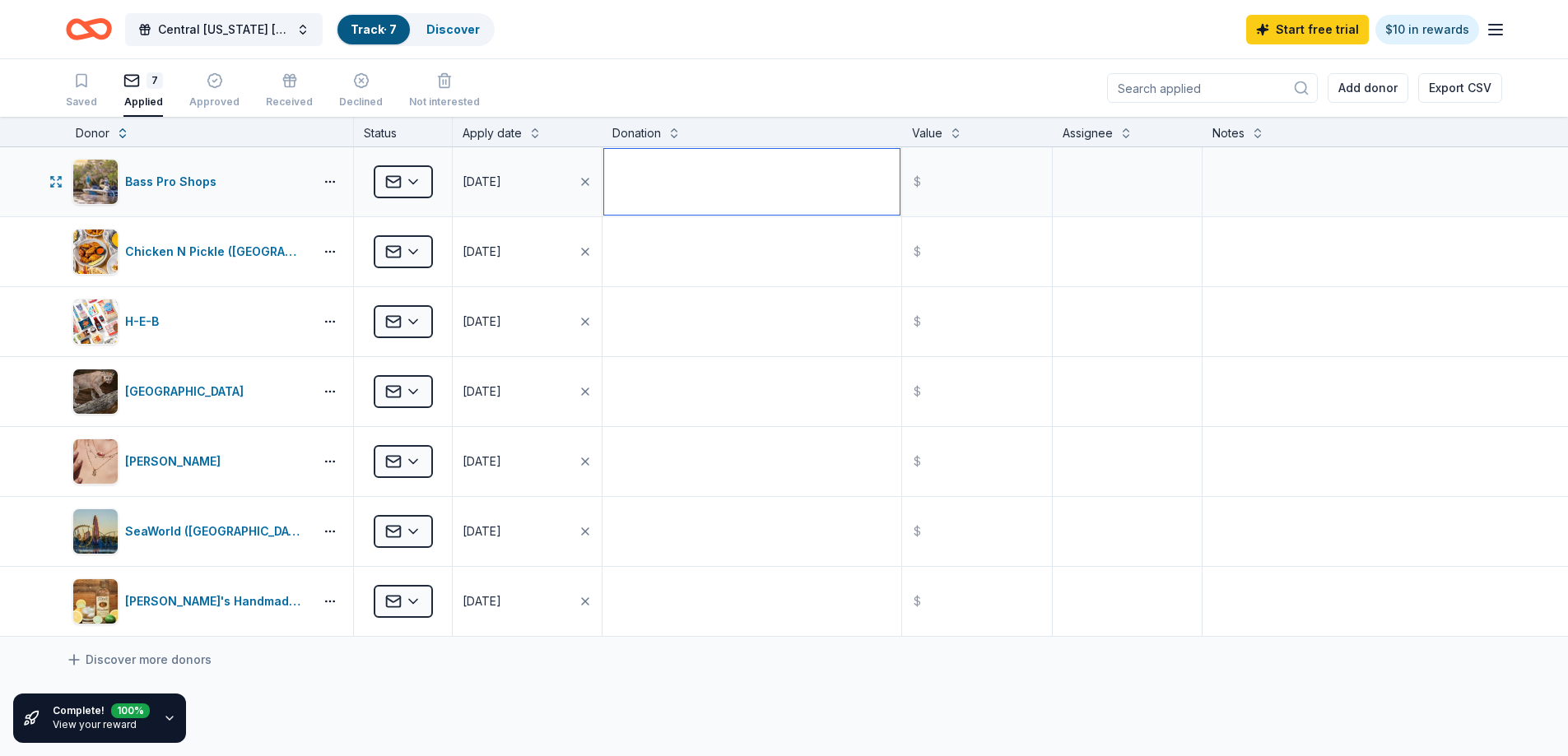
click at [734, 189] on textarea at bounding box center [751, 182] width 295 height 66
click at [727, 249] on textarea at bounding box center [751, 251] width 295 height 66
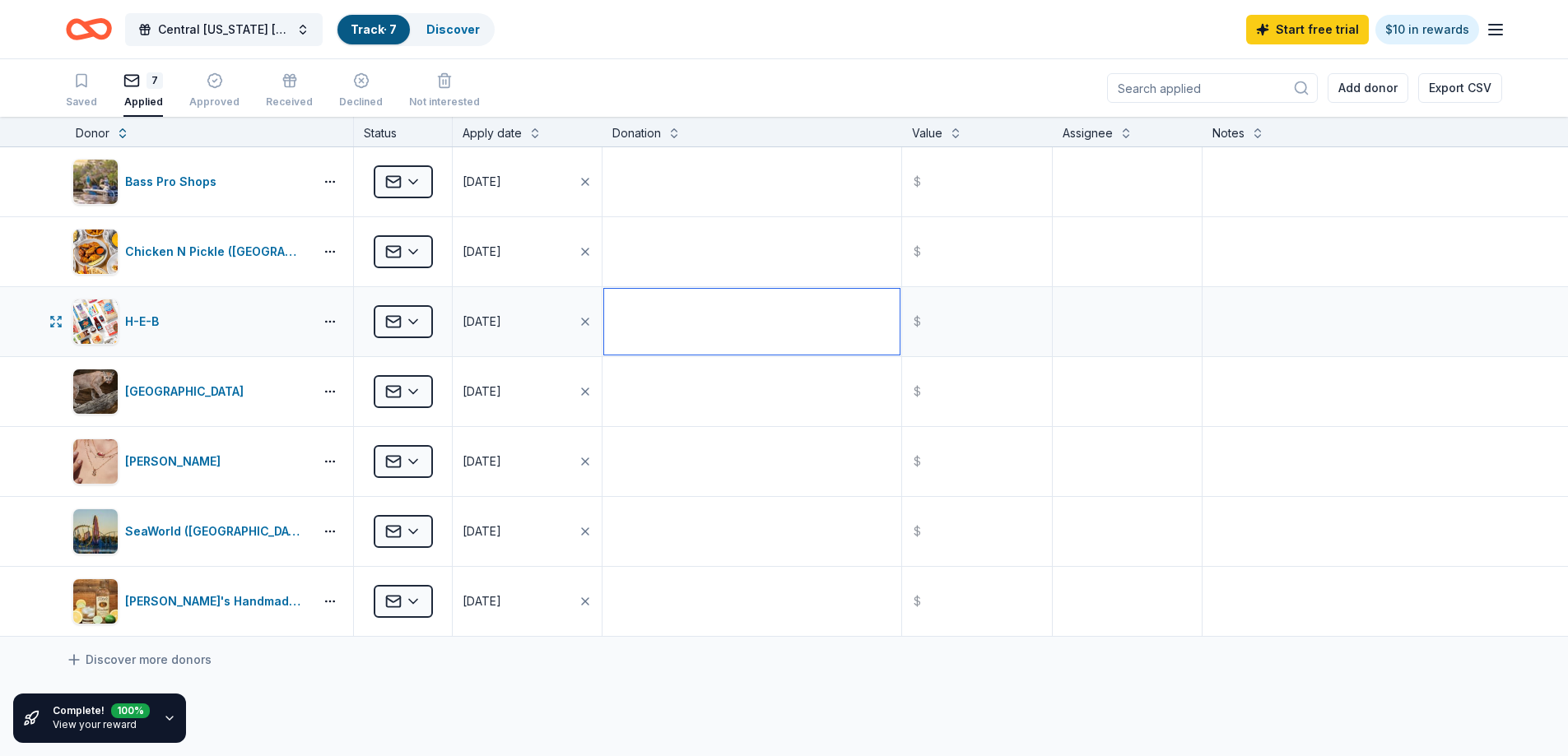
click at [707, 341] on textarea at bounding box center [751, 321] width 295 height 66
click at [708, 431] on textarea at bounding box center [751, 461] width 295 height 66
click at [749, 673] on div "Discover more donors" at bounding box center [784, 660] width 1568 height 46
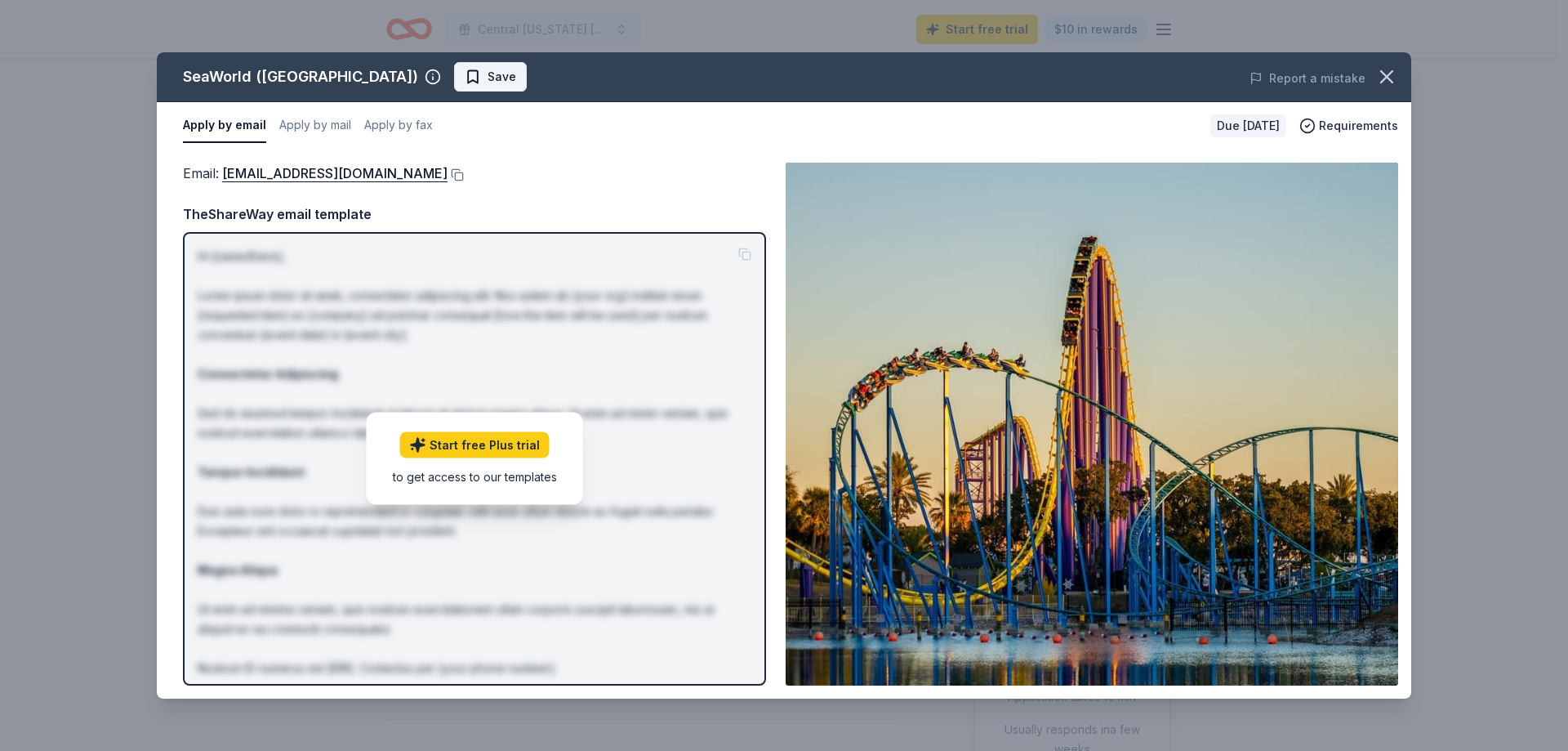
click at [488, 78] on span "Save" at bounding box center [502, 77] width 29 height 20
click at [467, 76] on html "Central [US_STATE] [PERSON_NAME] Foundation Charity Golf Tournament Start free …" at bounding box center [784, 375] width 1568 height 751
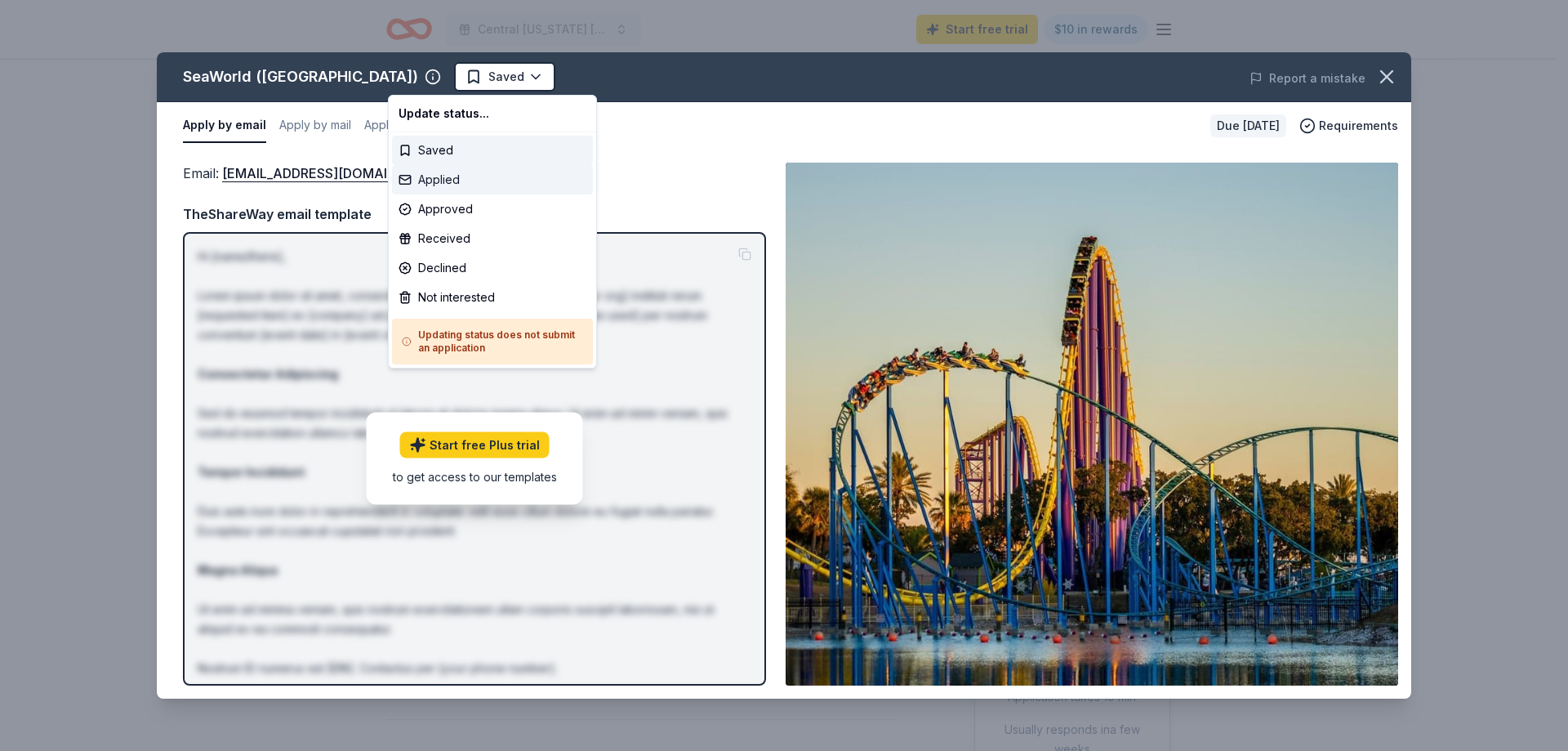
click at [465, 180] on div "Applied" at bounding box center [492, 179] width 201 height 30
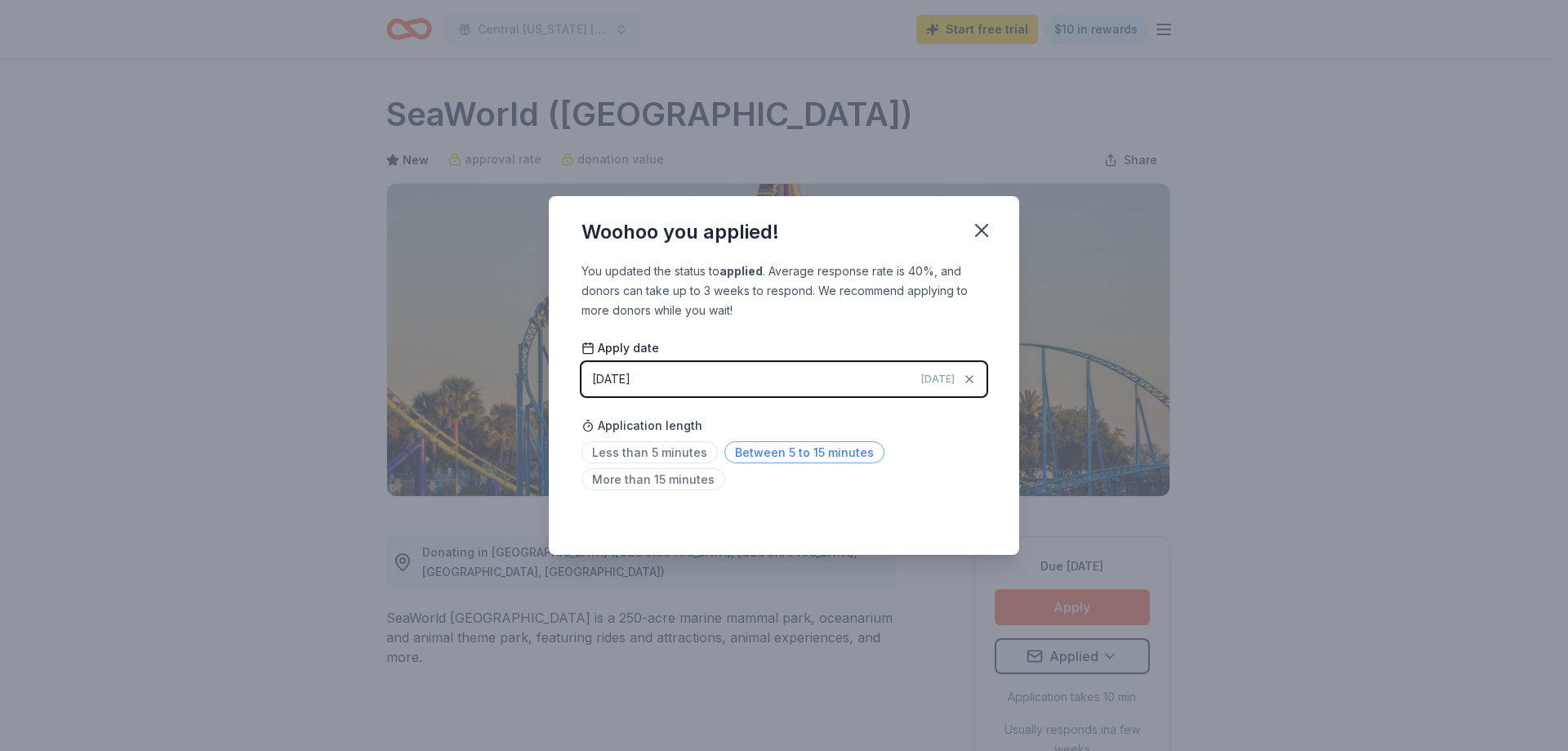
click at [822, 458] on span "Between 5 to 15 minutes" at bounding box center [805, 452] width 160 height 22
click at [378, 455] on div "Woohoo you applied! You updated the status to applied . Average response rate i…" at bounding box center [784, 375] width 1568 height 751
